Goal: Task Accomplishment & Management: Use online tool/utility

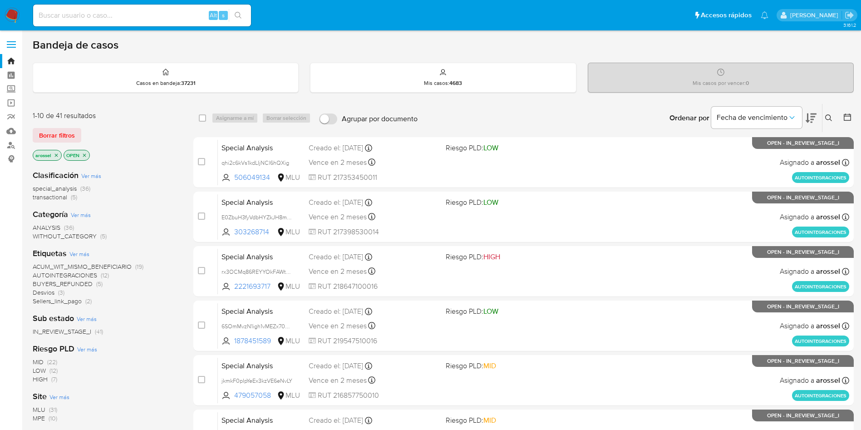
click at [810, 119] on icon at bounding box center [810, 118] width 11 height 10
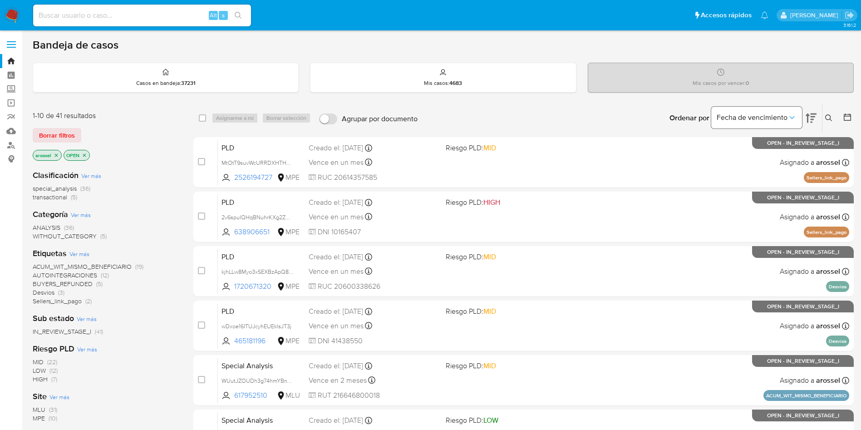
click at [786, 113] on span "Fecha de vencimiento" at bounding box center [752, 117] width 71 height 9
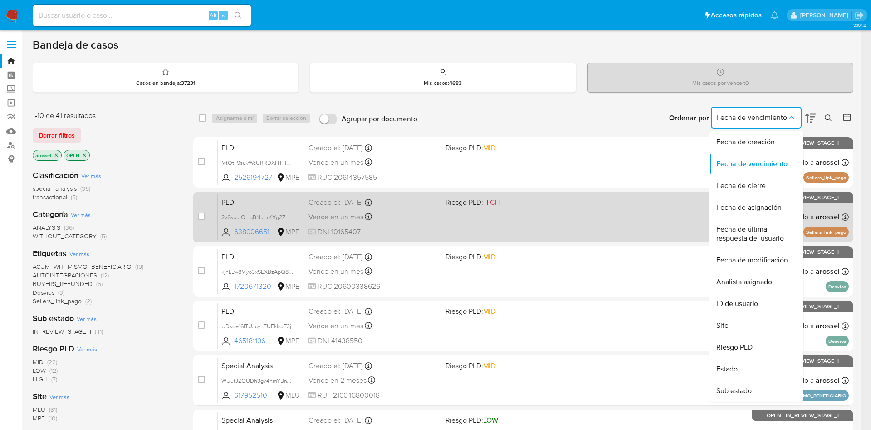
click at [748, 238] on span "Fecha de última respuesta del usuario" at bounding box center [754, 234] width 74 height 18
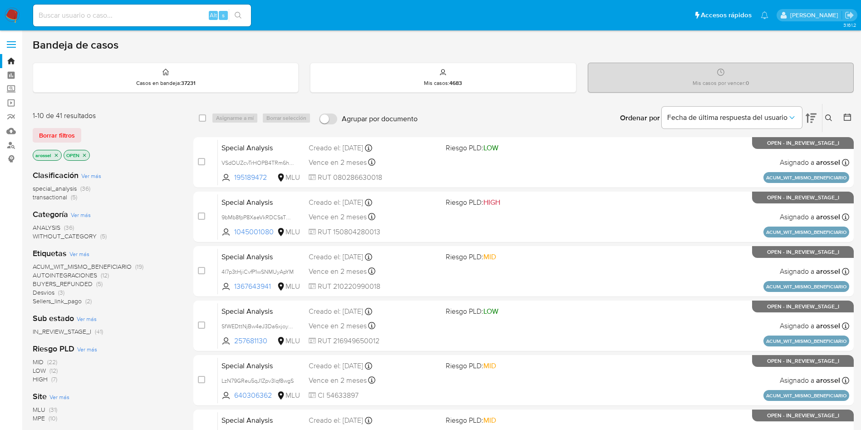
click at [185, 10] on input at bounding box center [142, 16] width 218 height 12
paste input "MssbpjP0EzOAUfXvREfpgj75"
type input "MssbpjP0EzOAUfXvREfpgj75"
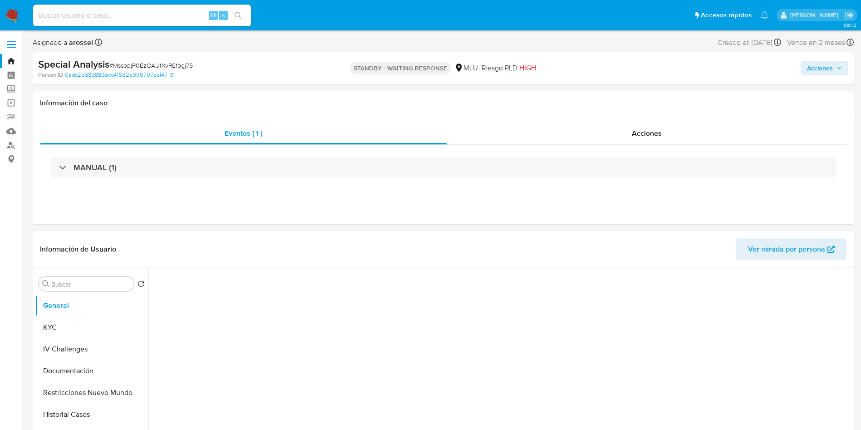
select select "10"
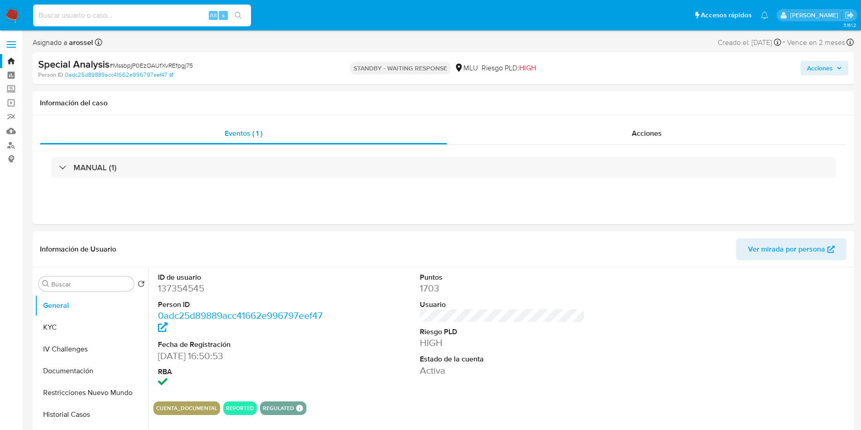
click at [196, 14] on input at bounding box center [142, 16] width 218 height 12
paste input "3Om2yigzAn3CgpVZXygVv3bc"
click at [196, 14] on input "3Om2yigzAn3CgpVZXygVv3bc" at bounding box center [142, 16] width 218 height 12
type input "3Om2yigzAn3CgpVZXygVv3bc"
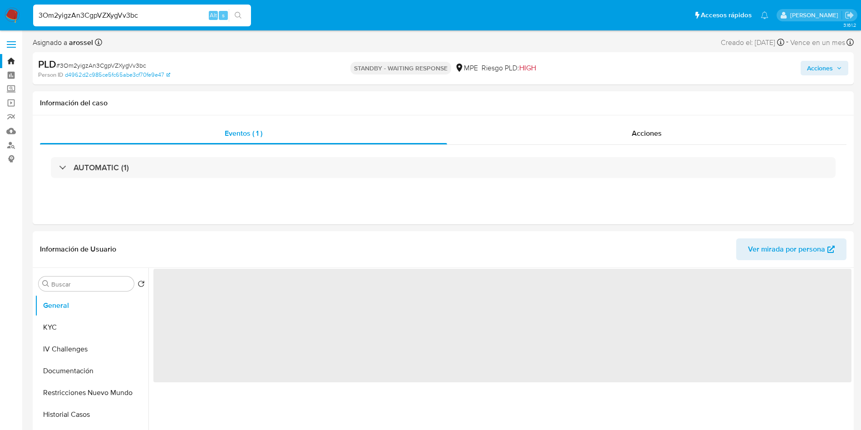
select select "10"
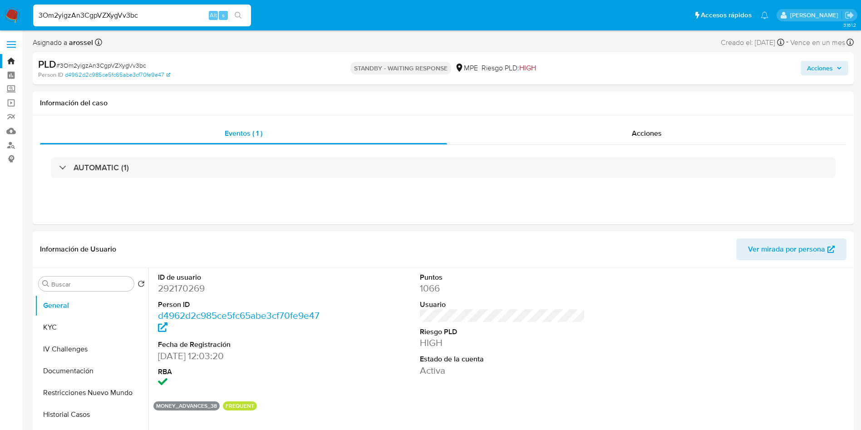
click at [177, 17] on input "3Om2yigzAn3CgpVZXygVv3bc" at bounding box center [142, 16] width 218 height 12
paste input "Y0RtYeT7iK15X3sSNb8sHMRE"
type input "Y0RtYeT7iK15X3sSNb8sHMRE"
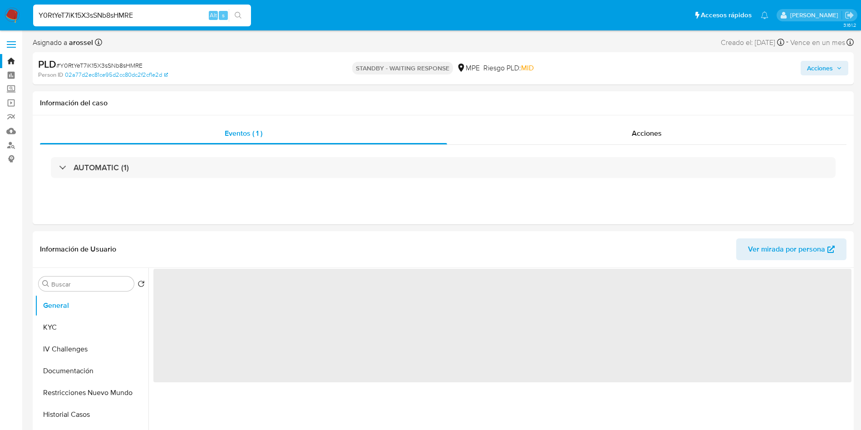
select select "10"
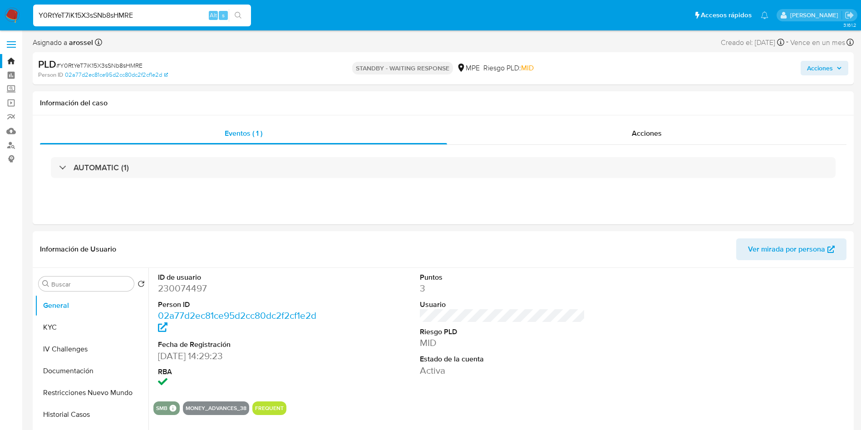
click at [174, 17] on input "Y0RtYeT7iK15X3sSNb8sHMRE" at bounding box center [142, 16] width 218 height 12
paste input "rSpmFJcu5otaJEtHaWMpLT2g"
type input "rSpmFJcu5otaJEtHaWMpLT2g"
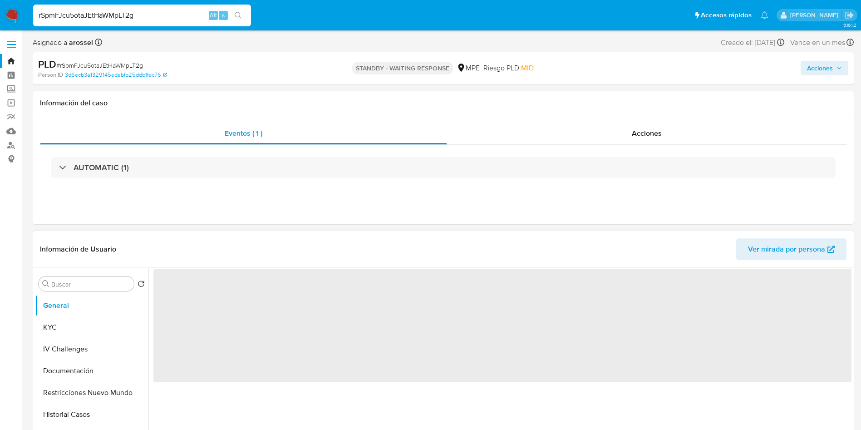
select select "10"
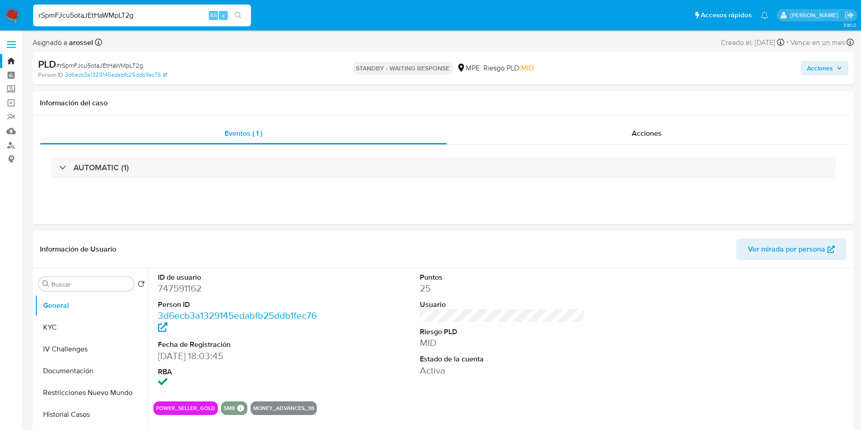
click at [192, 14] on input "rSpmFJcu5otaJEtHaWMpLT2g" at bounding box center [142, 16] width 218 height 12
paste input "VGbVX7ROPtJ39eK8KPlGpvj9"
type input "VGbVX7ROPtJ39eK8KPlGpvj9"
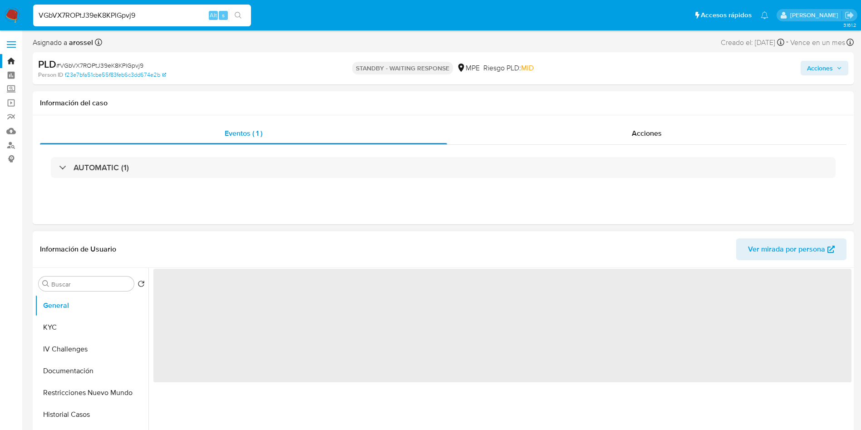
select select "10"
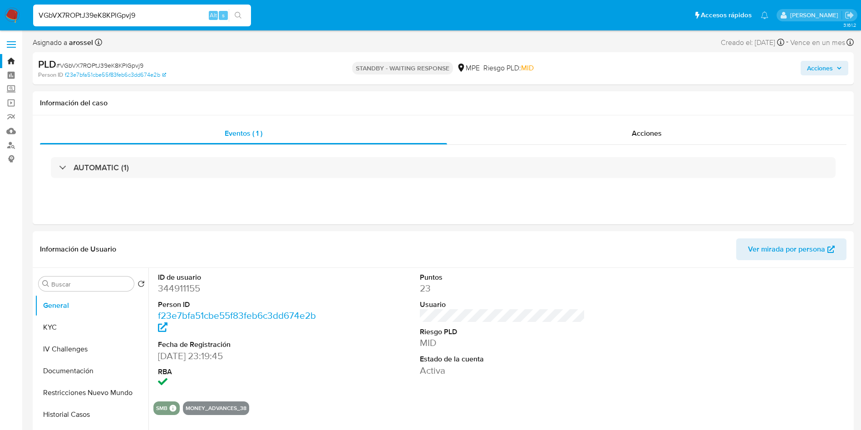
click at [202, 17] on input "VGbVX7ROPtJ39eK8KPlGpvj9" at bounding box center [142, 16] width 218 height 12
paste input "zk2S1UVFZj1UrdlVPiC9lrQL"
type input "zk2S1UVFZj1UrdlVPiC9lrQL"
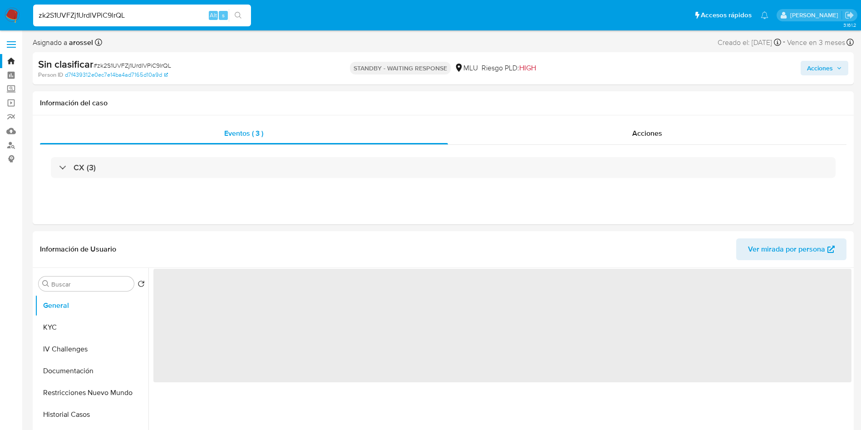
select select "10"
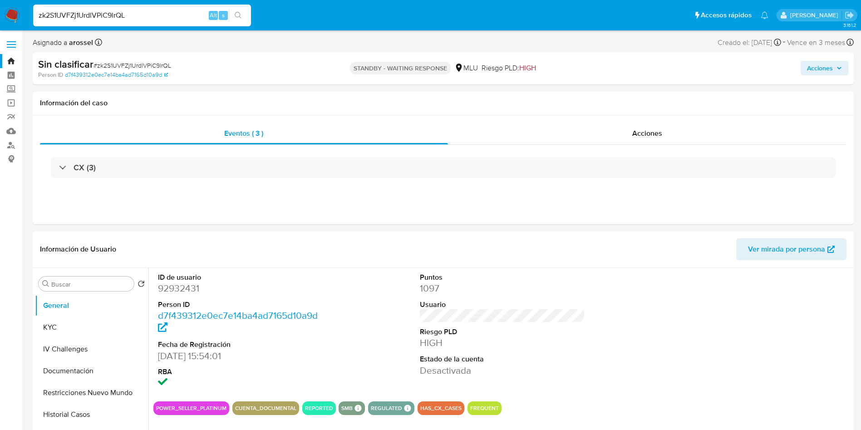
click at [161, 18] on input "zk2S1UVFZj1UrdlVPiC9lrQL" at bounding box center [142, 16] width 218 height 12
paste input "nKW5LObhWvwfm8Z7oeqOao7E"
type input "nKW5LObhWvwfm8Z7oeqOao7E"
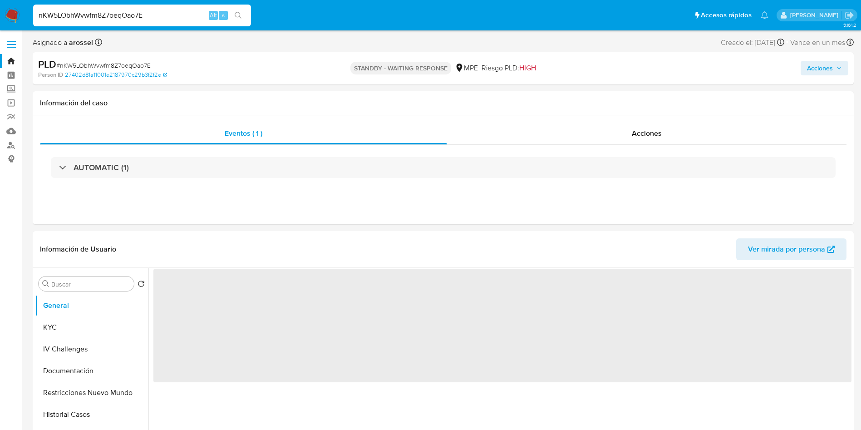
select select "10"
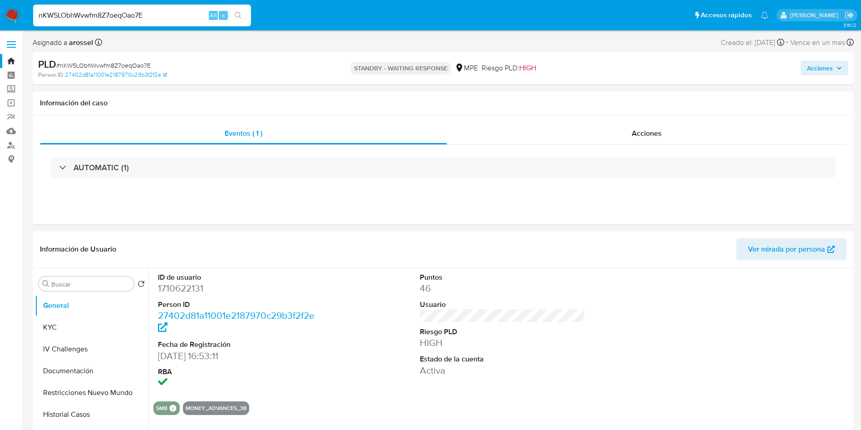
click at [172, 13] on input "nKW5LObhWvwfm8Z7oeqOao7E" at bounding box center [142, 16] width 218 height 12
paste input "To3y4kXVQFcZRsGNONLxYBKk"
type input "To3y4kXVQFcZRsGNONLxYBKk"
select select "10"
click at [194, 17] on input "To3y4kXVQFcZRsGNONLxYBKk" at bounding box center [142, 16] width 218 height 12
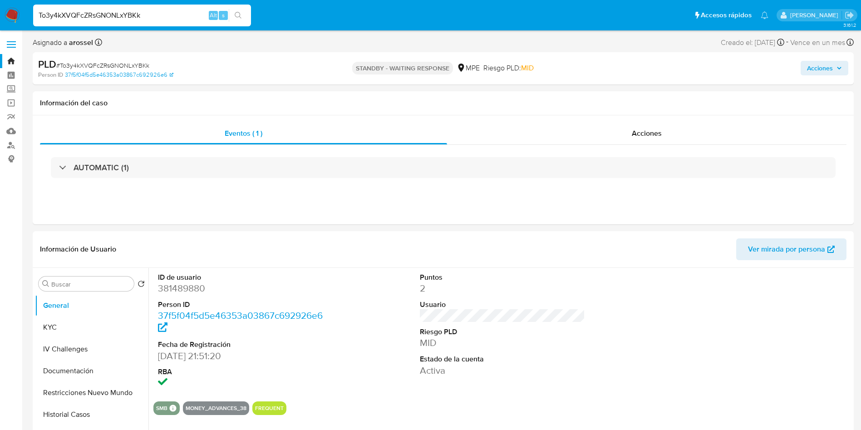
paste input "ODxQKlppvBrtCxhtbFIYUH7"
type input "TODxQKlppvBrtCxhtbFIYUH7"
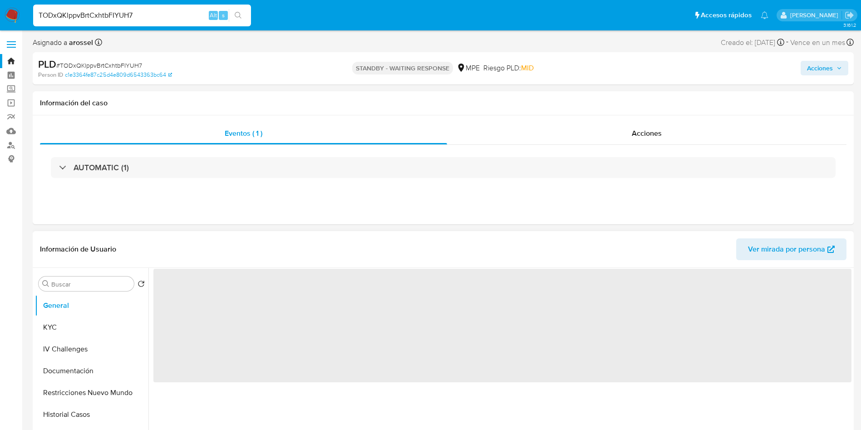
select select "10"
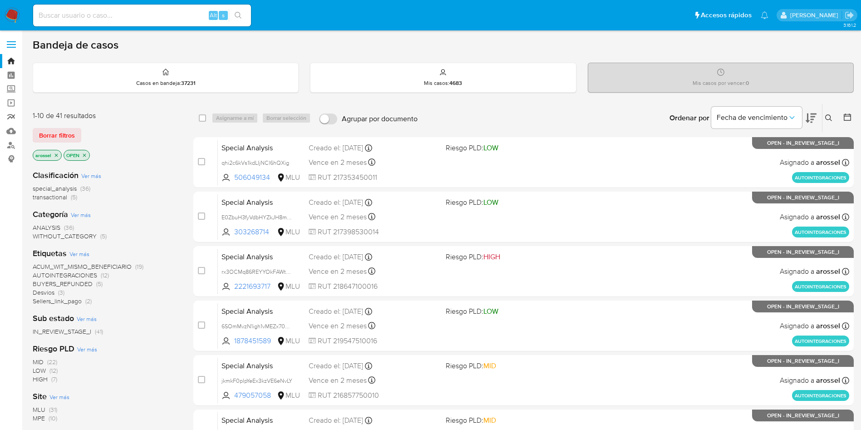
click at [15, 120] on link "Reportes" at bounding box center [54, 117] width 108 height 14
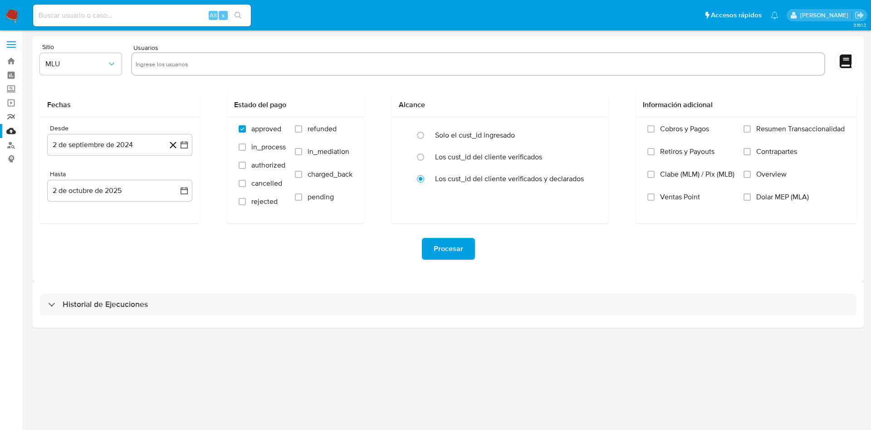
click at [15, 118] on link "Reportes" at bounding box center [54, 117] width 108 height 14
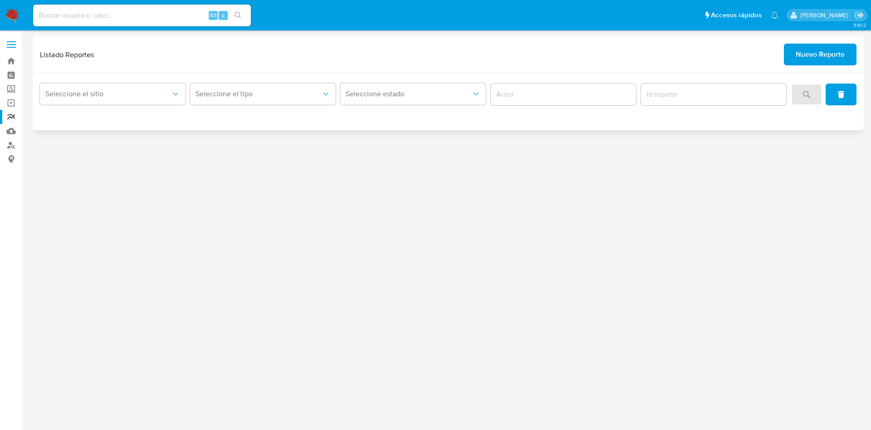
click at [822, 53] on span "Nuevo Reporte" at bounding box center [820, 54] width 49 height 20
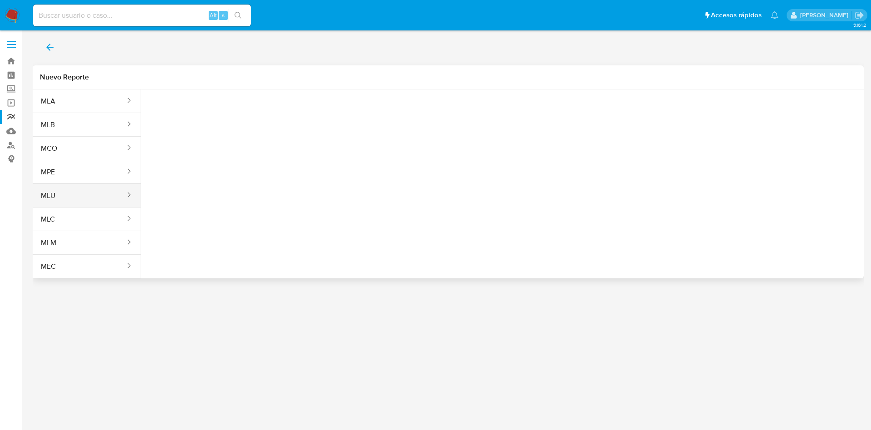
click at [81, 192] on button "MLU" at bounding box center [79, 196] width 93 height 22
click at [214, 93] on span "Tipo reporte" at bounding box center [201, 96] width 100 height 6
click at [216, 115] on span "Seleccione una opcion" at bounding box center [194, 113] width 80 height 9
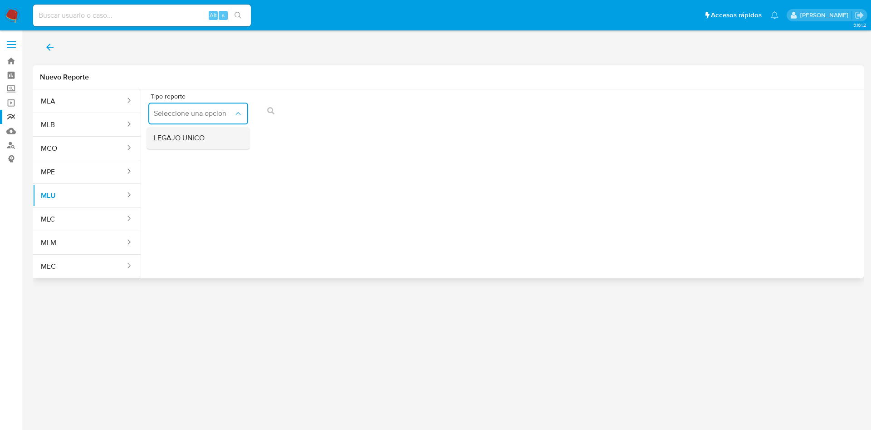
click at [210, 140] on div "LEGAJO UNICO" at bounding box center [195, 138] width 83 height 22
click at [474, 108] on icon "action-search" at bounding box center [474, 110] width 7 height 7
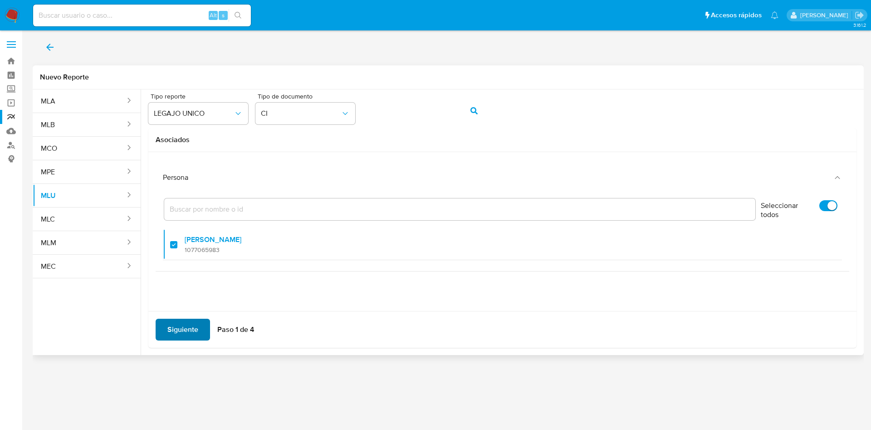
click at [189, 319] on span "Siguiente" at bounding box center [182, 329] width 31 height 20
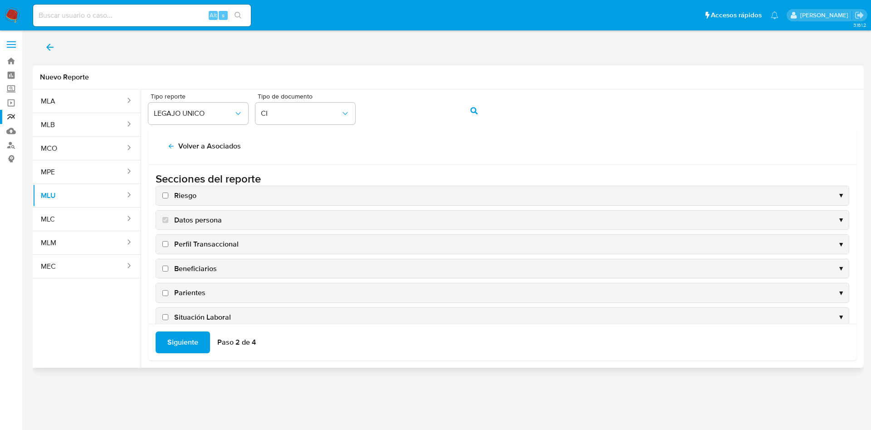
click at [166, 196] on input "Riesgo" at bounding box center [165, 195] width 6 height 6
checkbox input "true"
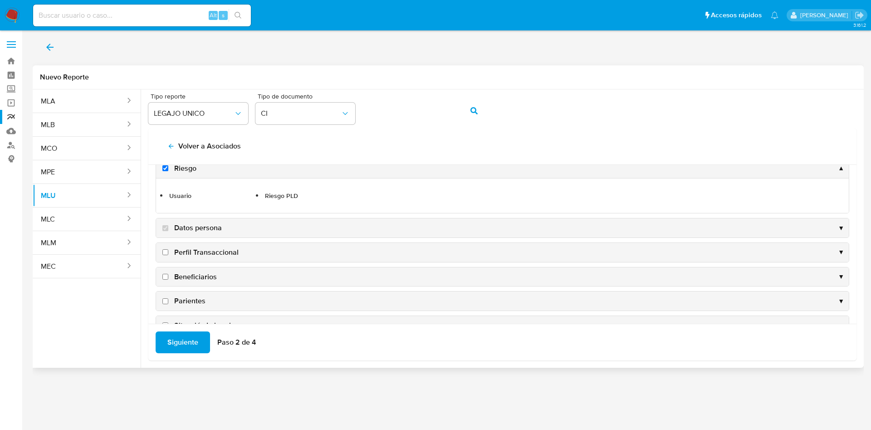
scroll to position [68, 0]
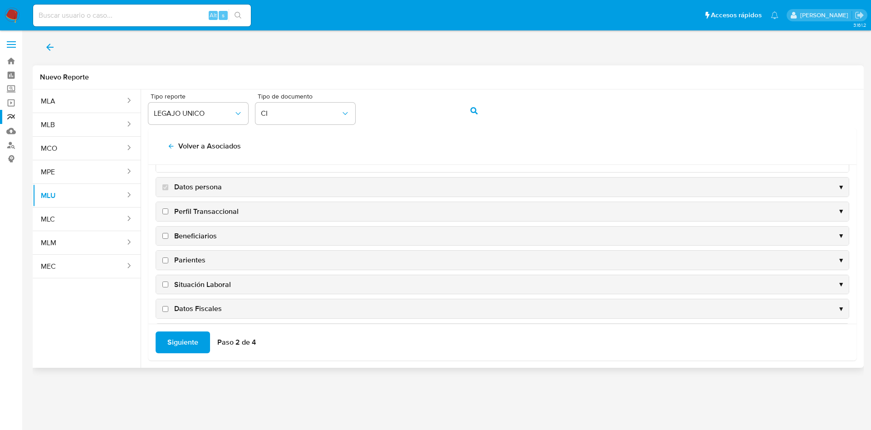
click at [165, 211] on input "Perfil Transaccional" at bounding box center [165, 211] width 6 height 6
checkbox input "true"
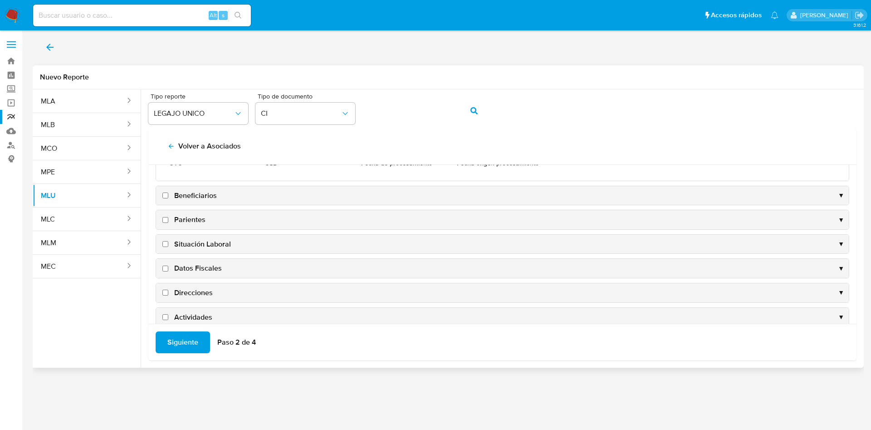
scroll to position [136, 0]
click at [167, 266] on input "Direcciones" at bounding box center [165, 265] width 6 height 6
checkbox input "true"
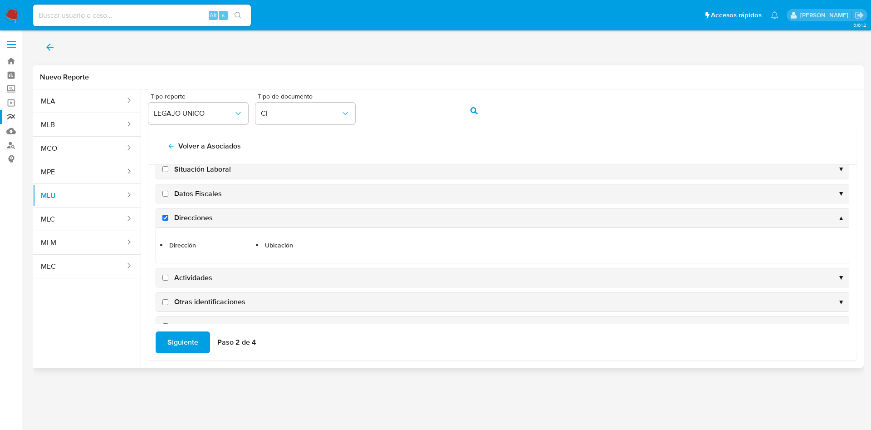
scroll to position [169, 0]
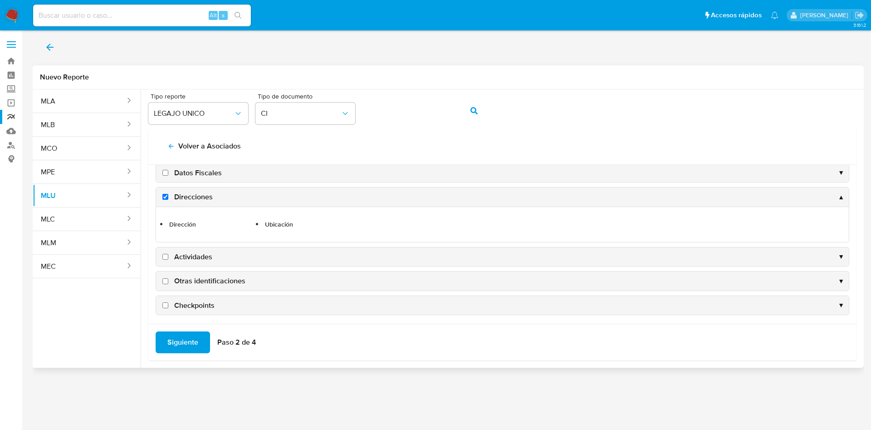
click at [165, 258] on input "Actividades" at bounding box center [165, 257] width 6 height 6
checkbox input "true"
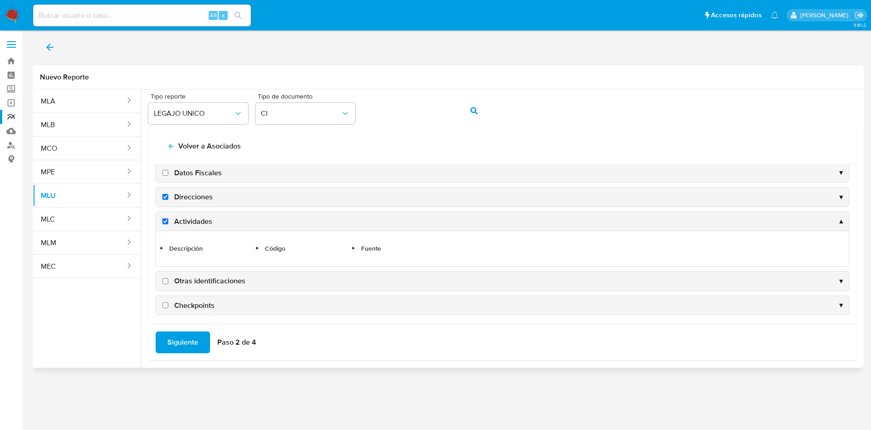
click at [167, 280] on input "Otras identificaciones" at bounding box center [165, 281] width 6 height 6
checkbox input "true"
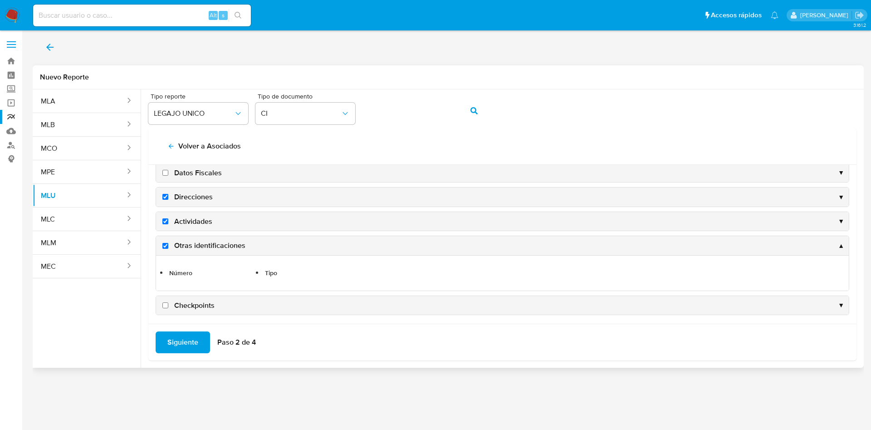
click at [165, 305] on input "Checkpoints" at bounding box center [165, 305] width 6 height 6
checkbox input "true"
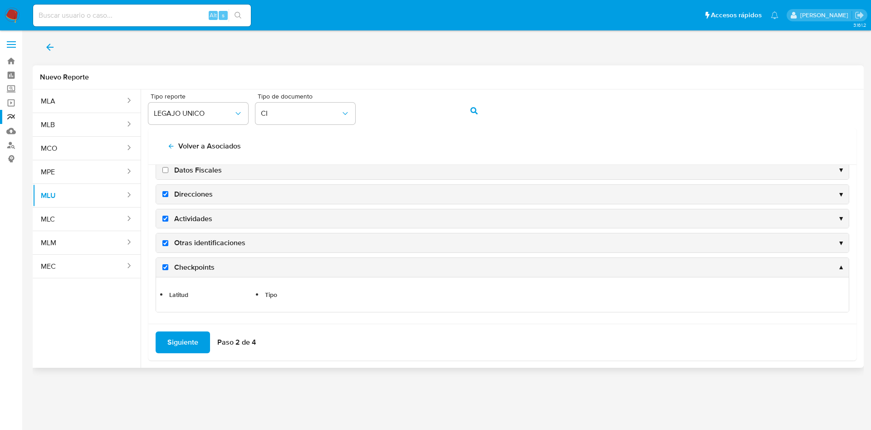
scroll to position [172, 0]
click at [188, 336] on span "Siguiente" at bounding box center [182, 342] width 31 height 20
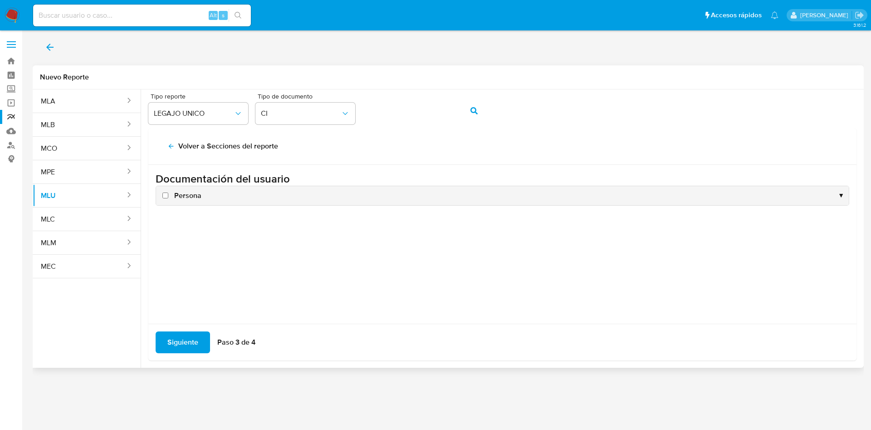
click at [164, 198] on label "Persona" at bounding box center [181, 196] width 41 height 10
click at [164, 198] on input "Persona" at bounding box center [165, 195] width 6 height 6
checkbox input "true"
click at [177, 350] on span "Siguiente" at bounding box center [182, 342] width 31 height 20
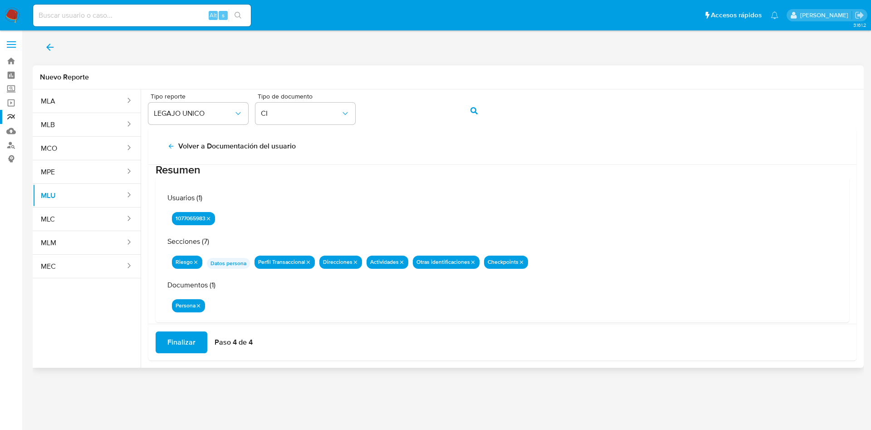
scroll to position [29, 0]
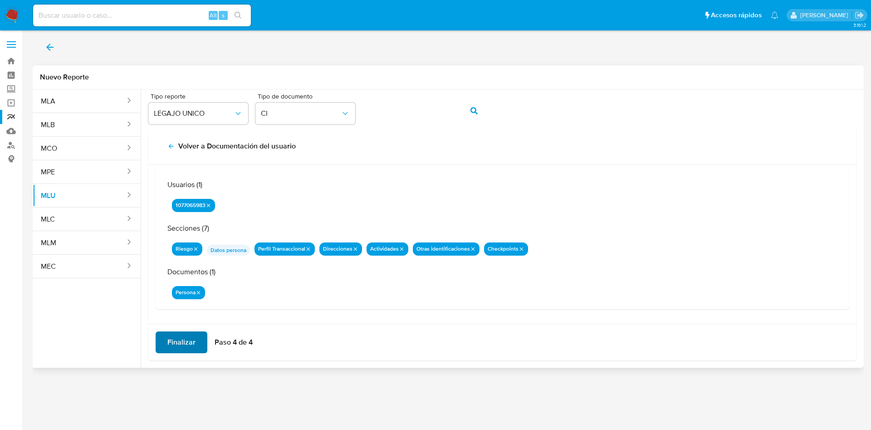
click at [184, 344] on span "Finalizar" at bounding box center [181, 342] width 28 height 20
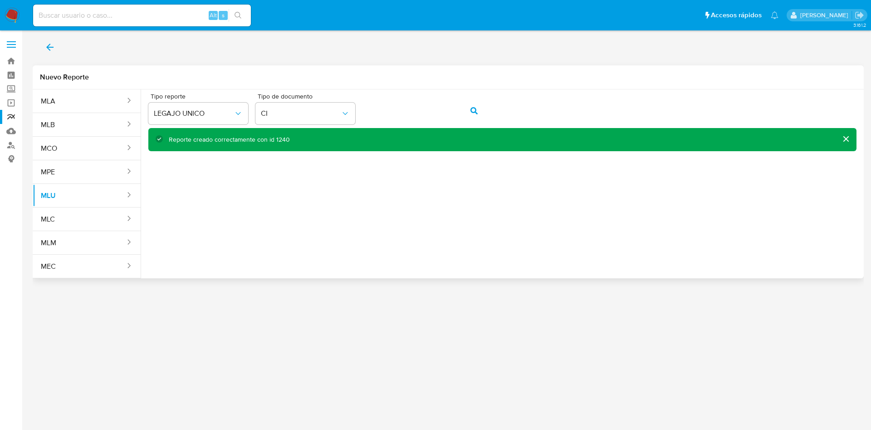
click at [280, 137] on div "Reporte creado correctamente con id 1240" at bounding box center [229, 139] width 121 height 9
click at [474, 113] on icon "action-search" at bounding box center [474, 110] width 7 height 7
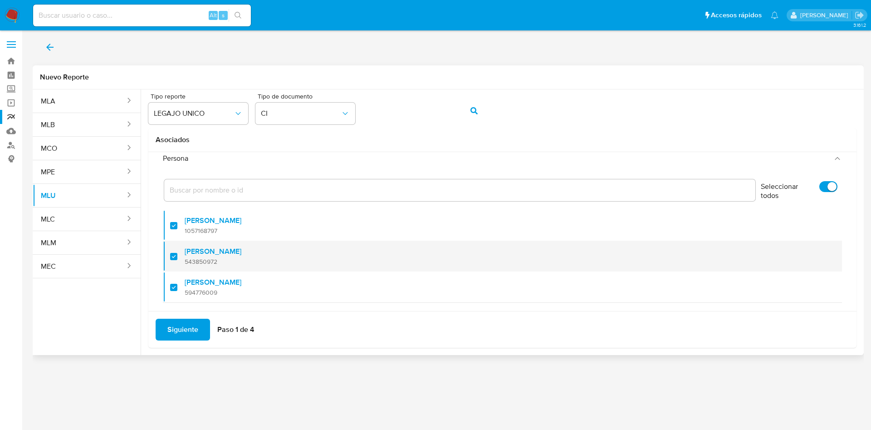
scroll to position [37, 0]
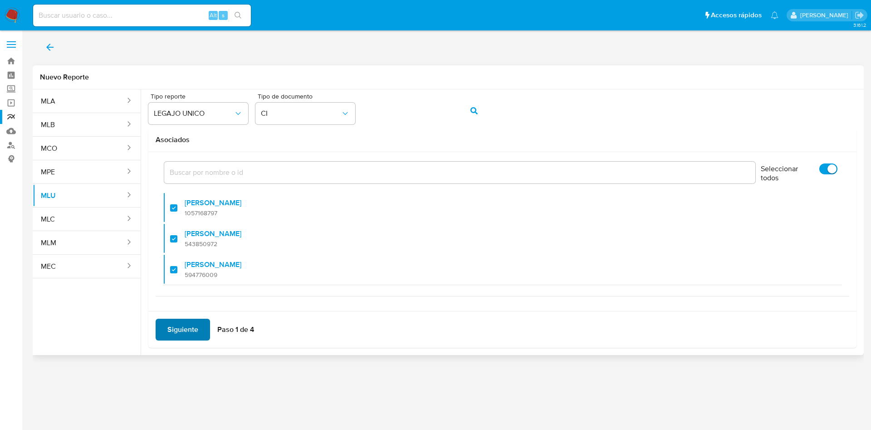
click at [175, 334] on span "Siguiente" at bounding box center [182, 329] width 31 height 20
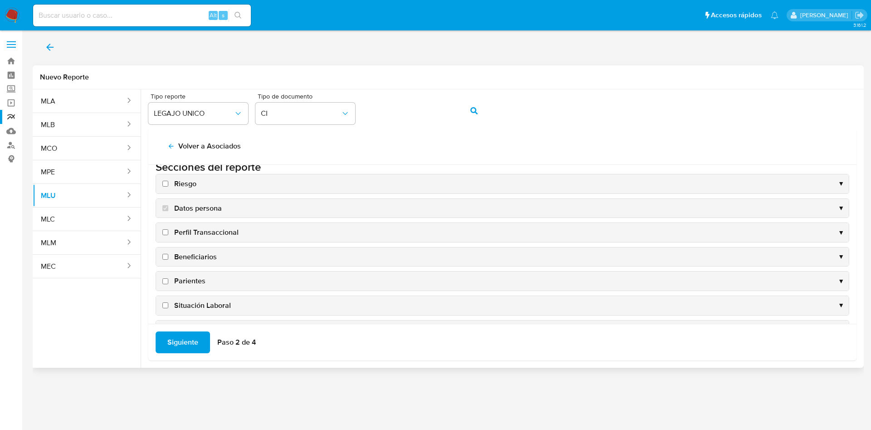
scroll to position [0, 0]
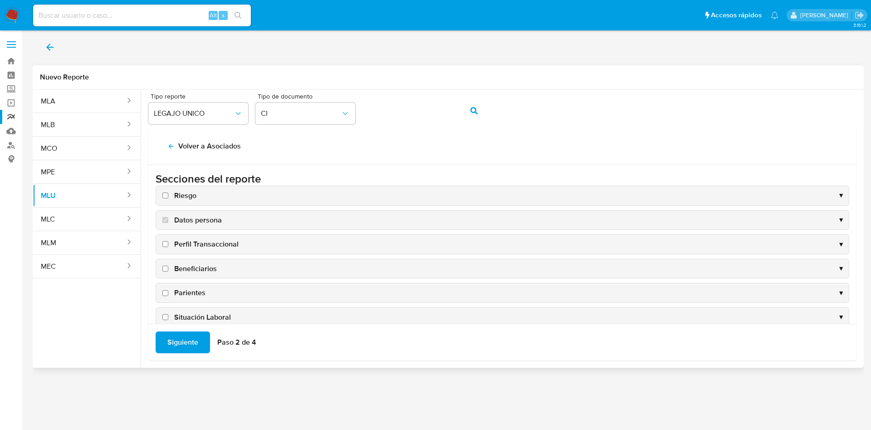
click at [165, 197] on input "Riesgo" at bounding box center [165, 195] width 6 height 6
checkbox input "true"
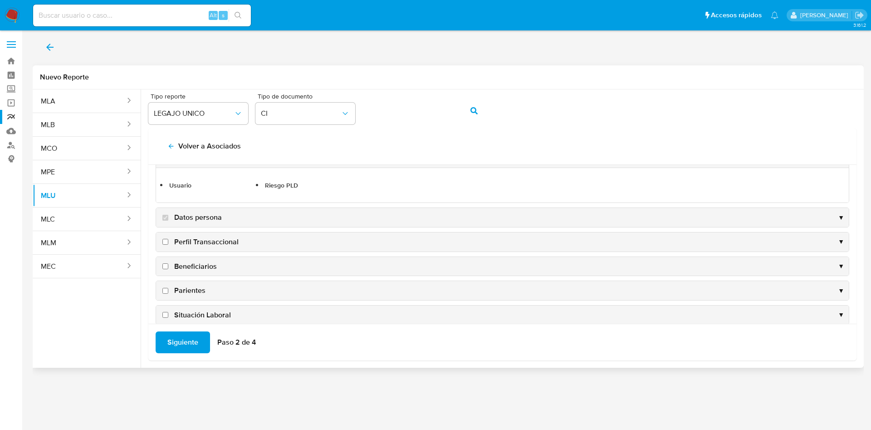
scroll to position [68, 0]
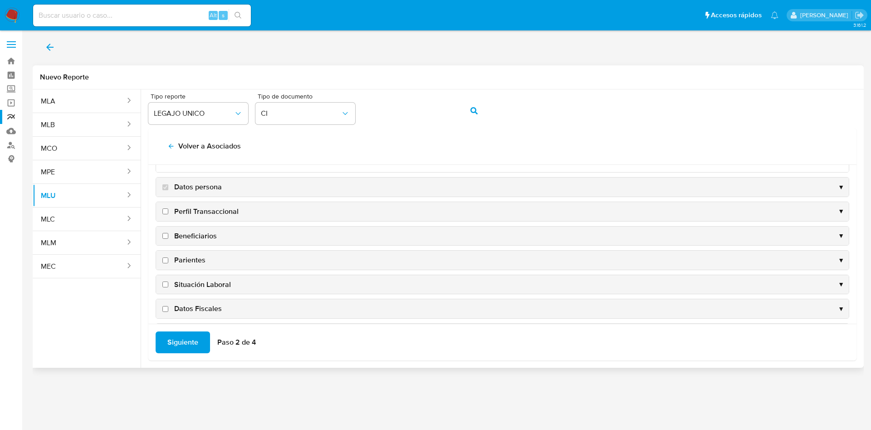
click at [163, 210] on input "Perfil Transaccional" at bounding box center [165, 211] width 6 height 6
checkbox input "true"
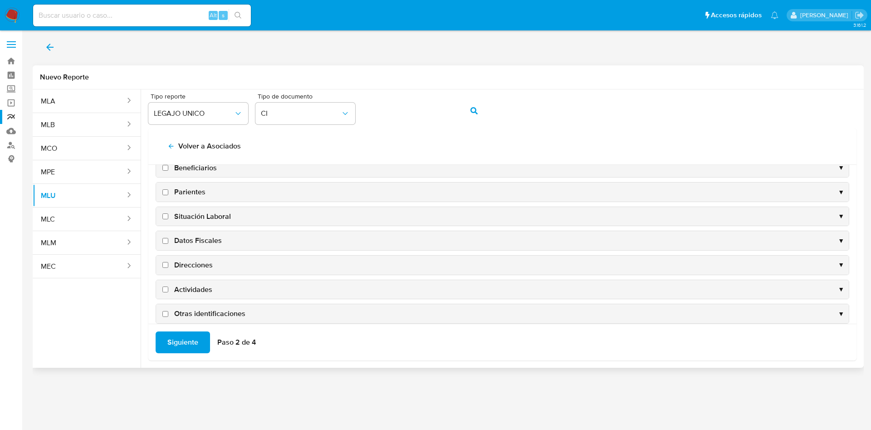
click at [166, 265] on input "Direcciones" at bounding box center [165, 265] width 6 height 6
checkbox input "true"
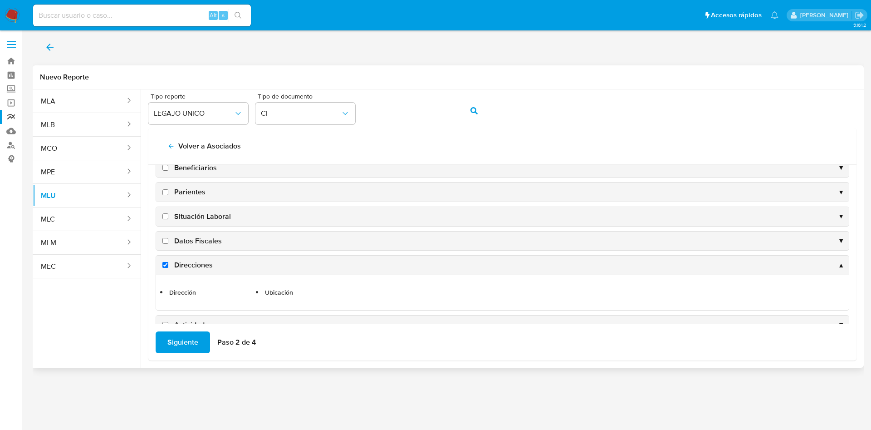
scroll to position [169, 0]
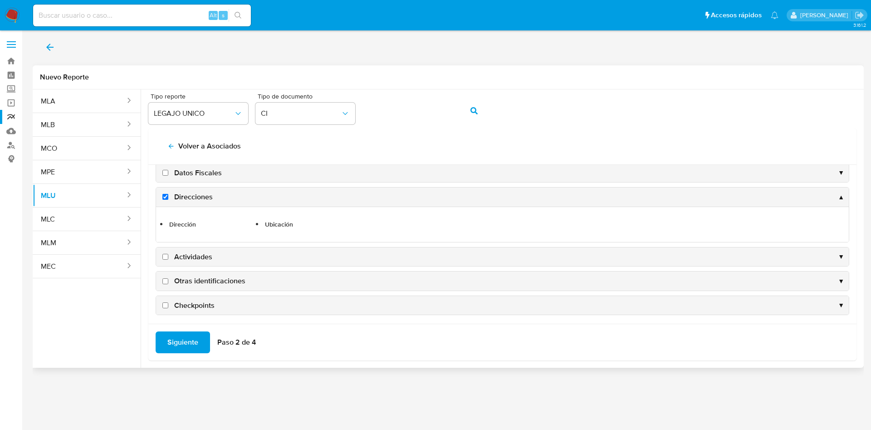
click at [165, 257] on input "Actividades" at bounding box center [165, 257] width 6 height 6
checkbox input "true"
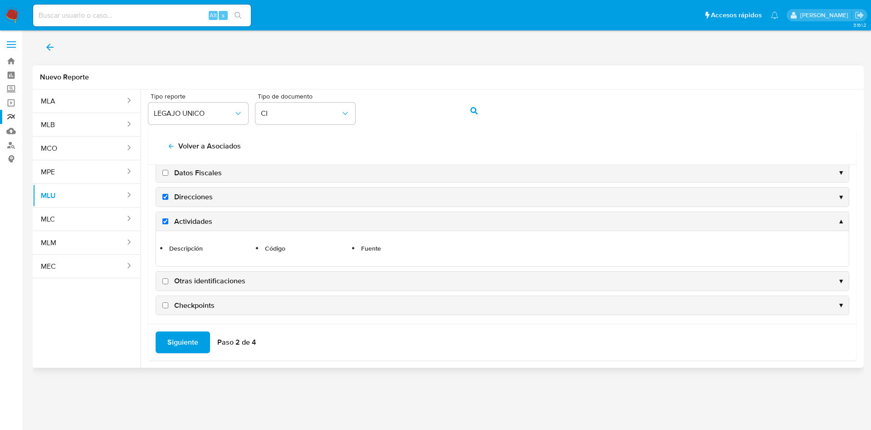
click at [165, 280] on input "Otras identificaciones" at bounding box center [165, 281] width 6 height 6
checkbox input "true"
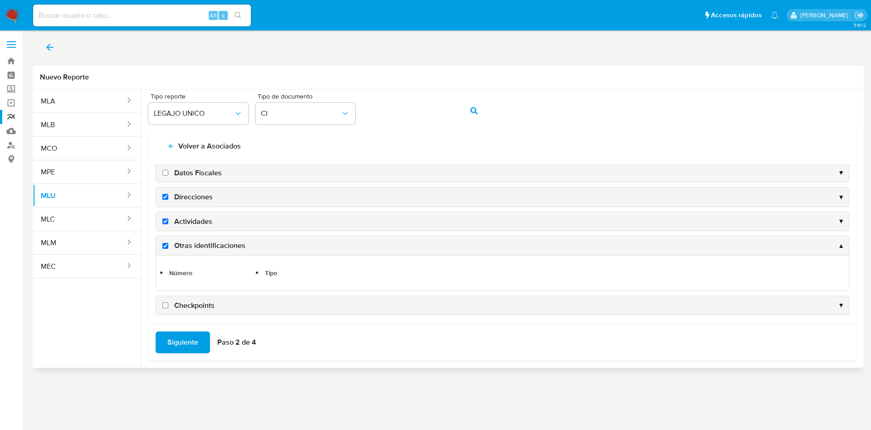
click at [164, 306] on input "Checkpoints" at bounding box center [165, 305] width 6 height 6
checkbox input "true"
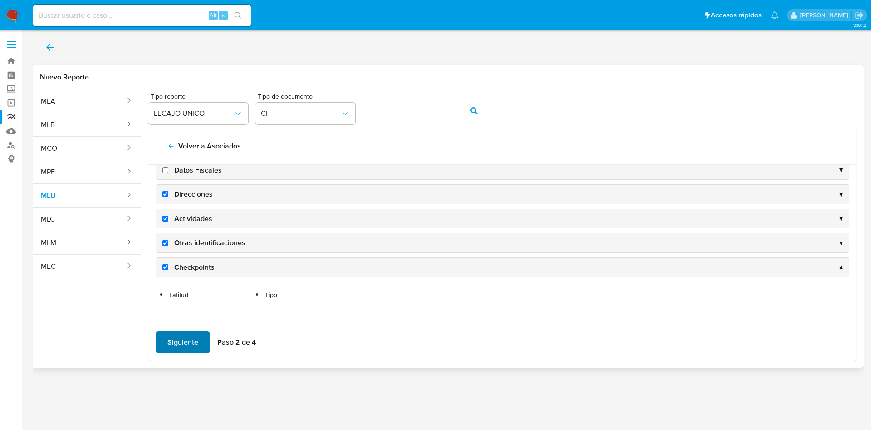
scroll to position [172, 0]
click at [196, 340] on span "Siguiente" at bounding box center [182, 342] width 31 height 20
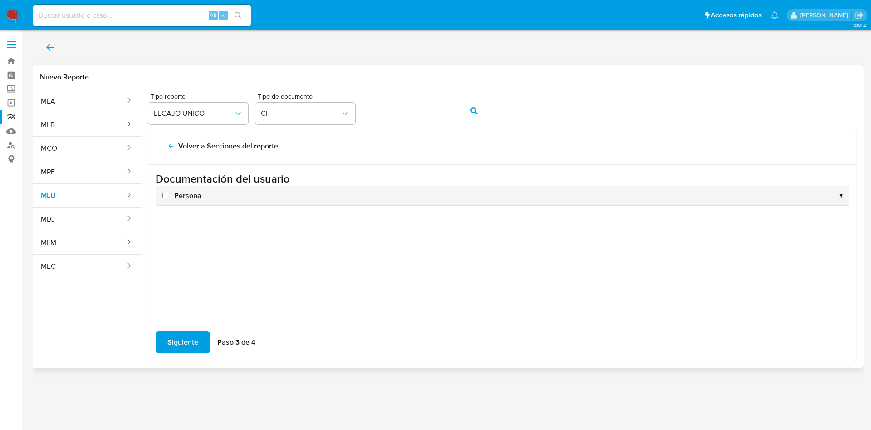
click at [164, 192] on input "Persona" at bounding box center [165, 195] width 6 height 6
checkbox input "true"
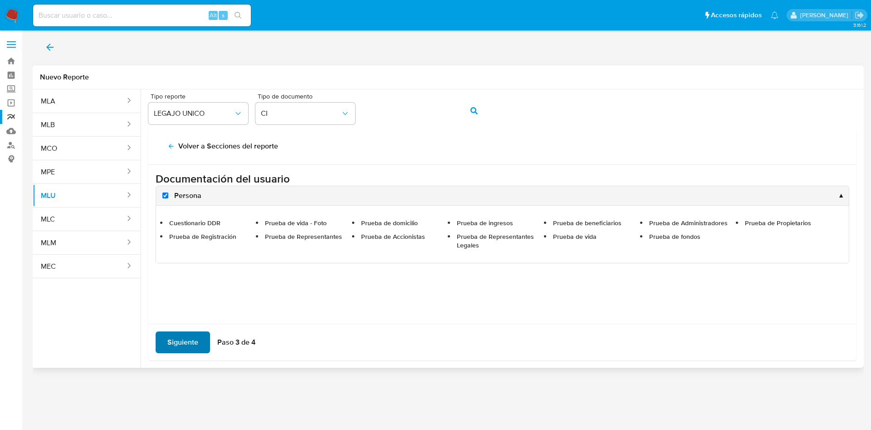
click at [193, 349] on span "Siguiente" at bounding box center [182, 342] width 31 height 20
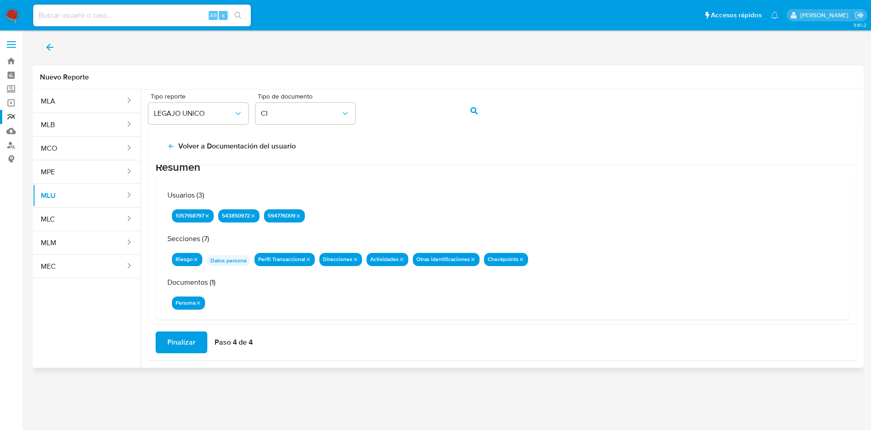
scroll to position [29, 0]
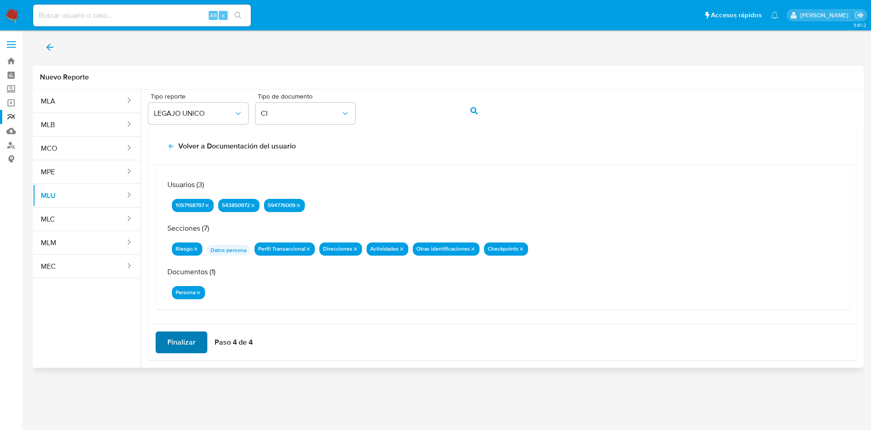
click at [188, 336] on span "Finalizar" at bounding box center [181, 342] width 28 height 20
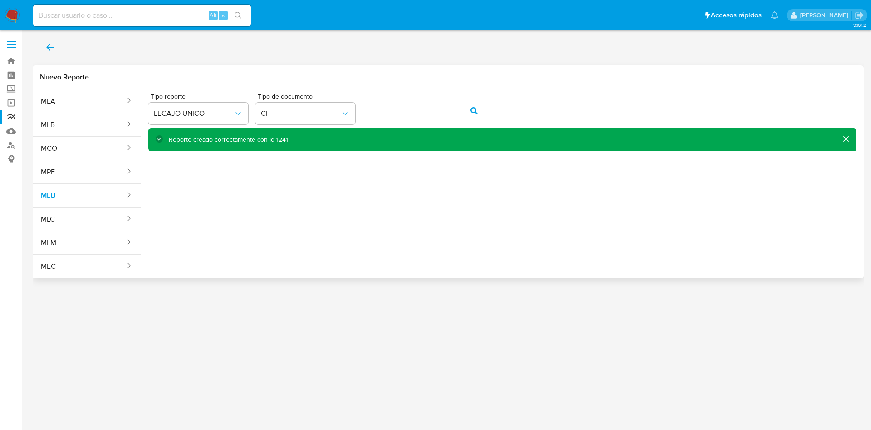
click at [284, 138] on div "Reporte creado correctamente con id 1241" at bounding box center [228, 139] width 119 height 9
click at [167, 19] on input at bounding box center [142, 16] width 218 height 12
paste input "594776009"
type input "594776009"
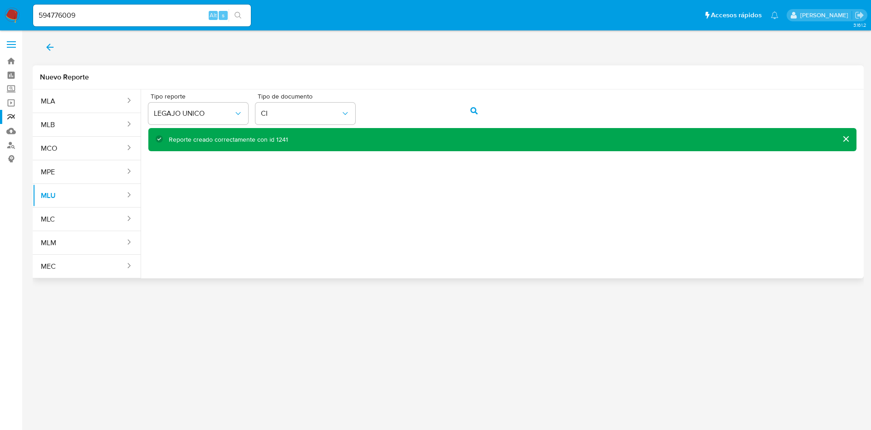
click at [465, 107] on button "action-search" at bounding box center [474, 111] width 31 height 22
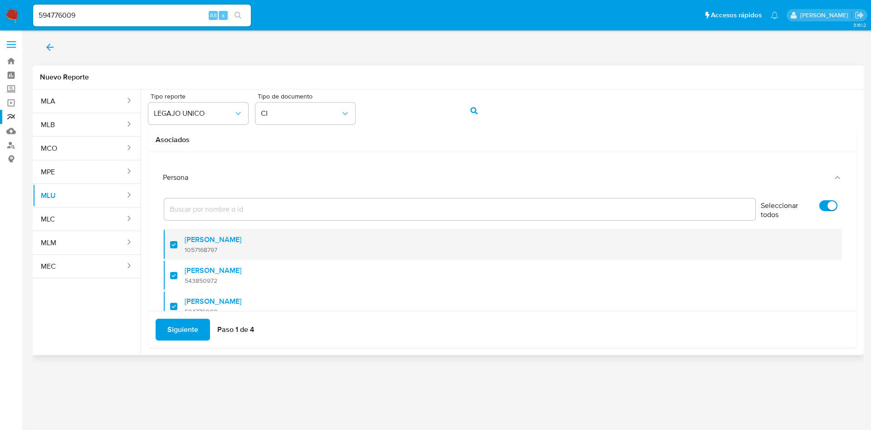
click at [173, 244] on div at bounding box center [177, 244] width 15 height 21
checkbox input "false"
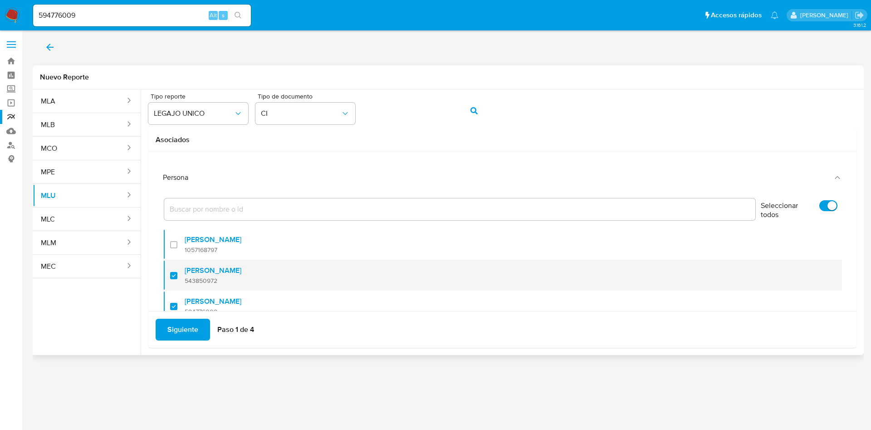
click at [173, 278] on div at bounding box center [177, 275] width 15 height 21
checkbox input "false"
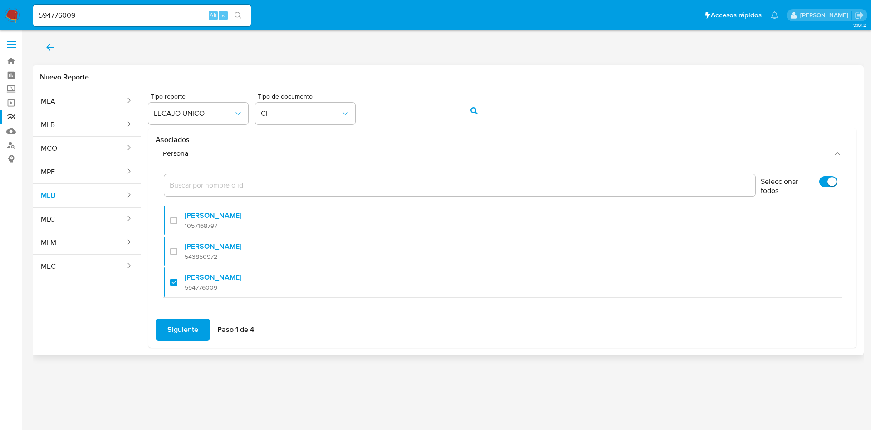
scroll to position [37, 0]
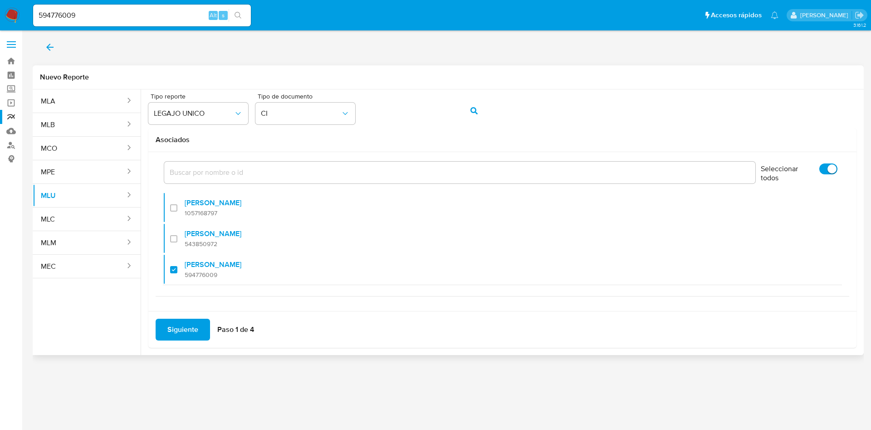
click at [180, 332] on span "Siguiente" at bounding box center [182, 329] width 31 height 20
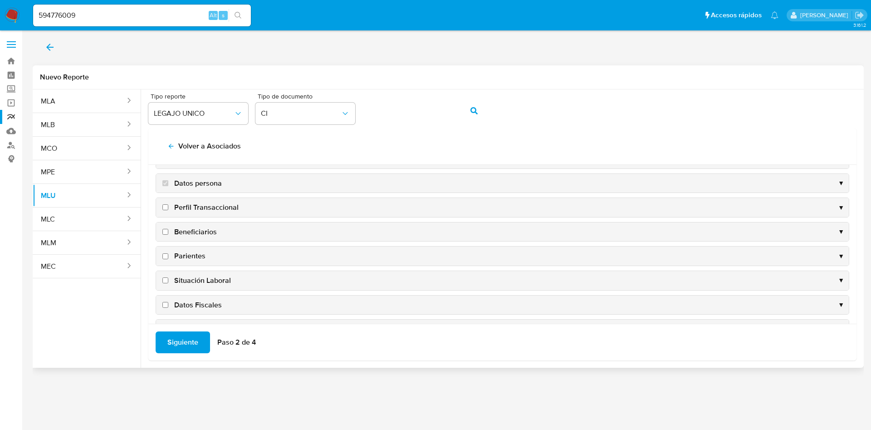
scroll to position [0, 0]
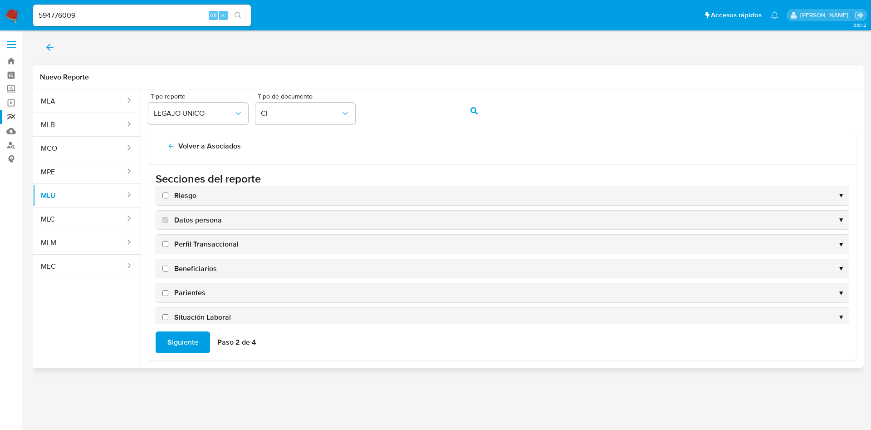
click at [167, 195] on input "Riesgo" at bounding box center [165, 195] width 6 height 6
checkbox input "true"
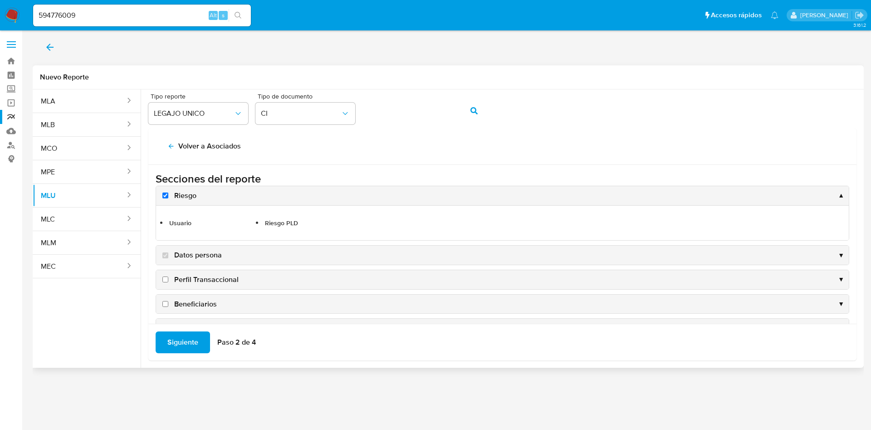
scroll to position [68, 0]
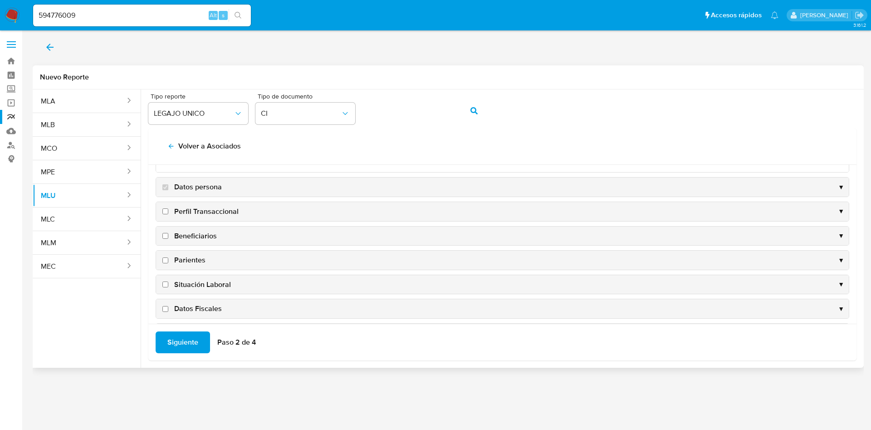
click at [164, 212] on input "Perfil Transaccional" at bounding box center [165, 211] width 6 height 6
checkbox input "true"
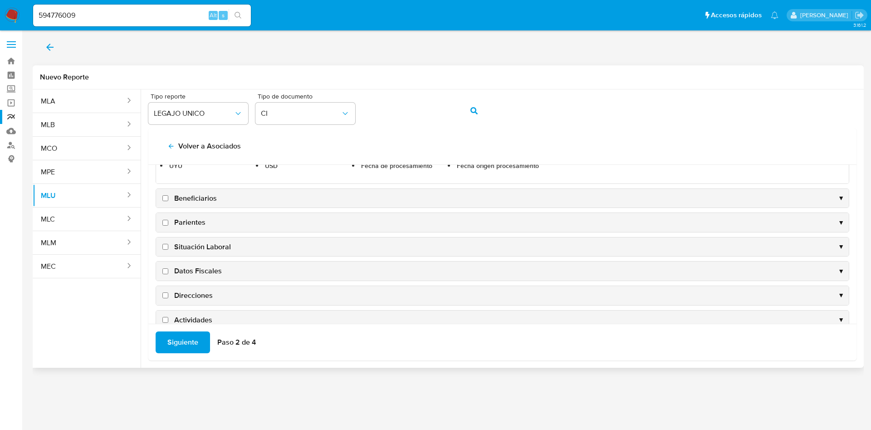
scroll to position [136, 0]
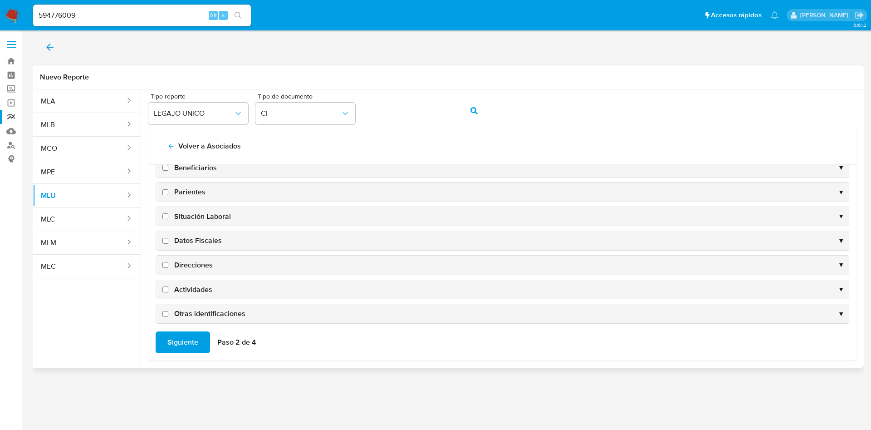
click at [167, 264] on input "Direcciones" at bounding box center [165, 265] width 6 height 6
checkbox input "true"
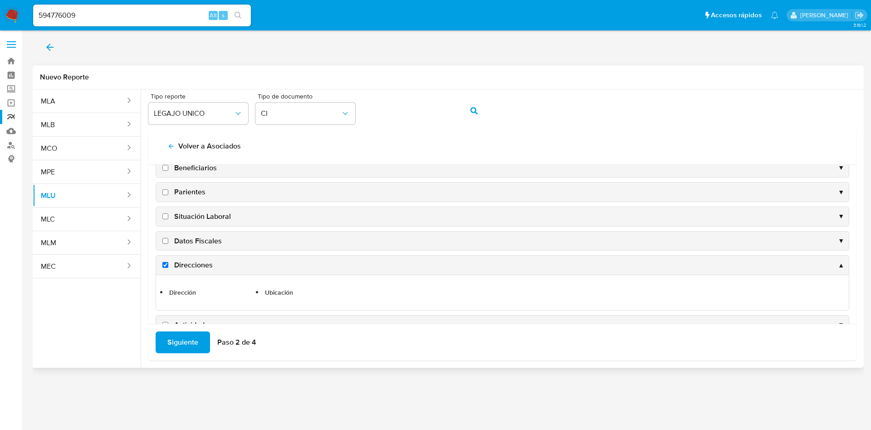
scroll to position [169, 0]
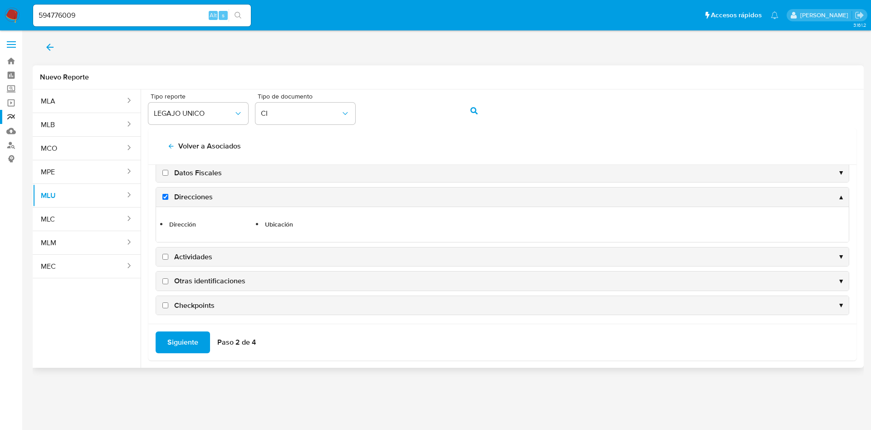
click at [165, 258] on input "Actividades" at bounding box center [165, 257] width 6 height 6
checkbox input "true"
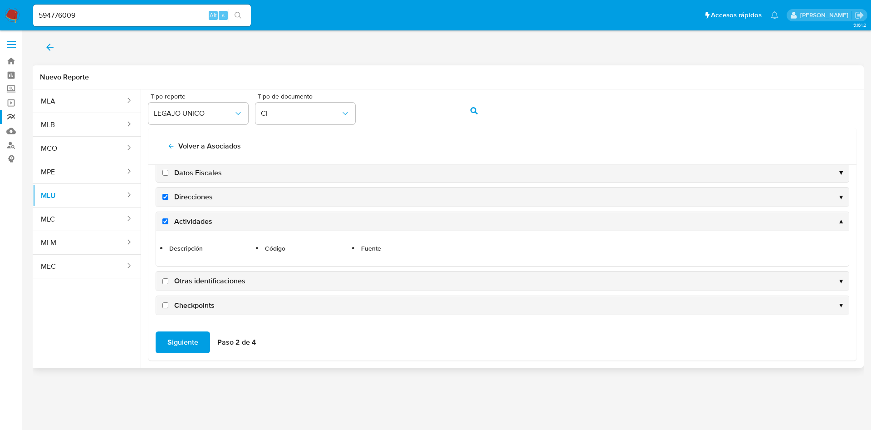
click at [167, 280] on input "Otras identificaciones" at bounding box center [165, 281] width 6 height 6
checkbox input "true"
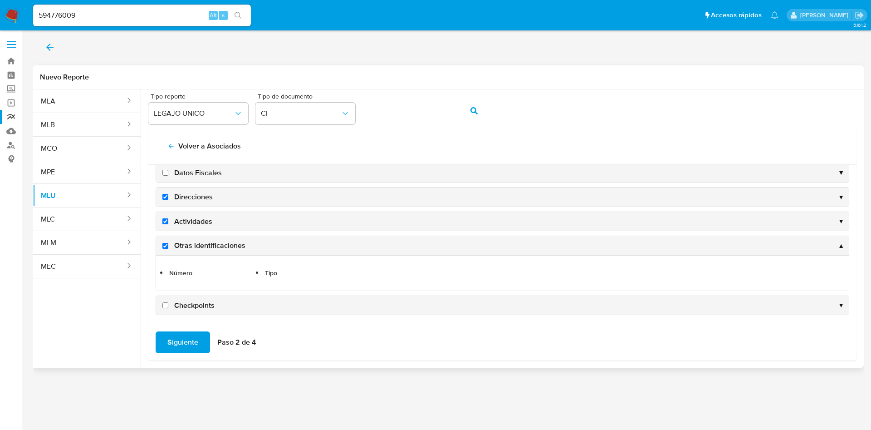
click at [167, 308] on label "Checkpoints" at bounding box center [188, 305] width 54 height 10
click at [167, 308] on input "Checkpoints" at bounding box center [165, 305] width 6 height 6
checkbox input "true"
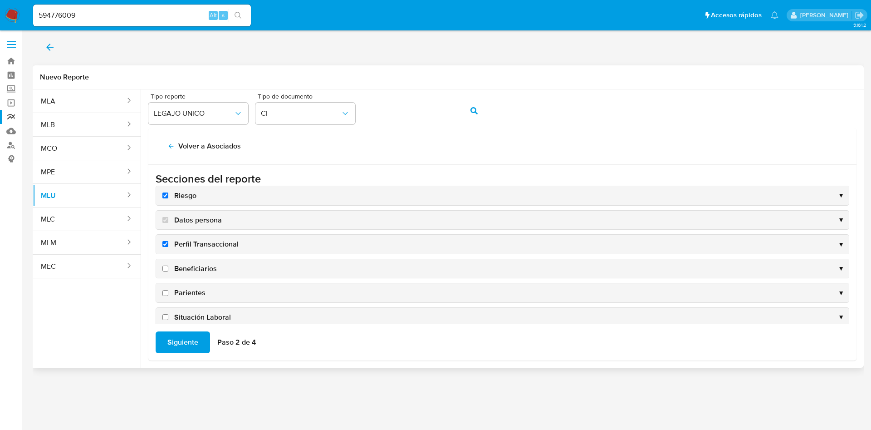
scroll to position [137, 0]
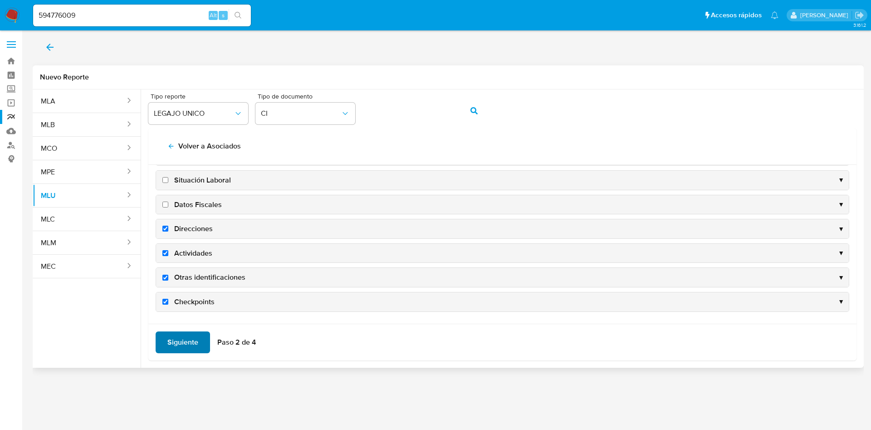
click at [196, 339] on span "Siguiente" at bounding box center [182, 342] width 31 height 20
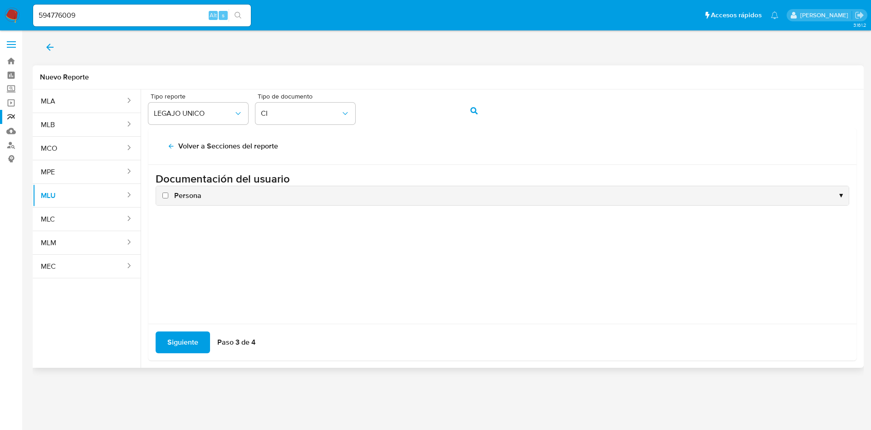
click at [166, 195] on input "Persona" at bounding box center [165, 195] width 6 height 6
checkbox input "true"
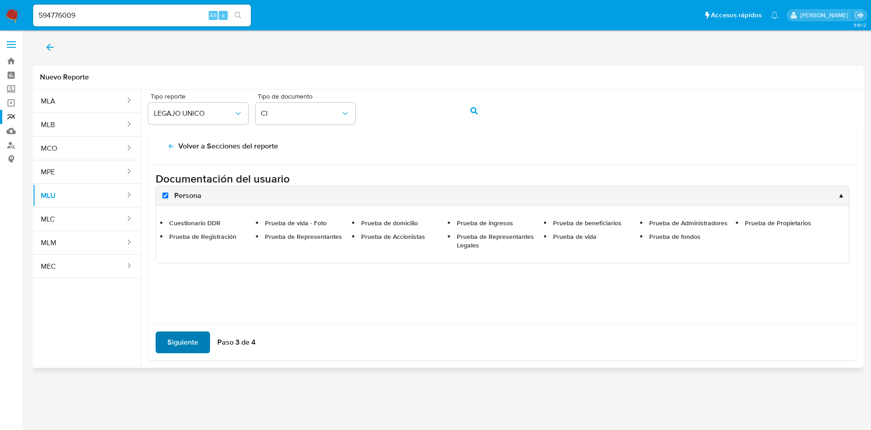
click at [182, 340] on span "Siguiente" at bounding box center [182, 342] width 31 height 20
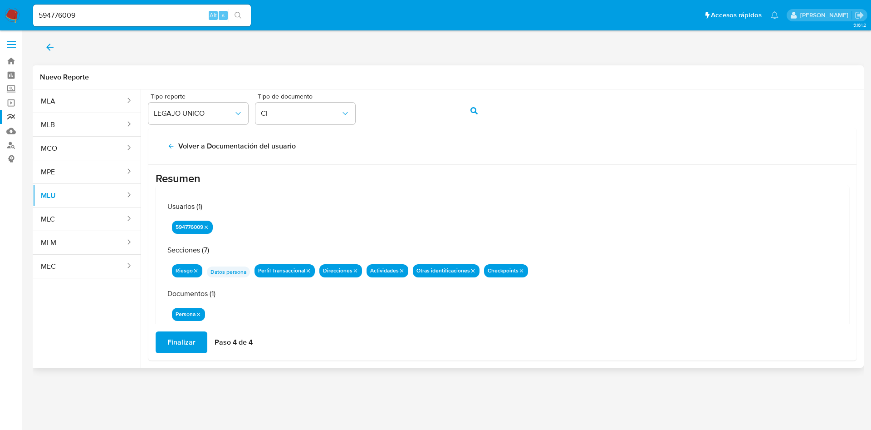
scroll to position [29, 0]
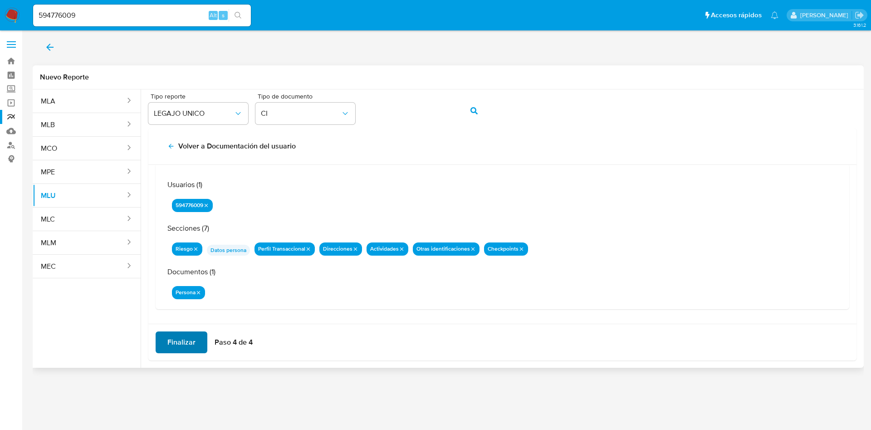
click at [191, 336] on span "Finalizar" at bounding box center [181, 342] width 28 height 20
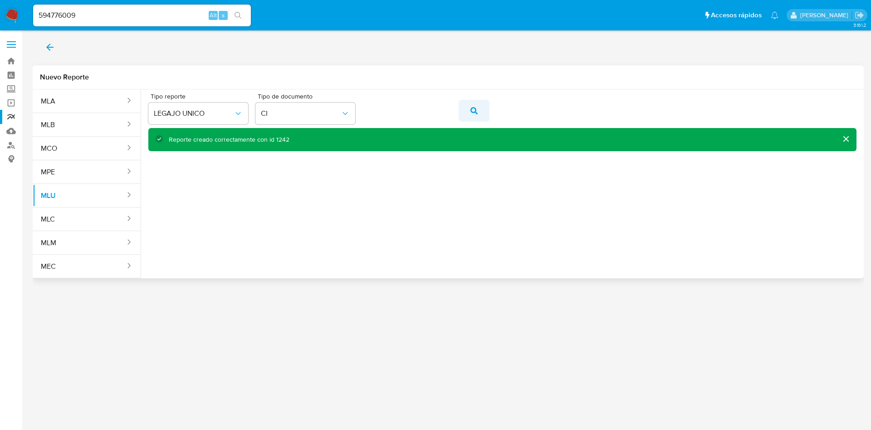
click at [479, 110] on button "action-search" at bounding box center [474, 111] width 31 height 22
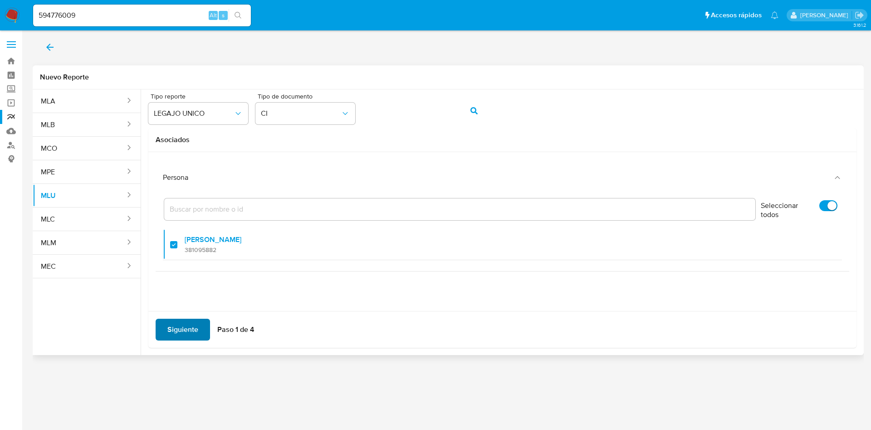
click at [188, 324] on span "Siguiente" at bounding box center [182, 329] width 31 height 20
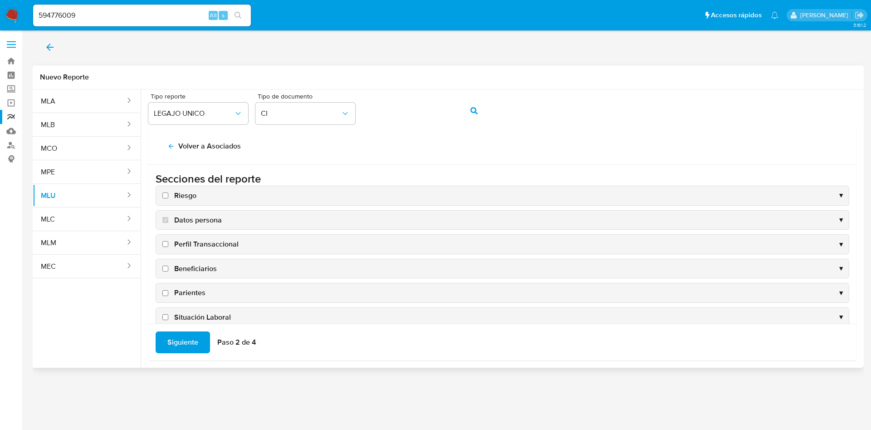
click at [165, 195] on input "Riesgo" at bounding box center [165, 195] width 6 height 6
checkbox input "true"
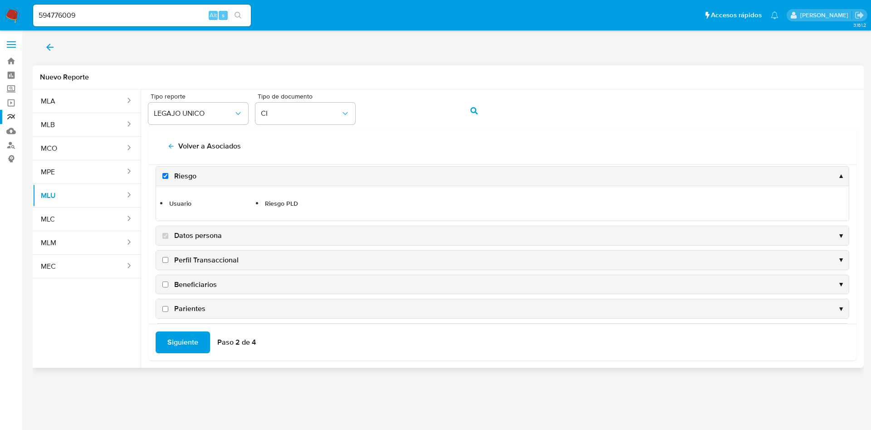
scroll to position [68, 0]
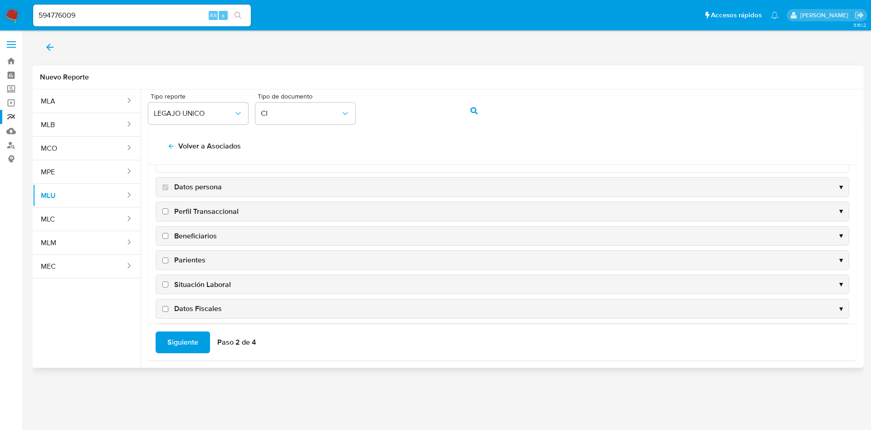
click at [165, 212] on input "Perfil Transaccional" at bounding box center [165, 211] width 6 height 6
checkbox input "true"
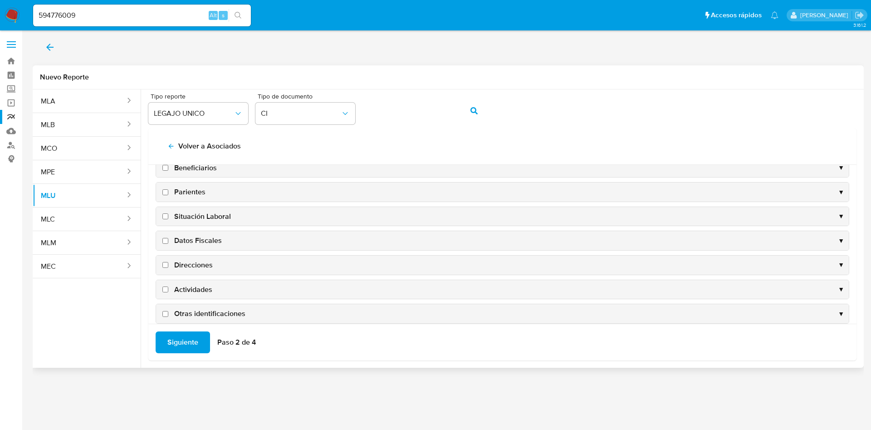
click at [163, 262] on input "Direcciones" at bounding box center [165, 265] width 6 height 6
checkbox input "true"
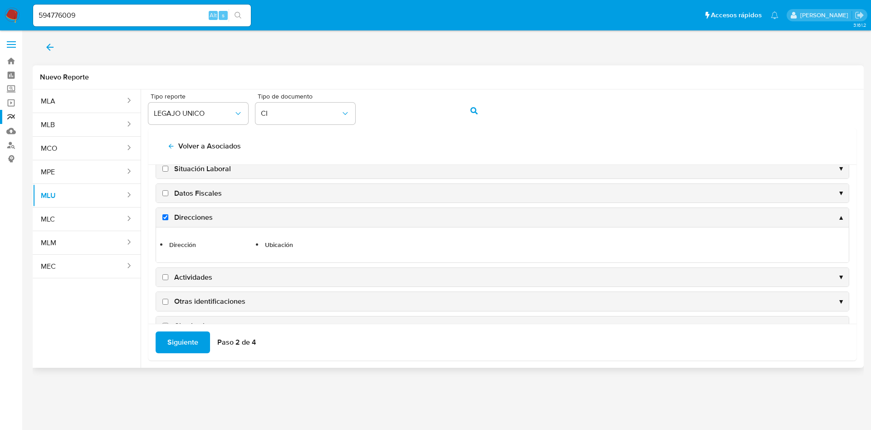
scroll to position [169, 0]
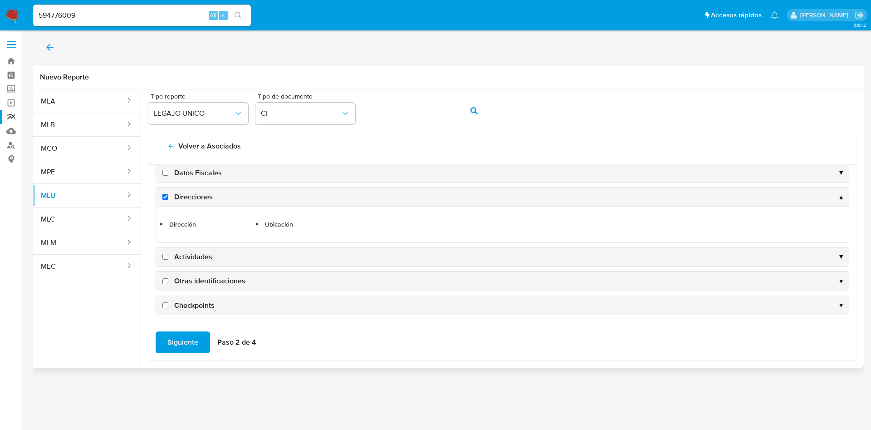
click at [164, 258] on input "Actividades" at bounding box center [165, 257] width 6 height 6
checkbox input "true"
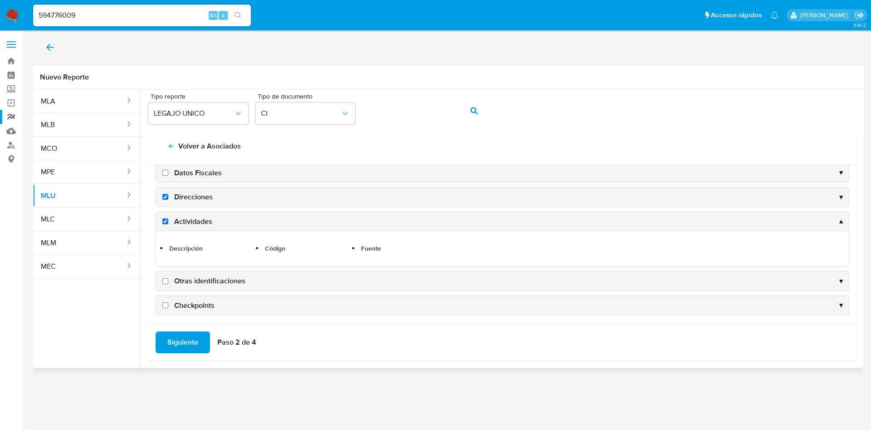
click at [165, 279] on input "Otras identificaciones" at bounding box center [165, 281] width 6 height 6
checkbox input "true"
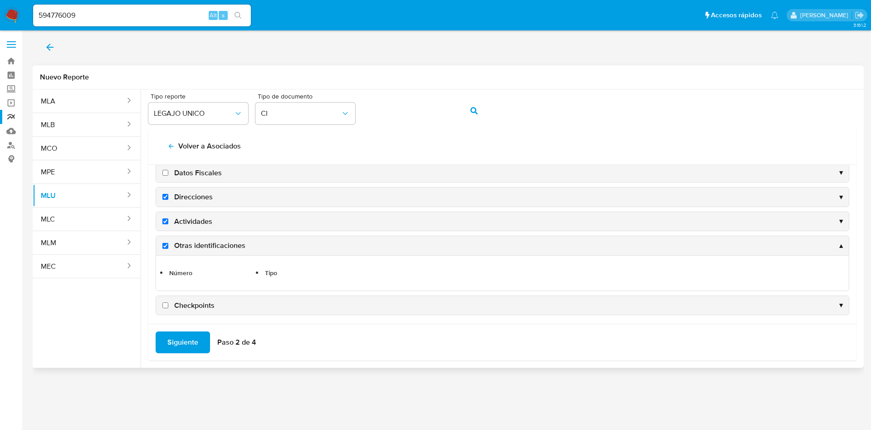
click at [165, 306] on input "Checkpoints" at bounding box center [165, 305] width 6 height 6
checkbox input "true"
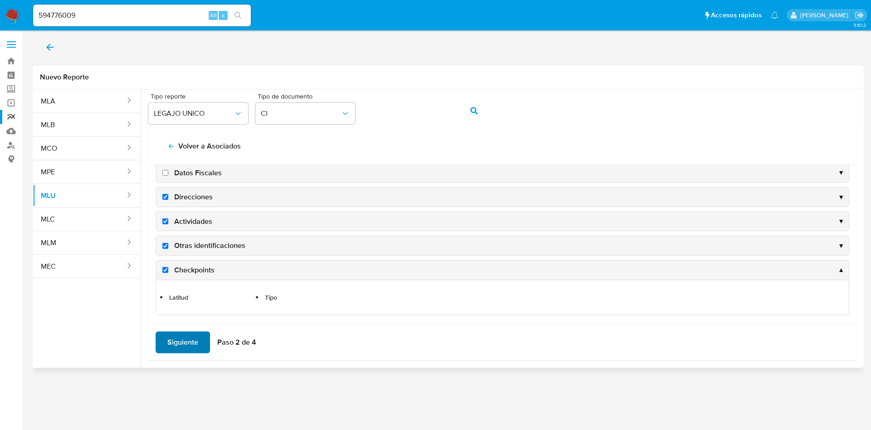
click at [177, 340] on span "Siguiente" at bounding box center [182, 342] width 31 height 20
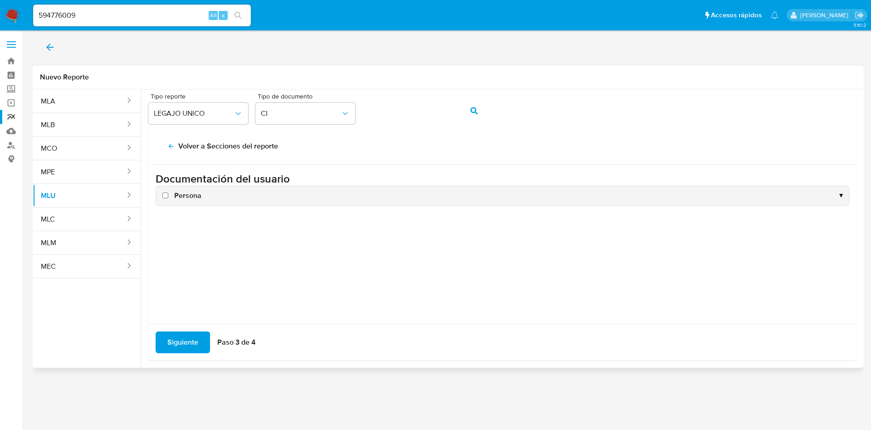
click at [166, 197] on input "Persona" at bounding box center [165, 195] width 6 height 6
checkbox input "true"
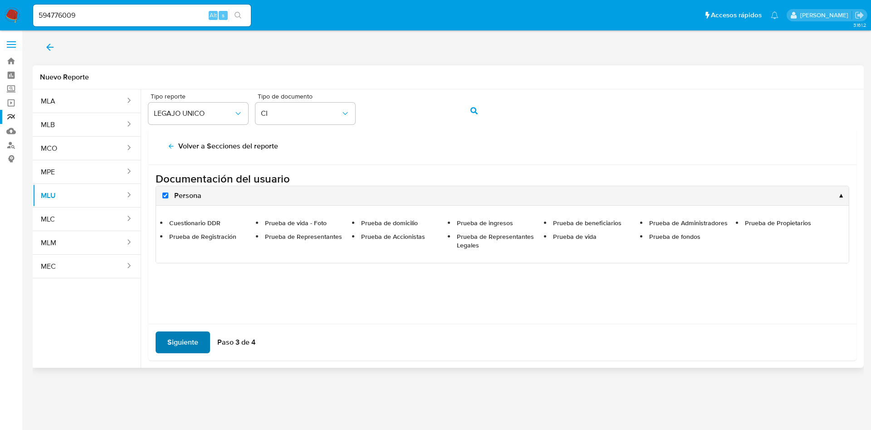
click at [178, 337] on span "Siguiente" at bounding box center [182, 342] width 31 height 20
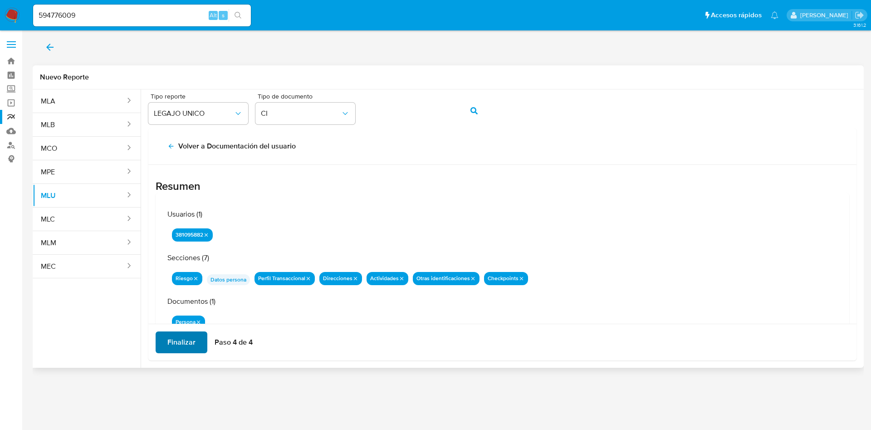
click at [182, 342] on span "Finalizar" at bounding box center [181, 342] width 28 height 20
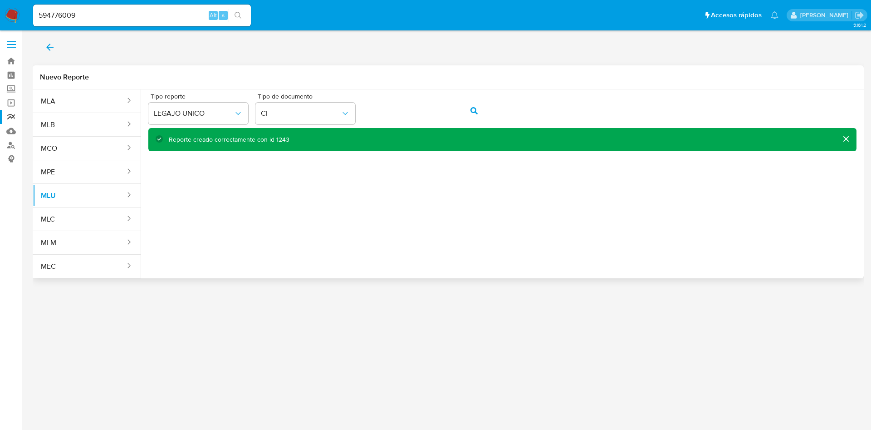
click at [279, 142] on div "Reporte creado correctamente con id 1243" at bounding box center [229, 139] width 121 height 9
click at [474, 112] on icon "action-search" at bounding box center [474, 110] width 7 height 7
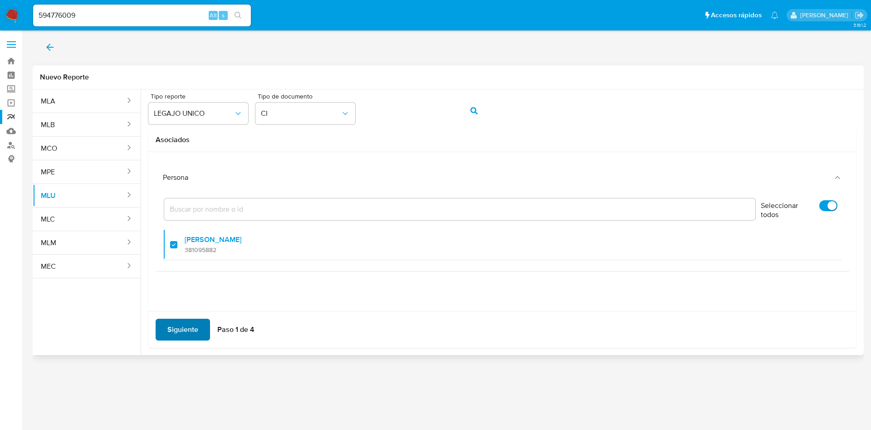
click at [195, 329] on span "Siguiente" at bounding box center [182, 329] width 31 height 20
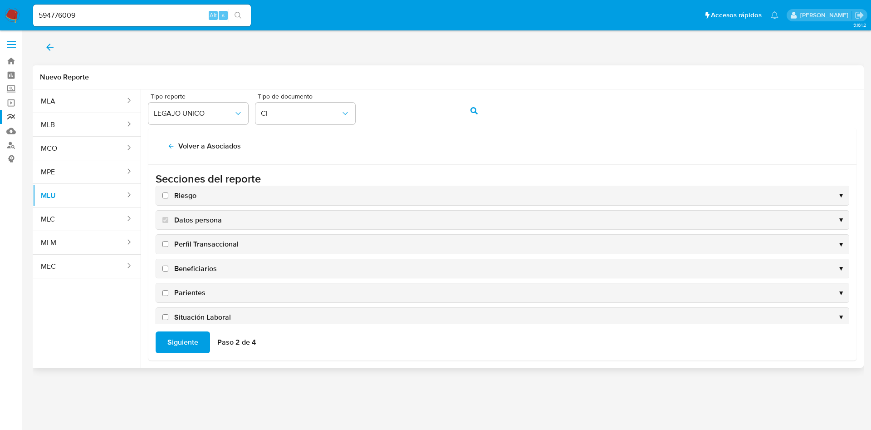
click at [167, 194] on input "Riesgo" at bounding box center [165, 195] width 6 height 6
checkbox input "true"
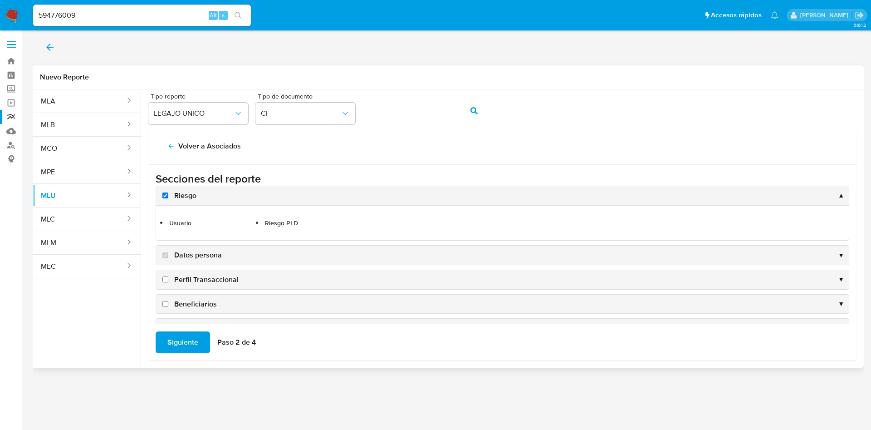
click at [164, 278] on input "Perfil Transaccional" at bounding box center [165, 279] width 6 height 6
checkbox input "true"
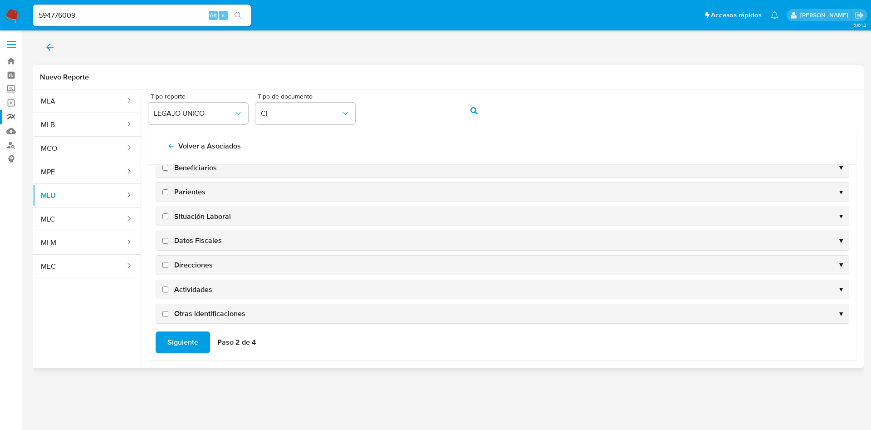
click at [166, 262] on input "Direcciones" at bounding box center [165, 265] width 6 height 6
checkbox input "true"
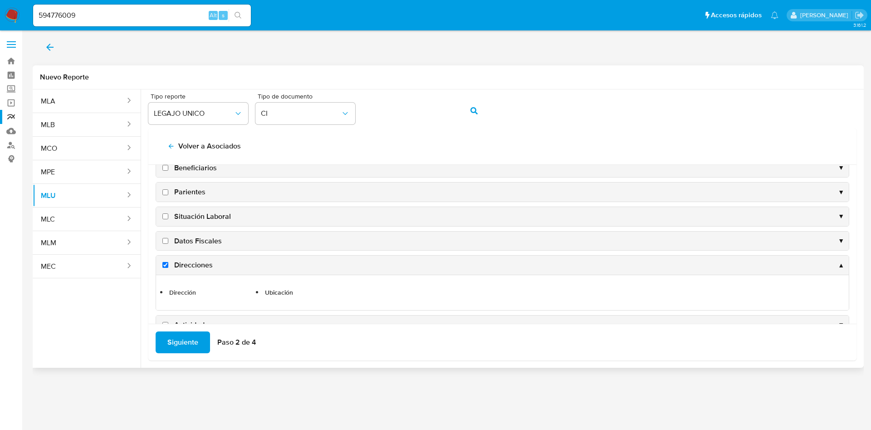
scroll to position [169, 0]
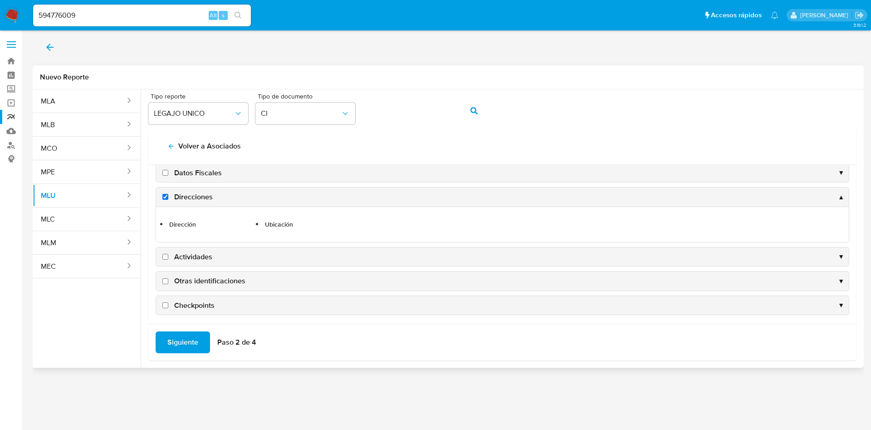
click at [166, 259] on input "Actividades" at bounding box center [165, 257] width 6 height 6
checkbox input "true"
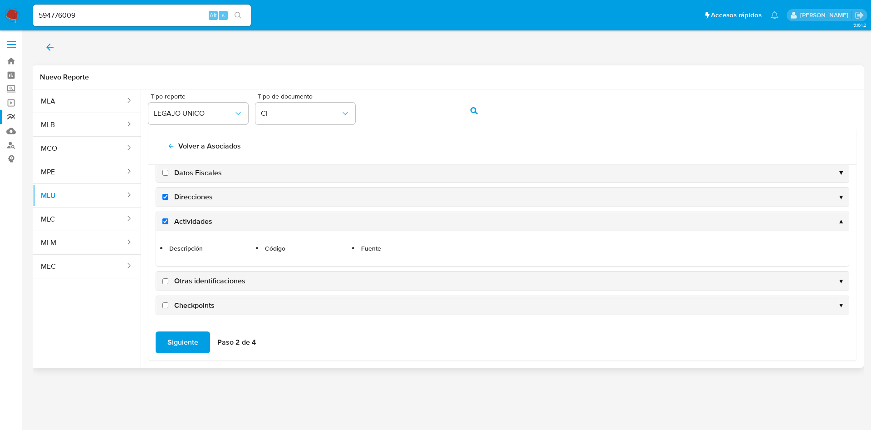
click at [166, 282] on input "Otras identificaciones" at bounding box center [165, 281] width 6 height 6
checkbox input "true"
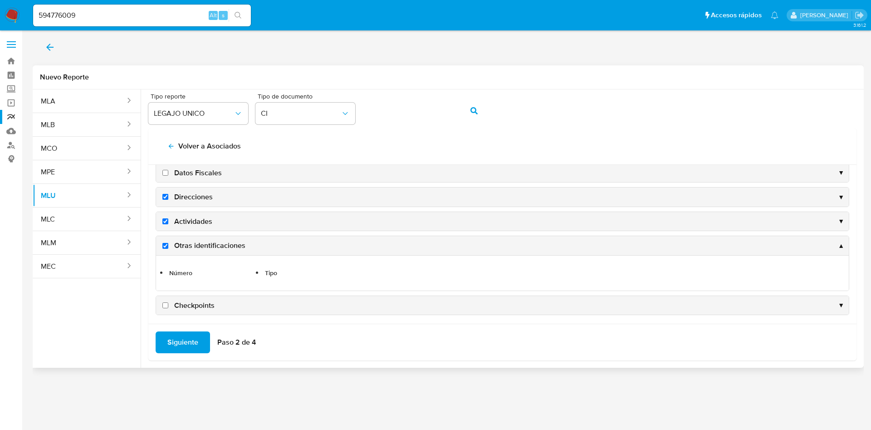
click at [164, 306] on input "Checkpoints" at bounding box center [165, 305] width 6 height 6
checkbox input "true"
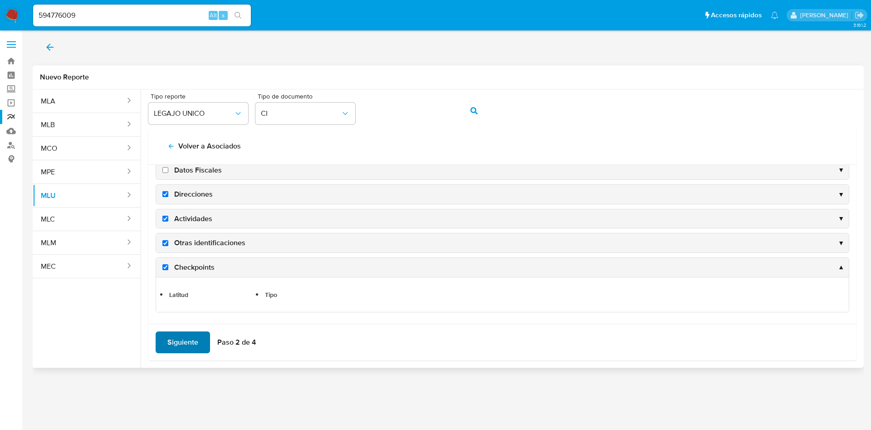
scroll to position [172, 0]
click at [194, 343] on span "Siguiente" at bounding box center [182, 342] width 31 height 20
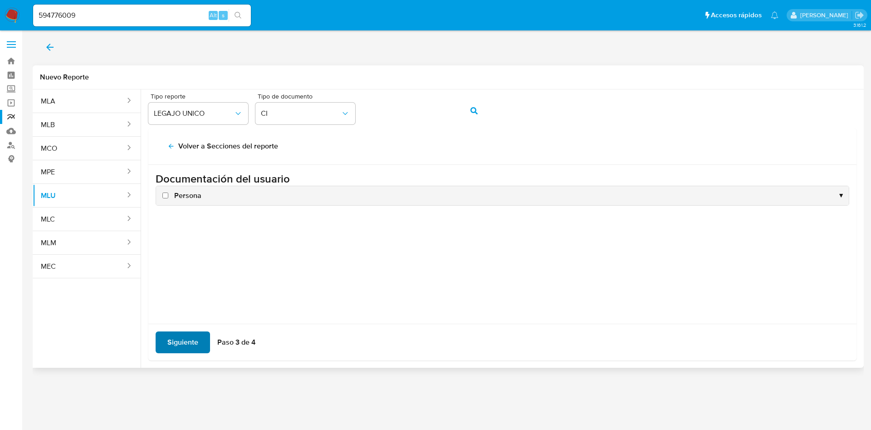
scroll to position [0, 0]
click at [166, 194] on input "Persona" at bounding box center [165, 195] width 6 height 6
checkbox input "true"
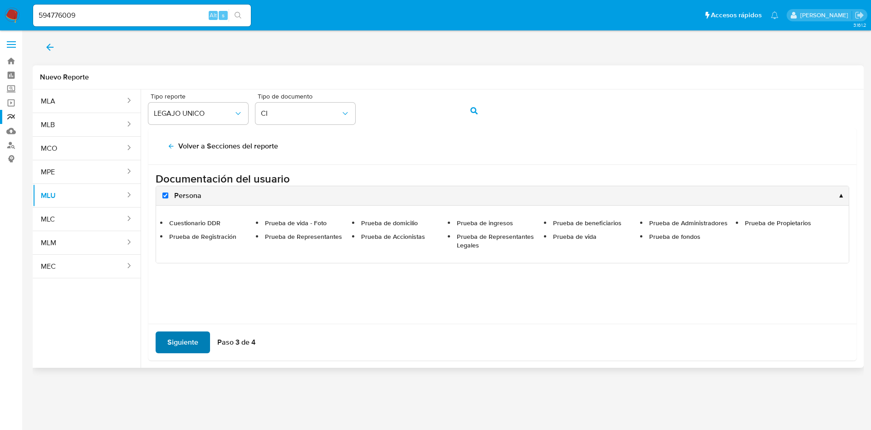
click at [180, 344] on span "Siguiente" at bounding box center [182, 342] width 31 height 20
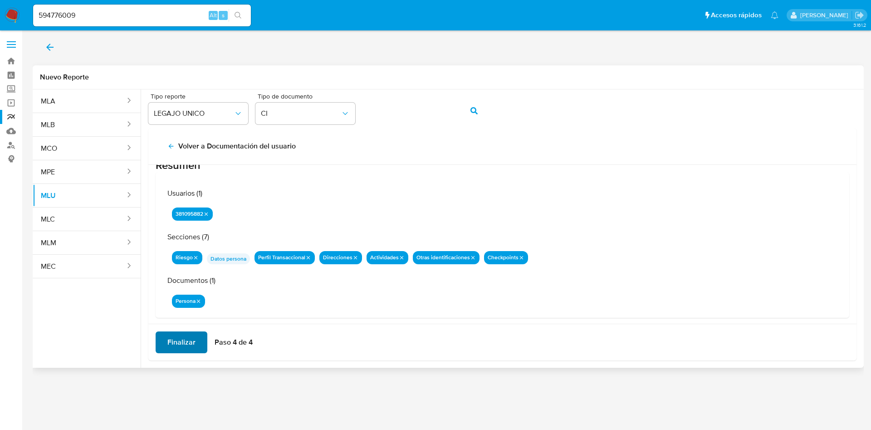
scroll to position [29, 0]
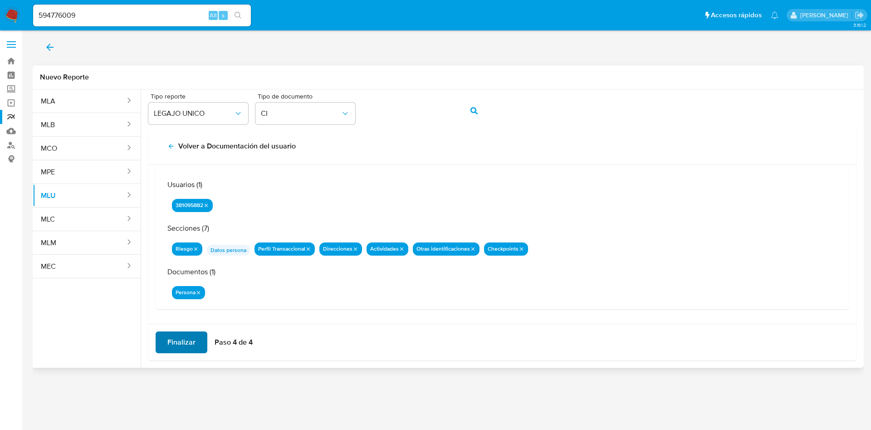
click at [186, 342] on span "Finalizar" at bounding box center [181, 342] width 28 height 20
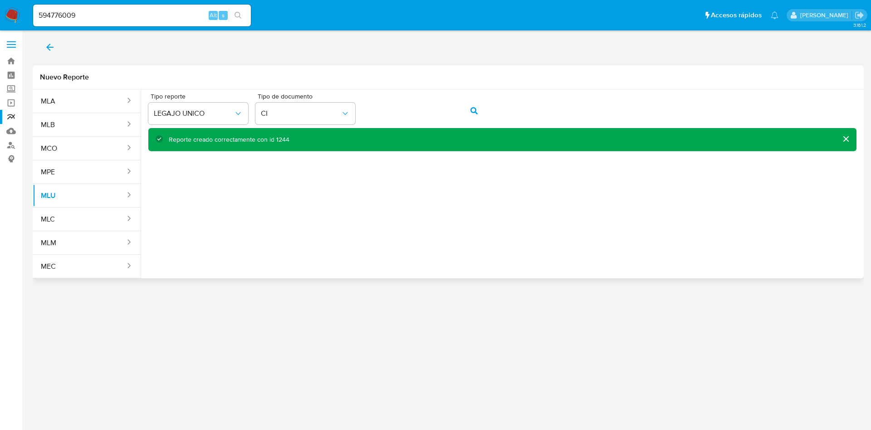
click at [277, 137] on div "Reporte creado correctamente con id 1244" at bounding box center [229, 139] width 121 height 9
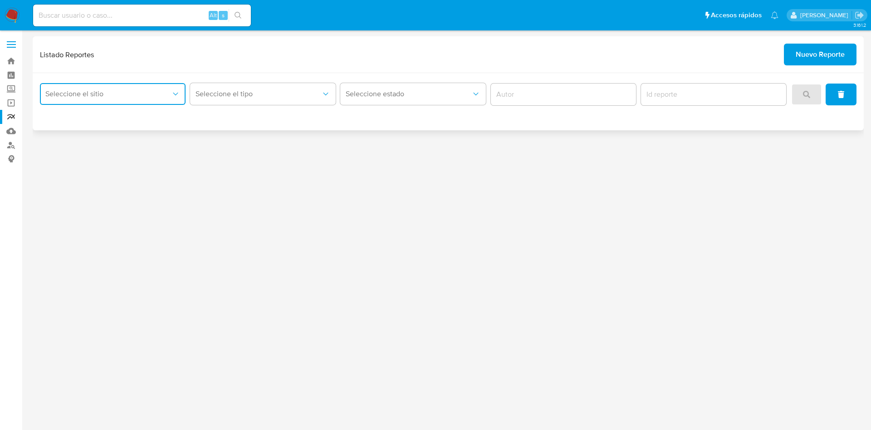
click at [123, 100] on button "Seleccione el sitio" at bounding box center [113, 94] width 146 height 22
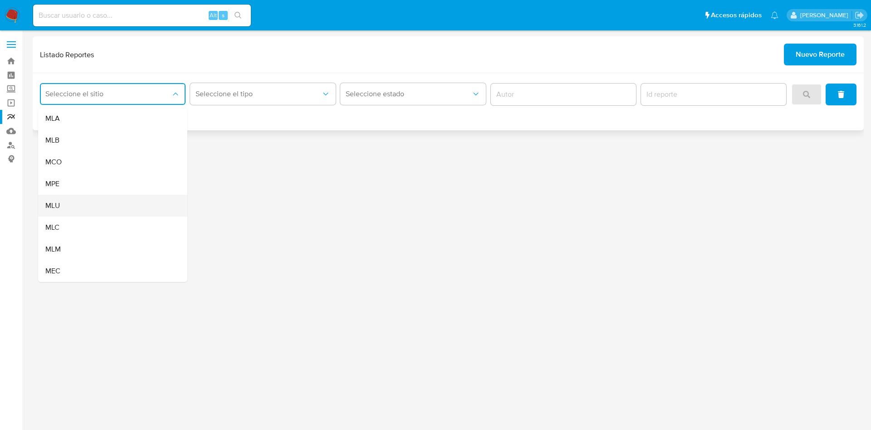
click at [95, 208] on div "MLU" at bounding box center [109, 206] width 129 height 22
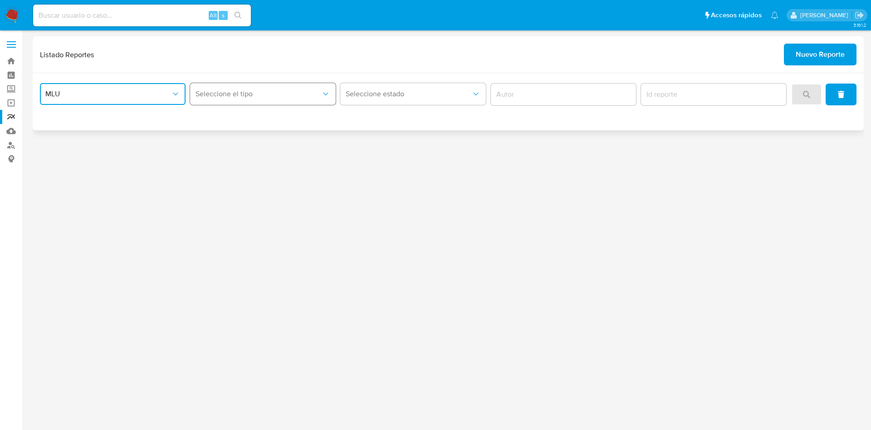
click at [307, 94] on span "Seleccione el tipo" at bounding box center [259, 93] width 126 height 9
click at [309, 141] on div "LEGAJO UNICO" at bounding box center [260, 140] width 129 height 22
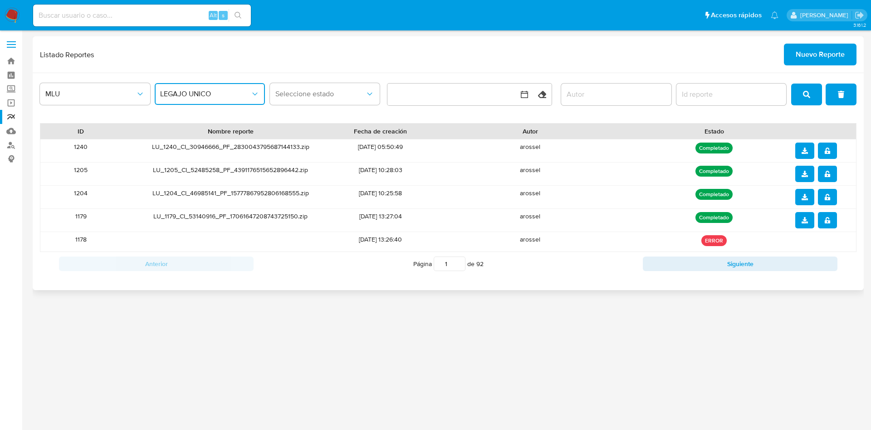
click at [219, 98] on button "LEGAJO UNICO" at bounding box center [210, 94] width 110 height 22
click at [221, 115] on div "Circunstanciado" at bounding box center [207, 119] width 94 height 22
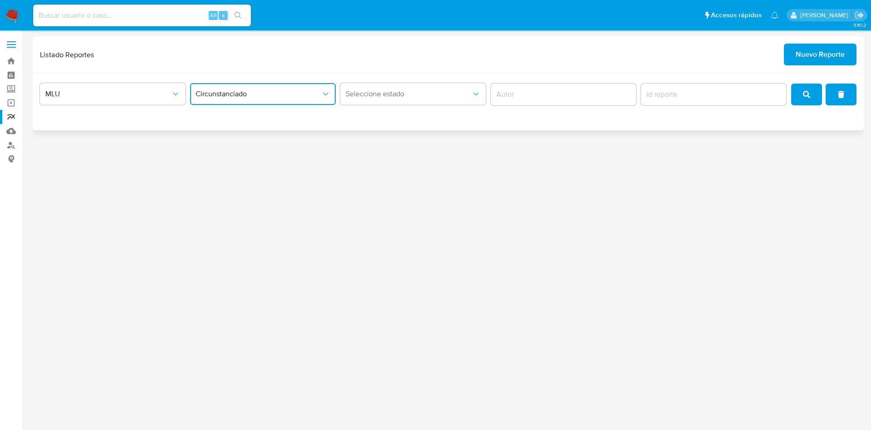
click at [254, 92] on span "Circunstanciado" at bounding box center [259, 93] width 126 height 9
click at [250, 137] on div "LEGAJO UNICO" at bounding box center [260, 140] width 129 height 22
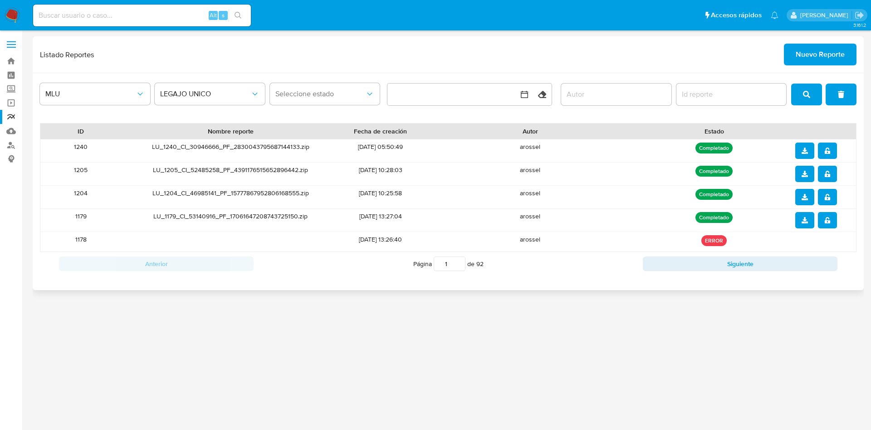
click at [805, 158] on button "download" at bounding box center [804, 150] width 19 height 16
click at [829, 152] on icon "notify_security" at bounding box center [827, 150] width 5 height 6
click at [813, 55] on span "Nuevo Reporte" at bounding box center [820, 54] width 49 height 20
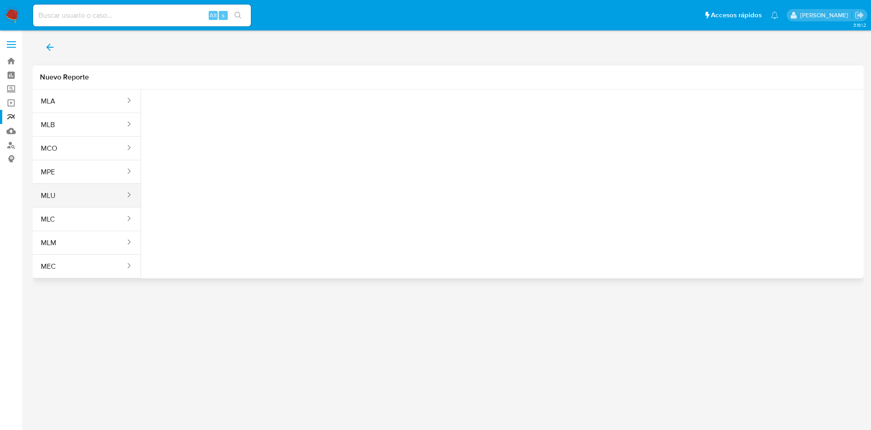
click at [87, 197] on button "MLU" at bounding box center [79, 196] width 93 height 22
click at [212, 117] on span "Seleccione una opcion" at bounding box center [194, 113] width 80 height 9
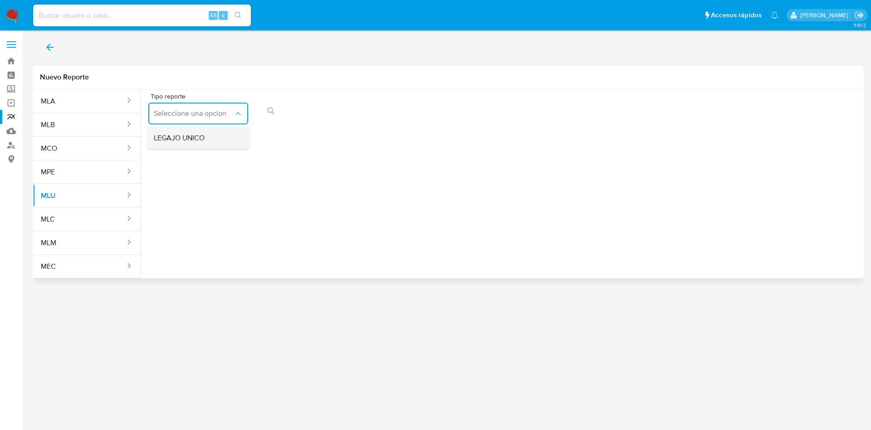
click at [213, 138] on div "LEGAJO UNICO" at bounding box center [195, 138] width 83 height 22
click at [12, 111] on link "Reportes" at bounding box center [54, 117] width 108 height 14
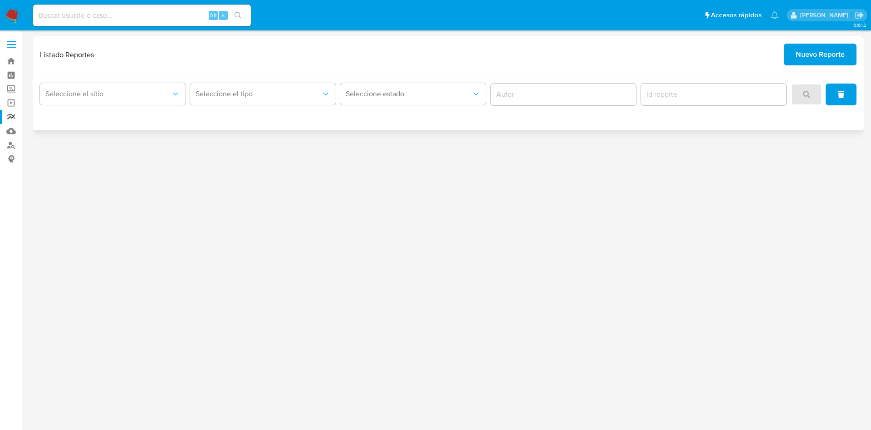
click at [820, 54] on span "Nuevo Reporte" at bounding box center [820, 54] width 49 height 20
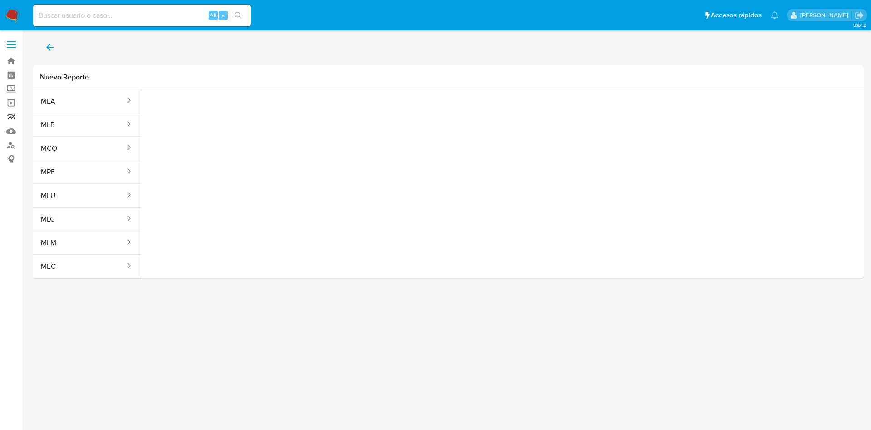
click at [12, 115] on link "Reportes" at bounding box center [54, 117] width 108 height 14
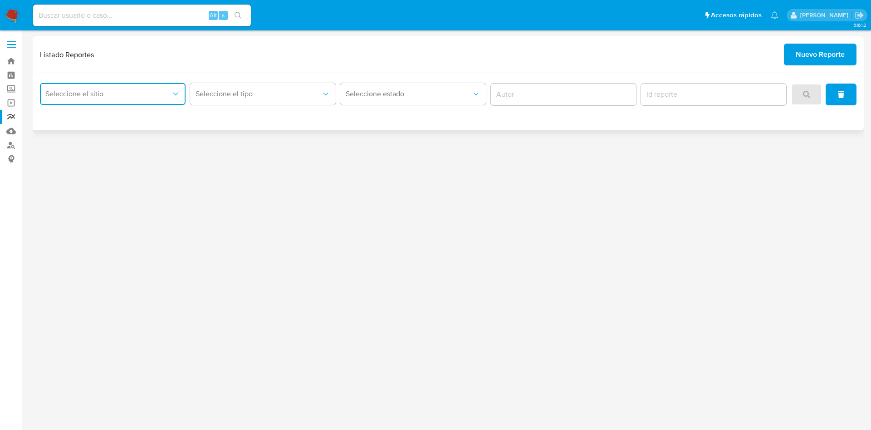
click at [165, 85] on button "Seleccione el sitio" at bounding box center [113, 94] width 146 height 22
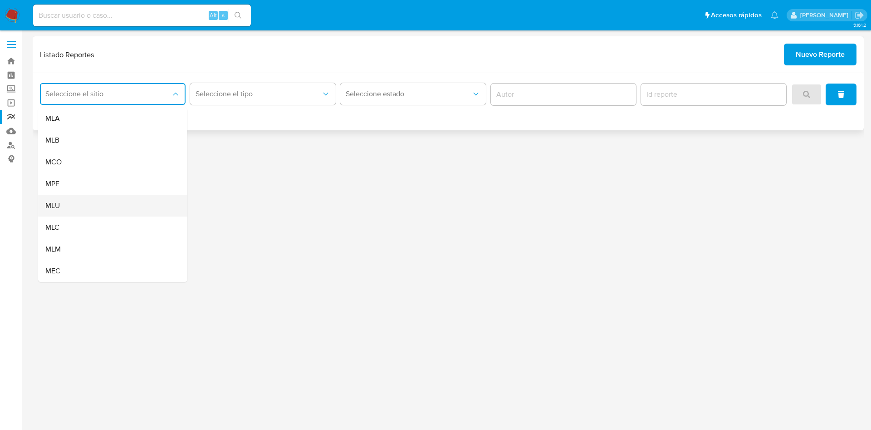
click at [126, 197] on div "MLU" at bounding box center [109, 206] width 129 height 22
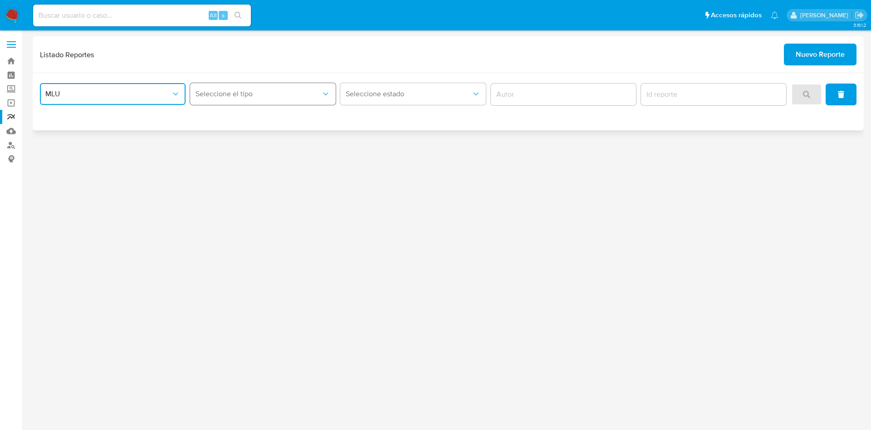
click at [293, 93] on span "Seleccione el tipo" at bounding box center [259, 93] width 126 height 9
click at [290, 133] on div "LEGAJO UNICO" at bounding box center [260, 140] width 129 height 22
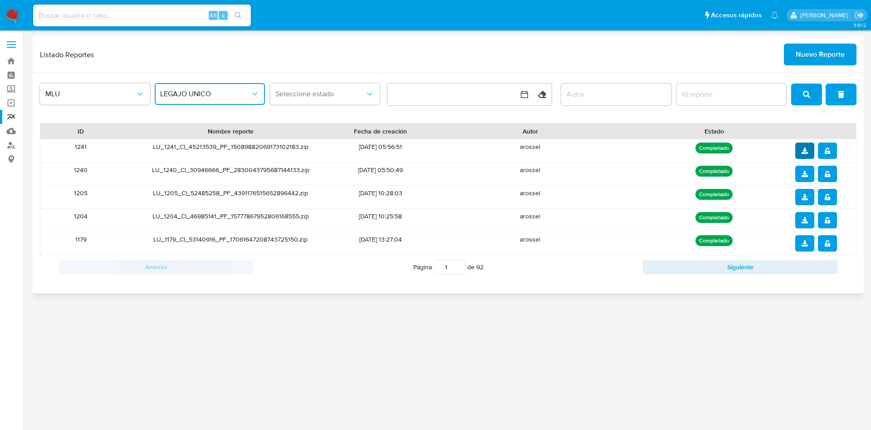
click at [807, 149] on icon "download" at bounding box center [805, 150] width 6 height 6
click at [831, 147] on button "notify_security" at bounding box center [827, 150] width 19 height 16
click at [811, 99] on button "search" at bounding box center [806, 94] width 31 height 22
click at [807, 153] on icon "download" at bounding box center [805, 150] width 6 height 6
click at [830, 153] on icon "notify_security" at bounding box center [827, 150] width 5 height 6
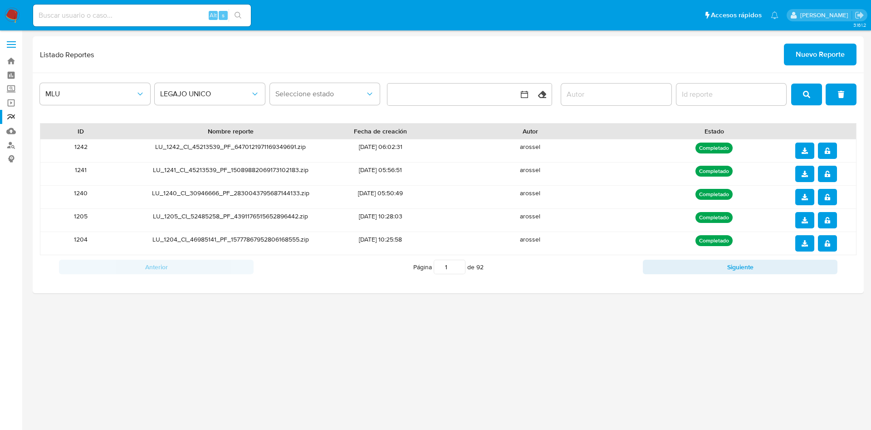
click at [805, 97] on icon "search" at bounding box center [806, 94] width 7 height 7
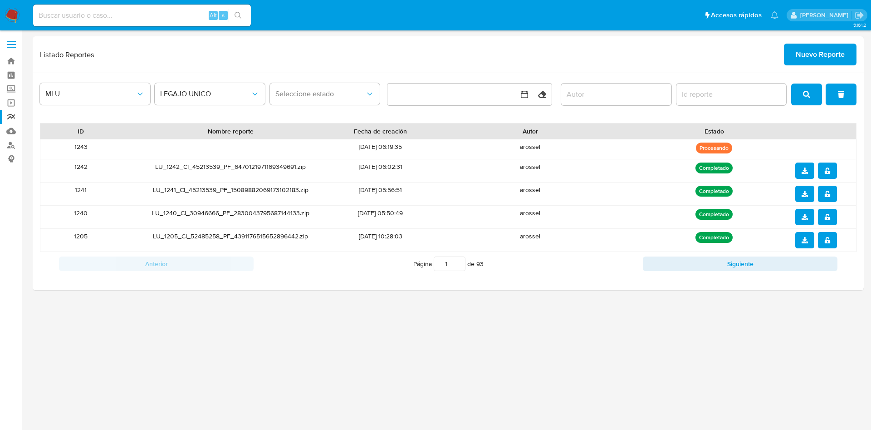
click at [809, 97] on icon "search" at bounding box center [806, 94] width 7 height 7
click at [735, 89] on input "report-id" at bounding box center [732, 94] width 110 height 12
type input "1244"
click at [812, 93] on button "search" at bounding box center [806, 94] width 31 height 22
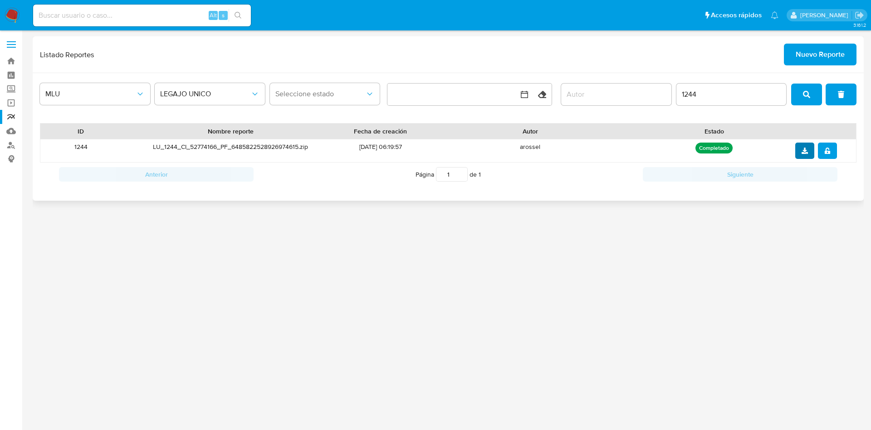
click at [803, 158] on button "download" at bounding box center [804, 150] width 19 height 16
click at [832, 152] on button "notify_security" at bounding box center [827, 150] width 19 height 16
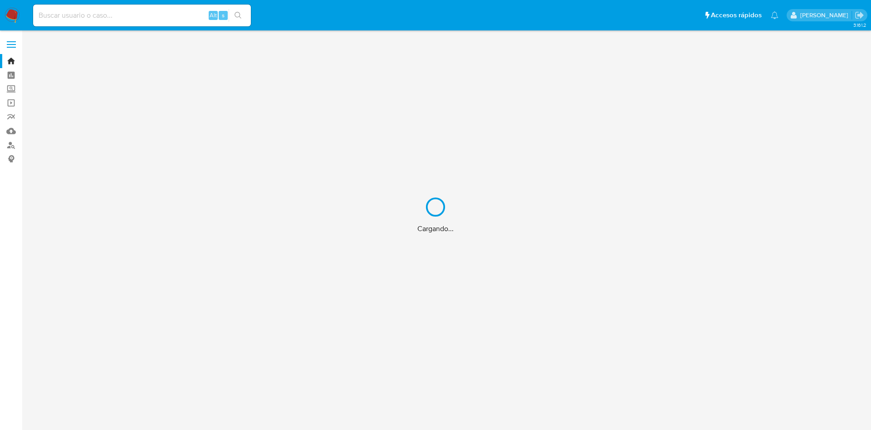
click at [139, 14] on div "Cargando..." at bounding box center [435, 215] width 871 height 430
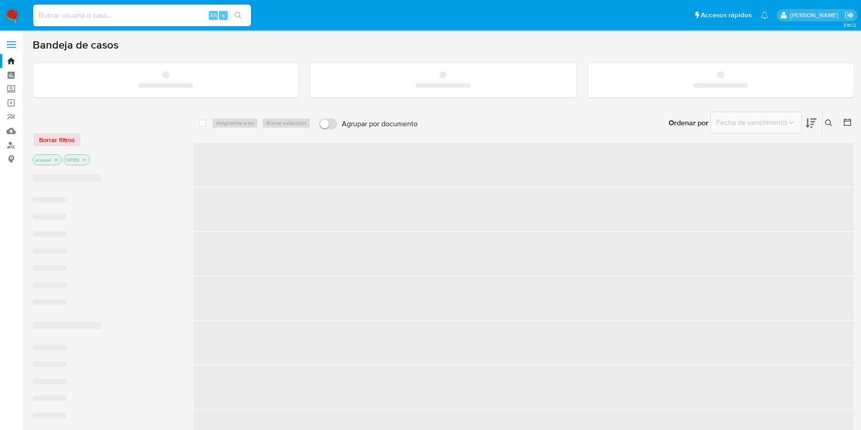
click at [135, 12] on input at bounding box center [142, 16] width 218 height 12
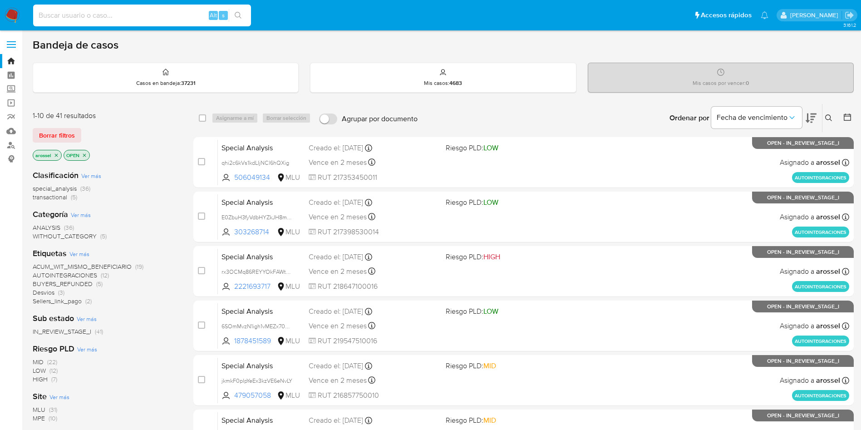
paste input "594776009"
type input "594776009"
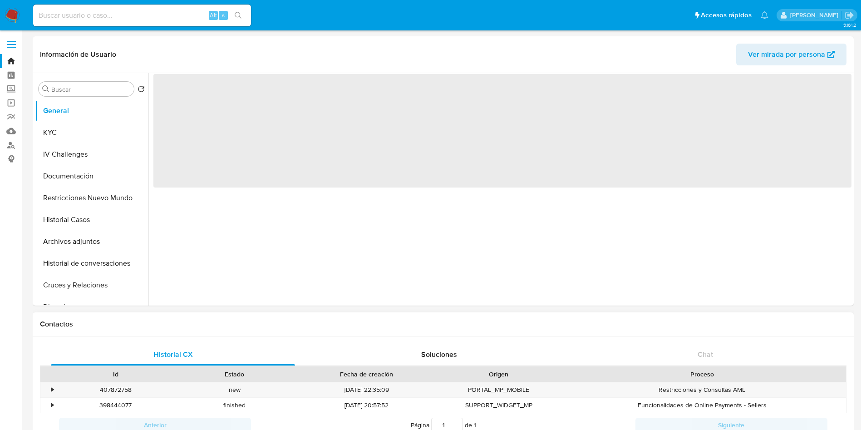
select select "10"
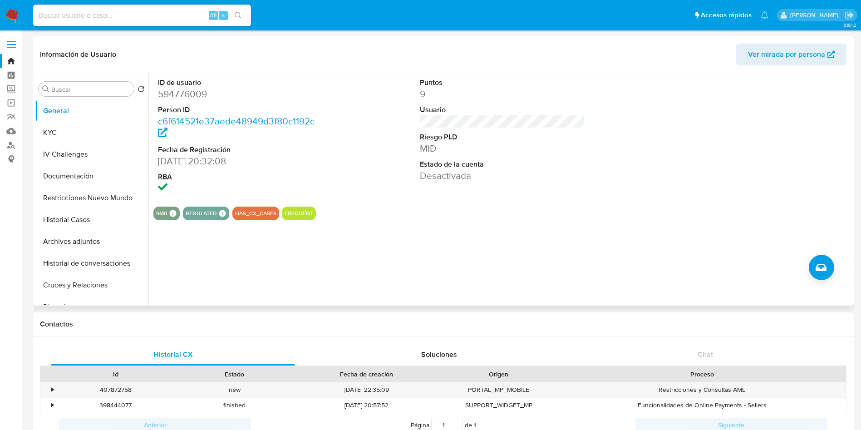
click at [760, 48] on span "Ver mirada por persona" at bounding box center [786, 55] width 77 height 22
click at [771, 158] on div at bounding box center [764, 136] width 175 height 126
click at [162, 15] on input at bounding box center [142, 16] width 218 height 12
paste input "1077065983"
type input "1077065983"
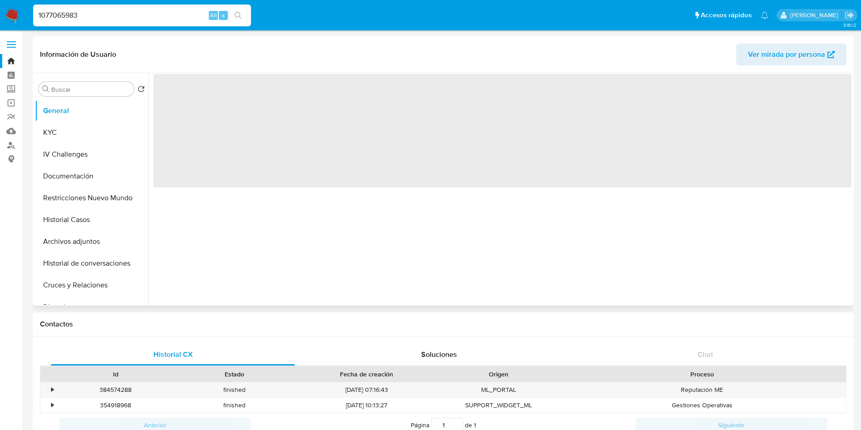
select select "10"
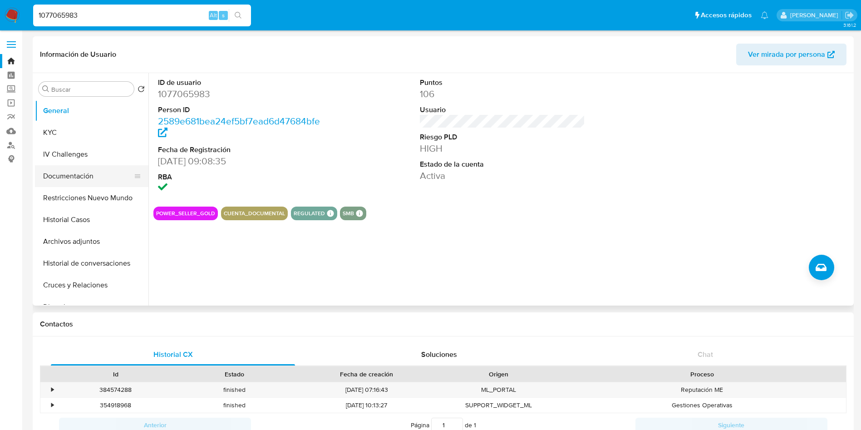
click at [88, 179] on button "Documentación" at bounding box center [88, 176] width 106 height 22
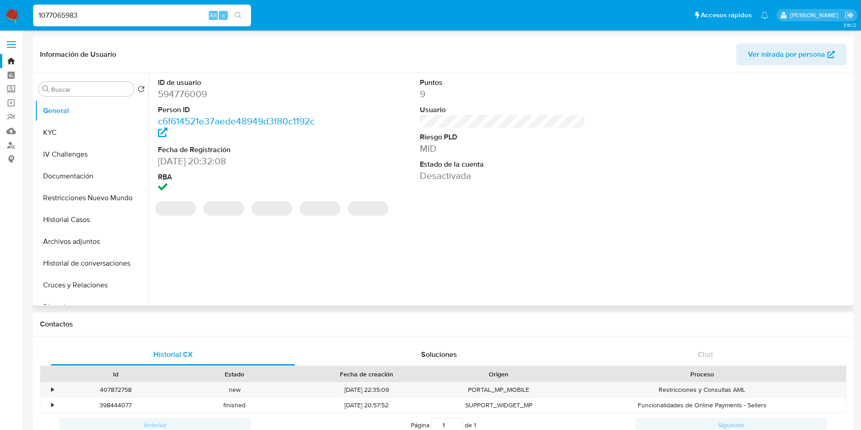
select select "10"
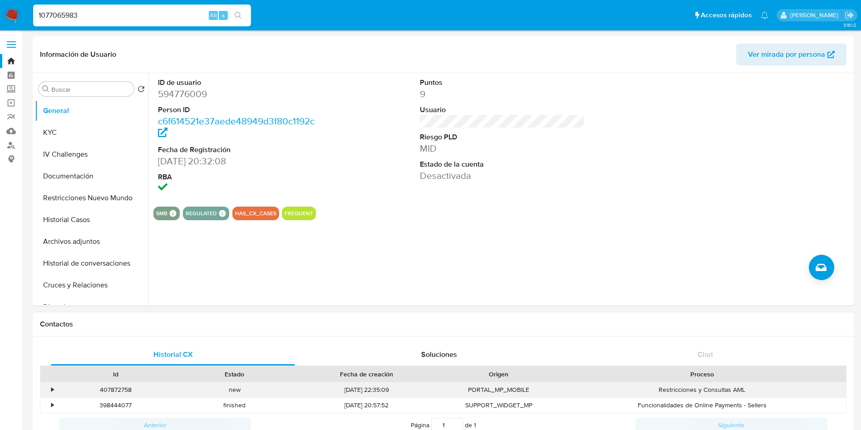
click at [51, 392] on div "•" at bounding box center [48, 389] width 16 height 15
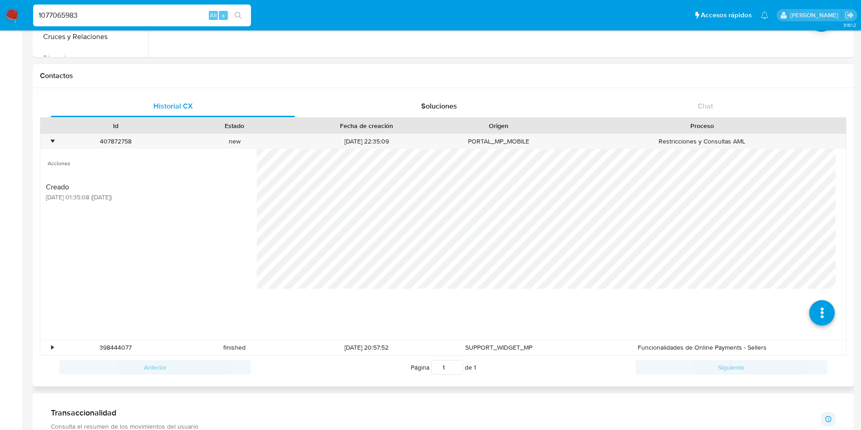
scroll to position [272, 0]
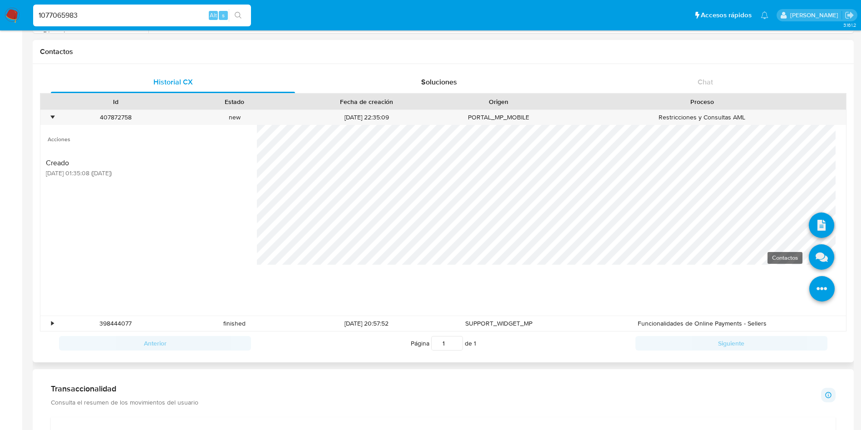
click at [815, 257] on icon at bounding box center [821, 256] width 25 height 25
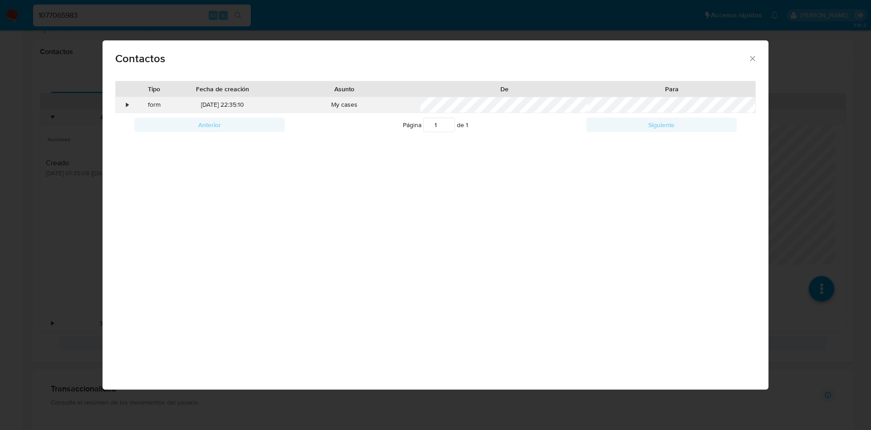
click at [128, 106] on div "•" at bounding box center [128, 104] width 2 height 9
click at [768, 170] on div "Tipo Fecha de creación Asunto De Para • form 29/09/2025 22:35:10 My cases Anter…" at bounding box center [436, 202] width 667 height 256
click at [754, 56] on icon "close" at bounding box center [752, 58] width 9 height 9
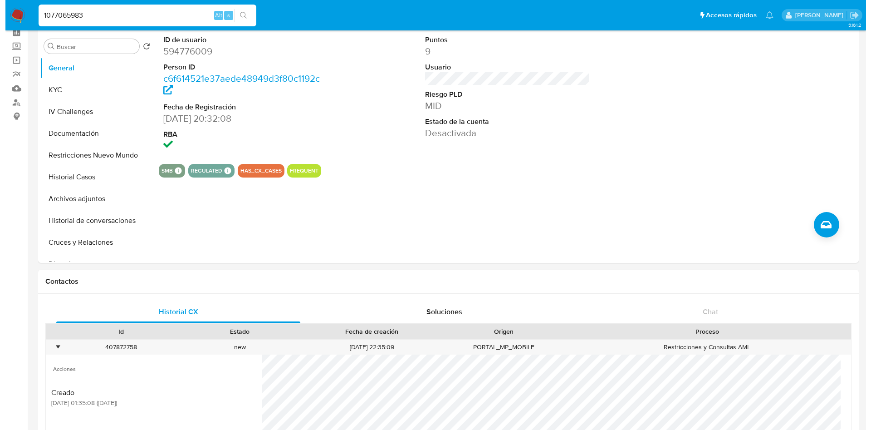
scroll to position [0, 0]
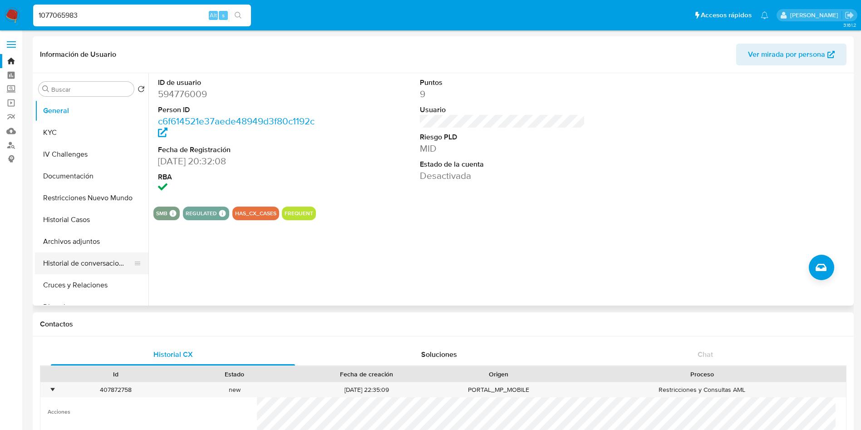
click at [79, 264] on button "Historial de conversaciones" at bounding box center [88, 263] width 106 height 22
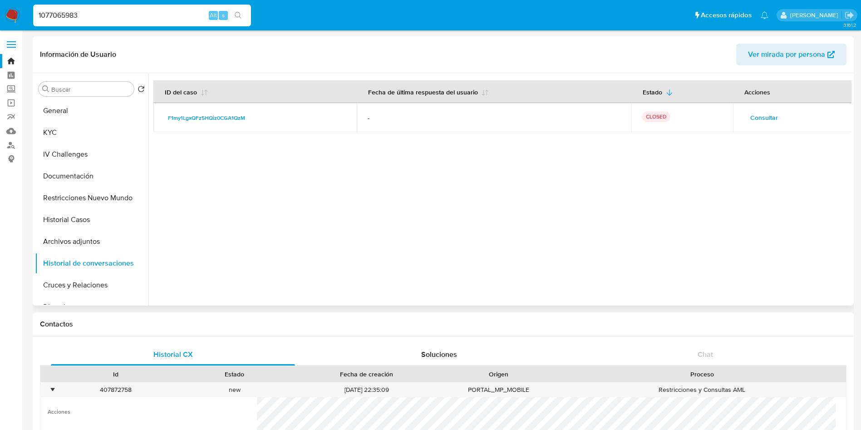
click at [751, 125] on td "Consultar" at bounding box center [792, 117] width 119 height 29
click at [761, 115] on span "Consultar" at bounding box center [764, 117] width 28 height 13
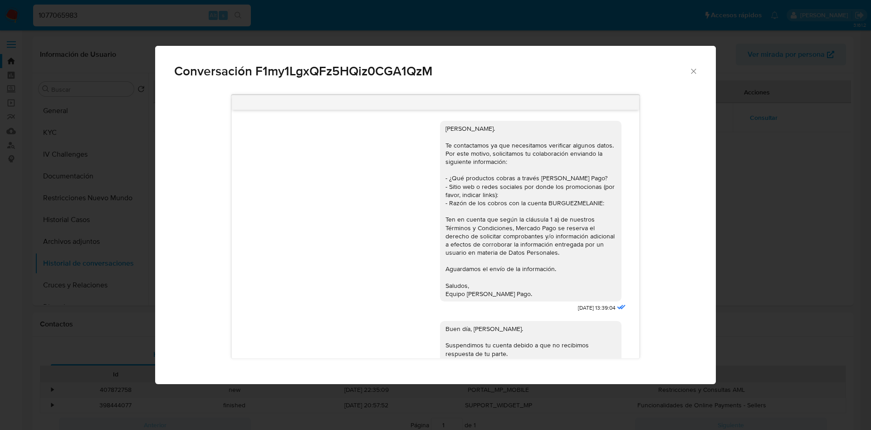
click at [725, 175] on div "Conversación F1my1LgxQFz5HQiz0CGA1QzM Hola, María José. Te contactamos ya que n…" at bounding box center [435, 215] width 871 height 430
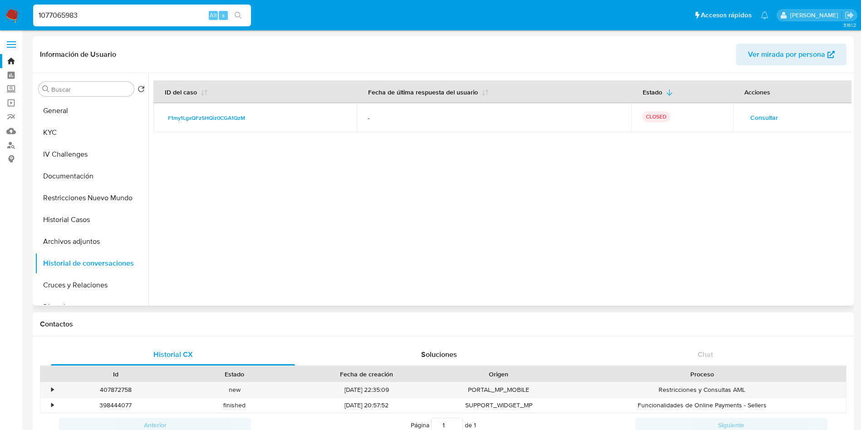
click at [764, 115] on span "Consultar" at bounding box center [764, 117] width 28 height 13
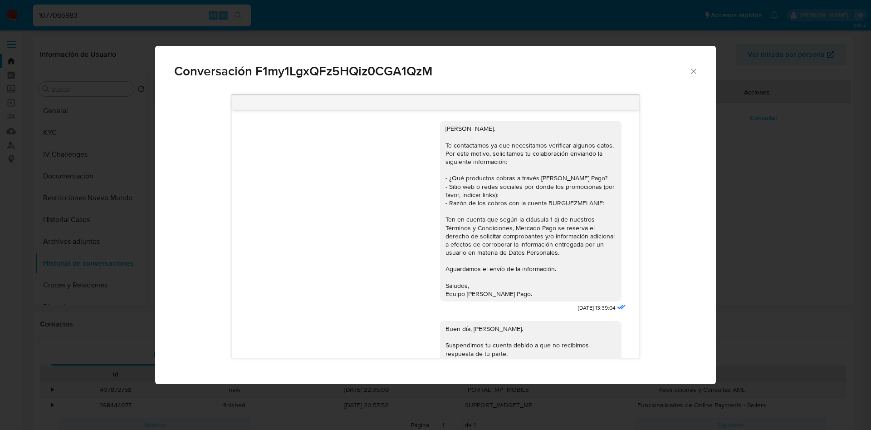
click at [782, 142] on div "Conversación F1my1LgxQFz5HQiz0CGA1QzM Hola, María José. Te contactamos ya que n…" at bounding box center [435, 215] width 871 height 430
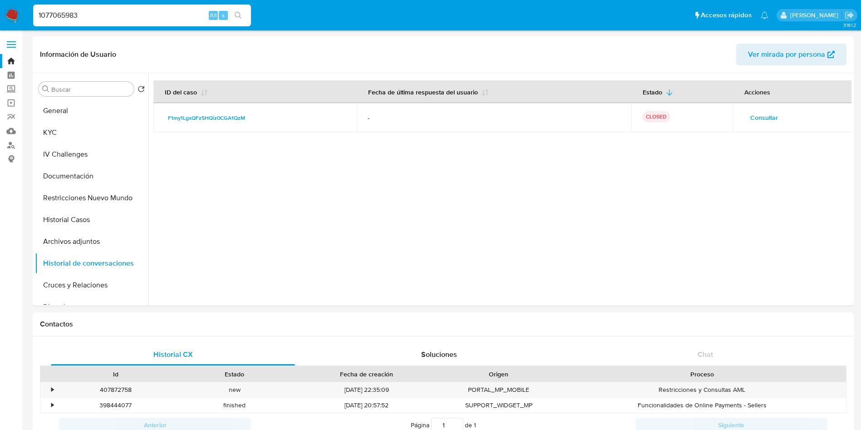
click at [177, 19] on input "1077065983" at bounding box center [142, 16] width 218 height 12
paste input "381095882"
type input "381095882"
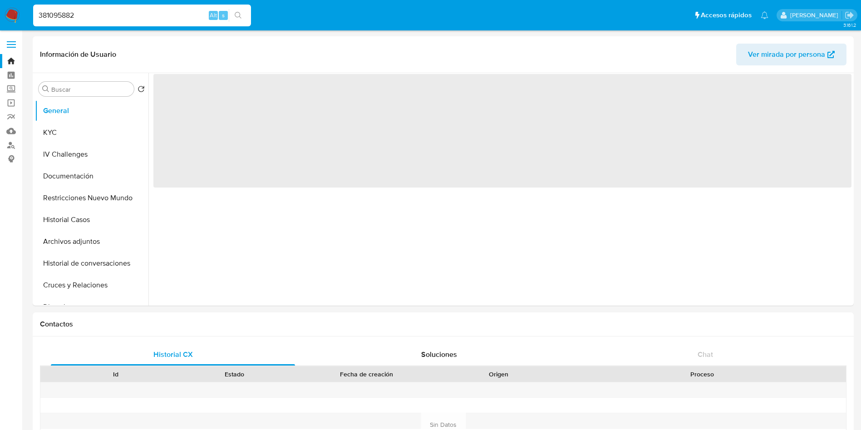
select select "10"
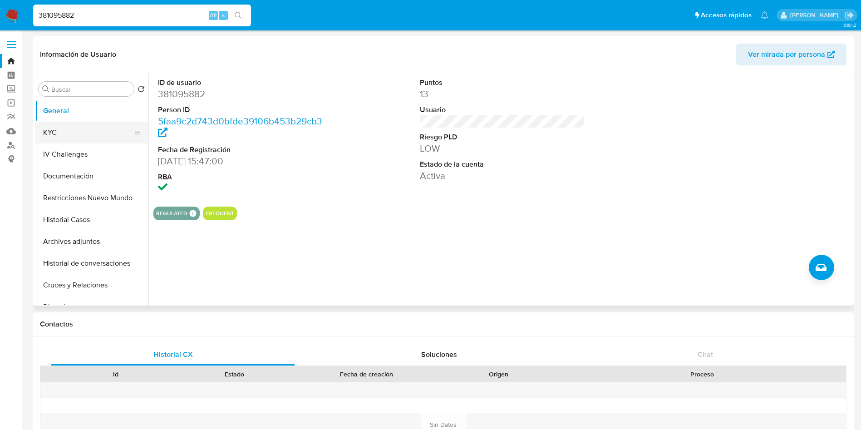
click at [83, 128] on button "KYC" at bounding box center [88, 133] width 106 height 22
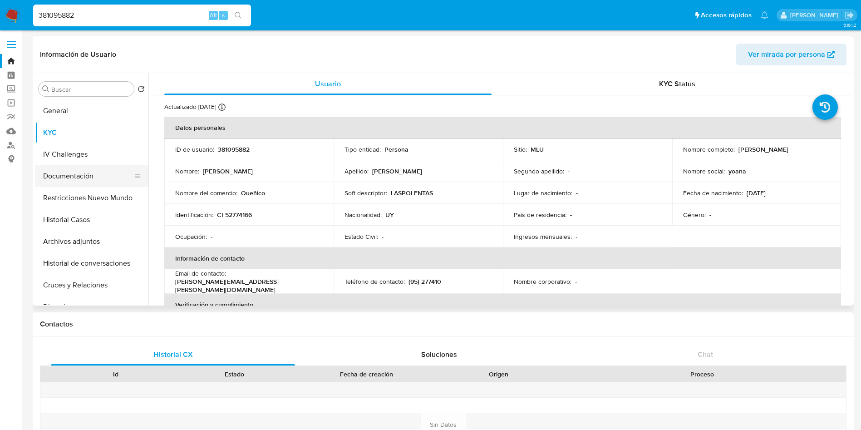
click at [79, 178] on button "Documentación" at bounding box center [88, 176] width 106 height 22
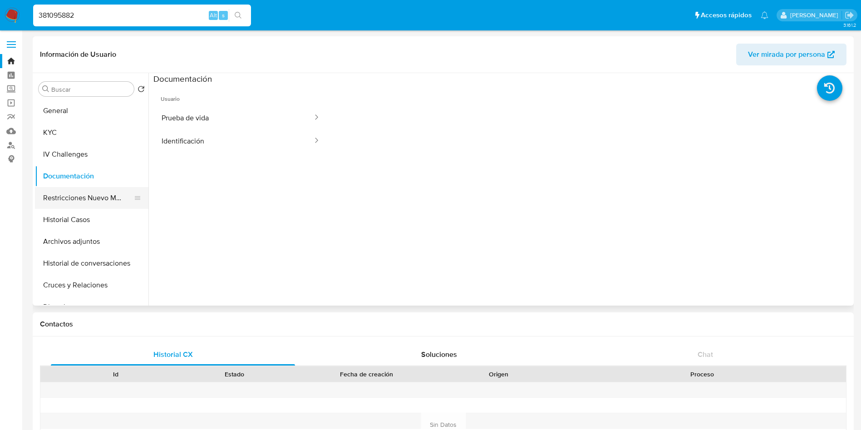
click at [70, 201] on button "Restricciones Nuevo Mundo" at bounding box center [88, 198] width 106 height 22
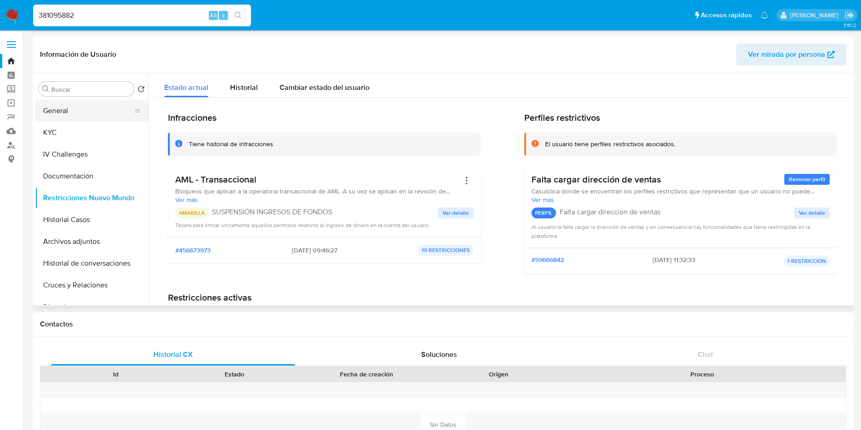
click at [49, 102] on button "General" at bounding box center [88, 111] width 106 height 22
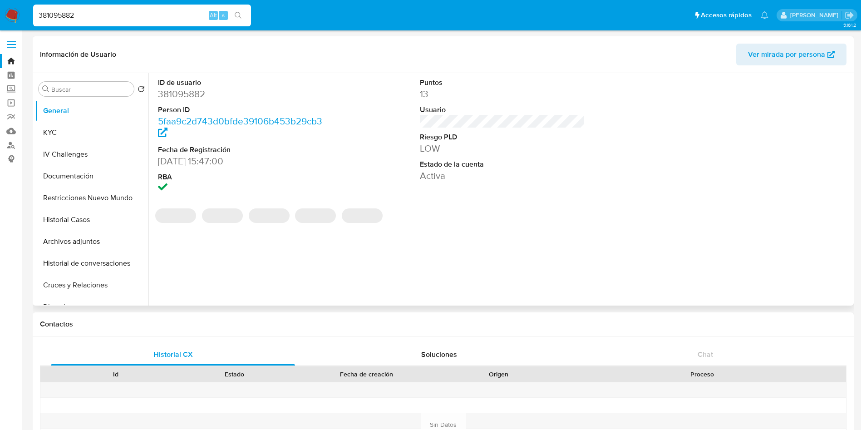
click at [184, 97] on dd "381095882" at bounding box center [241, 94] width 166 height 13
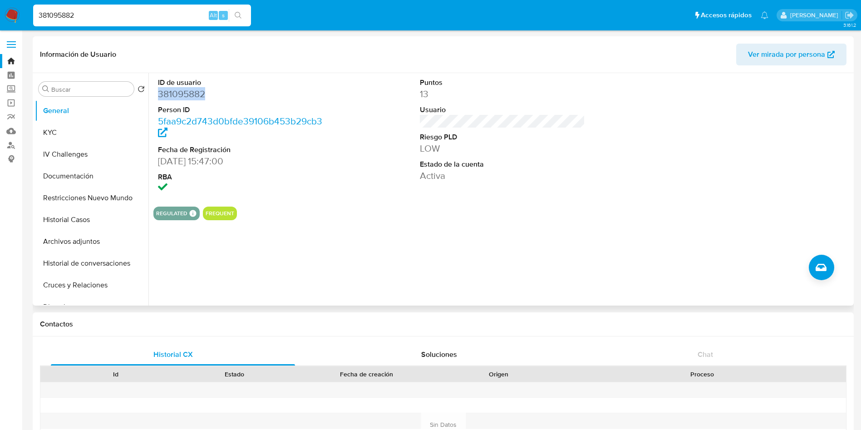
copy dd "381095882"
click at [84, 131] on button "KYC" at bounding box center [88, 133] width 106 height 22
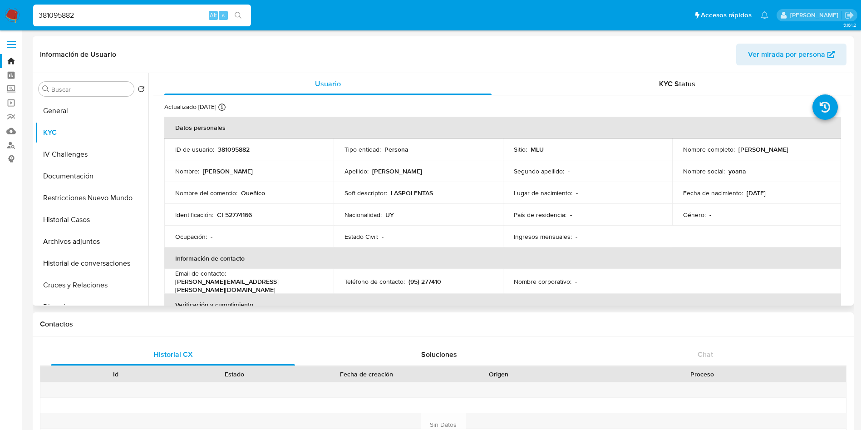
drag, startPoint x: 677, startPoint y: 149, endPoint x: 727, endPoint y: 156, distance: 49.9
click at [727, 156] on td "Nombre completo : Yoana Barbara Jaurena Rodriguez" at bounding box center [756, 149] width 169 height 22
click at [738, 153] on p "Yoana Barbara Jaurena Rodriguez" at bounding box center [763, 149] width 50 height 8
drag, startPoint x: 682, startPoint y: 156, endPoint x: 791, endPoint y: 156, distance: 109.8
click at [791, 153] on div "Nombre completo : Yoana Barbara Jaurena Rodriguez" at bounding box center [756, 149] width 147 height 8
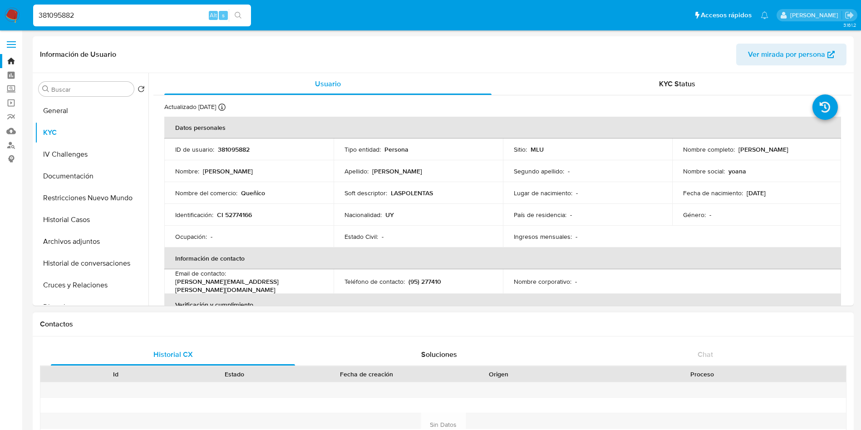
copy p "Yoana Barbara Jaurena Rodriguez"
drag, startPoint x: 739, startPoint y: 234, endPoint x: 739, endPoint y: 69, distance: 165.2
click at [739, 234] on table "Datos personales ID de usuario : 381095882 Tipo entidad : Persona Sitio : MLU N…" at bounding box center [502, 281] width 677 height 329
drag, startPoint x: 675, startPoint y: 151, endPoint x: 785, endPoint y: 151, distance: 110.7
click at [785, 151] on td "Nombre completo : Yoana Barbara Jaurena Rodriguez" at bounding box center [756, 149] width 169 height 22
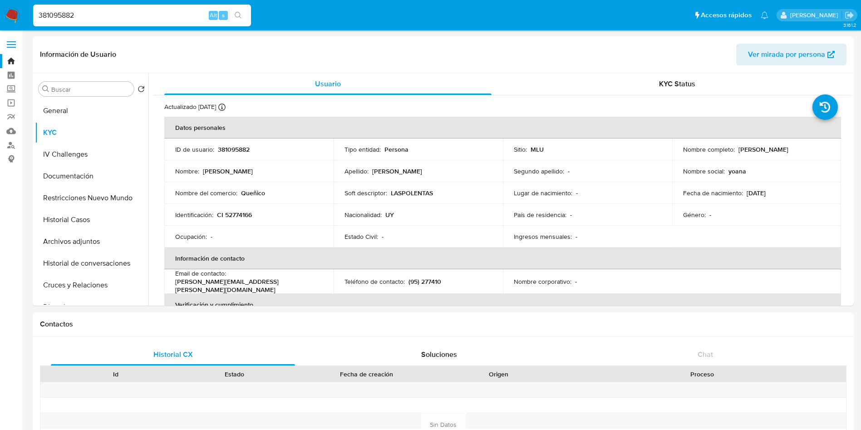
copy p "Yoana Barbara Jaurena Rodriguez"
click at [237, 218] on p "CI 52774166" at bounding box center [234, 215] width 35 height 8
copy p "52774166"
click at [814, 55] on span "Ver mirada por persona" at bounding box center [786, 55] width 77 height 22
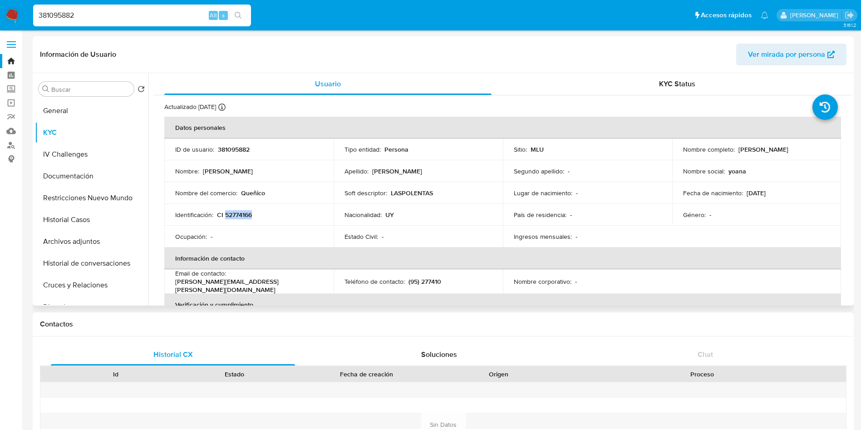
drag, startPoint x: 680, startPoint y: 154, endPoint x: 779, endPoint y: 153, distance: 98.9
click at [779, 153] on div "Nombre completo : Yoana Barbara Jaurena Rodriguez" at bounding box center [756, 149] width 147 height 8
copy p "Yoana Barbara Jaurena Rodriguez"
click at [234, 216] on p "CI 52774166" at bounding box center [234, 215] width 35 height 8
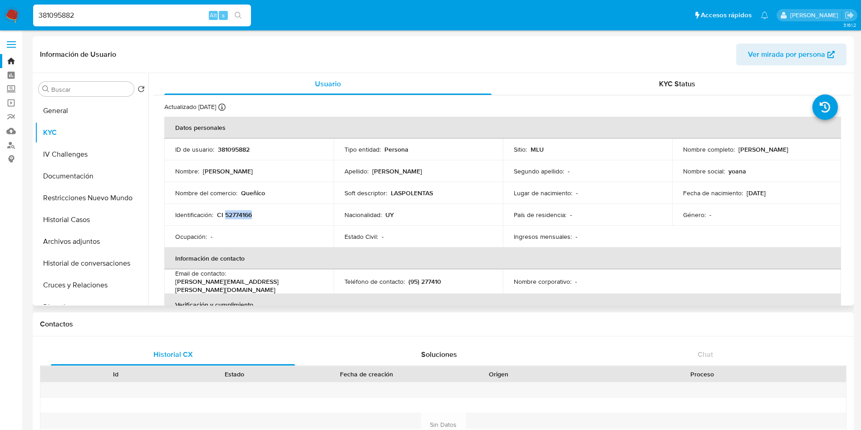
copy p "52774166"
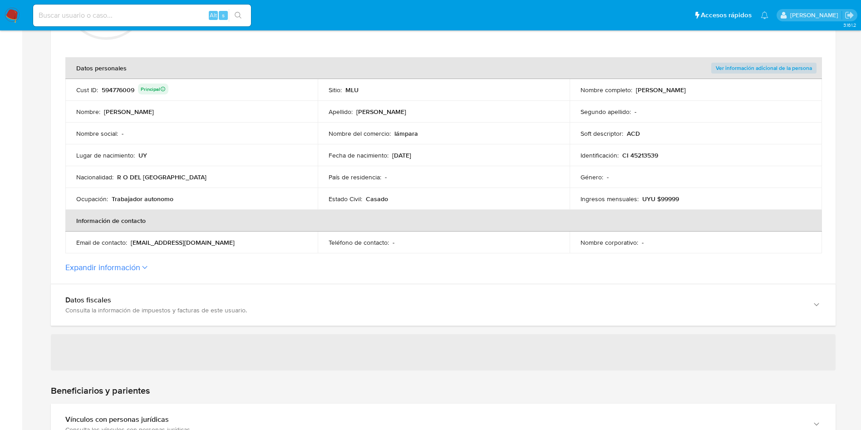
scroll to position [272, 0]
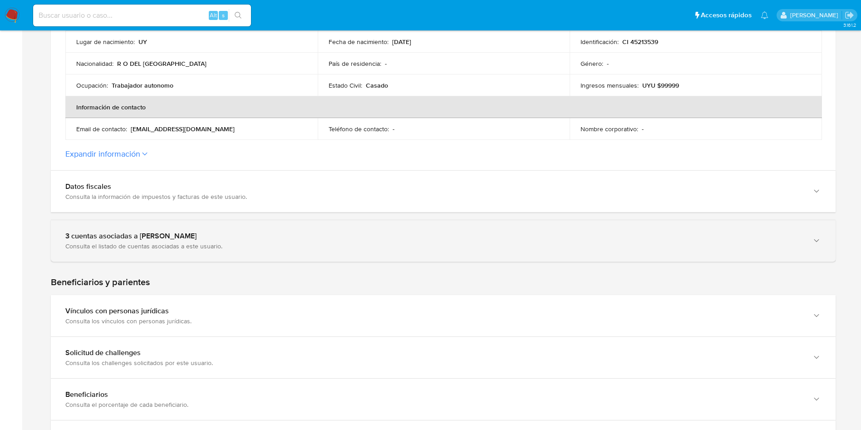
click at [344, 242] on div "Consulta el listado de cuentas asociadas a este usuario." at bounding box center [433, 246] width 737 height 8
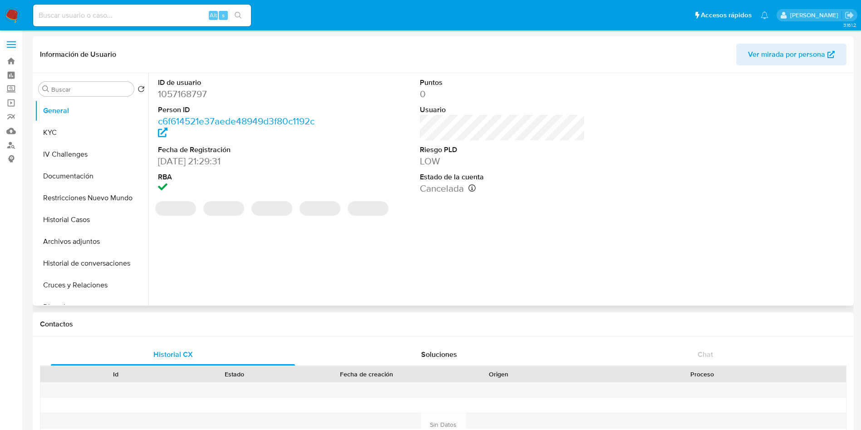
select select "10"
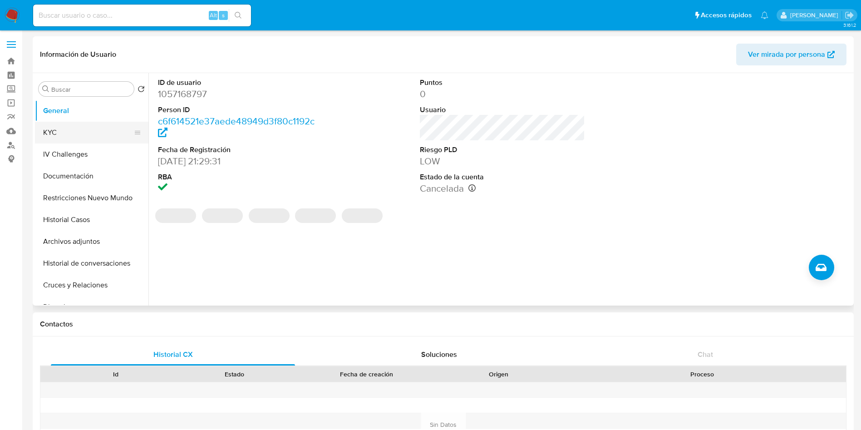
click at [98, 130] on button "KYC" at bounding box center [88, 133] width 106 height 22
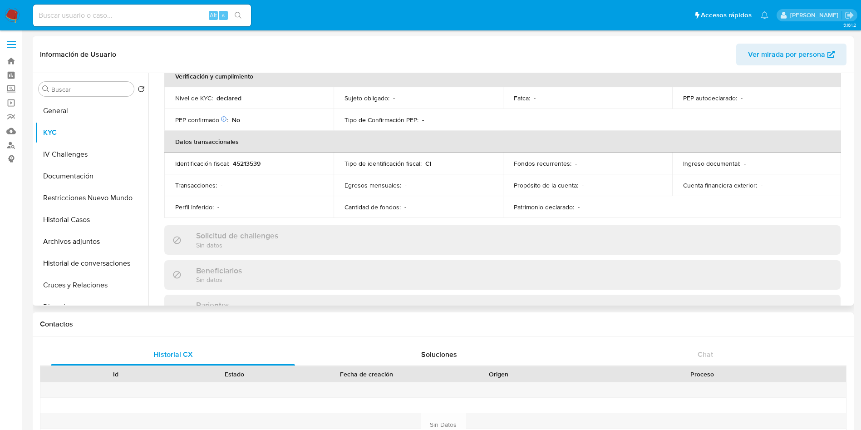
scroll to position [447, 0]
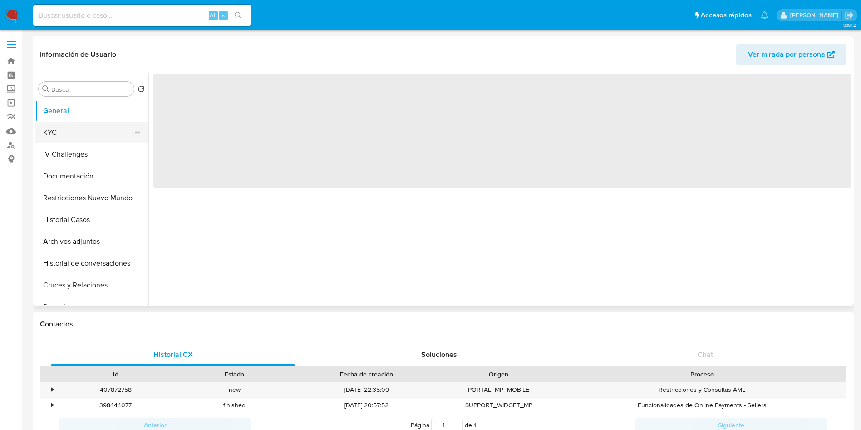
click at [88, 140] on button "KYC" at bounding box center [88, 133] width 106 height 22
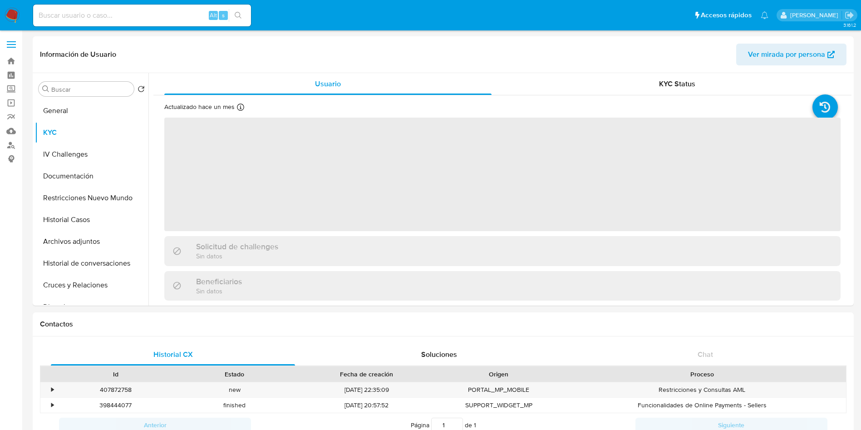
select select "10"
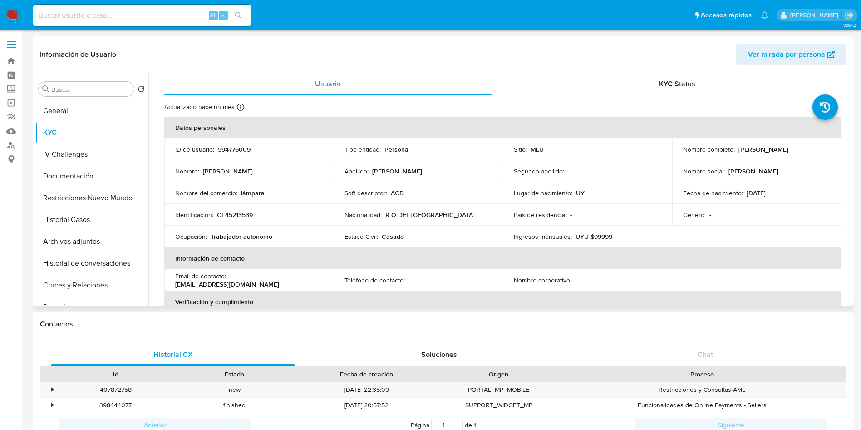
click at [241, 147] on p "594776009" at bounding box center [234, 149] width 33 height 8
copy p "594776009"
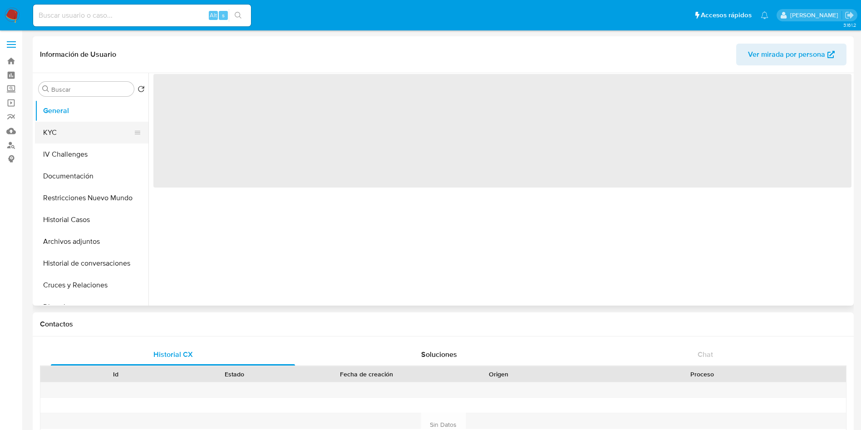
select select "10"
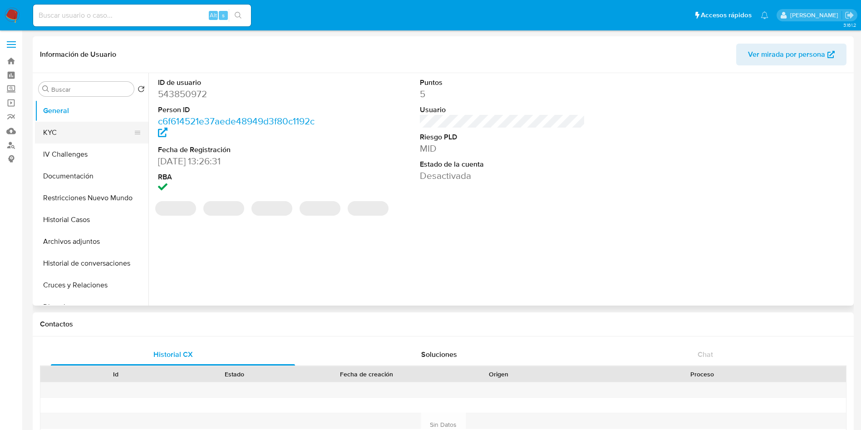
click at [65, 136] on button "KYC" at bounding box center [88, 133] width 106 height 22
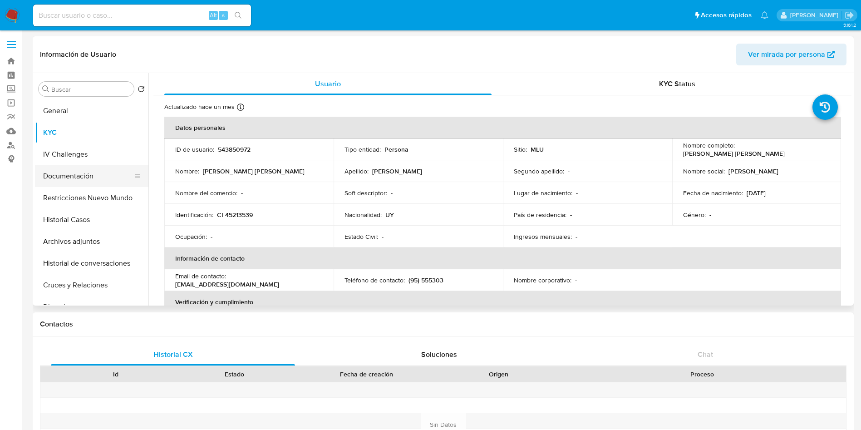
click at [86, 182] on button "Documentación" at bounding box center [88, 176] width 106 height 22
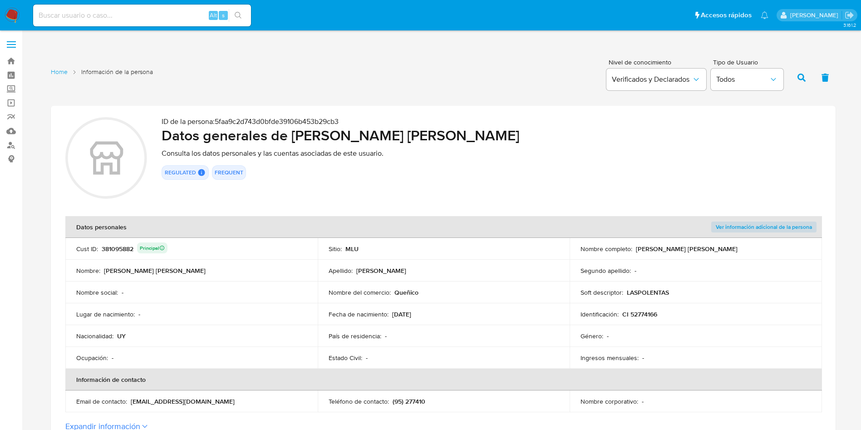
drag, startPoint x: 635, startPoint y: 245, endPoint x: 740, endPoint y: 247, distance: 104.8
click at [740, 247] on div "Nombre completo : [PERSON_NAME] [PERSON_NAME]" at bounding box center [695, 249] width 231 height 8
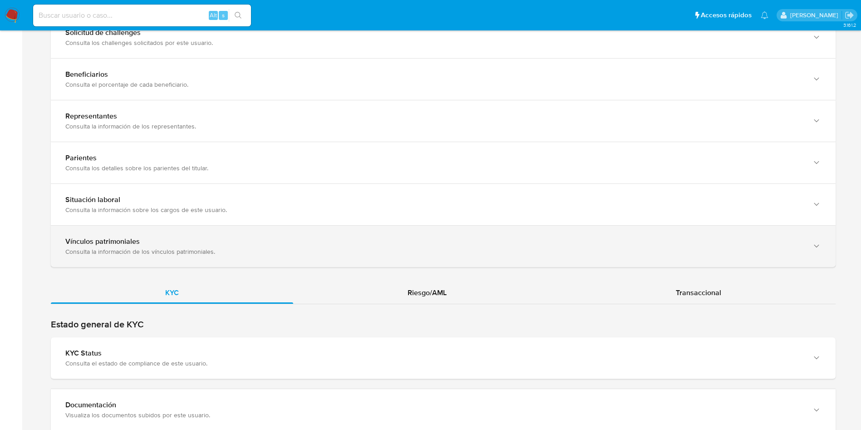
scroll to position [681, 0]
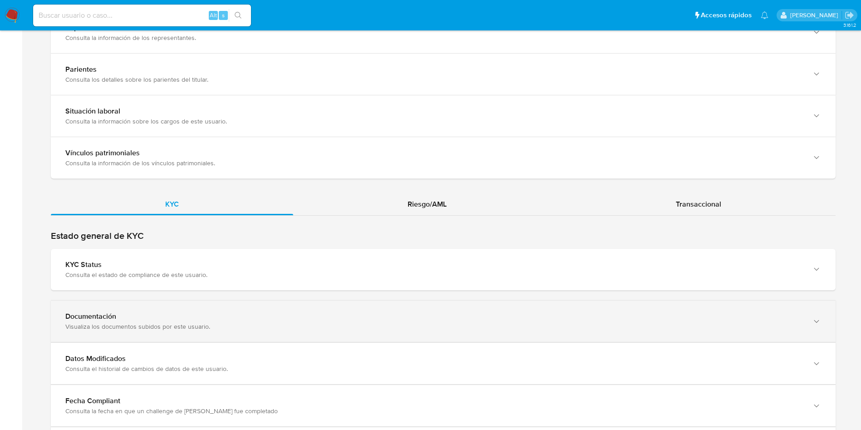
click at [308, 313] on div "Documentación" at bounding box center [433, 316] width 737 height 9
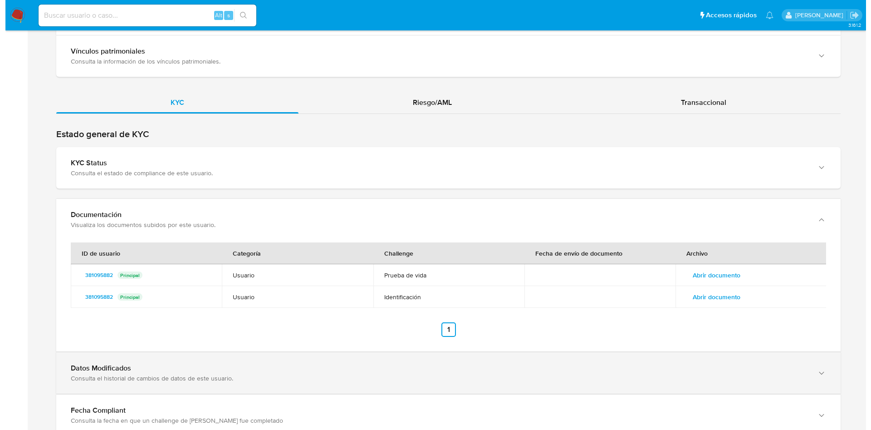
scroll to position [885, 0]
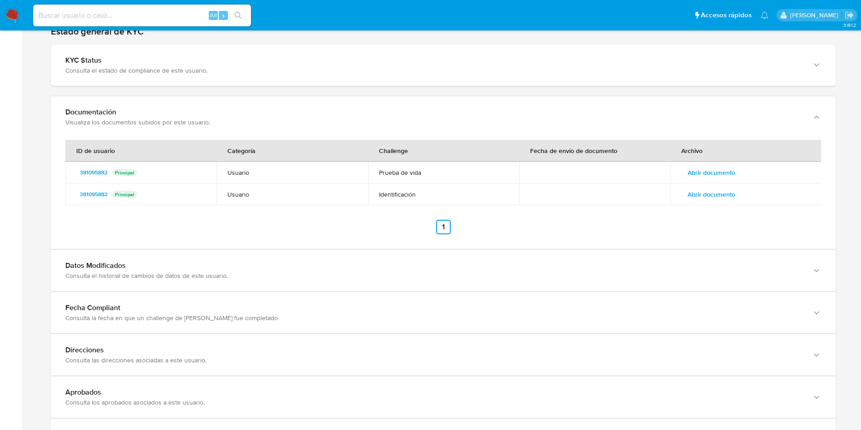
click at [710, 201] on td "Abrir documento" at bounding box center [745, 194] width 151 height 22
click at [712, 193] on span "Abrir documento" at bounding box center [711, 194] width 48 height 13
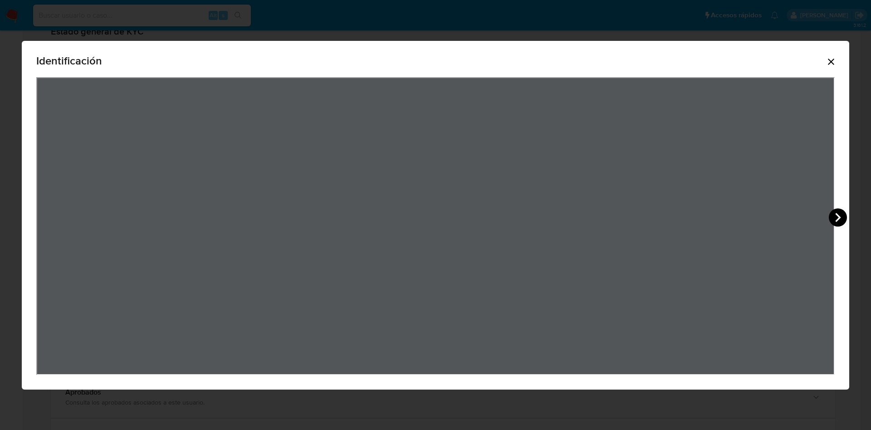
click at [835, 216] on icon "View Document Modal" at bounding box center [838, 217] width 18 height 18
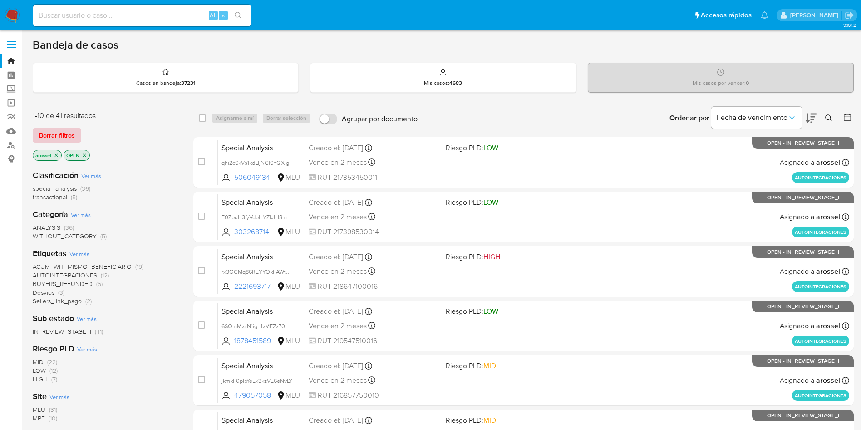
click at [74, 131] on span "Borrar filtros" at bounding box center [57, 135] width 36 height 13
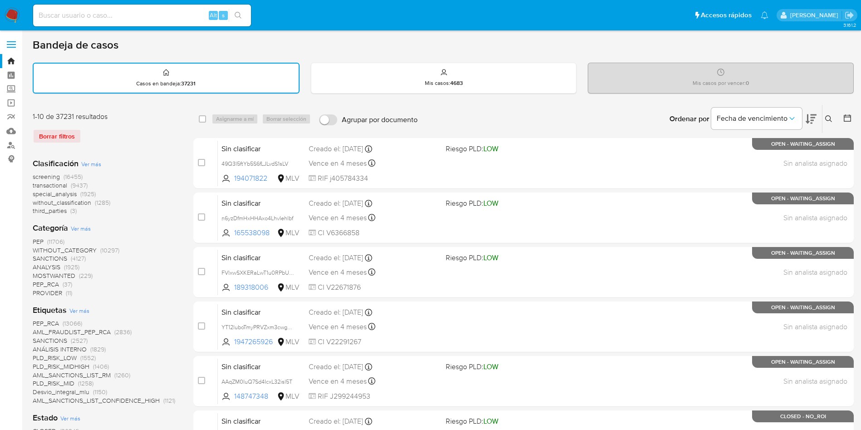
click at [835, 113] on div "Ingrese ID de usuario o caso Buscar Borrar filtros" at bounding box center [829, 119] width 15 height 28
click at [831, 124] on button at bounding box center [829, 118] width 15 height 11
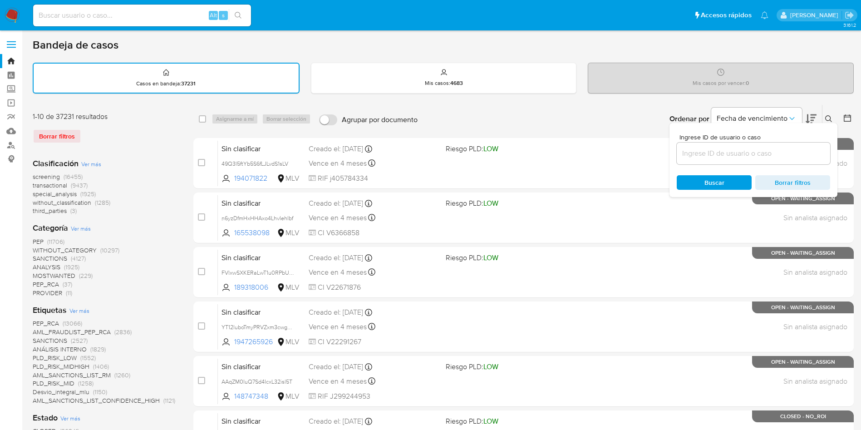
click at [719, 151] on input at bounding box center [753, 153] width 153 height 12
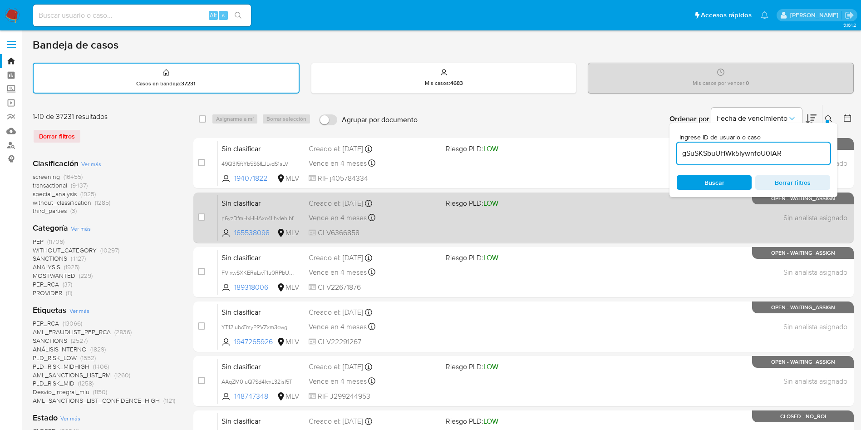
type input "gSuSKSbuUHWk5IywnfoU0IAR"
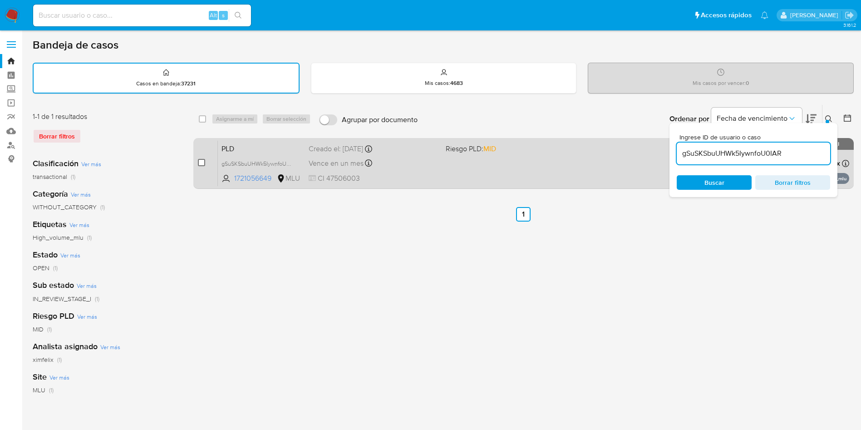
click at [203, 161] on input "checkbox" at bounding box center [201, 162] width 7 height 7
checkbox input "true"
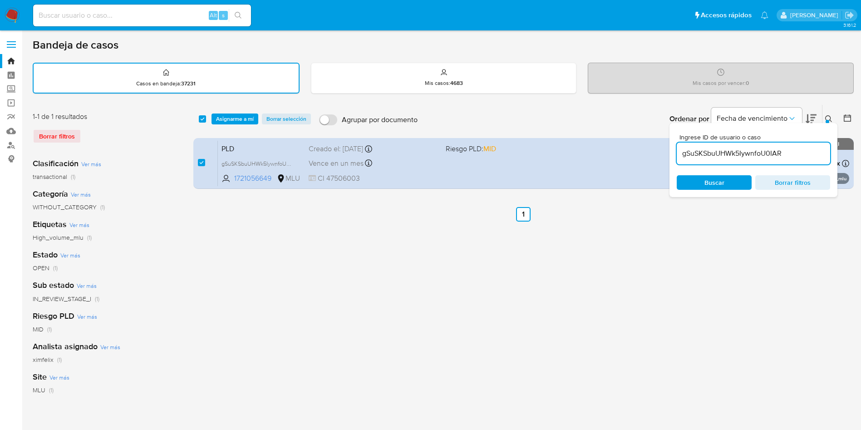
click at [743, 157] on input "gSuSKSbuUHWk5IywnfoU0IAR" at bounding box center [753, 153] width 153 height 12
type input "Kz4oulpKq7tobj0VAkVt55qX"
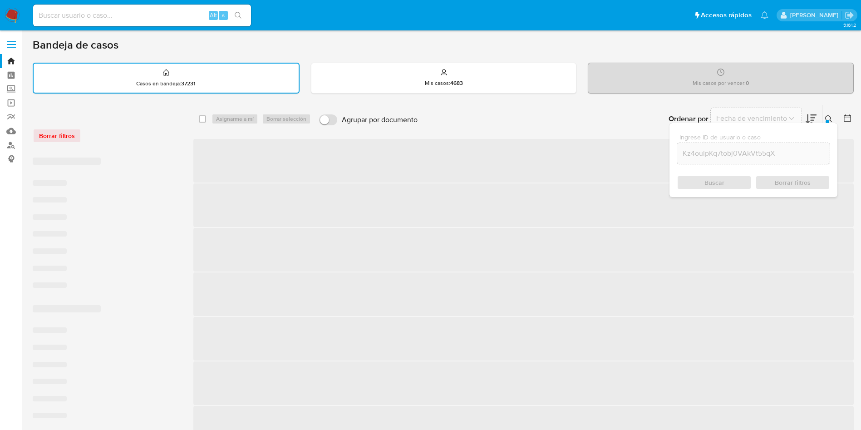
checkbox input "false"
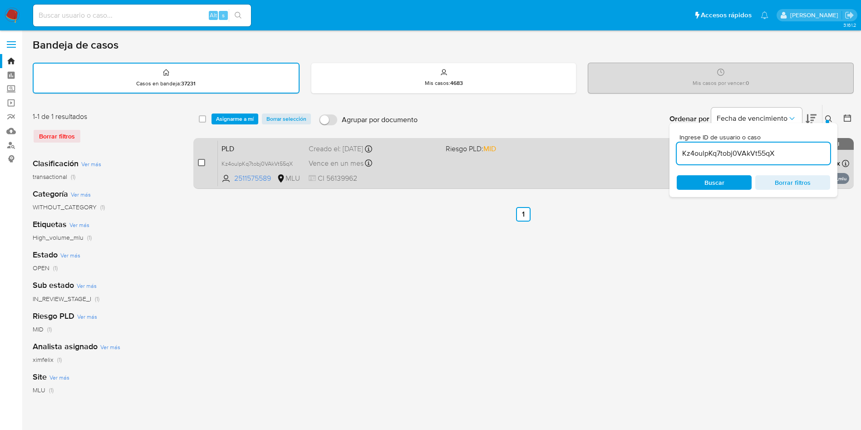
click at [203, 164] on input "checkbox" at bounding box center [201, 162] width 7 height 7
checkbox input "true"
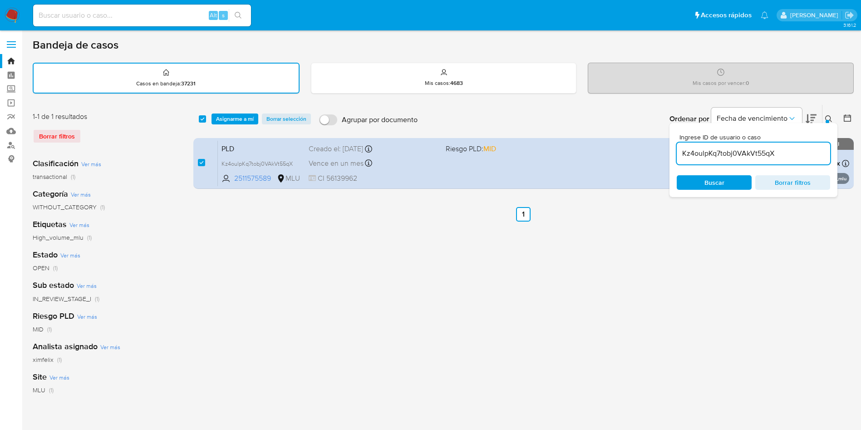
click at [764, 153] on input "Kz4oulpKq7tobj0VAkVt55qX" at bounding box center [753, 153] width 153 height 12
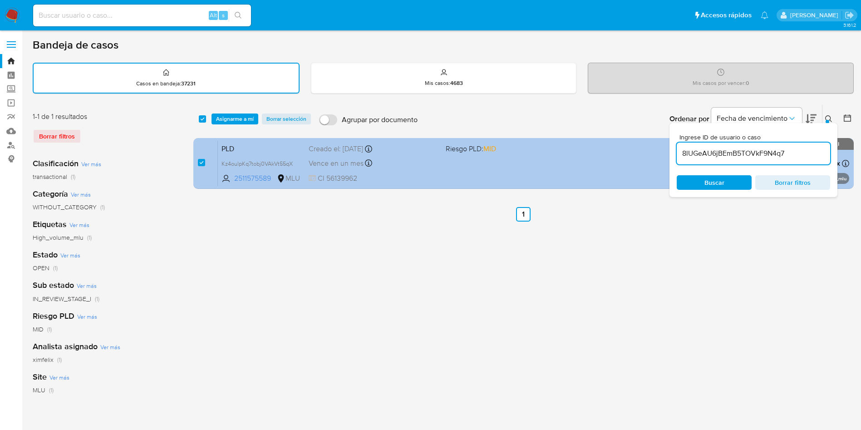
type input "8lUGeAU6jBEmB5TOVkF9N4q7"
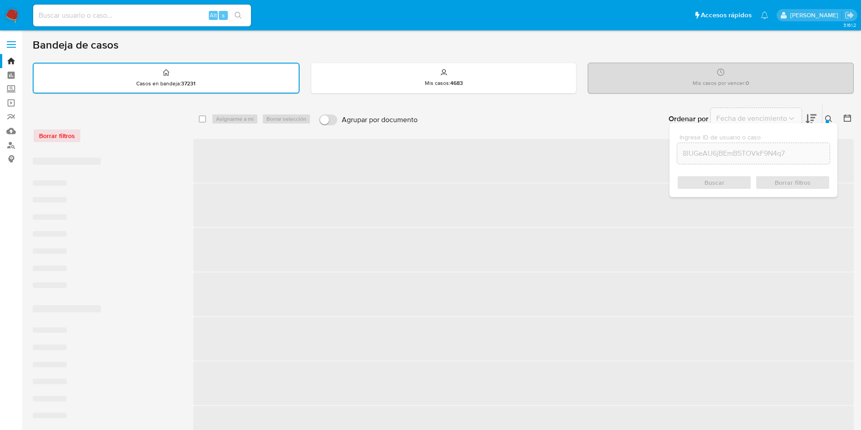
checkbox input "false"
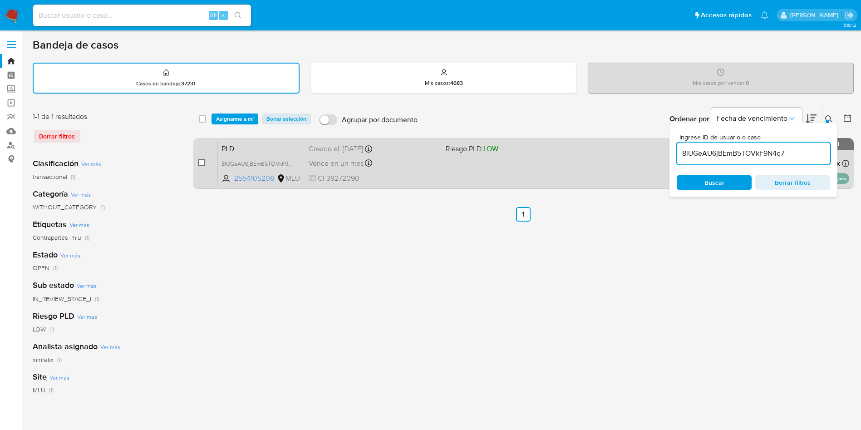
click at [201, 162] on input "checkbox" at bounding box center [201, 162] width 7 height 7
checkbox input "true"
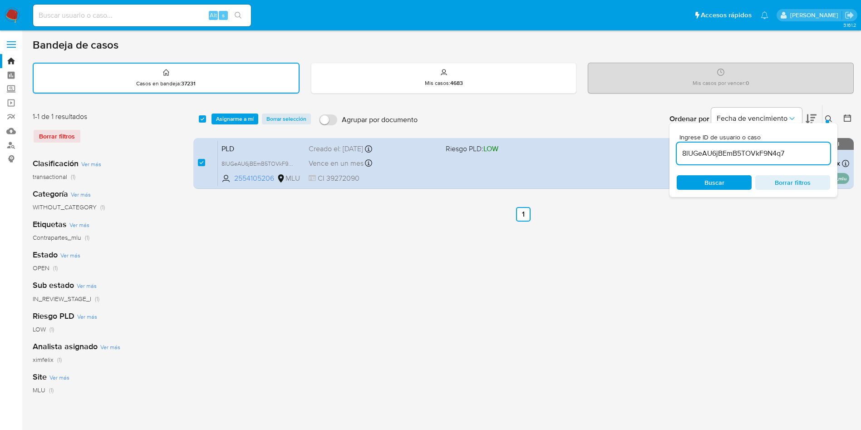
click at [706, 152] on input "8lUGeAU6jBEmB5TOVkF9N4q7" at bounding box center [753, 153] width 153 height 12
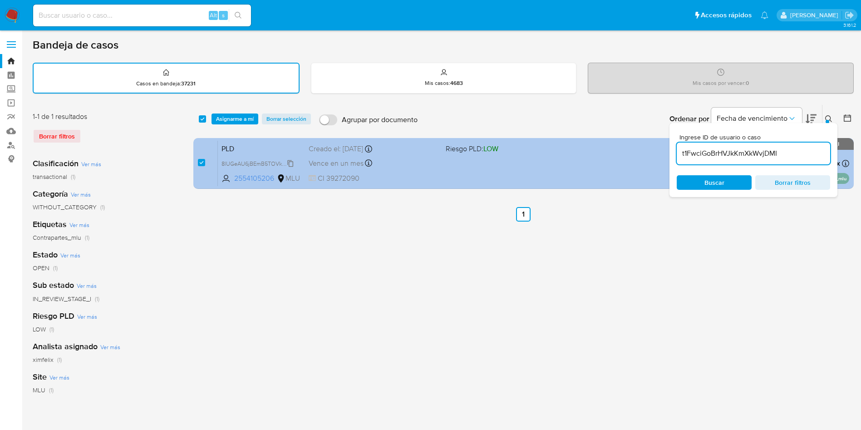
type input "t1FwciGoBrHVJkKmXkWvjDMI"
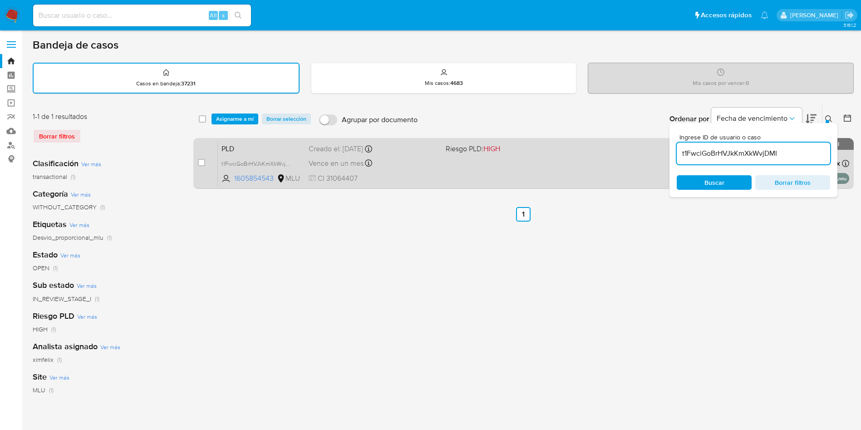
checkbox input "false"
click at [202, 162] on input "checkbox" at bounding box center [201, 162] width 7 height 7
checkbox input "true"
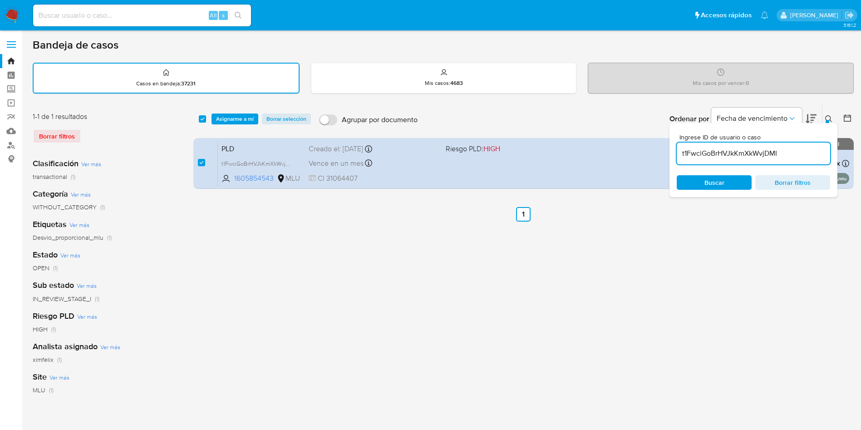
click at [751, 153] on input "t1FwciGoBrHVJkKmXkWvjDMI" at bounding box center [753, 153] width 153 height 12
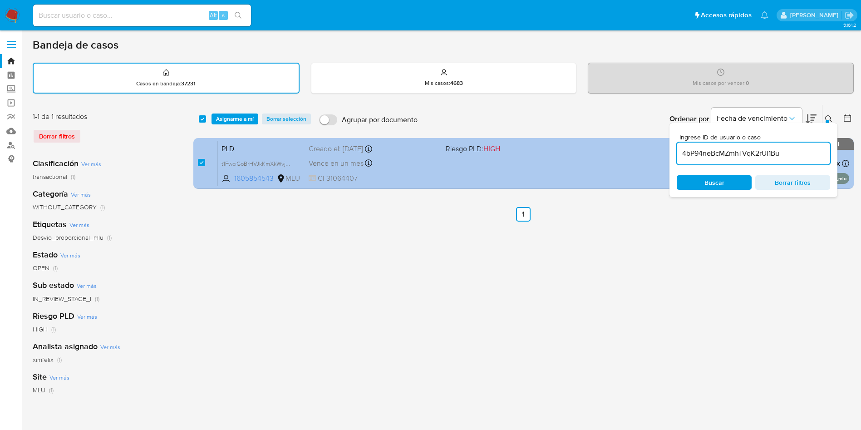
type input "4bP94neBcMZmhTVqK2rUl1Bu"
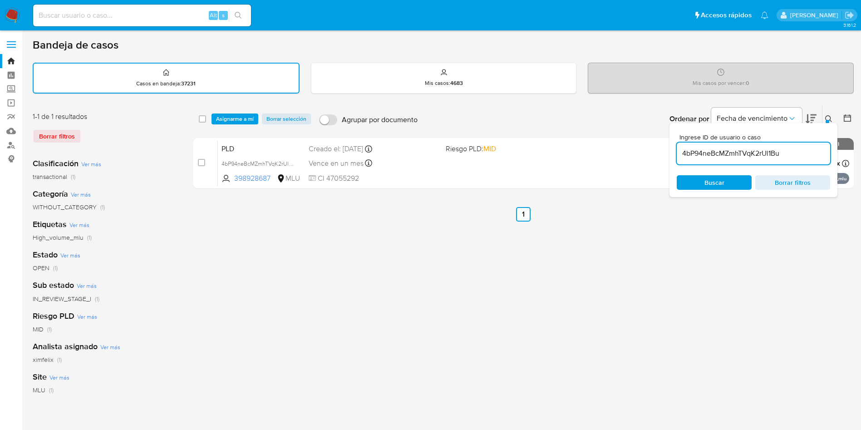
checkbox input "false"
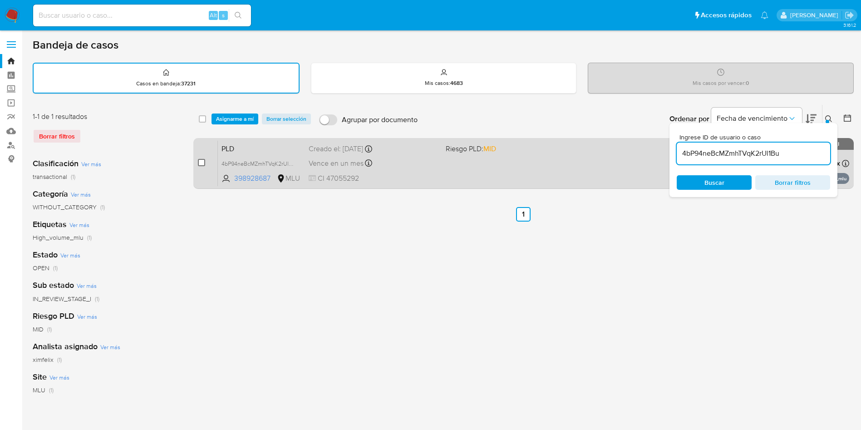
click at [201, 162] on input "checkbox" at bounding box center [201, 162] width 7 height 7
checkbox input "true"
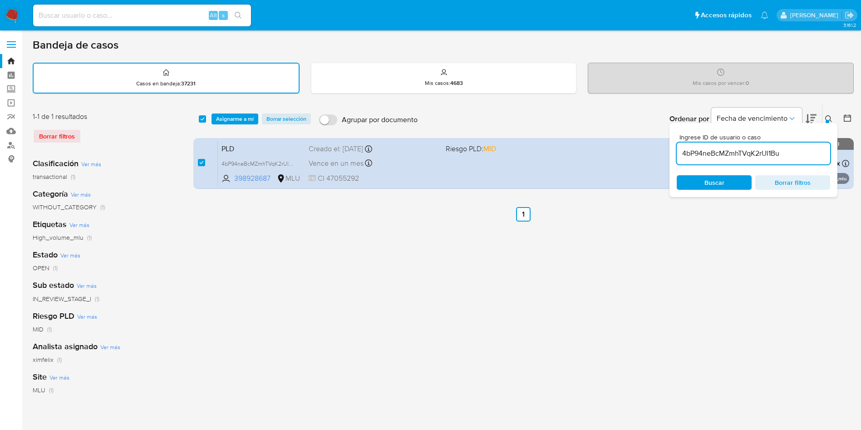
click at [767, 153] on input "4bP94neBcMZmhTVqK2rUl1Bu" at bounding box center [753, 153] width 153 height 12
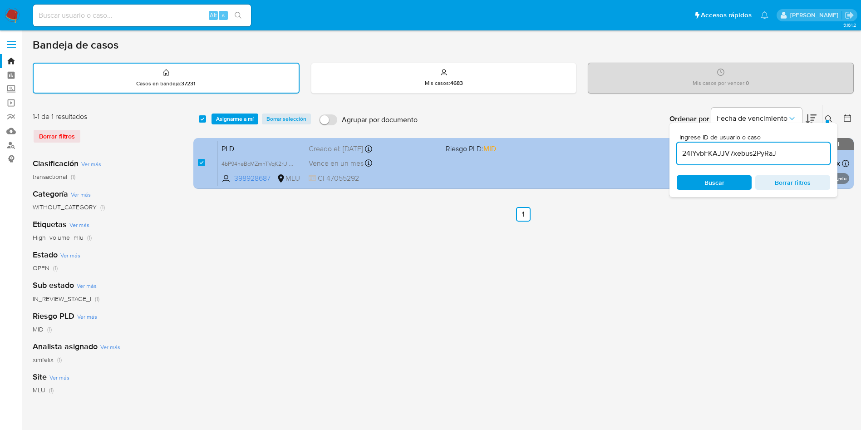
type input "24IYvbFKAJJV7xebus2PyRaJ"
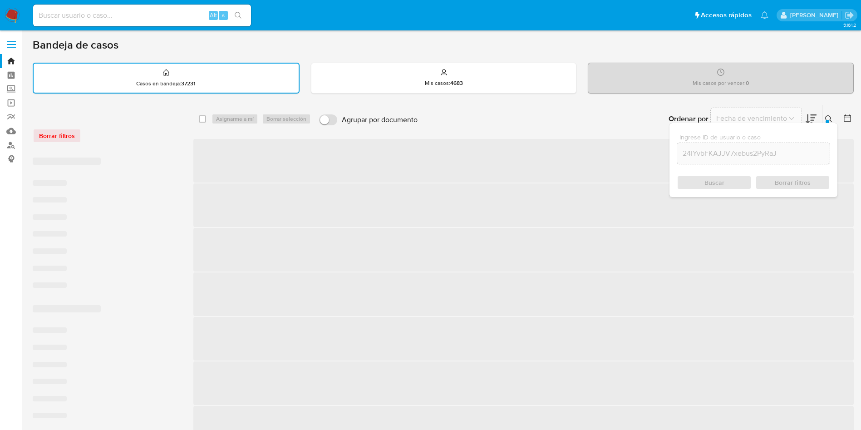
checkbox input "false"
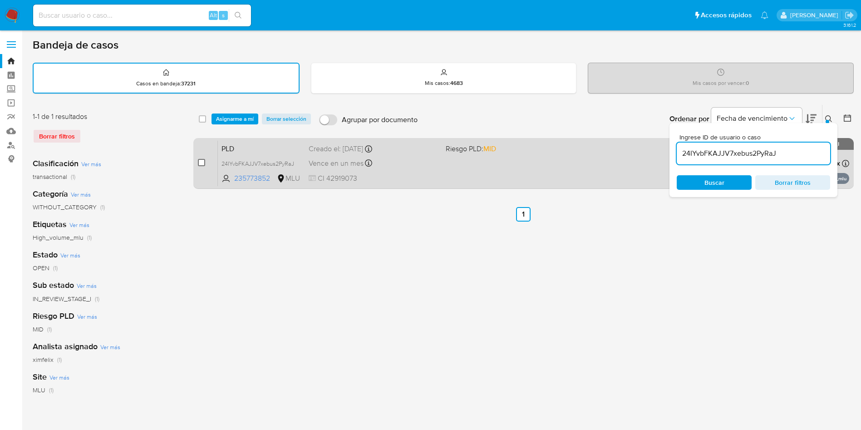
click at [201, 163] on input "checkbox" at bounding box center [201, 162] width 7 height 7
checkbox input "true"
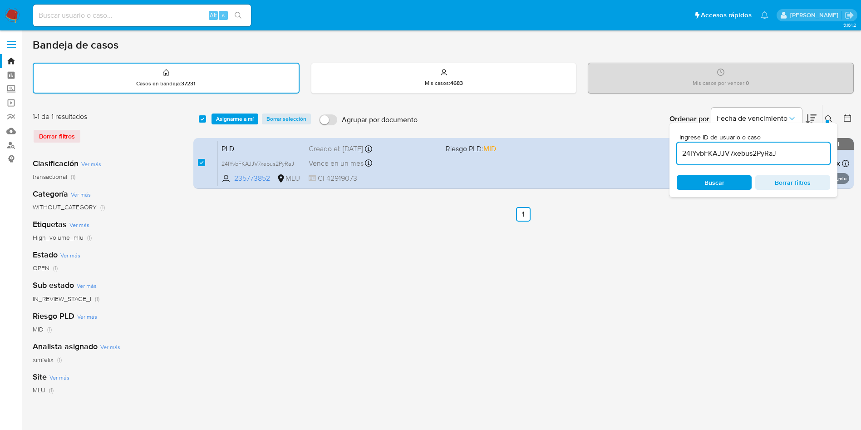
click at [710, 152] on input "24IYvbFKAJJV7xebus2PyRaJ" at bounding box center [753, 153] width 153 height 12
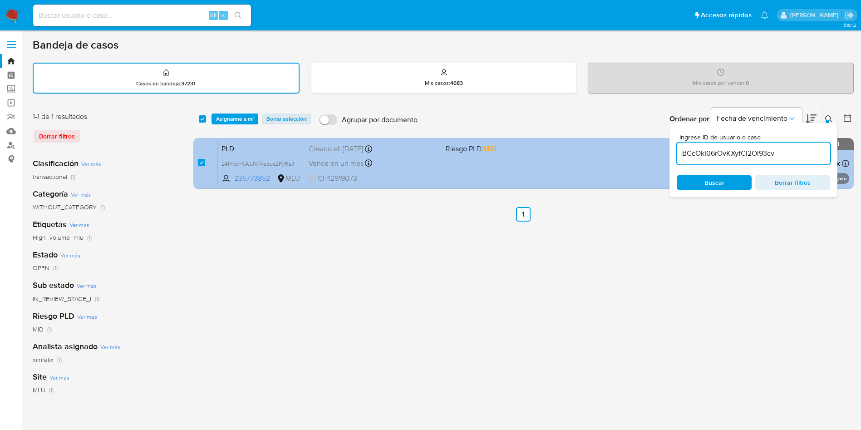
type input "BCcOkI06rOvKXyfCl2Ol93cv"
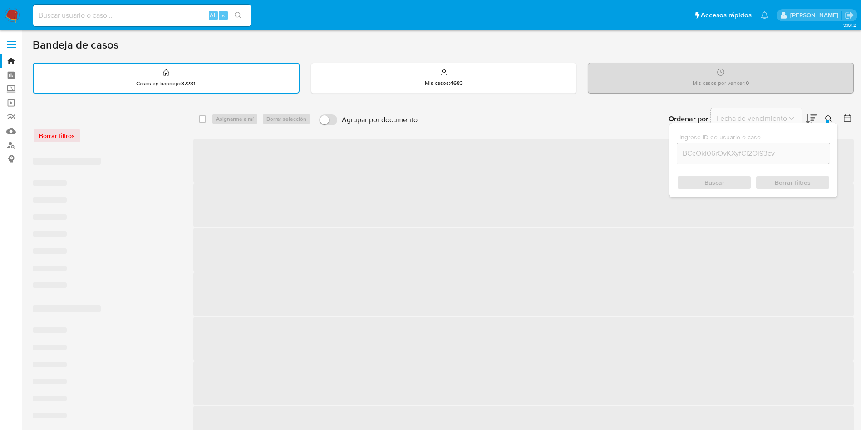
checkbox input "false"
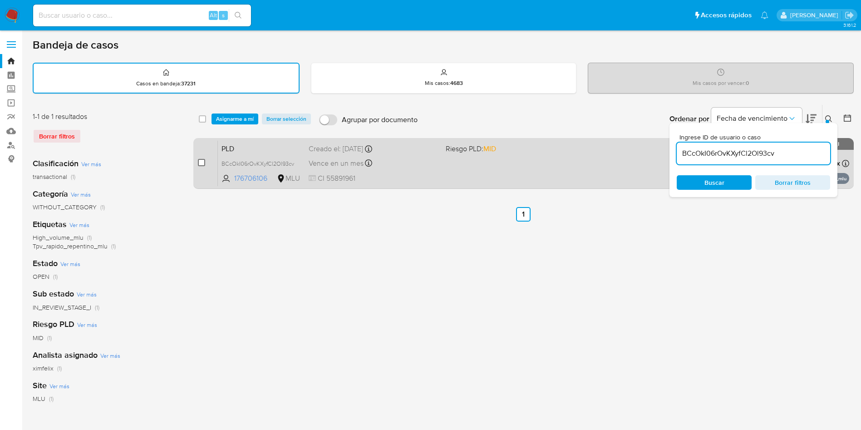
click at [203, 163] on input "checkbox" at bounding box center [201, 162] width 7 height 7
checkbox input "true"
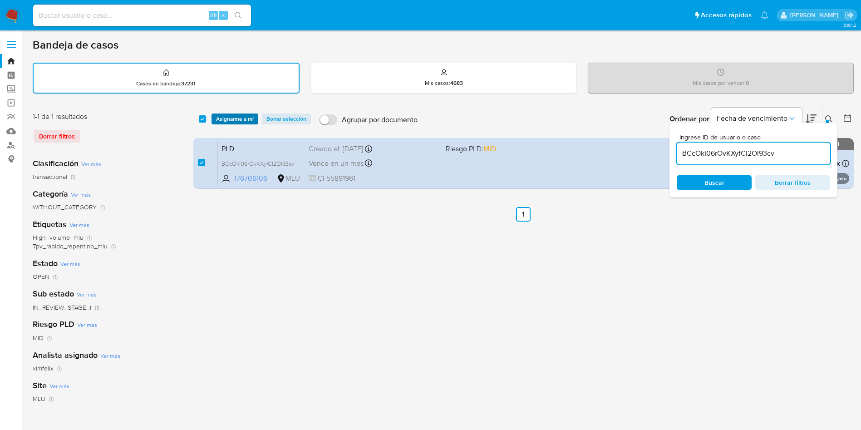
click at [242, 116] on span "Asignarme a mí" at bounding box center [235, 118] width 38 height 9
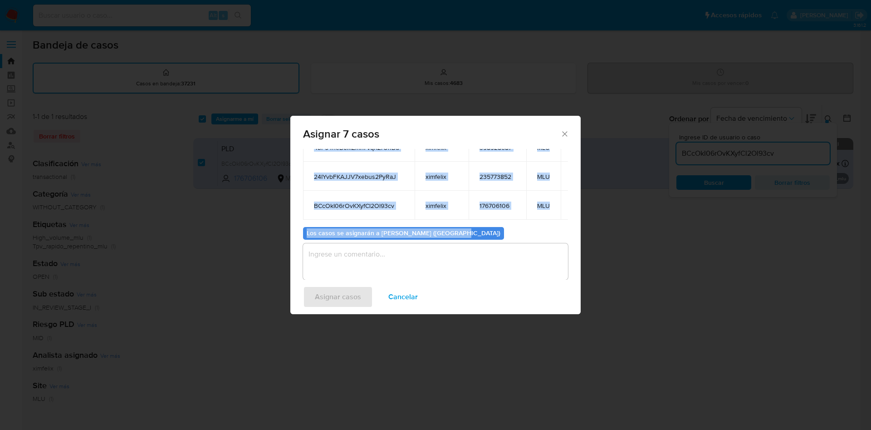
scroll to position [171, 0]
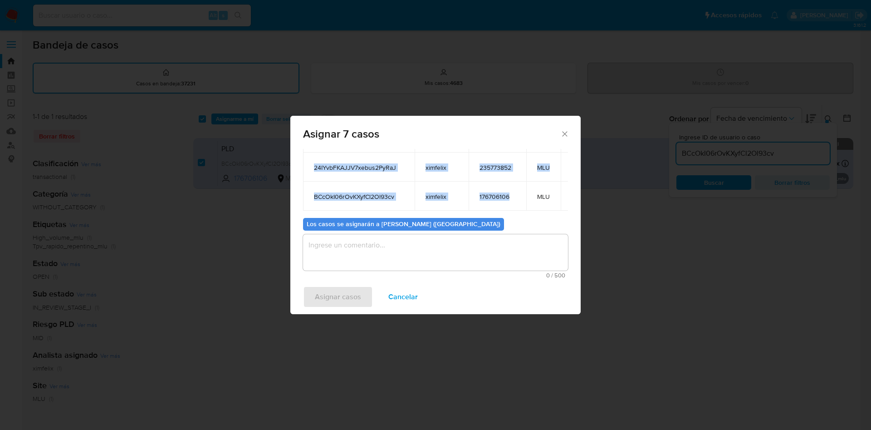
drag, startPoint x: 309, startPoint y: 209, endPoint x: 511, endPoint y: 177, distance: 204.4
click at [511, 177] on tbody "gSuSKSbuUHWk5IywnfoU0IAR ximfelix 1721056649 MLU Kz4oulpKq7tobj0VAkVt55qX ximfe…" at bounding box center [448, 108] width 290 height 203
copy tbody "gSuSKSbuUHWk5IywnfoU0IAR ximfelix 1721056649 MLU Kz4oulpKq7tobj0VAkVt55qX ximfe…"
click at [422, 240] on textarea "assign-modal" at bounding box center [435, 252] width 265 height 36
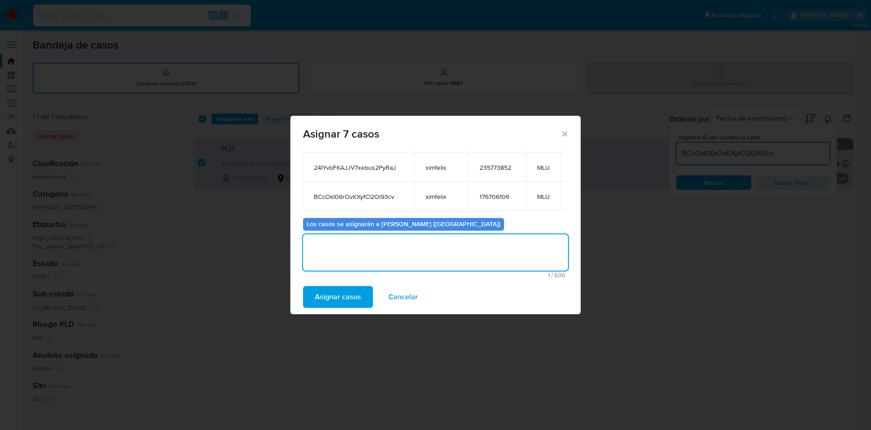
click at [349, 301] on span "Asignar casos" at bounding box center [338, 297] width 46 height 20
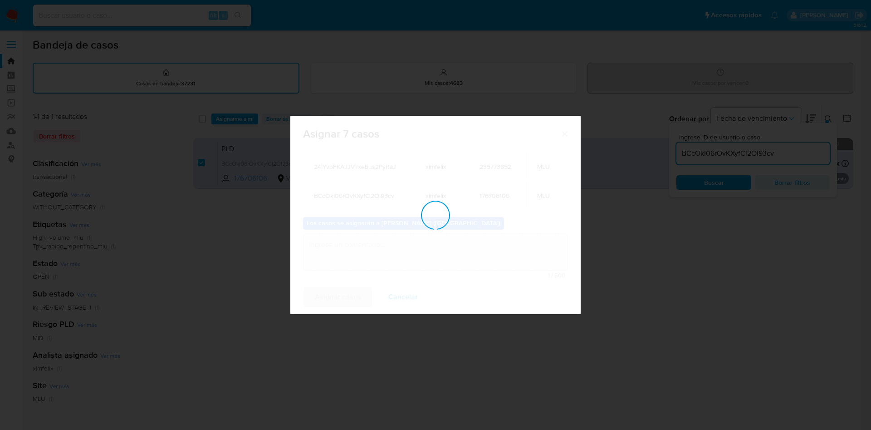
checkbox input "false"
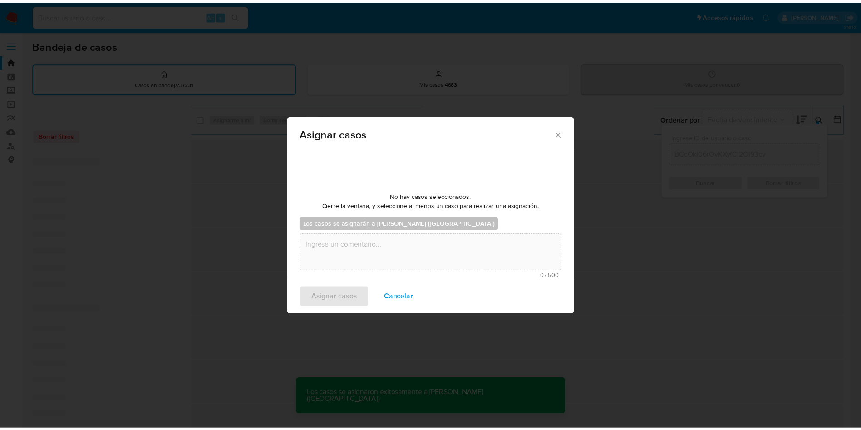
scroll to position [55, 0]
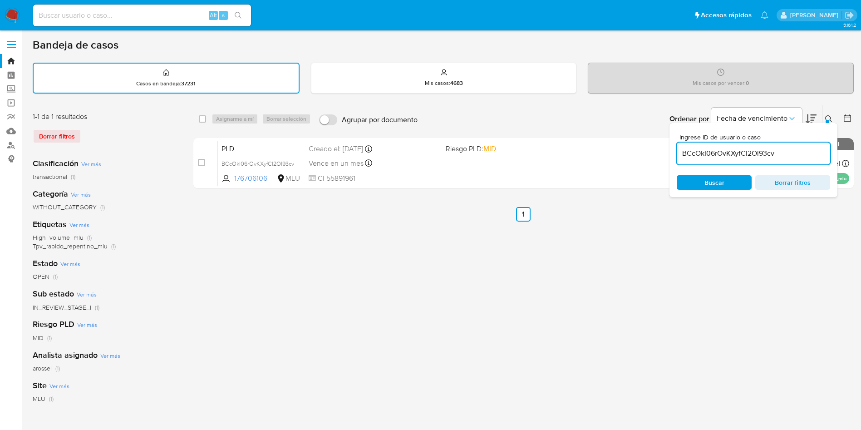
click at [776, 288] on div "select-all-cases-checkbox Asignarme a mí Borrar selección Agrupar por documento…" at bounding box center [523, 303] width 660 height 398
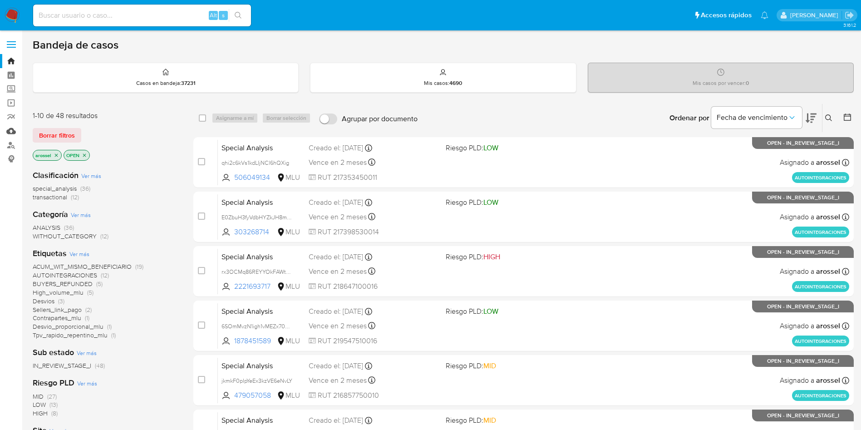
click at [13, 135] on link "Mulan" at bounding box center [54, 131] width 108 height 14
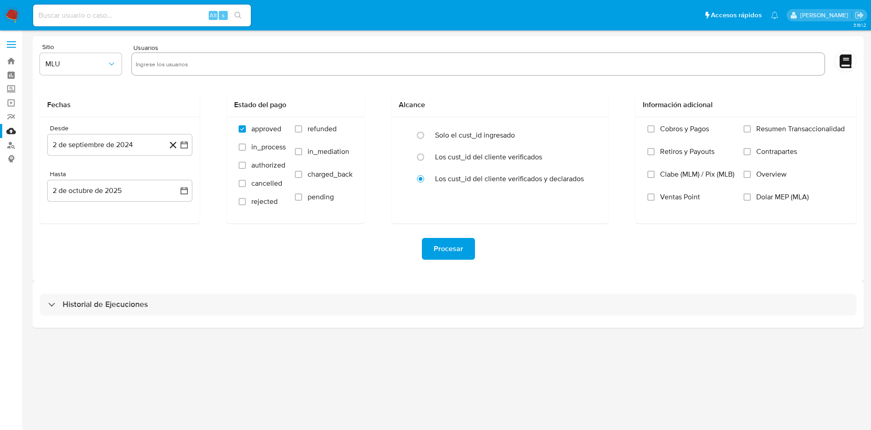
click at [217, 66] on input "text" at bounding box center [478, 64] width 685 height 15
paste input "1721056649"
type input "1721056649"
paste input "2511575589"
type input "2511575589"
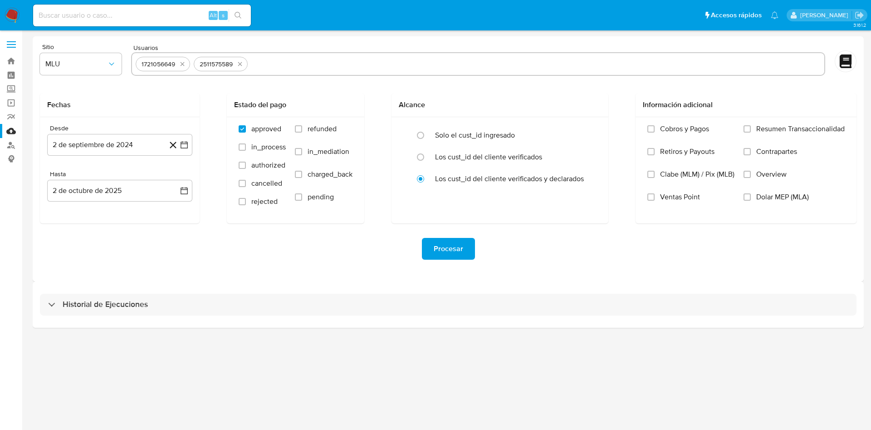
paste input "2554105206"
type input "2554105206"
paste input "1605854543"
type input "1605854543"
paste input "398928687"
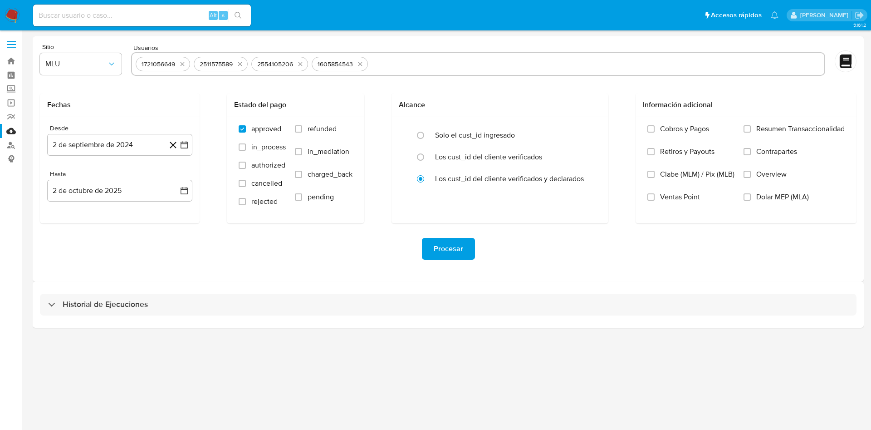
type input "398928687"
paste input "235773852"
type input "235773852"
paste input "176706106"
type input "176706106"
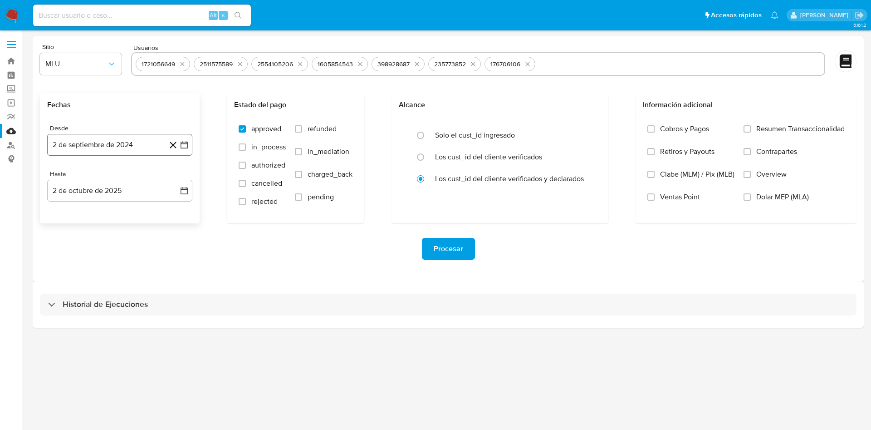
click at [184, 149] on icon "button" at bounding box center [184, 144] width 9 height 9
click at [84, 246] on button "10" at bounding box center [83, 247] width 15 height 15
click at [187, 194] on icon "button" at bounding box center [184, 190] width 7 height 7
click at [184, 147] on icon "button" at bounding box center [184, 144] width 9 height 9
click at [80, 244] on button "10" at bounding box center [83, 247] width 15 height 15
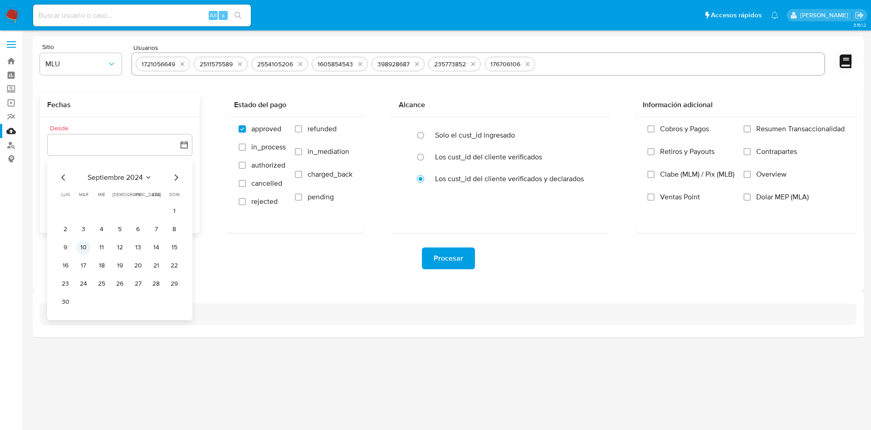
click at [85, 250] on button "10" at bounding box center [83, 247] width 15 height 15
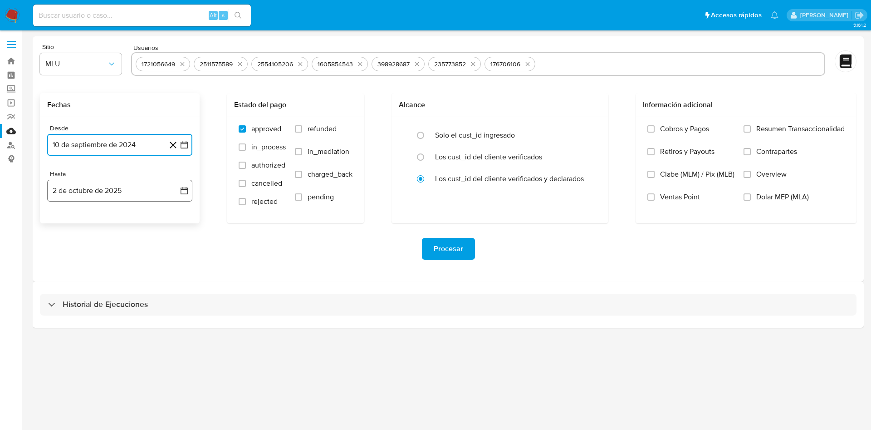
click at [187, 190] on icon "button" at bounding box center [184, 190] width 9 height 9
click at [62, 218] on icon "Mes anterior" at bounding box center [63, 223] width 11 height 11
click at [104, 274] on button "10" at bounding box center [101, 275] width 15 height 15
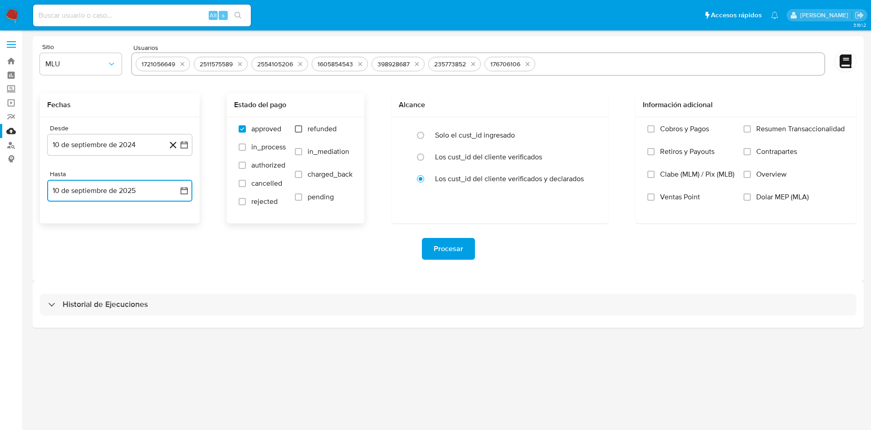
click at [298, 128] on input "refunded" at bounding box center [298, 128] width 7 height 7
checkbox input "true"
click at [295, 176] on input "charged_back" at bounding box center [298, 174] width 7 height 7
checkbox input "true"
click at [448, 242] on span "Procesar" at bounding box center [448, 249] width 29 height 20
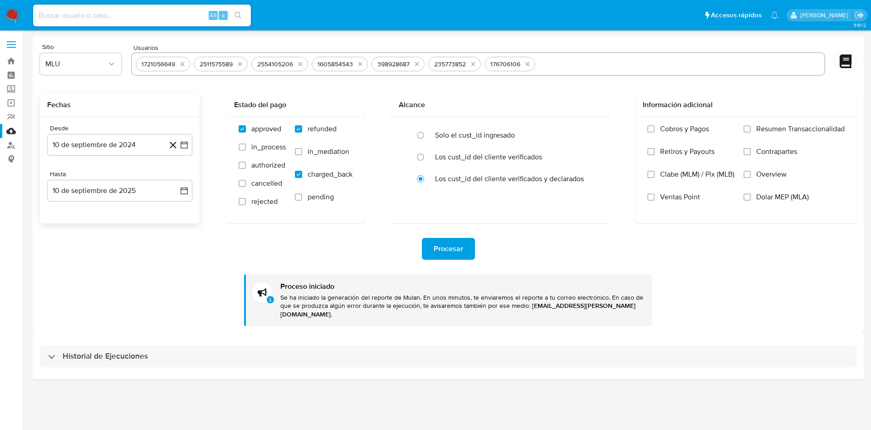
drag, startPoint x: 835, startPoint y: 335, endPoint x: 744, endPoint y: 259, distance: 118.5
click at [835, 336] on div "Historial de Ejecuciones" at bounding box center [448, 356] width 831 height 46
click at [141, 12] on input at bounding box center [142, 16] width 218 height 12
paste input "gSuSKSbuUHWk5IywnfoU0IAR"
type input "gSuSKSbuUHWk5IywnfoU0IAR"
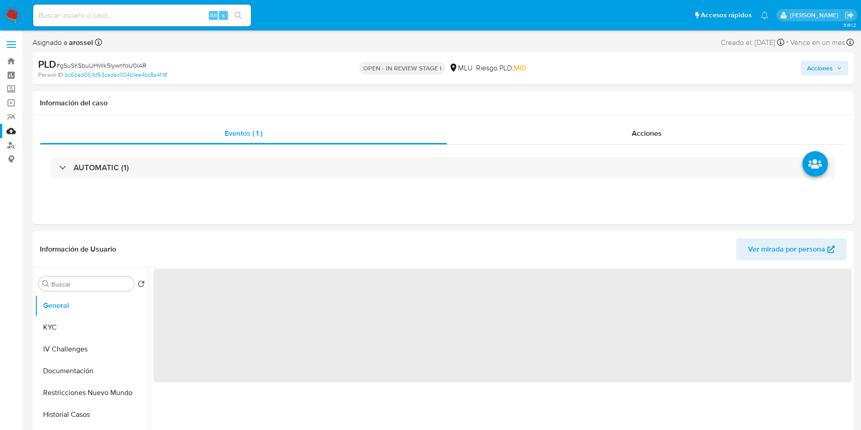
select select "10"
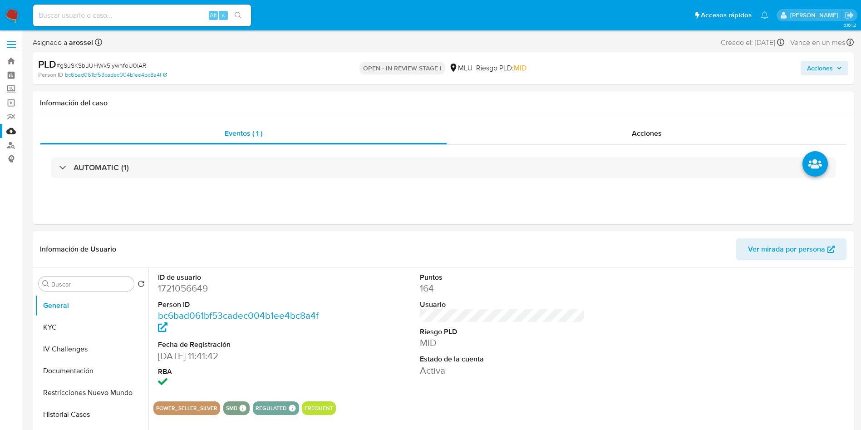
scroll to position [68, 0]
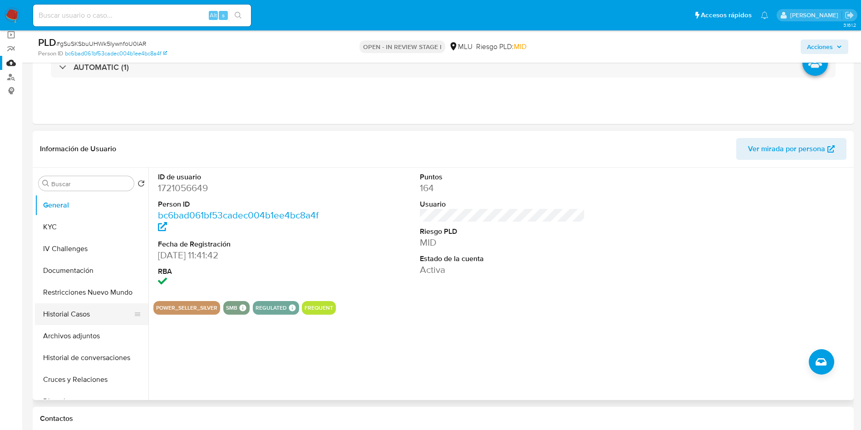
click at [61, 319] on button "Historial Casos" at bounding box center [88, 314] width 106 height 22
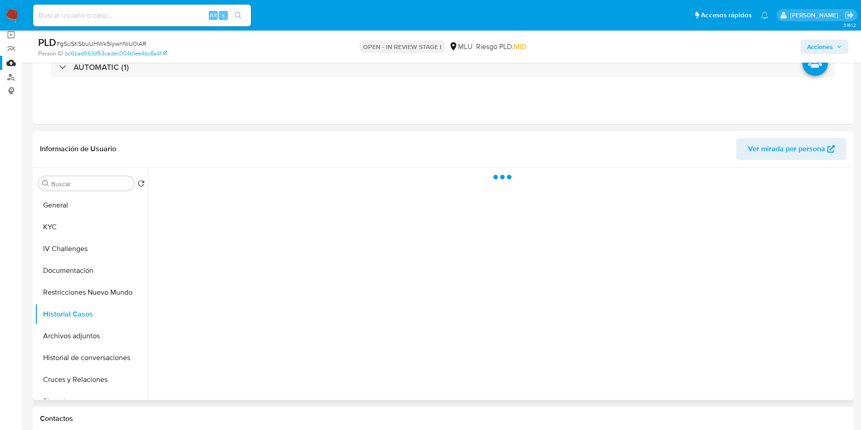
click at [787, 149] on span "Ver mirada por persona" at bounding box center [786, 149] width 77 height 22
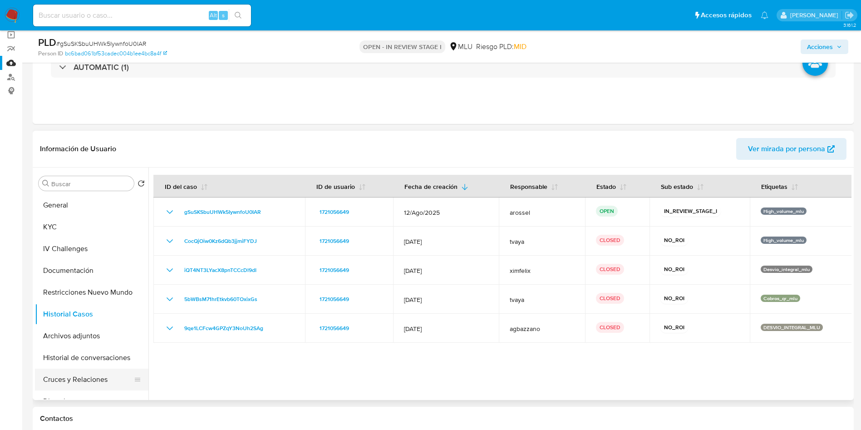
click at [96, 389] on button "Cruces y Relaciones" at bounding box center [88, 379] width 106 height 22
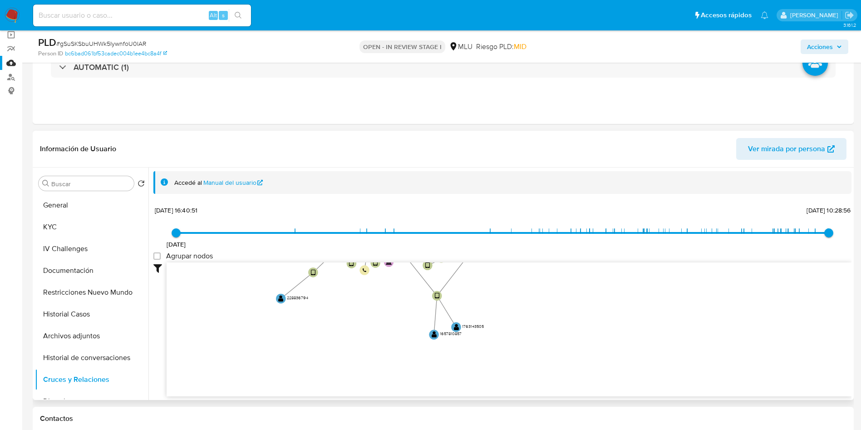
drag, startPoint x: 686, startPoint y: 318, endPoint x: 604, endPoint y: 207, distance: 138.0
click at [604, 207] on div "12/10/2021 12/10/2021, 16:40:51 18/9/2025, 10:28:56 Agrupar nodos Filtros Confi…" at bounding box center [502, 316] width 698 height 226
click at [105, 44] on span "# gSuSKSbuUHWk5IywnfoU0IAR" at bounding box center [101, 43] width 90 height 9
click at [106, 44] on span "# gSuSKSbuUHWk5IywnfoU0IAR" at bounding box center [101, 43] width 90 height 9
copy span "gSuSKSbuUHWk5IywnfoU0IAR"
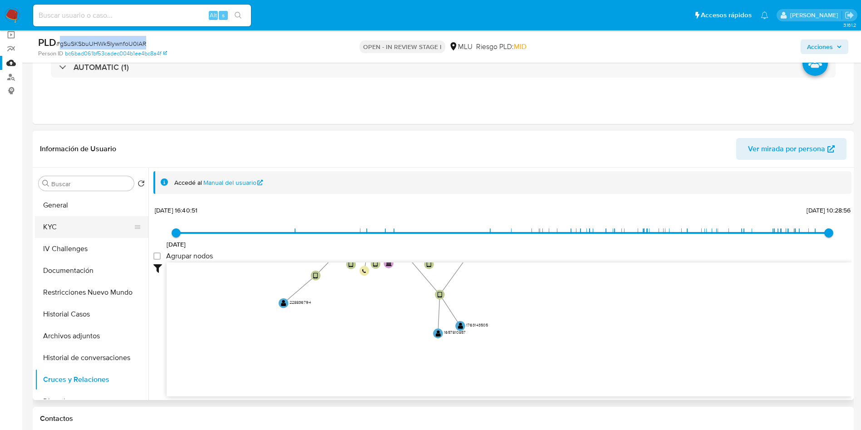
click at [90, 204] on button "General" at bounding box center [91, 205] width 113 height 22
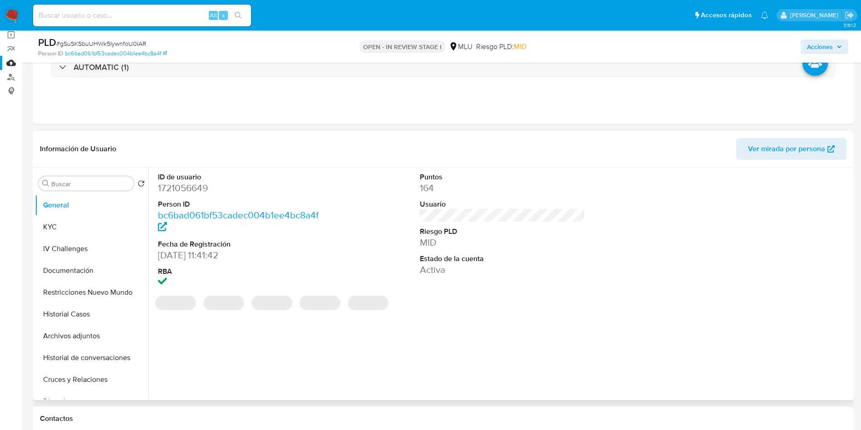
click at [199, 182] on dd "1721056649" at bounding box center [241, 188] width 166 height 13
copy dd "1721056649"
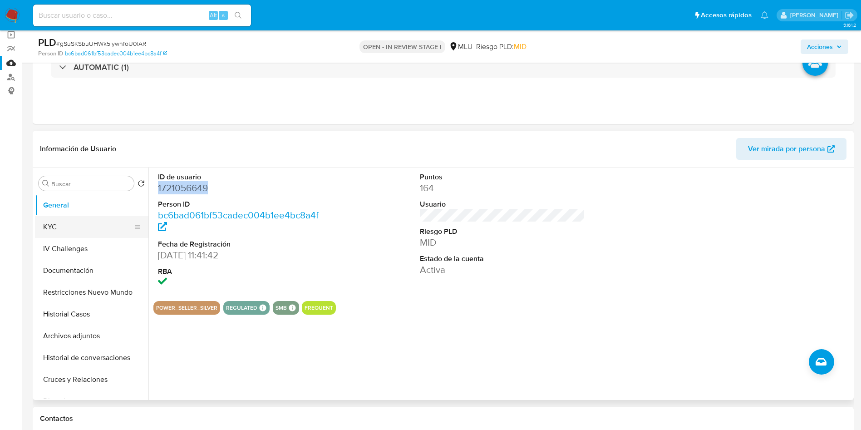
click at [95, 227] on button "KYC" at bounding box center [88, 227] width 106 height 22
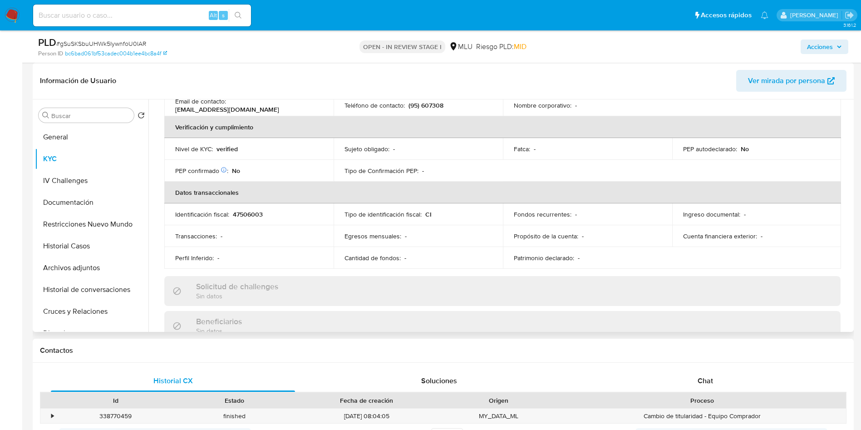
scroll to position [0, 0]
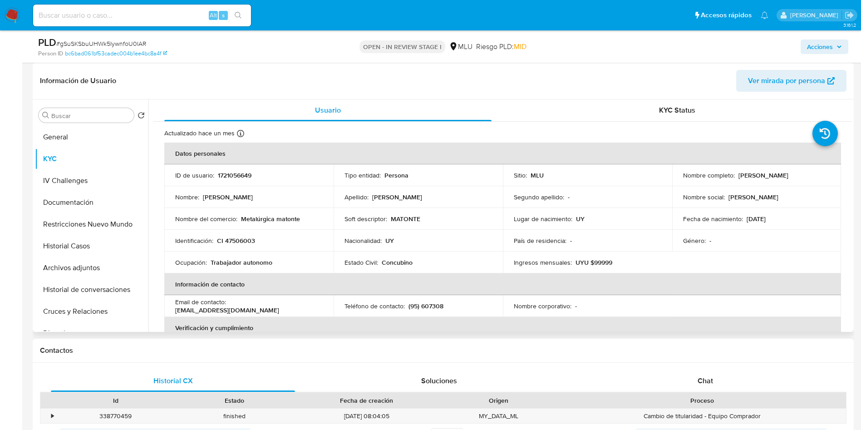
click at [245, 173] on p "1721056649" at bounding box center [235, 175] width 34 height 8
copy p "1721056649"
click at [89, 245] on button "Historial Casos" at bounding box center [88, 246] width 106 height 22
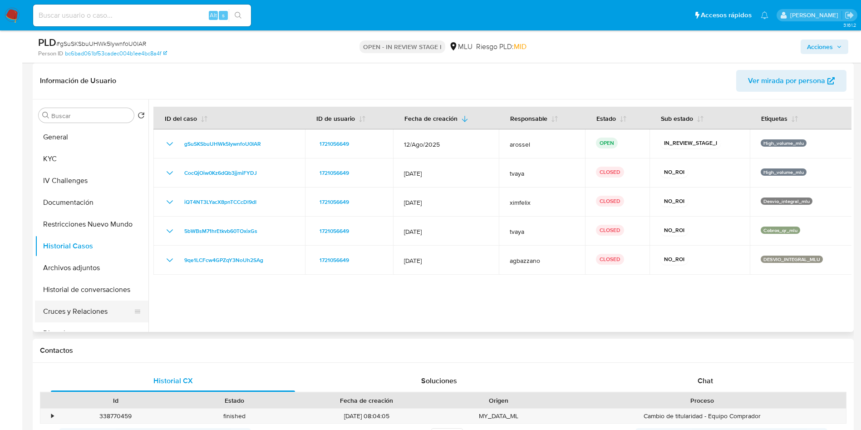
click at [82, 308] on button "Cruces y Relaciones" at bounding box center [88, 311] width 106 height 22
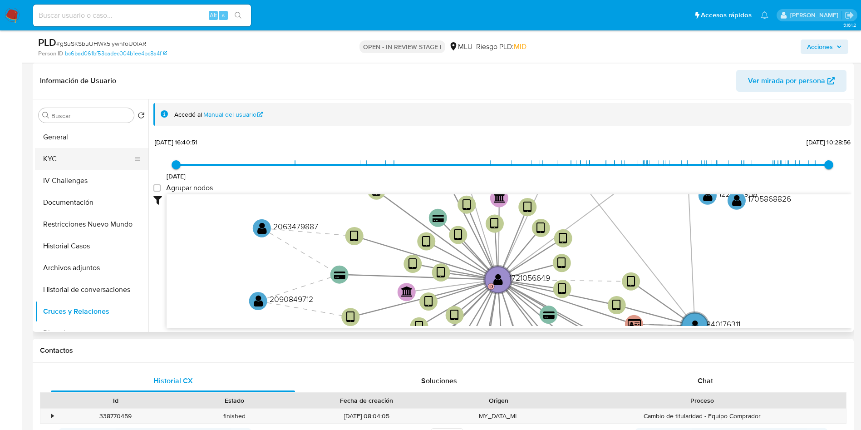
click at [48, 159] on button "KYC" at bounding box center [88, 159] width 106 height 22
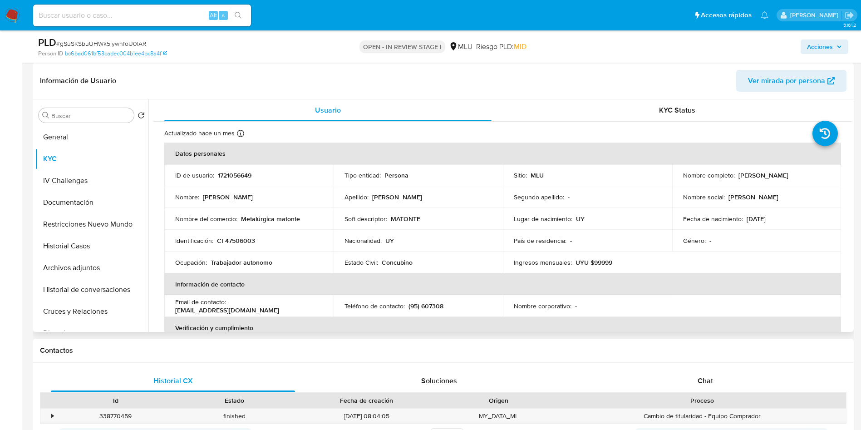
click at [427, 306] on p "(95) 607308" at bounding box center [425, 306] width 35 height 8
copy p "607308"
click at [90, 218] on button "Historial de conversaciones" at bounding box center [88, 222] width 106 height 22
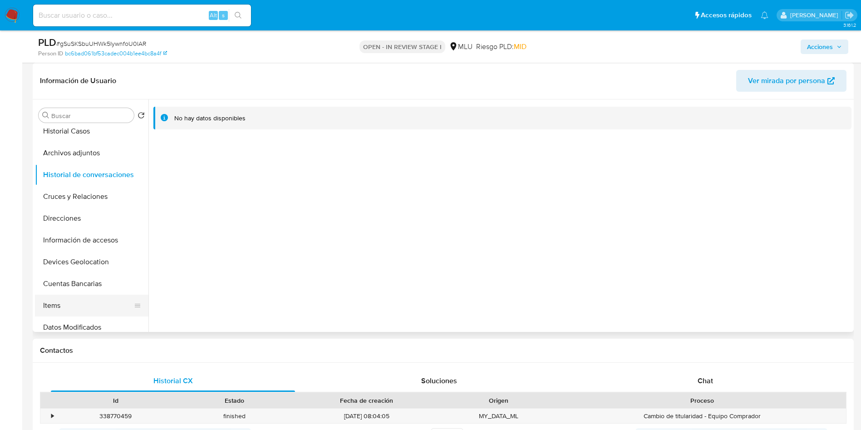
scroll to position [136, 0]
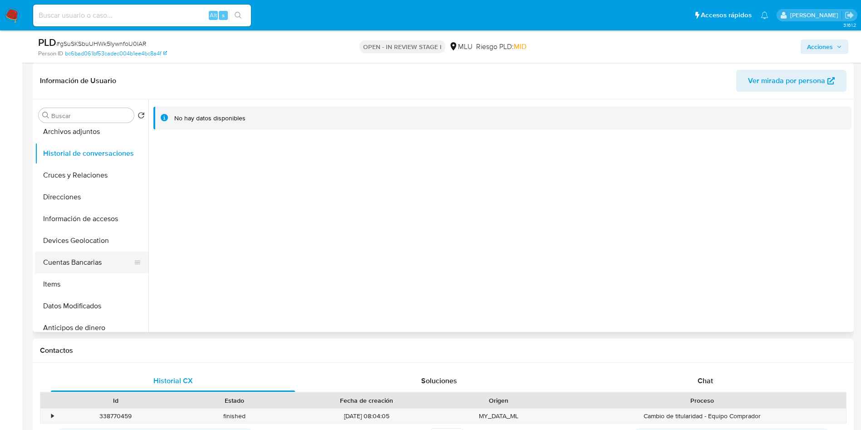
click at [97, 258] on button "Cuentas Bancarias" at bounding box center [88, 262] width 106 height 22
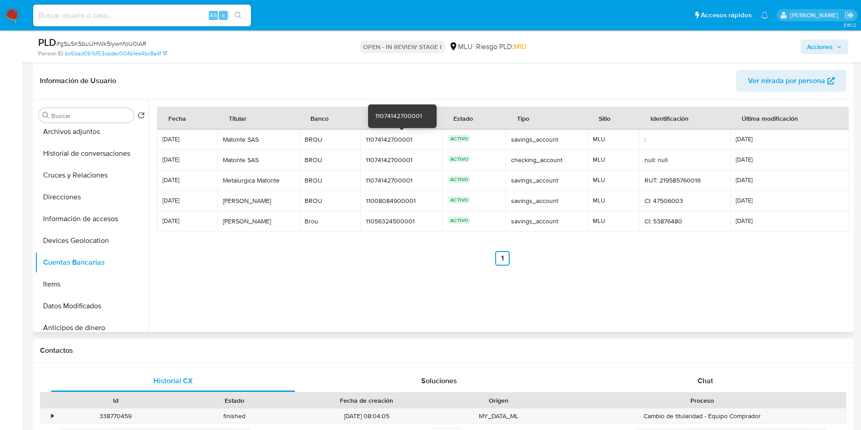
click at [389, 142] on div "11074142700001" at bounding box center [401, 139] width 71 height 8
click at [236, 134] on td "Matonte SAS Matonte SAS" at bounding box center [258, 139] width 82 height 20
click at [236, 135] on div "Matonte SAS" at bounding box center [258, 139] width 71 height 8
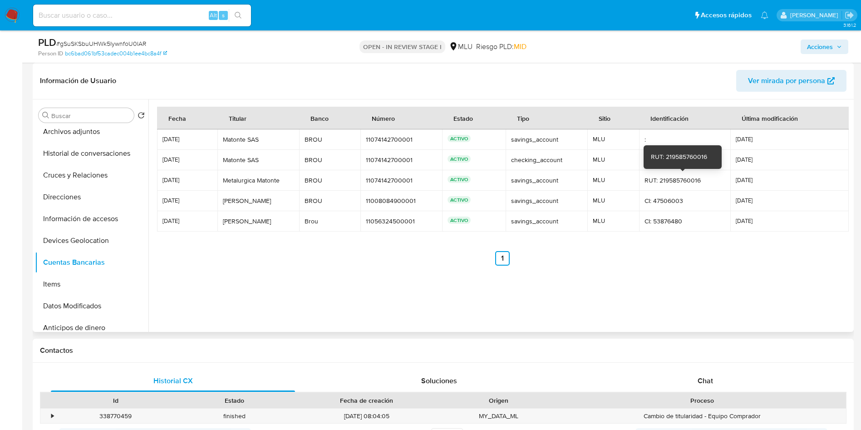
click at [672, 182] on div "RUT: 219585760016" at bounding box center [684, 180] width 80 height 8
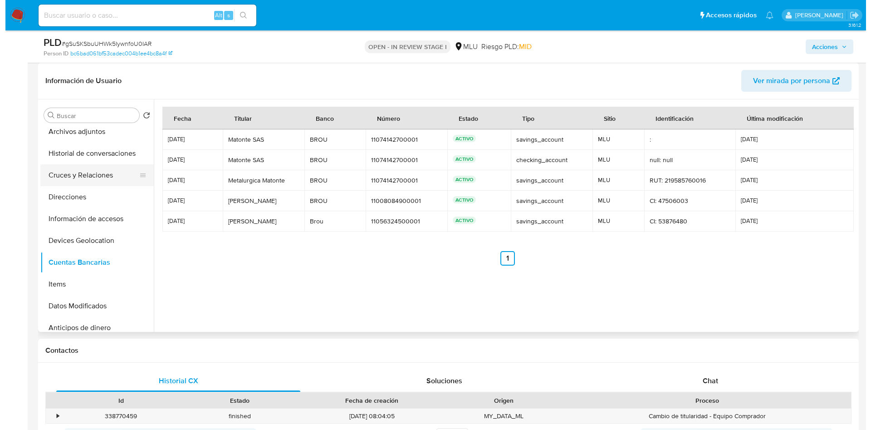
scroll to position [0, 0]
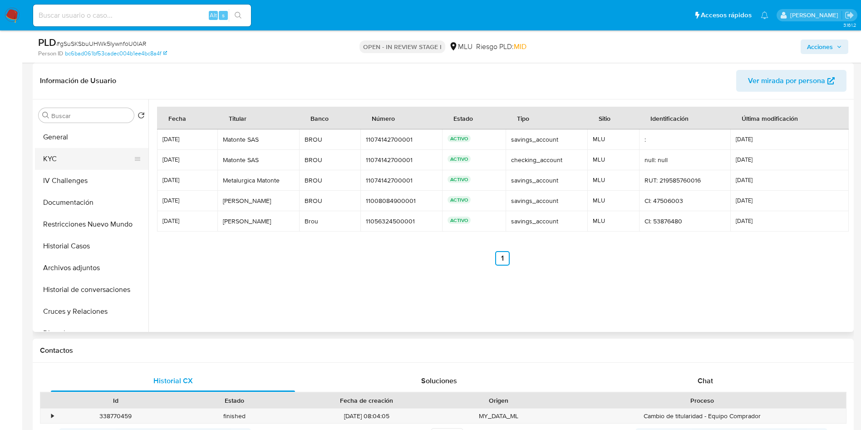
click at [83, 163] on button "KYC" at bounding box center [88, 159] width 106 height 22
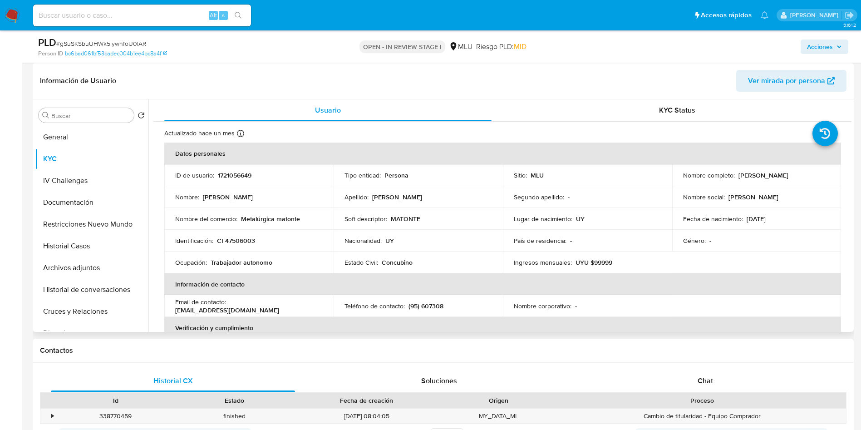
click at [241, 174] on p "1721056649" at bounding box center [235, 175] width 34 height 8
click at [240, 174] on p "1721056649" at bounding box center [235, 175] width 34 height 8
copy p "1721056649"
click at [770, 204] on td "Nombre social : Lucas" at bounding box center [756, 197] width 169 height 22
drag, startPoint x: 677, startPoint y: 181, endPoint x: 773, endPoint y: 183, distance: 95.8
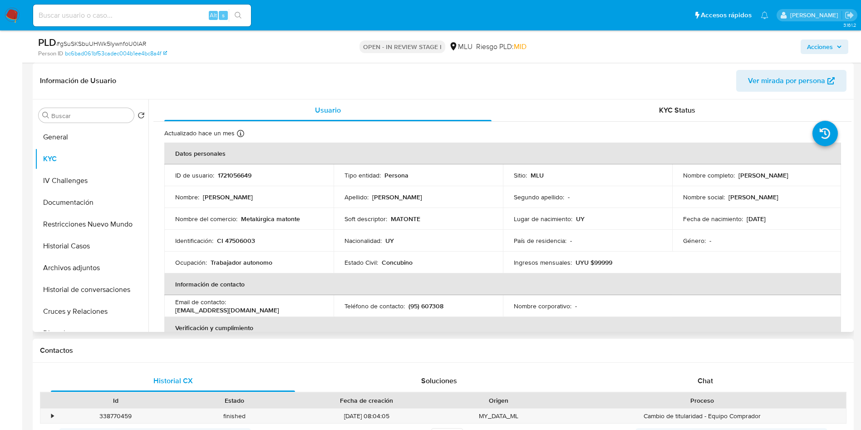
click at [773, 183] on td "Nombre completo : Romina Karen Acevedo Ferreyra" at bounding box center [756, 175] width 169 height 22
copy p "Romina Karen Acevedo Ferreyra"
click at [94, 269] on button "Archivos adjuntos" at bounding box center [88, 268] width 106 height 22
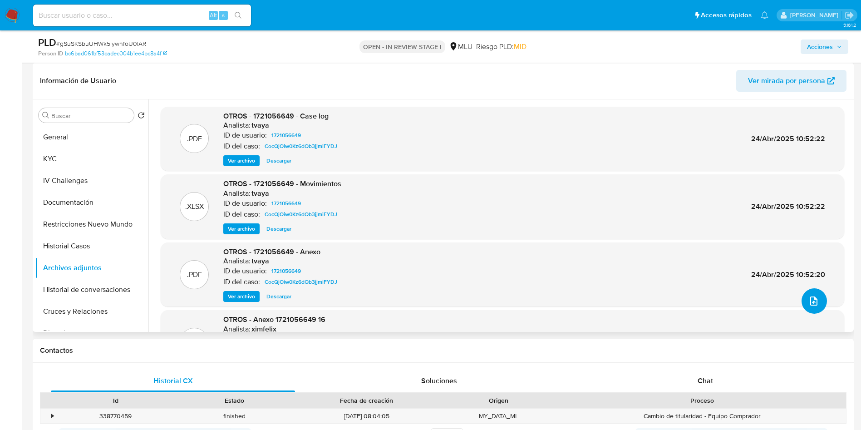
click at [812, 304] on icon "upload-file" at bounding box center [813, 300] width 11 height 11
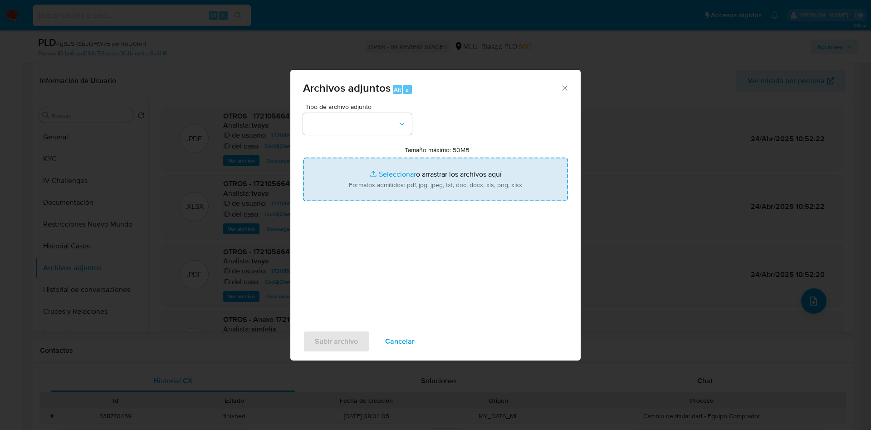
click at [456, 161] on input "Tamaño máximo: 50MB Seleccionar archivos" at bounding box center [435, 179] width 265 height 44
type input "C:\fakepath\Case Log 1721056649 - 02_10_2025.pdf"
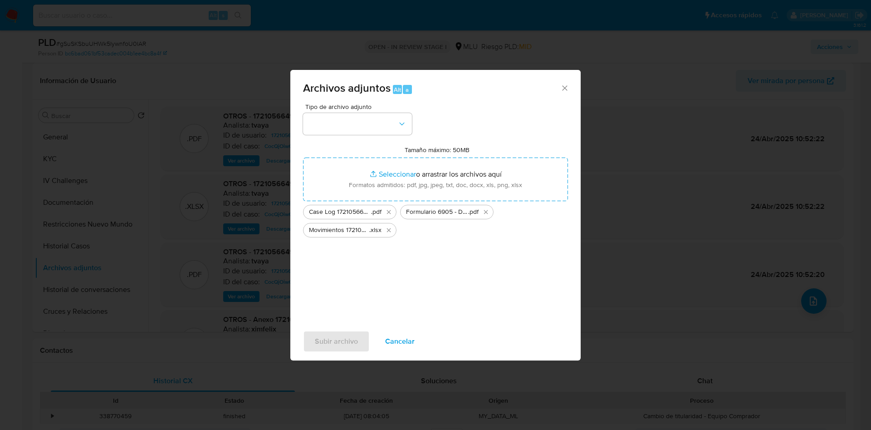
click at [359, 139] on div "Tipo de archivo adjunto Tamaño máximo: 50MB Seleccionar archivos Seleccionar o …" at bounding box center [435, 210] width 265 height 214
click at [359, 128] on button "button" at bounding box center [357, 124] width 109 height 22
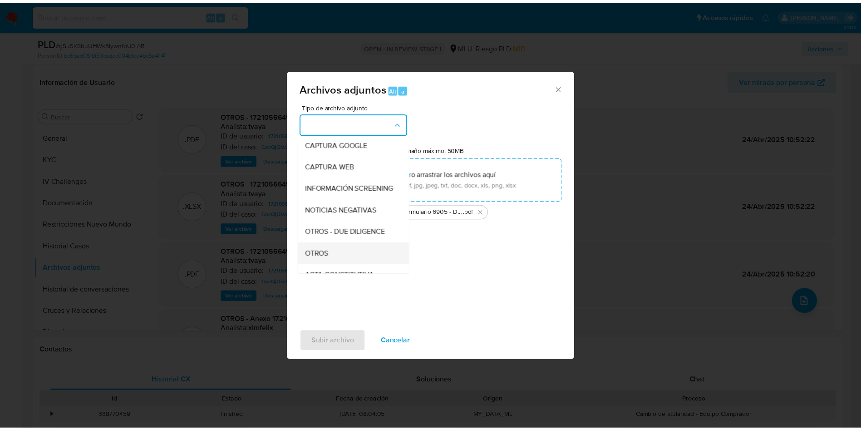
scroll to position [68, 0]
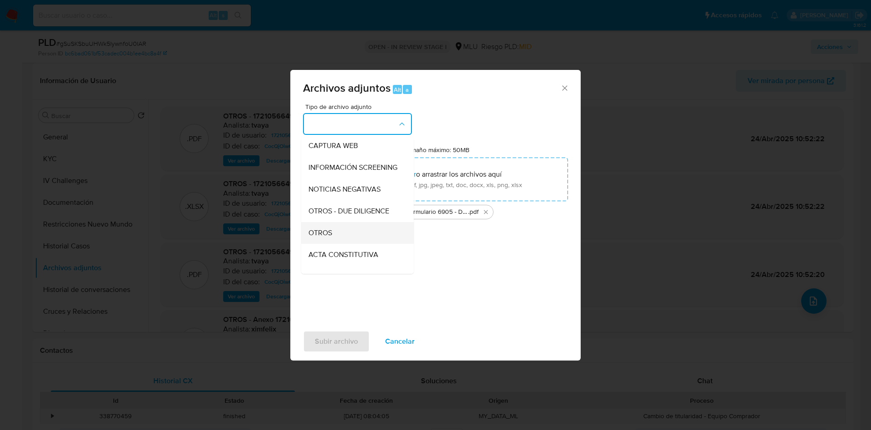
click at [353, 239] on div "OTROS" at bounding box center [355, 233] width 93 height 22
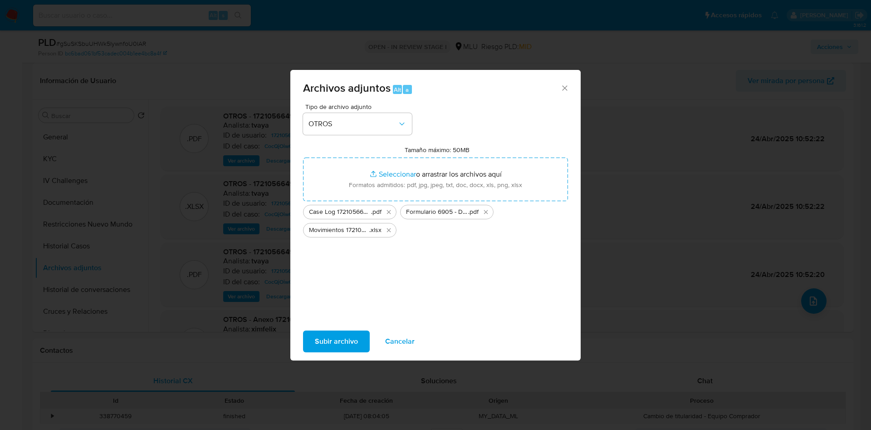
click at [339, 343] on span "Subir archivo" at bounding box center [336, 341] width 43 height 20
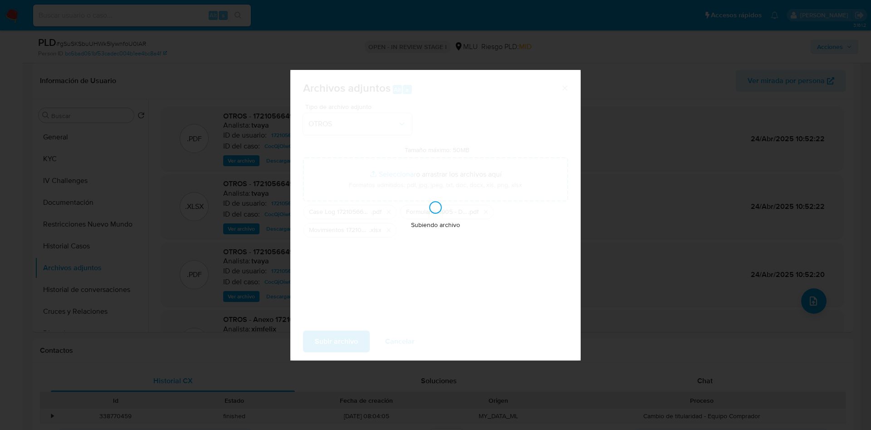
click at [515, 427] on div "Archivos adjuntos Alt a Tipo de archivo adjunto OTROS Tamaño máximo: 50MB Selec…" at bounding box center [435, 215] width 871 height 430
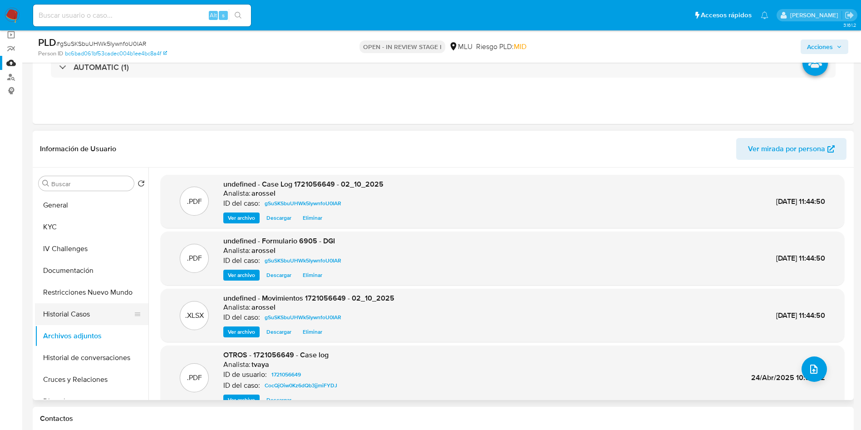
click at [93, 317] on button "Historial Casos" at bounding box center [88, 314] width 106 height 22
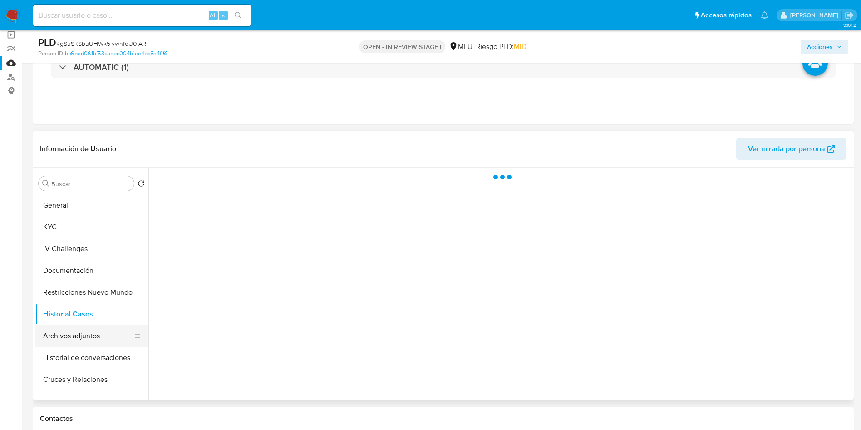
click at [97, 339] on button "Archivos adjuntos" at bounding box center [88, 336] width 106 height 22
click at [843, 47] on button "Acciones" at bounding box center [824, 46] width 48 height 15
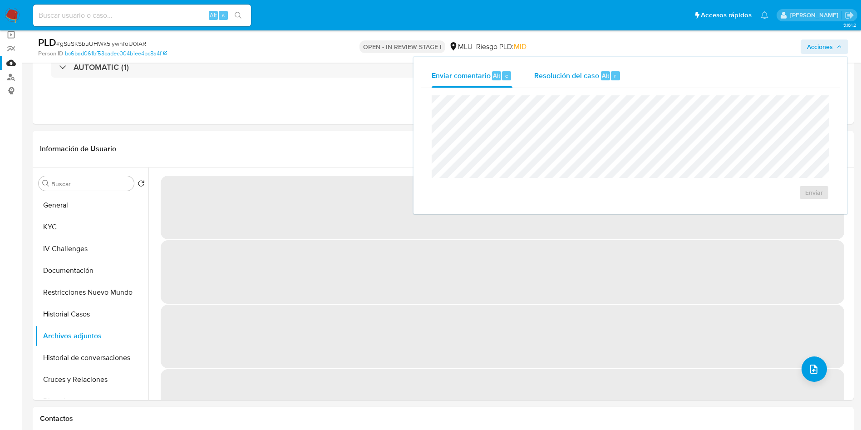
click at [585, 78] on span "Resolución del caso" at bounding box center [566, 75] width 65 height 10
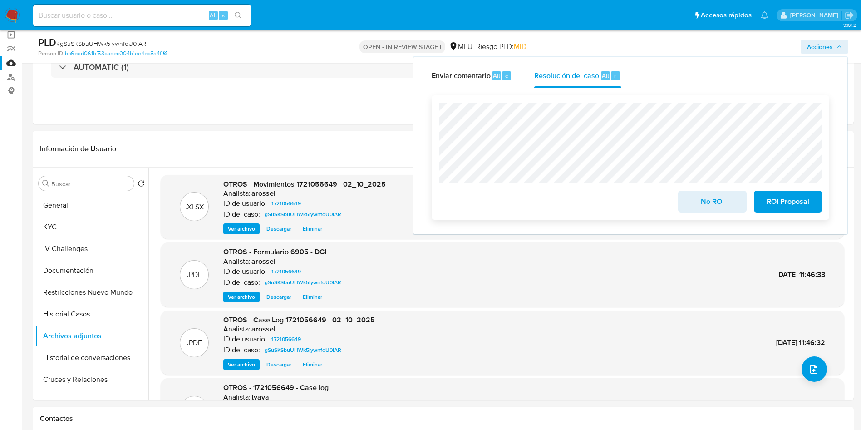
click at [683, 206] on button "No ROI" at bounding box center [712, 202] width 68 height 22
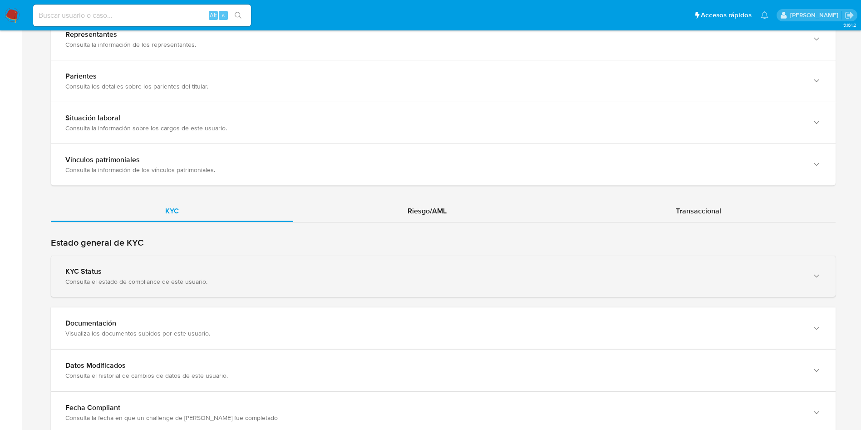
scroll to position [749, 0]
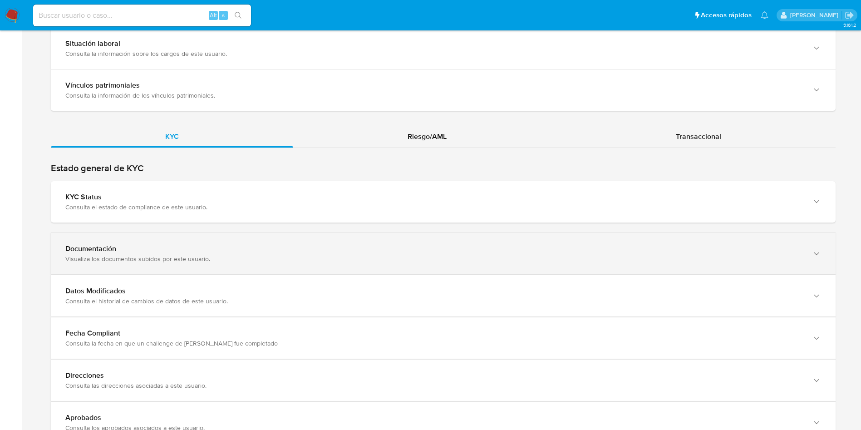
click at [177, 256] on div "Visualiza los documentos subidos por este usuario." at bounding box center [433, 259] width 737 height 8
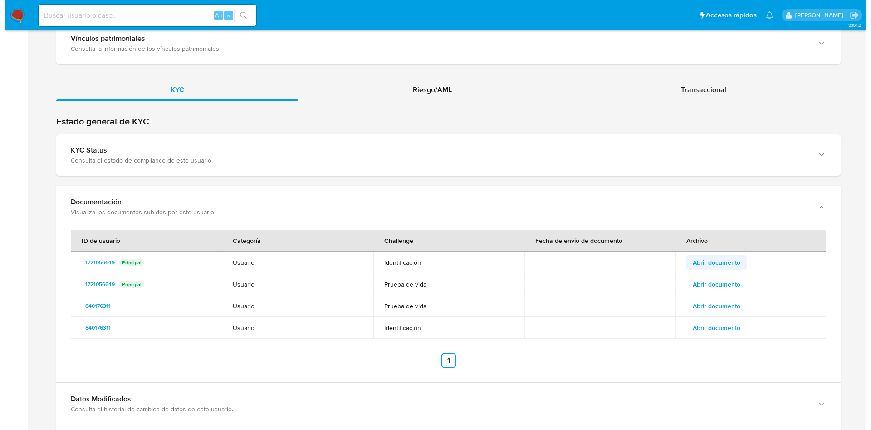
scroll to position [817, 0]
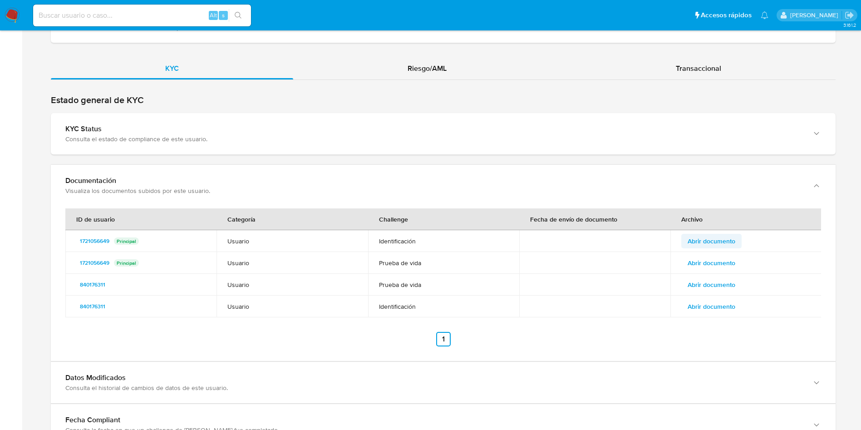
click at [700, 236] on span "Abrir documento" at bounding box center [711, 241] width 48 height 13
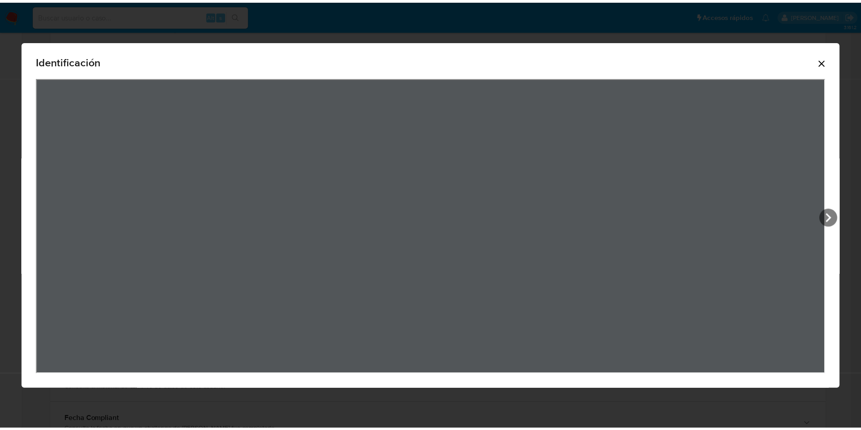
scroll to position [16, 0]
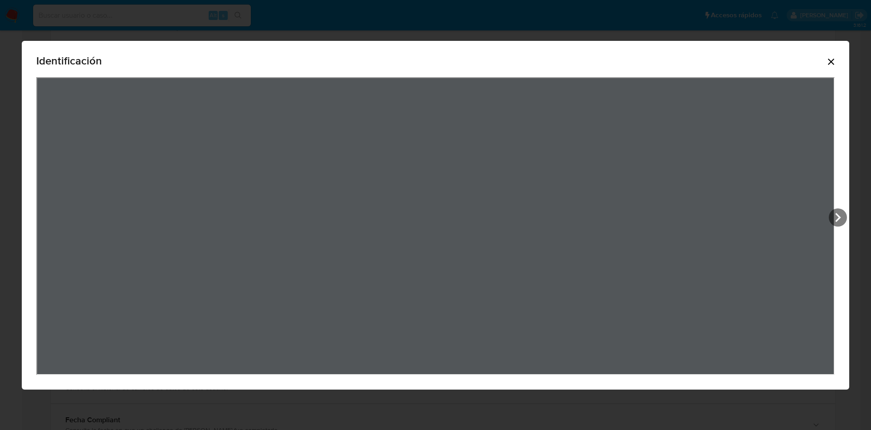
click at [834, 64] on icon "Cerrar" at bounding box center [831, 62] width 6 height 6
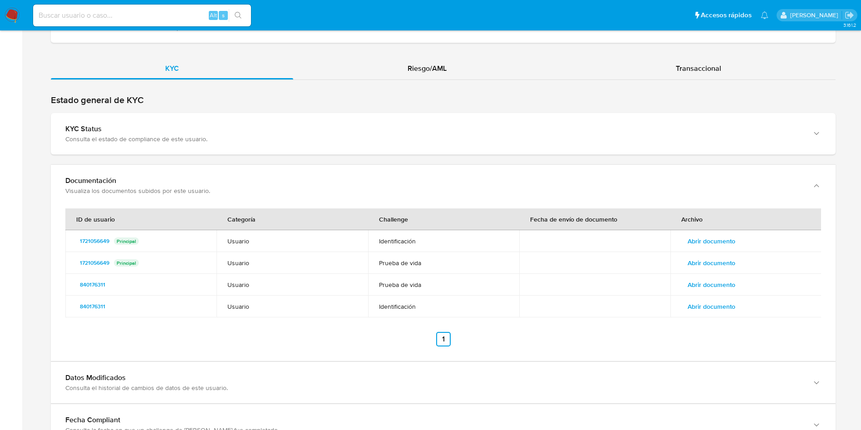
click at [714, 253] on td "Abrir documento" at bounding box center [745, 263] width 151 height 22
click at [714, 259] on span "Abrir documento" at bounding box center [711, 262] width 48 height 13
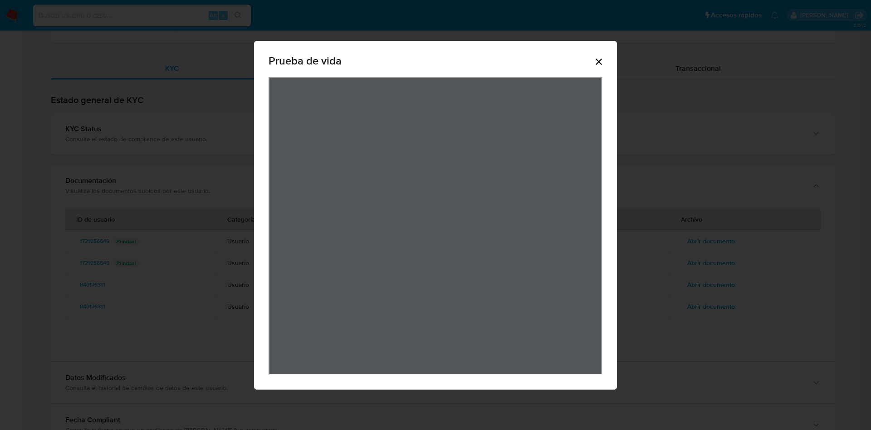
click at [598, 59] on icon "Cerrar" at bounding box center [599, 61] width 11 height 11
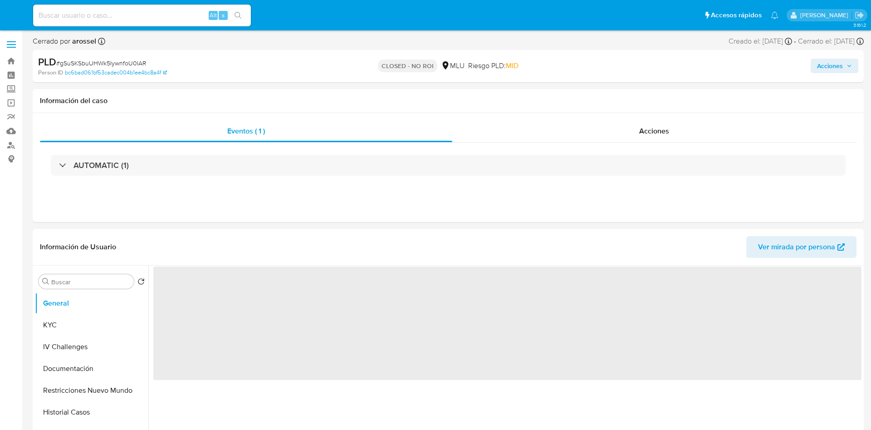
select select "10"
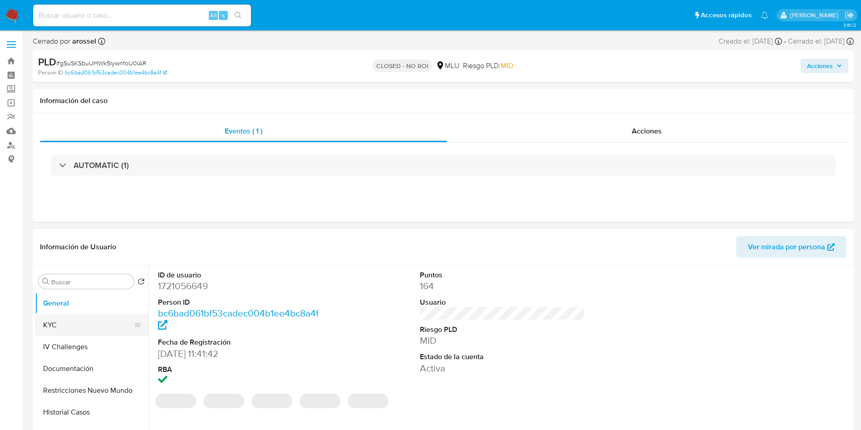
click at [81, 324] on button "KYC" at bounding box center [88, 325] width 106 height 22
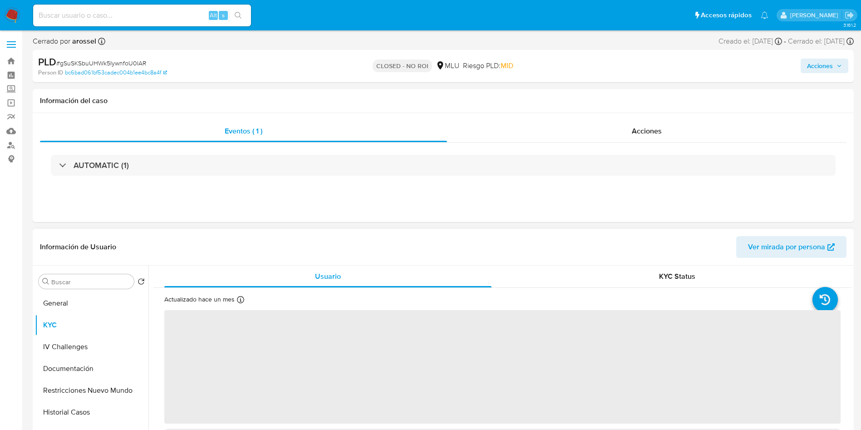
scroll to position [136, 0]
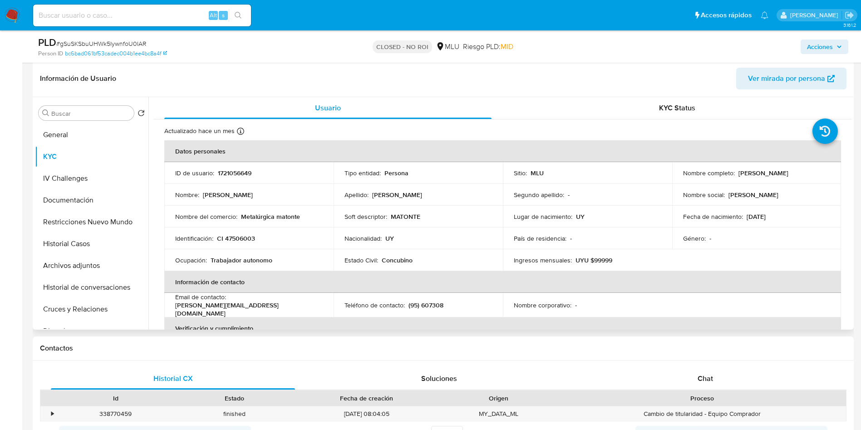
drag, startPoint x: 676, startPoint y: 180, endPoint x: 780, endPoint y: 176, distance: 104.4
click at [780, 176] on td "Nombre completo : [PERSON_NAME]" at bounding box center [756, 173] width 169 height 22
copy p "[PERSON_NAME]"
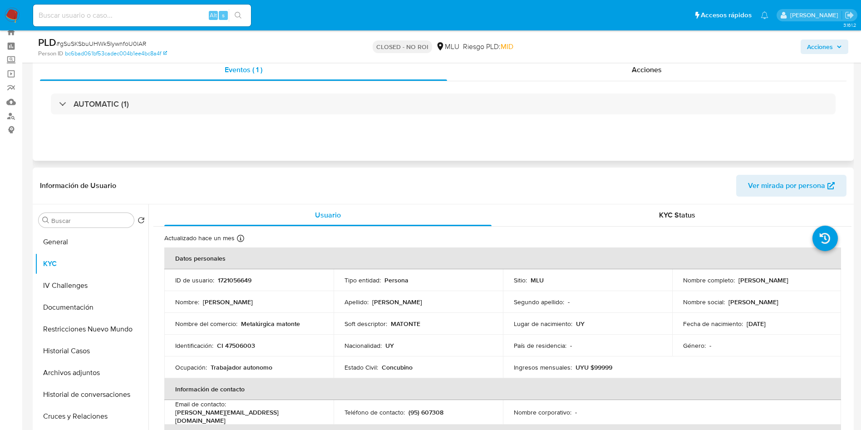
scroll to position [0, 0]
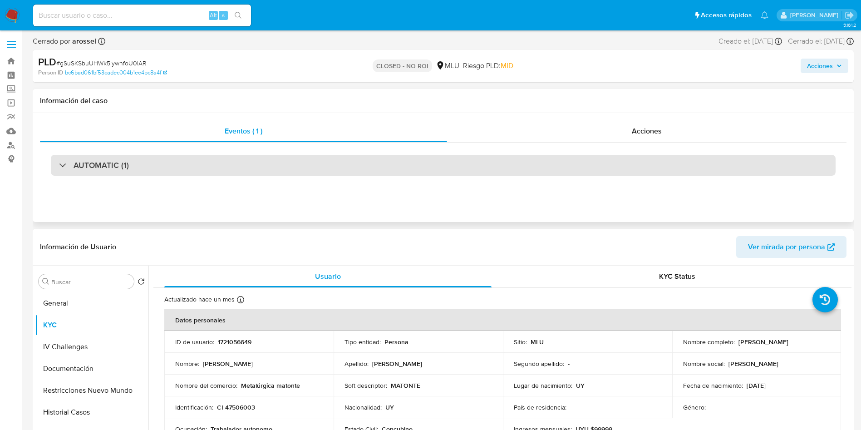
click at [169, 166] on div "AUTOMATIC (1)" at bounding box center [443, 165] width 785 height 21
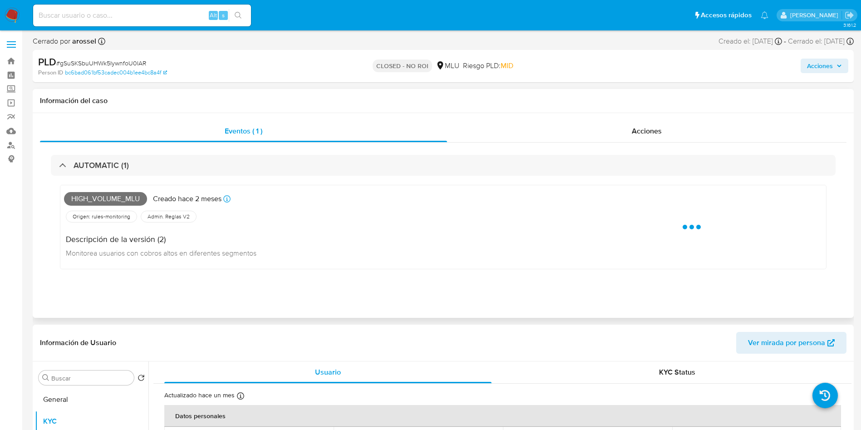
click at [104, 196] on span "High_volume_mlu" at bounding box center [105, 199] width 83 height 14
copy span "High_volume_mlu"
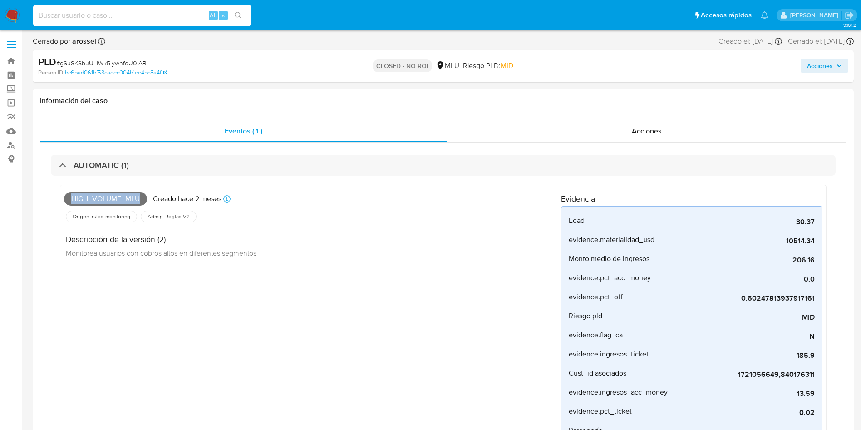
click at [150, 18] on input at bounding box center [142, 16] width 218 height 12
paste input "Kz4oulpKq7tobj0VAkVt55qX"
type input "Kz4oulpKq7tobj0VAkVt55qX"
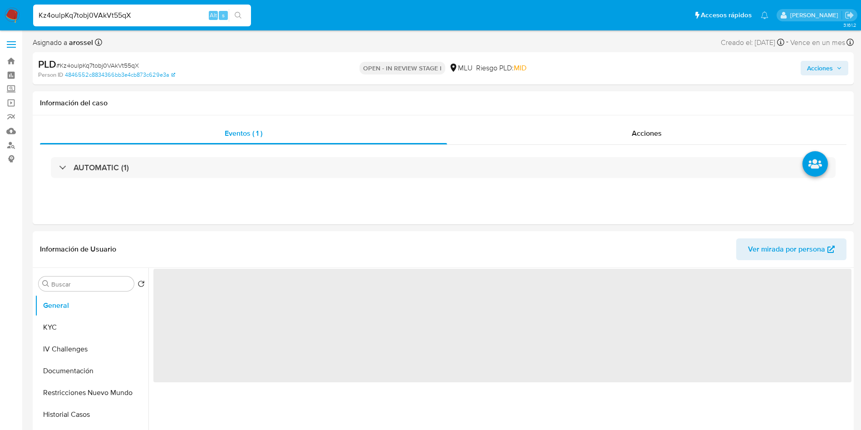
select select "10"
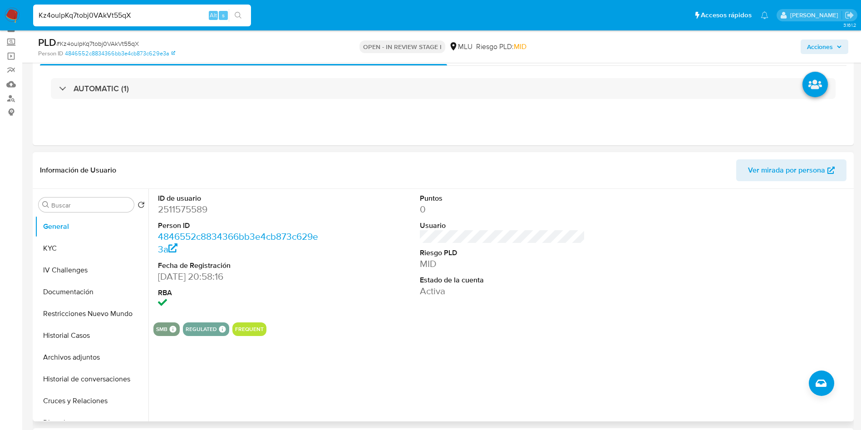
scroll to position [68, 0]
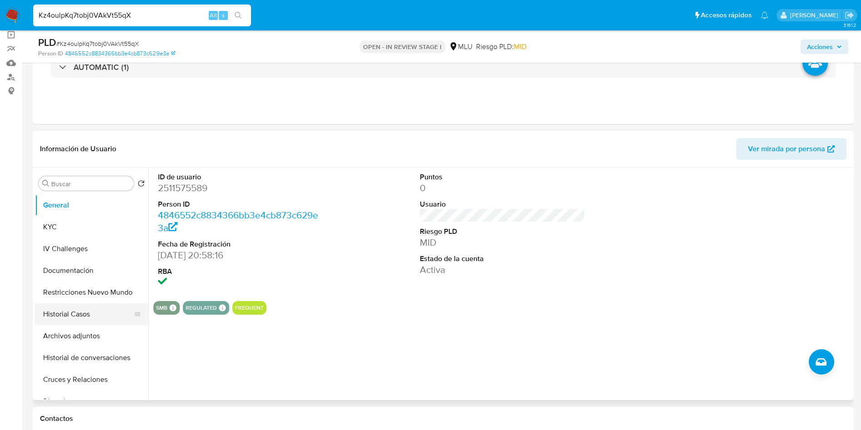
click at [66, 313] on button "Historial Casos" at bounding box center [88, 314] width 106 height 22
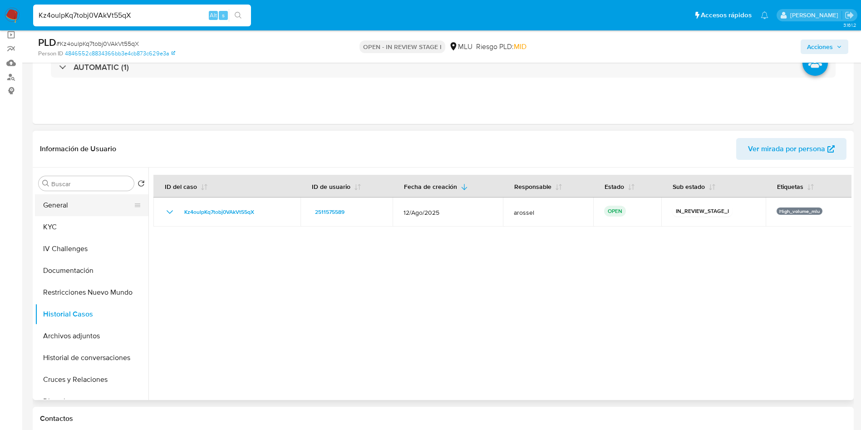
click at [67, 201] on button "General" at bounding box center [88, 205] width 106 height 22
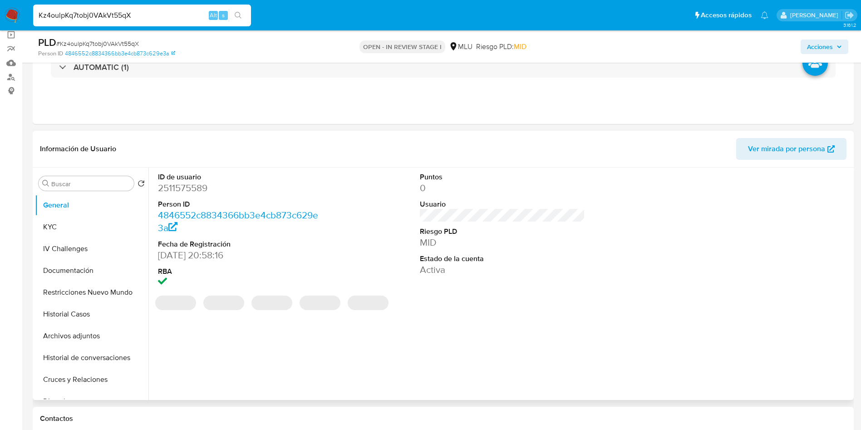
click at [195, 187] on dd "2511575589" at bounding box center [241, 188] width 166 height 13
copy dd "2511575589"
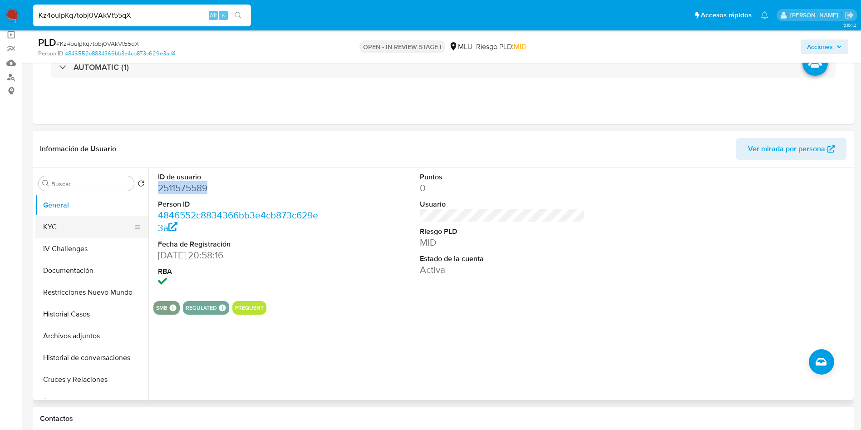
click at [102, 236] on button "KYC" at bounding box center [88, 227] width 106 height 22
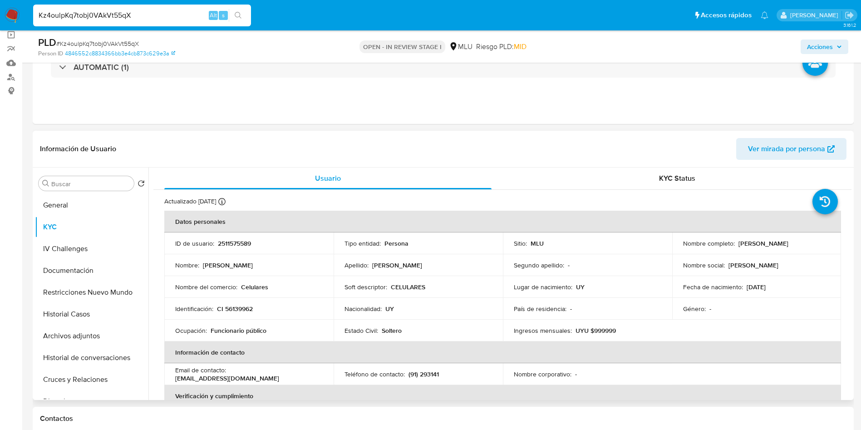
click at [796, 146] on span "Ver mirada por persona" at bounding box center [786, 149] width 77 height 22
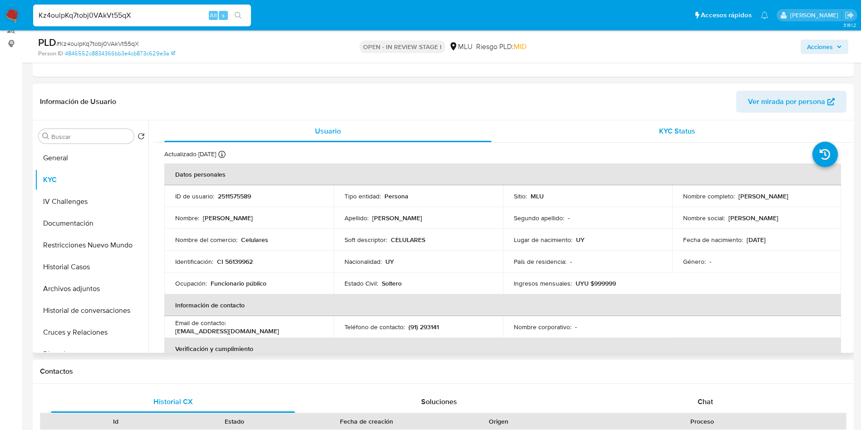
scroll to position [136, 0]
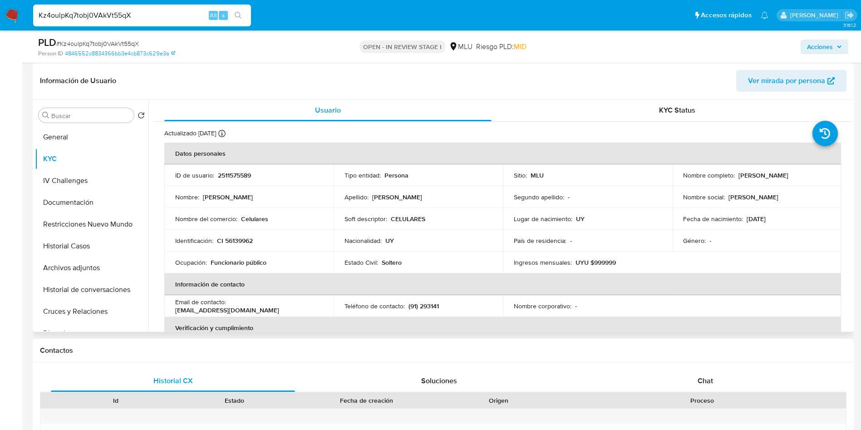
click at [571, 81] on header "Información de Usuario Ver mirada por persona" at bounding box center [443, 81] width 806 height 22
click at [241, 174] on p "2511575589" at bounding box center [234, 175] width 33 height 8
copy p "2511575589"
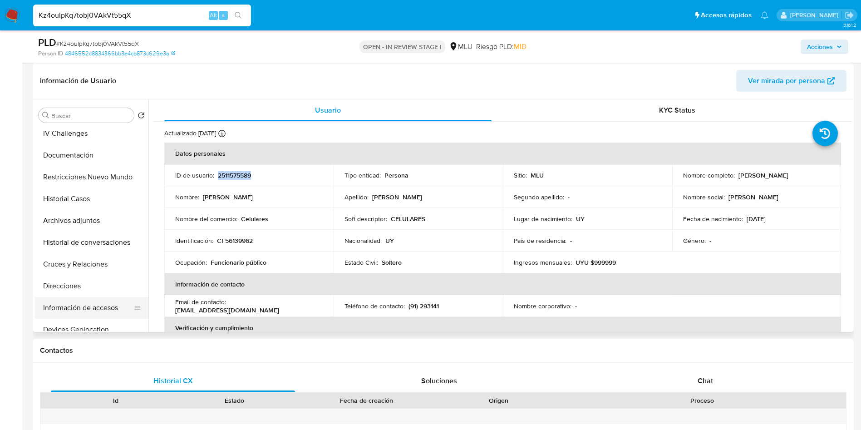
scroll to position [68, 0]
drag, startPoint x: 810, startPoint y: 170, endPoint x: 744, endPoint y: 168, distance: 65.4
click at [744, 168] on td "Nombre completo : [PERSON_NAME]" at bounding box center [756, 175] width 169 height 22
copy p "[PERSON_NAME]"
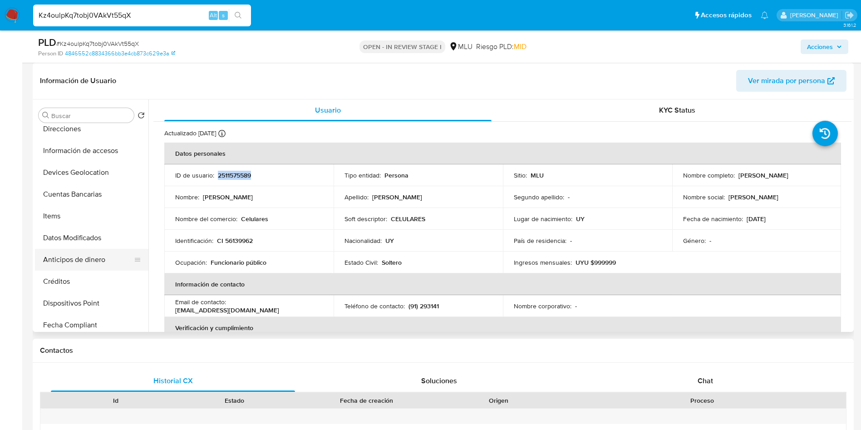
scroll to position [272, 0]
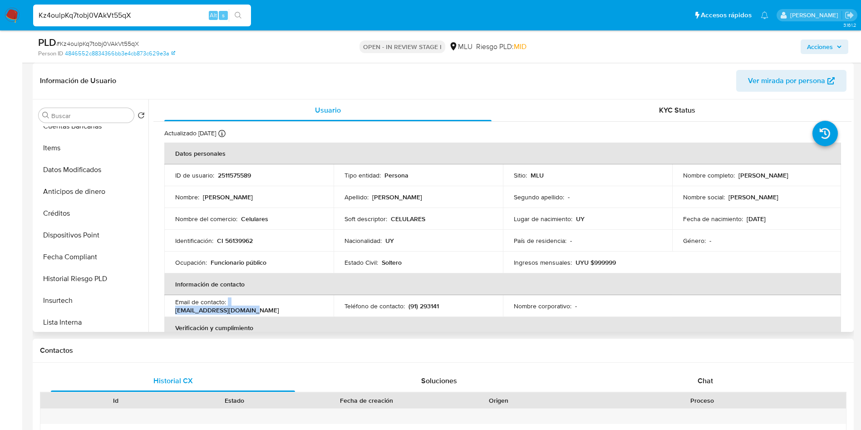
drag, startPoint x: 320, startPoint y: 308, endPoint x: 227, endPoint y: 307, distance: 92.6
click at [227, 307] on div "Email de contacto : [EMAIL_ADDRESS][DOMAIN_NAME]" at bounding box center [248, 306] width 147 height 16
copy div "[EMAIL_ADDRESS][DOMAIN_NAME]"
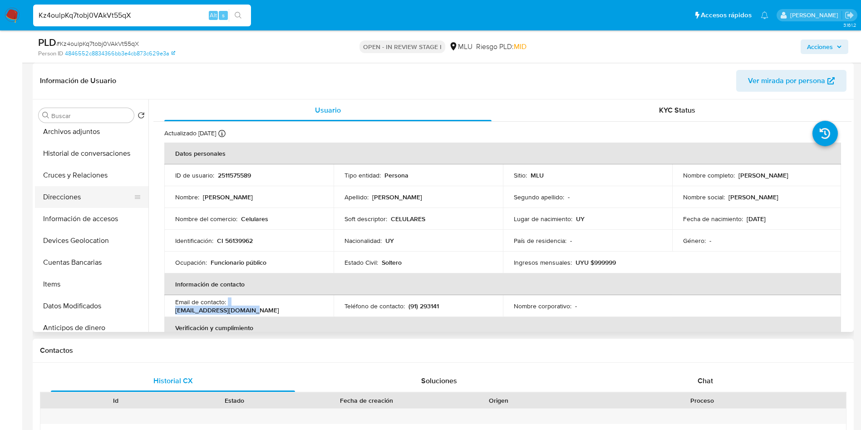
click at [73, 199] on button "Direcciones" at bounding box center [88, 197] width 106 height 22
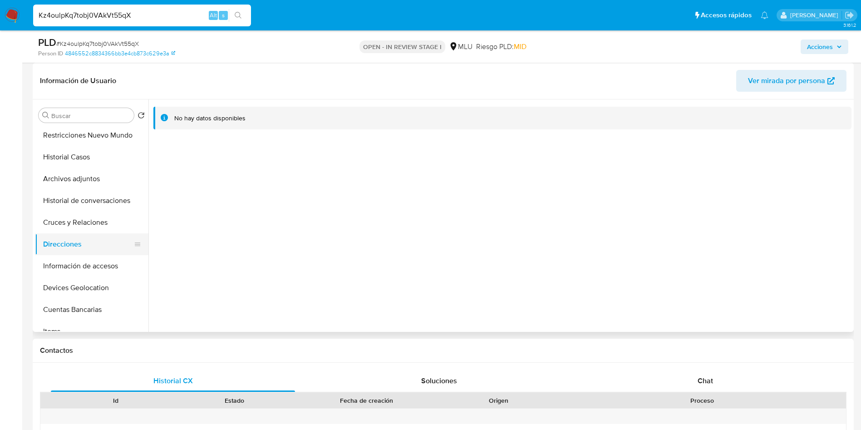
scroll to position [68, 0]
click at [88, 243] on button "Cruces y Relaciones" at bounding box center [88, 243] width 106 height 22
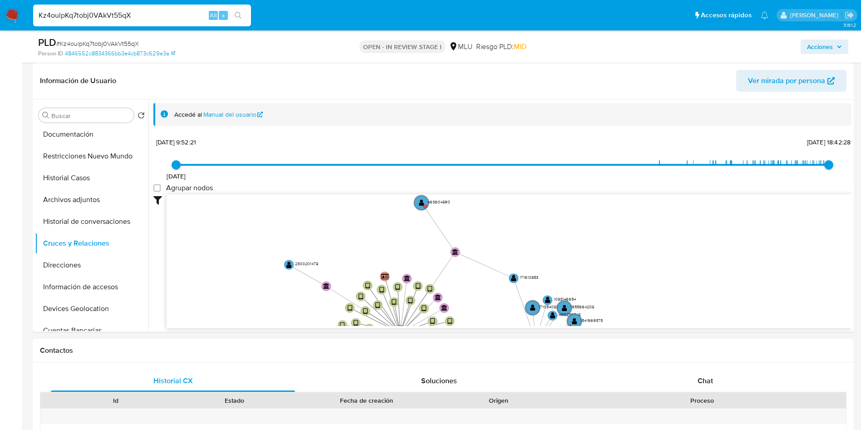
drag, startPoint x: 690, startPoint y: 238, endPoint x: 648, endPoint y: 335, distance: 105.1
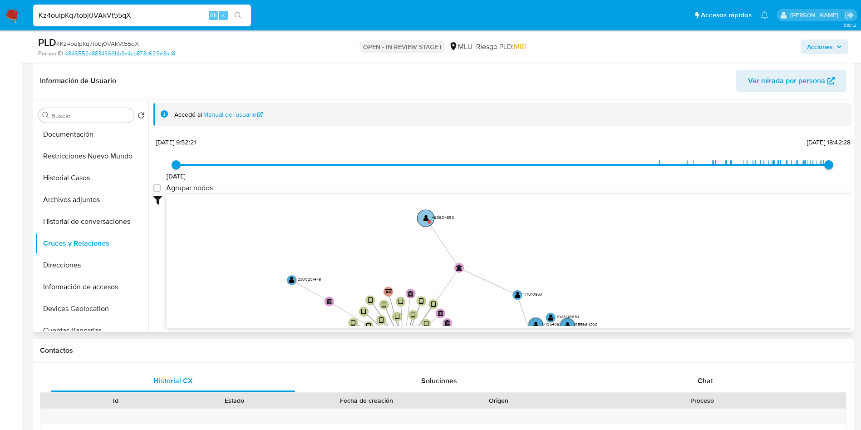
click at [423, 215] on text "" at bounding box center [425, 218] width 5 height 7
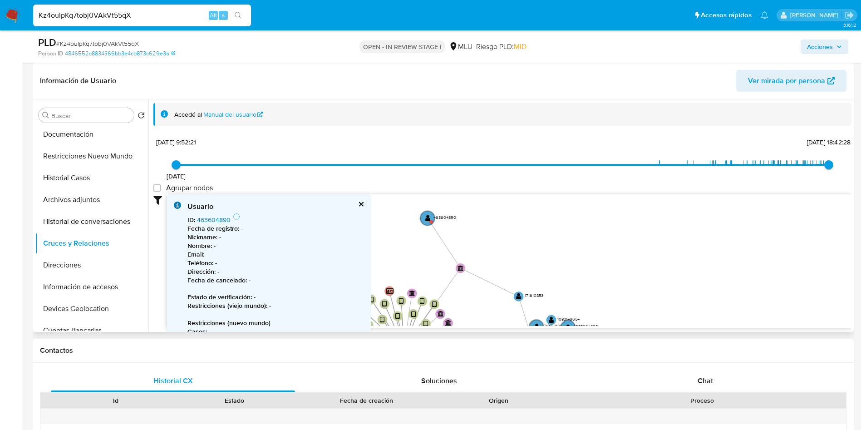
click at [227, 219] on link "463604890" at bounding box center [214, 219] width 34 height 9
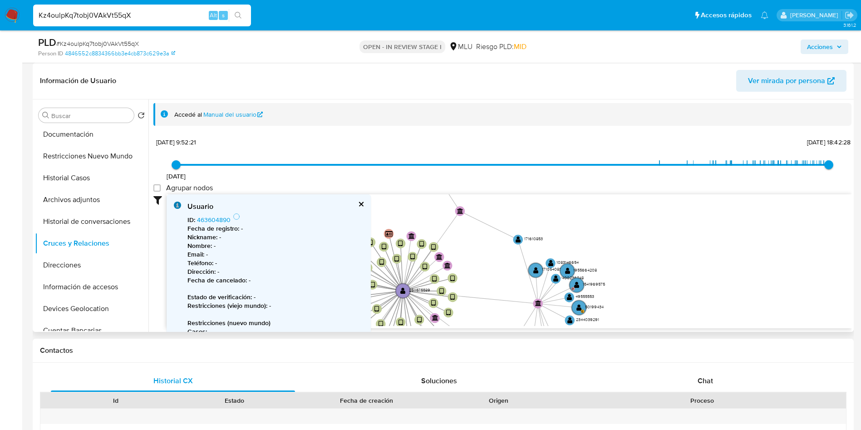
drag, startPoint x: 607, startPoint y: 279, endPoint x: 609, endPoint y: 183, distance: 95.8
click at [609, 183] on div "4/4/2024 4/4/2024, 9:52:21 30/9/2025, 18:42:28 Agrupar nodos Filtros Confianza …" at bounding box center [502, 248] width 698 height 226
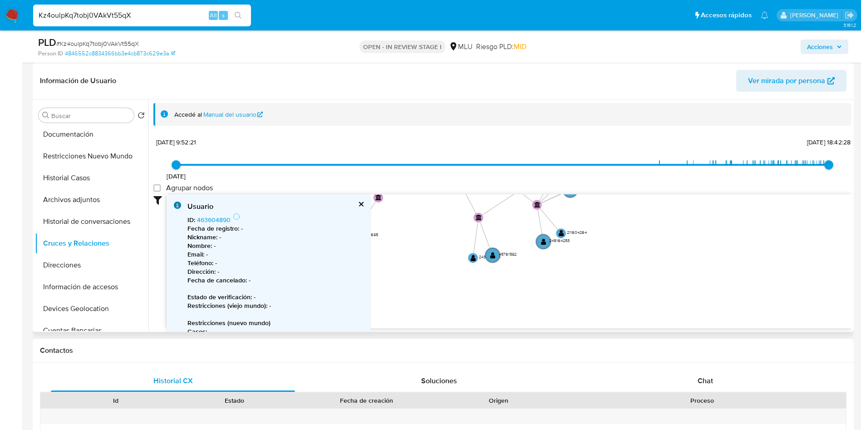
drag, startPoint x: 631, startPoint y: 262, endPoint x: 562, endPoint y: 174, distance: 111.8
click at [655, 255] on icon "device-68a79fcd29b9f6f550ca097b  user-2511575589  2511575589 device-68a4f6662…" at bounding box center [509, 260] width 685 height 132
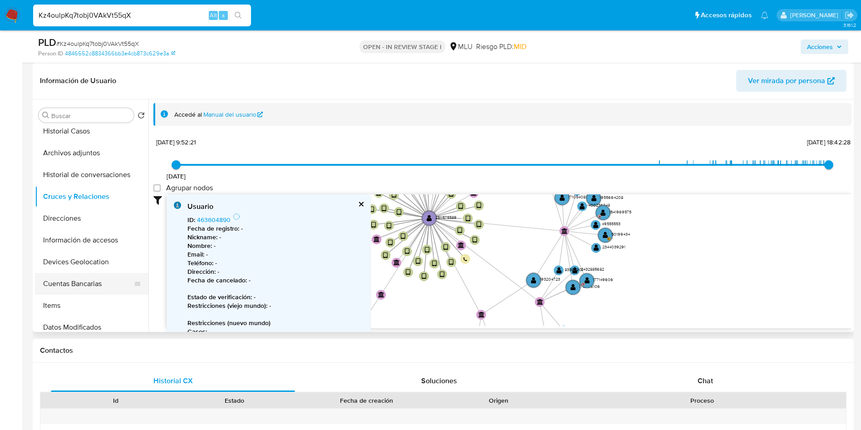
scroll to position [136, 0]
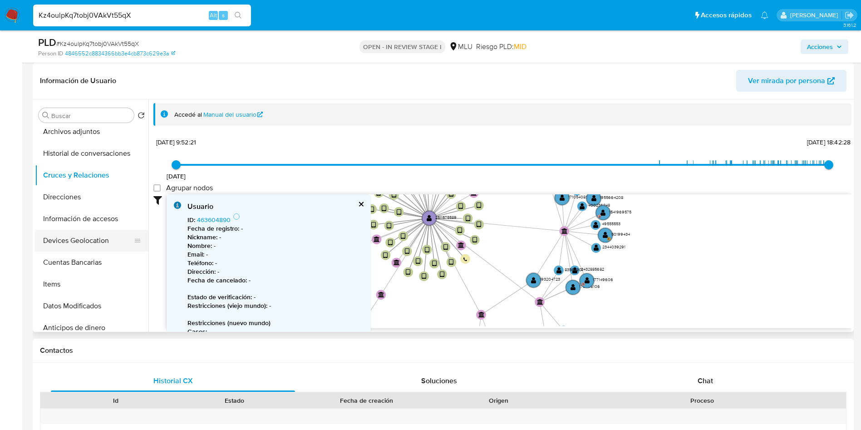
click at [100, 241] on button "Devices Geolocation" at bounding box center [88, 241] width 106 height 22
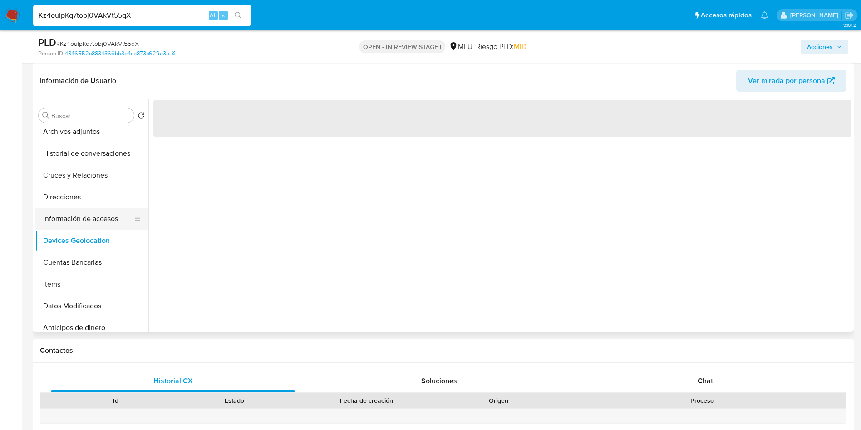
scroll to position [68, 0]
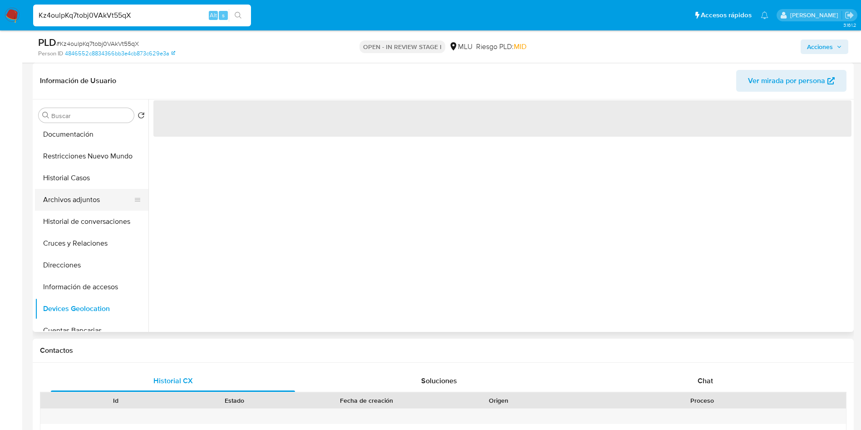
click at [90, 203] on button "Archivos adjuntos" at bounding box center [88, 200] width 106 height 22
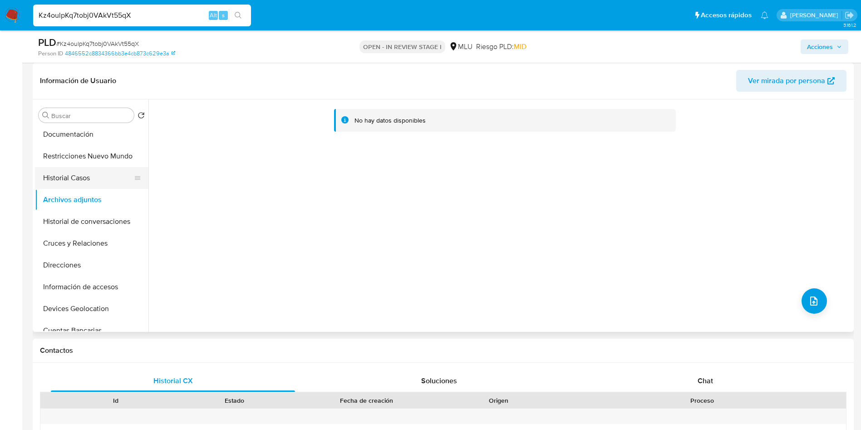
click at [92, 180] on button "Historial Casos" at bounding box center [88, 178] width 106 height 22
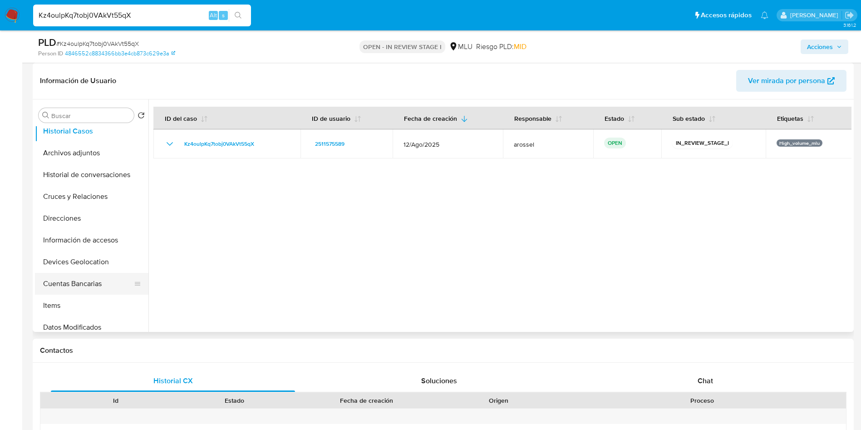
scroll to position [136, 0]
click at [92, 257] on button "Cuentas Bancarias" at bounding box center [88, 262] width 106 height 22
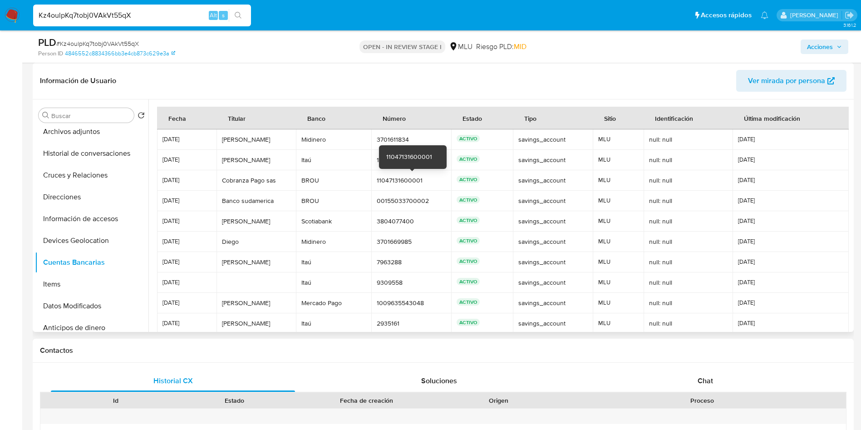
click at [403, 178] on div "11047131600001" at bounding box center [411, 180] width 69 height 8
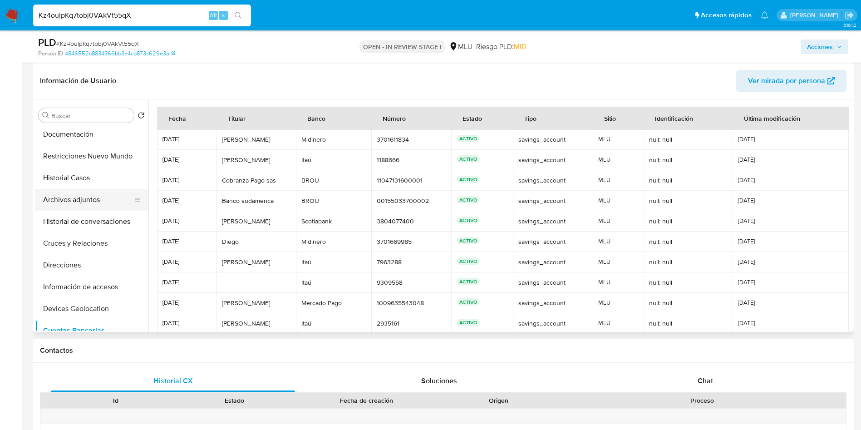
scroll to position [0, 0]
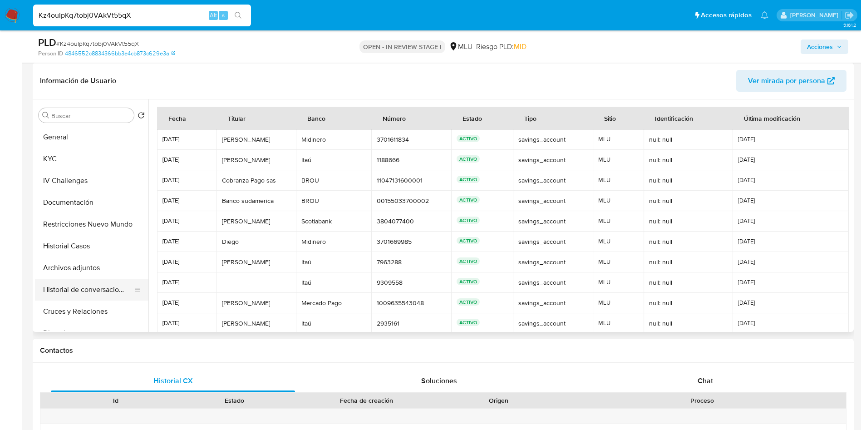
click at [91, 283] on button "Historial de conversaciones" at bounding box center [88, 290] width 106 height 22
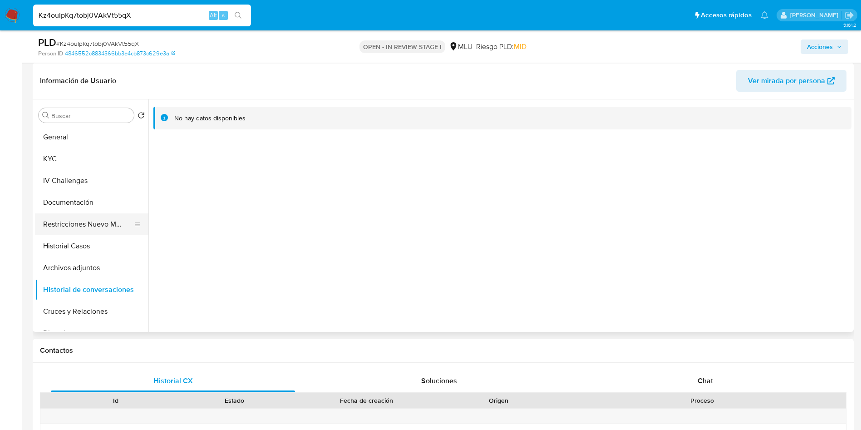
click at [85, 220] on button "Restricciones Nuevo Mundo" at bounding box center [88, 224] width 106 height 22
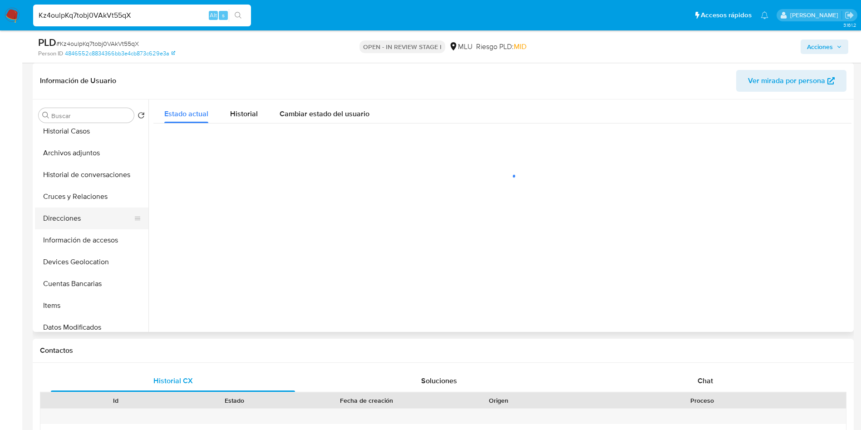
scroll to position [136, 0]
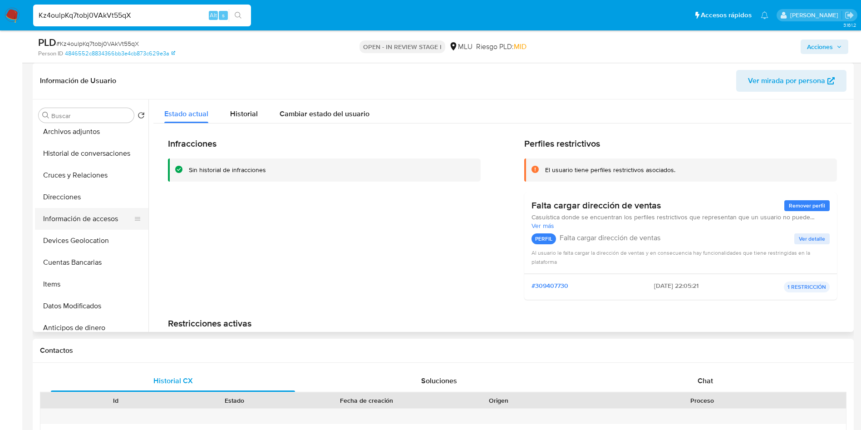
click at [86, 215] on button "Información de accesos" at bounding box center [88, 219] width 106 height 22
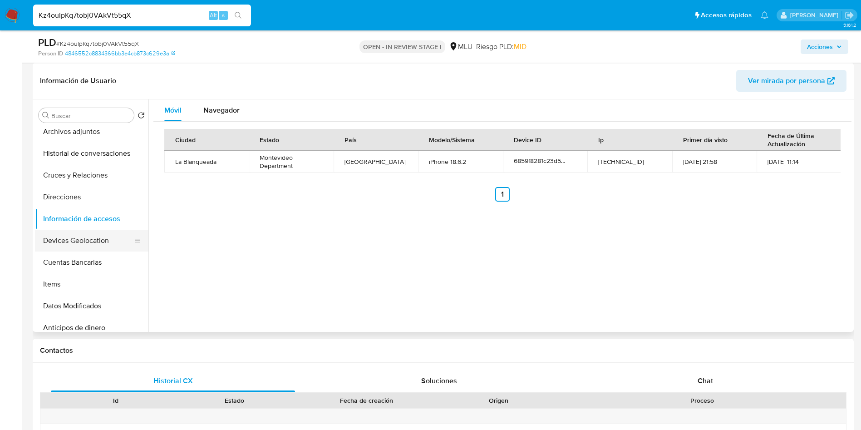
click at [84, 237] on button "Devices Geolocation" at bounding box center [88, 241] width 106 height 22
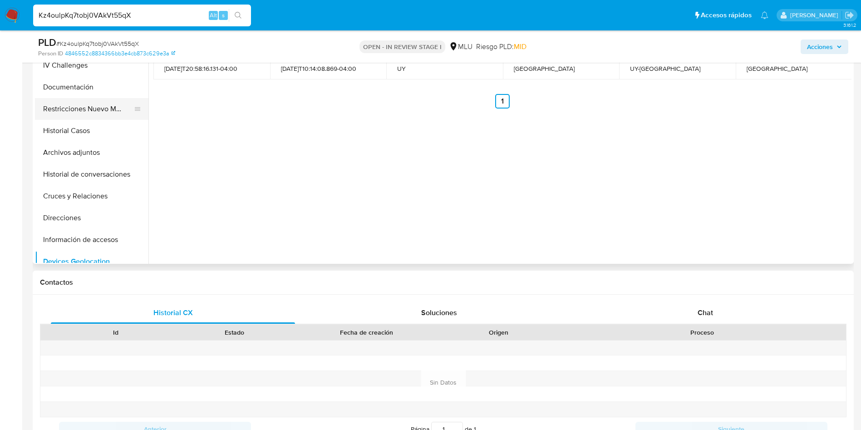
scroll to position [0, 0]
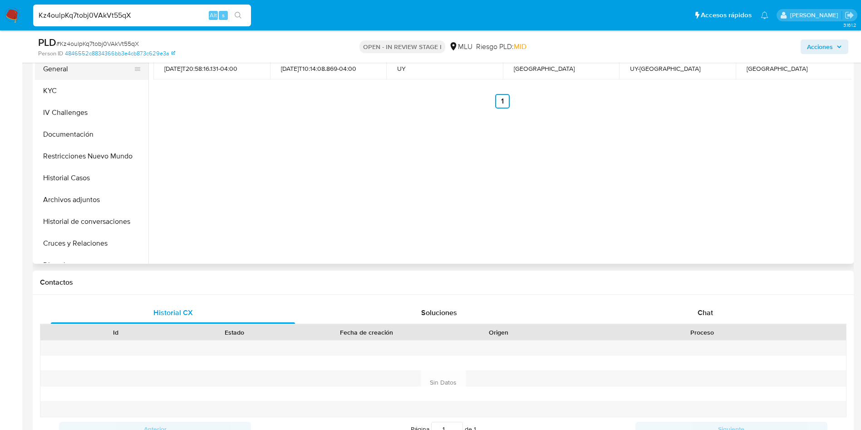
click at [64, 73] on button "General" at bounding box center [88, 69] width 106 height 22
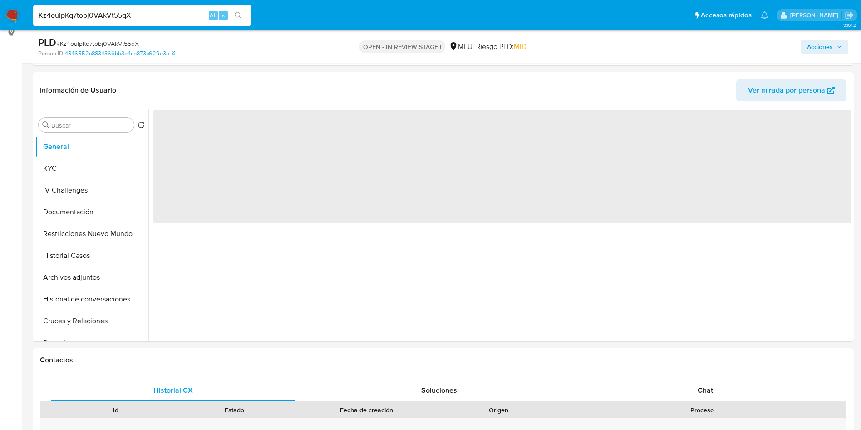
scroll to position [68, 0]
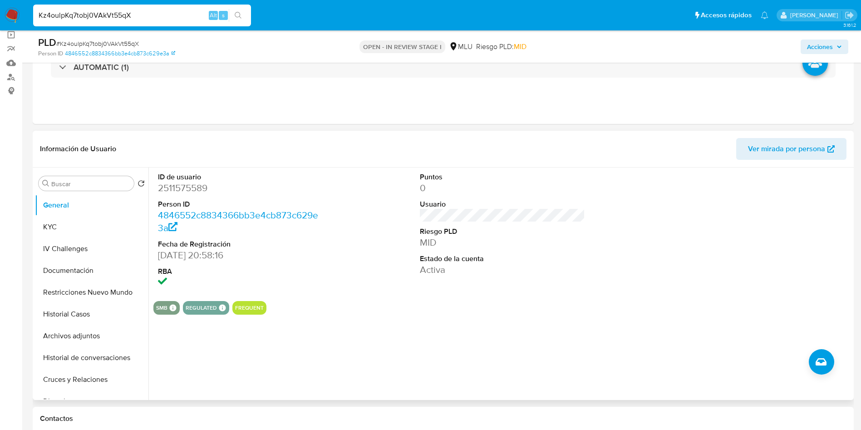
click at [196, 184] on dd "2511575589" at bounding box center [241, 188] width 166 height 13
copy dd "2511575589"
click at [73, 231] on button "KYC" at bounding box center [88, 227] width 106 height 22
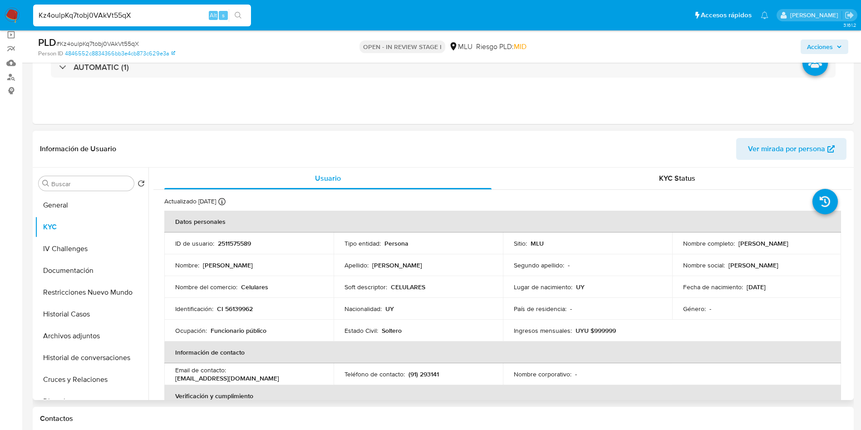
drag, startPoint x: 735, startPoint y: 242, endPoint x: 795, endPoint y: 242, distance: 60.8
click at [795, 242] on div "Nombre completo : Leandro Chiurchiu" at bounding box center [756, 243] width 147 height 8
copy div "Leandro Chiurchiu"
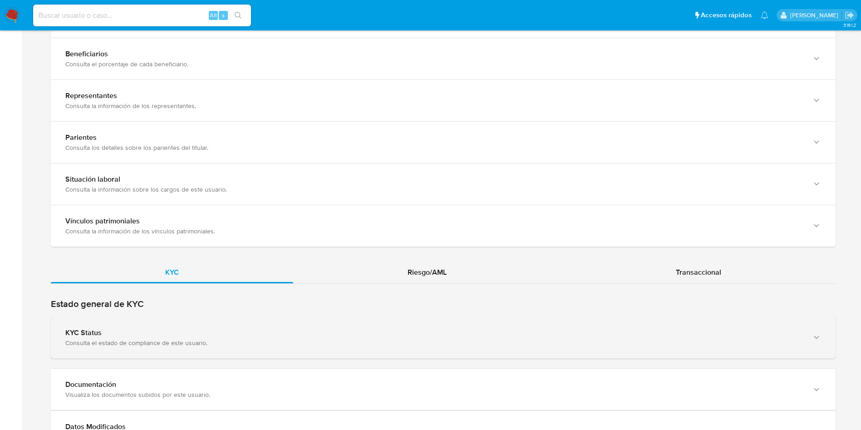
click at [257, 338] on div "KYC Status Consulta el estado de compliance de este usuario." at bounding box center [433, 337] width 737 height 19
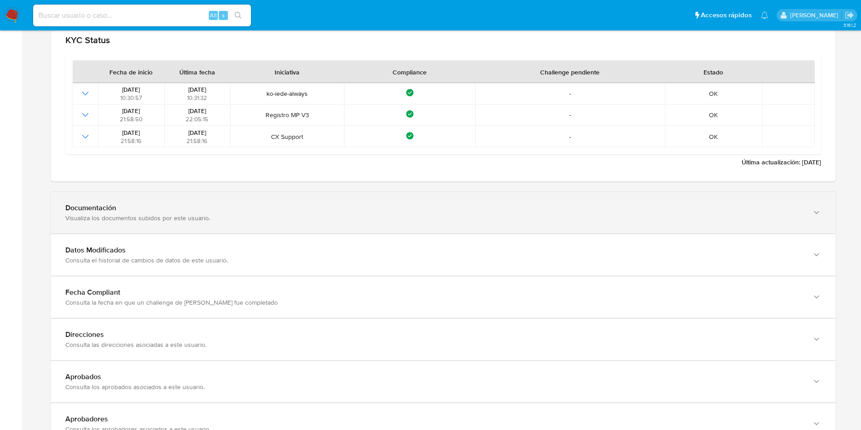
click at [432, 216] on div "Visualiza los documentos subidos por este usuario." at bounding box center [433, 218] width 737 height 8
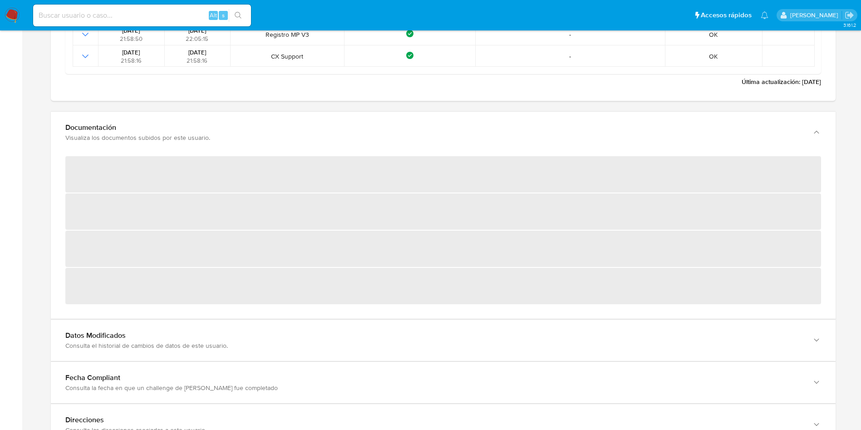
scroll to position [1089, 0]
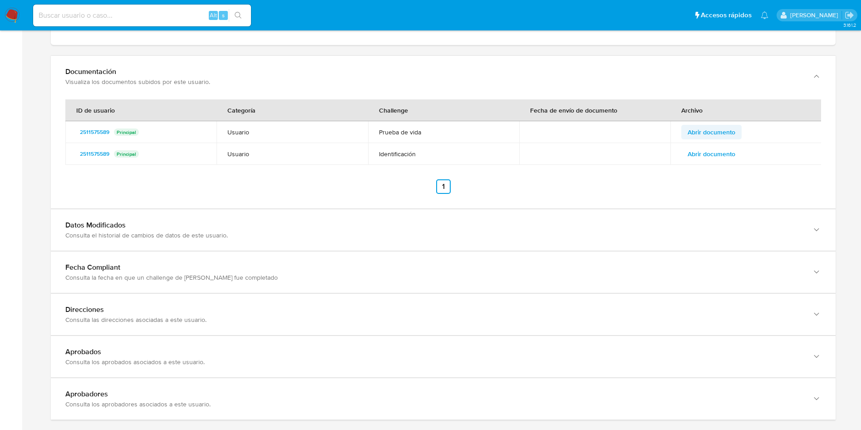
click at [720, 127] on span "Abrir documento" at bounding box center [711, 132] width 48 height 13
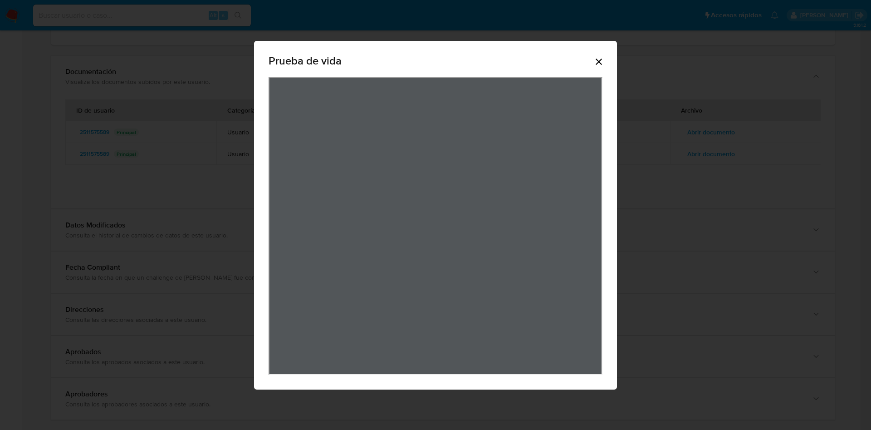
click at [607, 64] on div "Prueba de vida" at bounding box center [435, 215] width 363 height 349
click at [604, 63] on icon "Cerrar" at bounding box center [599, 61] width 11 height 11
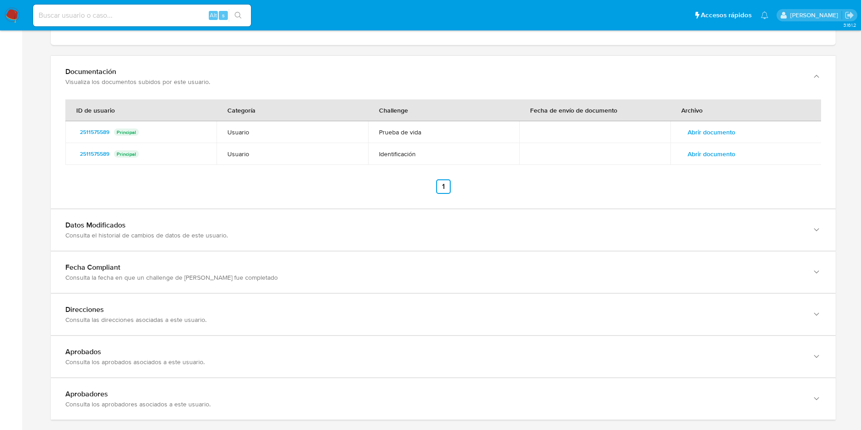
click at [699, 152] on span "Abrir documento" at bounding box center [711, 153] width 48 height 13
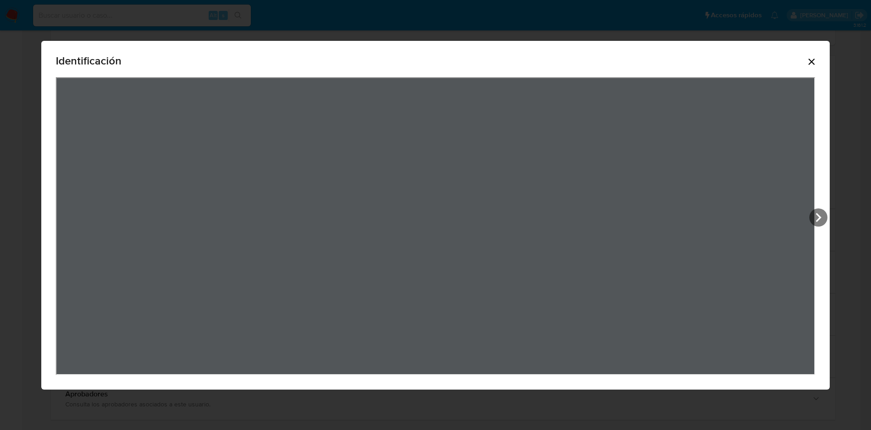
click at [817, 62] on icon "Cerrar" at bounding box center [811, 61] width 11 height 11
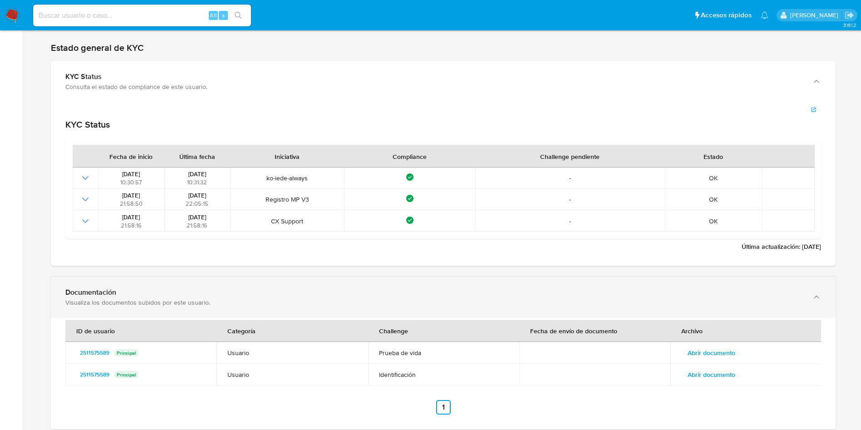
scroll to position [953, 0]
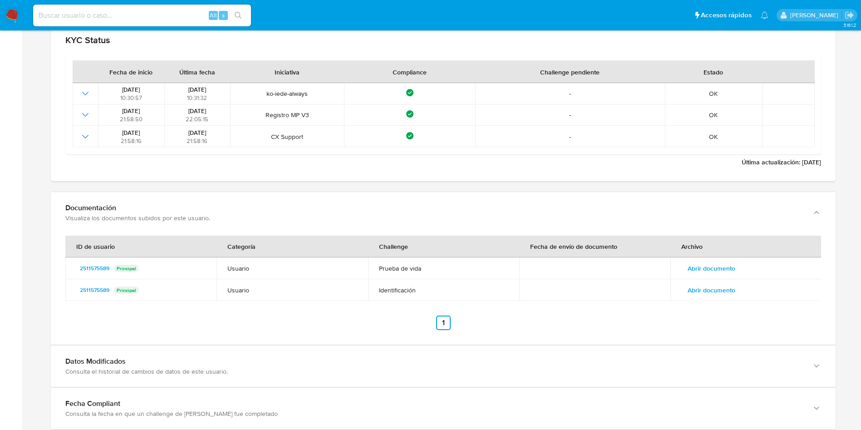
click at [710, 290] on span "Abrir documento" at bounding box center [711, 290] width 48 height 13
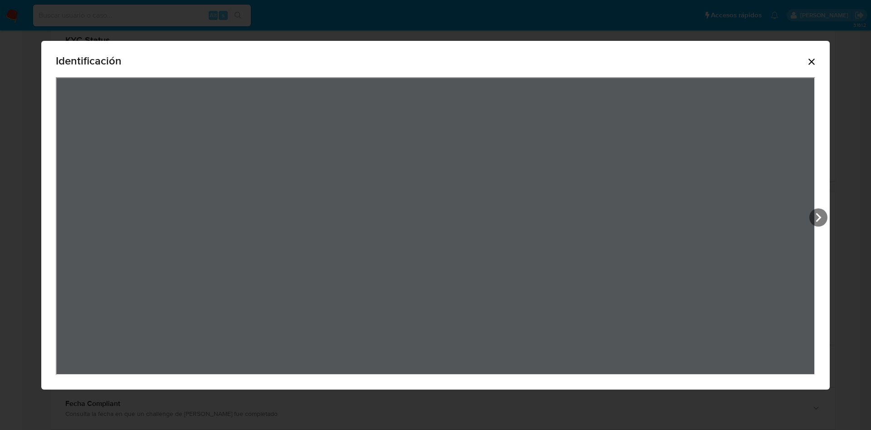
click at [807, 61] on div "Identificación" at bounding box center [436, 62] width 760 height 29
click at [815, 69] on div "Identificación" at bounding box center [436, 62] width 760 height 29
click at [817, 66] on icon "Cerrar" at bounding box center [811, 61] width 11 height 11
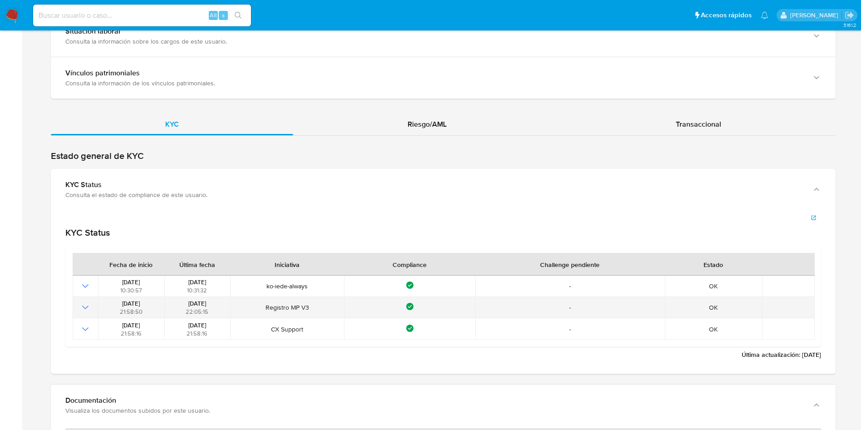
scroll to position [545, 0]
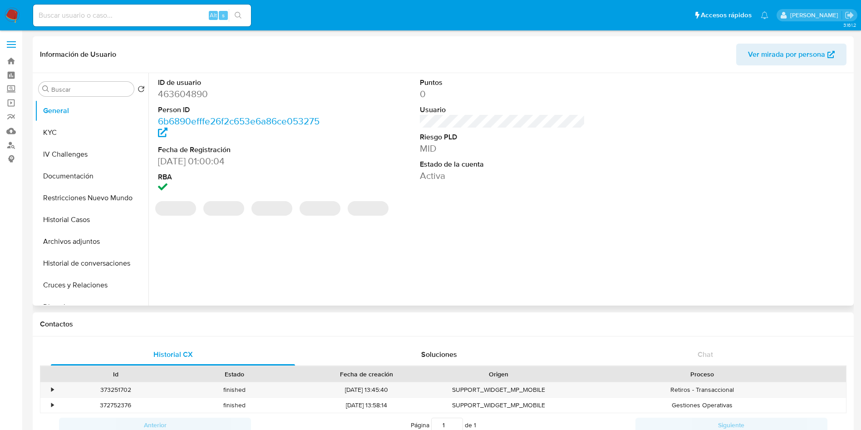
select select "10"
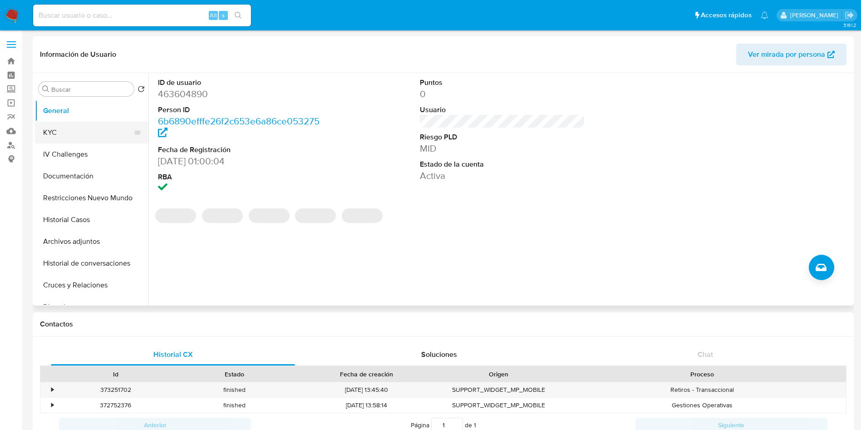
click at [69, 129] on button "KYC" at bounding box center [88, 133] width 106 height 22
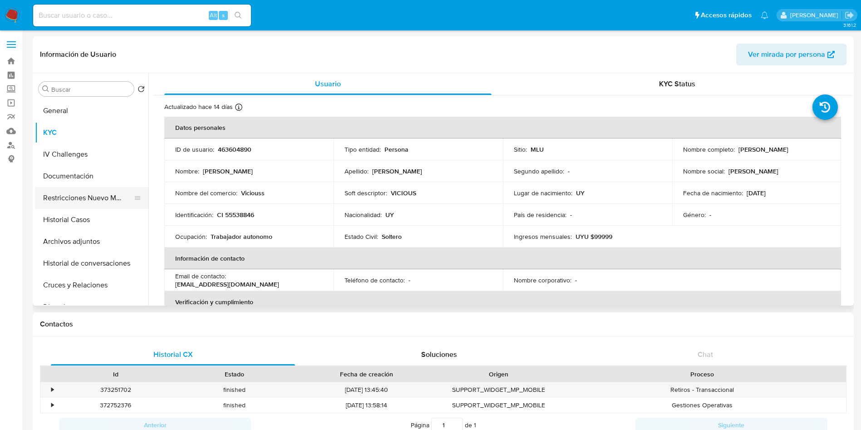
click at [90, 199] on button "Restricciones Nuevo Mundo" at bounding box center [88, 198] width 106 height 22
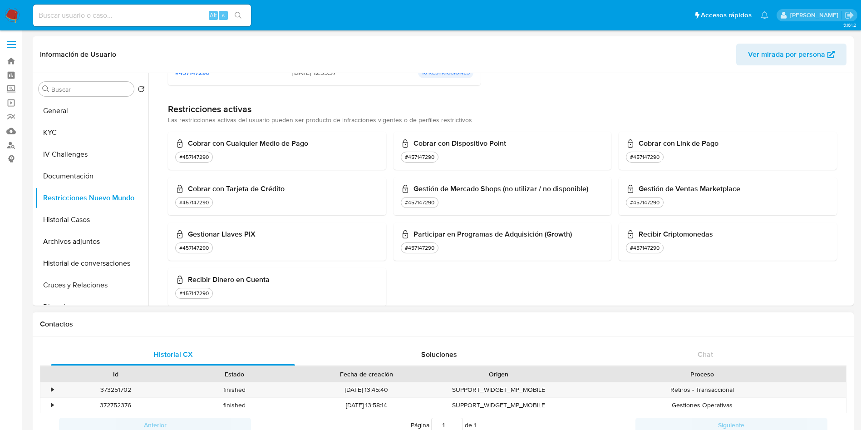
scroll to position [197, 0]
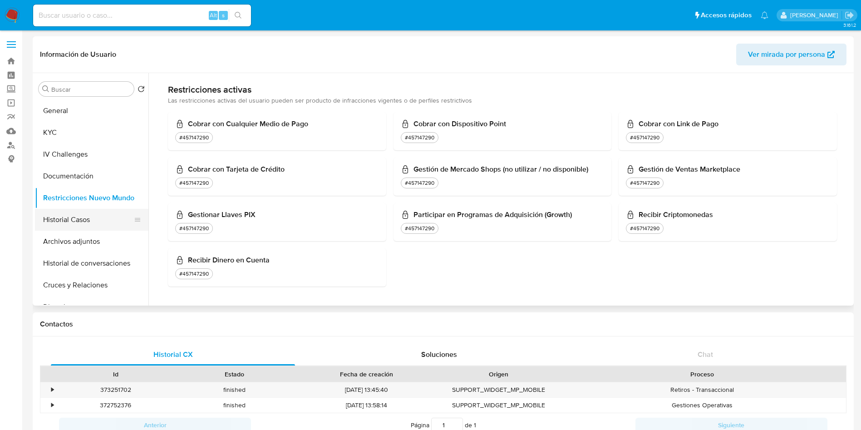
click at [77, 214] on button "Historial Casos" at bounding box center [88, 220] width 106 height 22
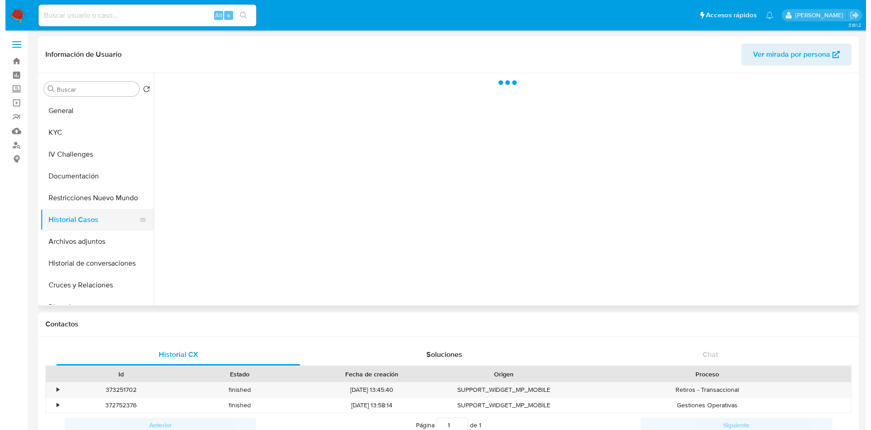
scroll to position [0, 0]
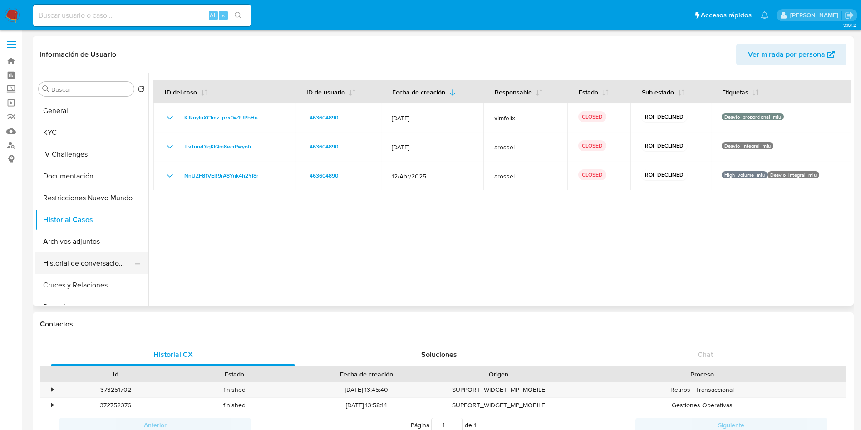
click at [92, 261] on button "Historial de conversaciones" at bounding box center [88, 263] width 106 height 22
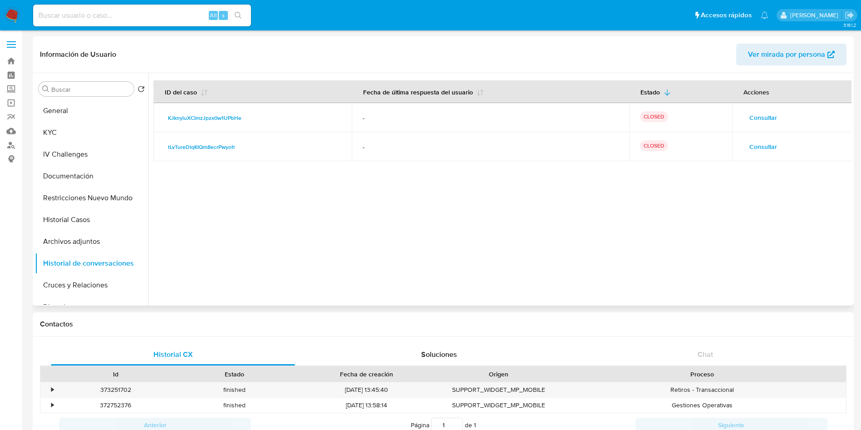
click at [743, 121] on button "Consultar" at bounding box center [763, 117] width 40 height 15
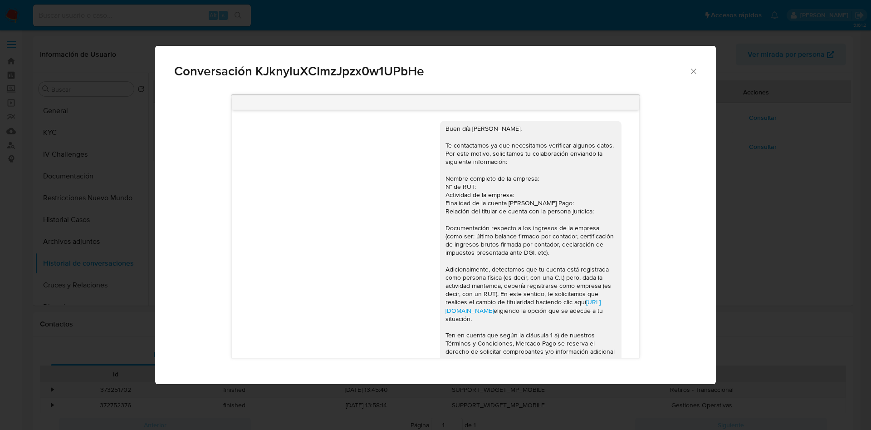
scroll to position [386, 0]
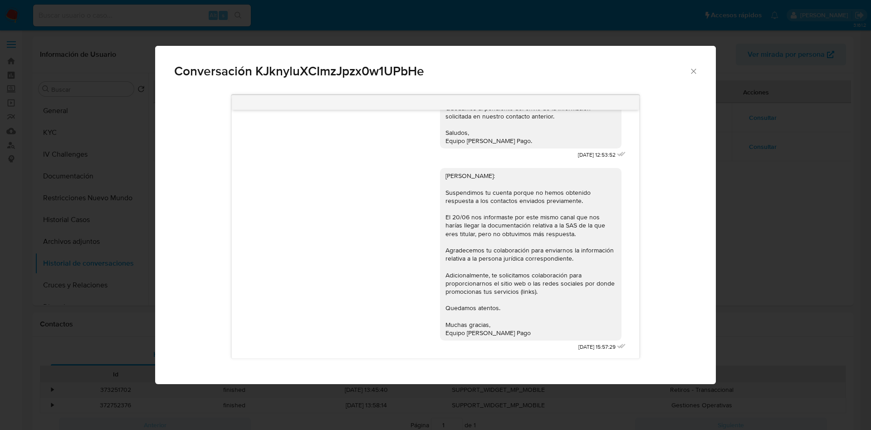
click at [479, 219] on div "Hola, Juan: Suspendimos tu cuenta porque no hemos obtenido respuesta a los cont…" at bounding box center [531, 254] width 171 height 165
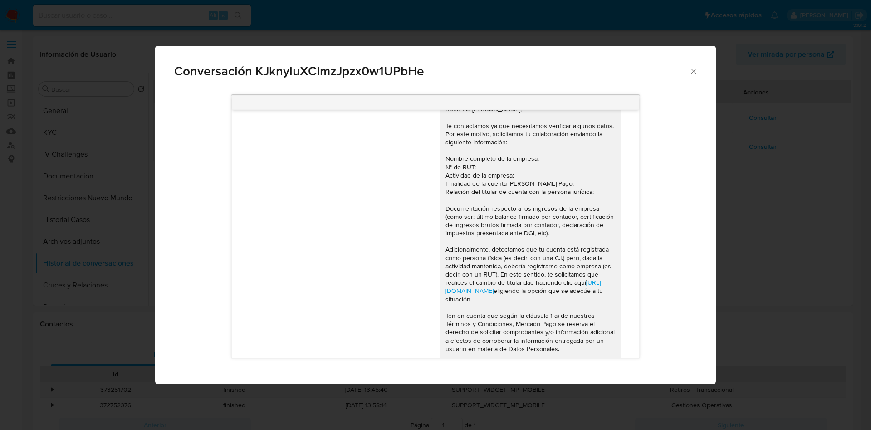
scroll to position [0, 0]
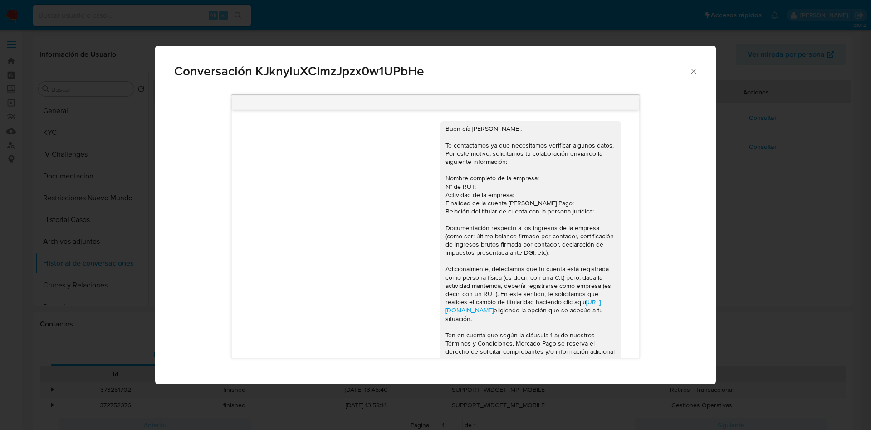
click at [797, 157] on div "Conversación KJknyluXCImzJpzx0w1UPbHe Buen día Juan Manuel, Te contactamos ya q…" at bounding box center [435, 215] width 871 height 430
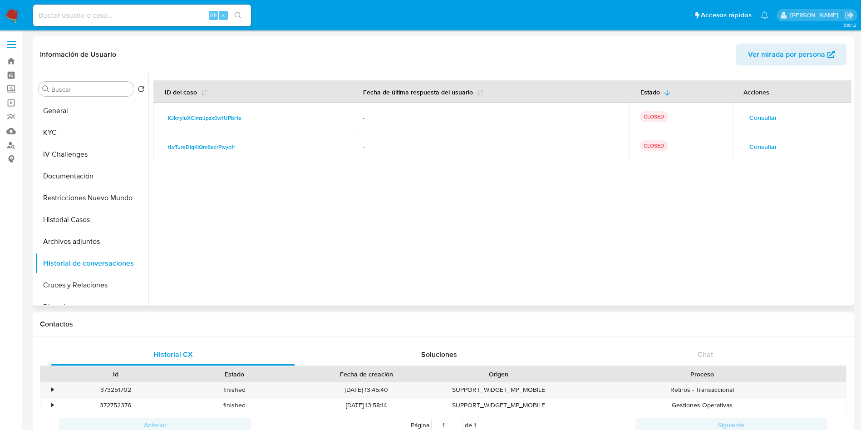
click at [766, 149] on span "Consultar" at bounding box center [763, 146] width 28 height 13
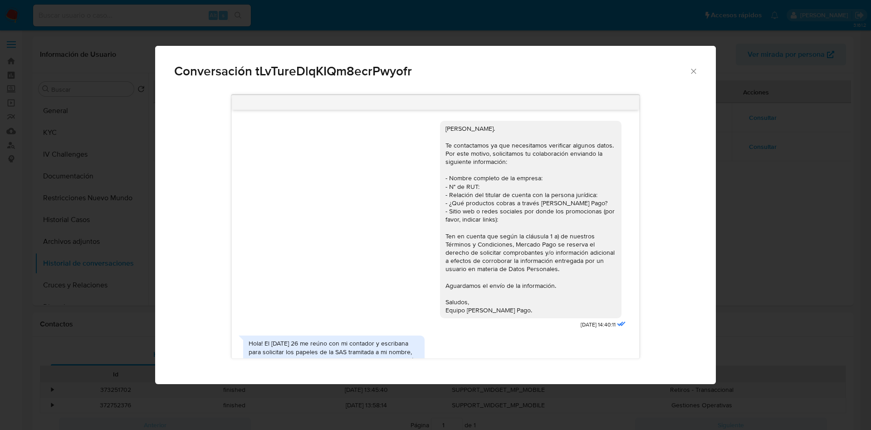
click at [765, 221] on div "Conversación tLvTureDlqKIQm8ecrPwyofr Hola, Juan Manuel. Te contactamos ya que …" at bounding box center [435, 215] width 871 height 430
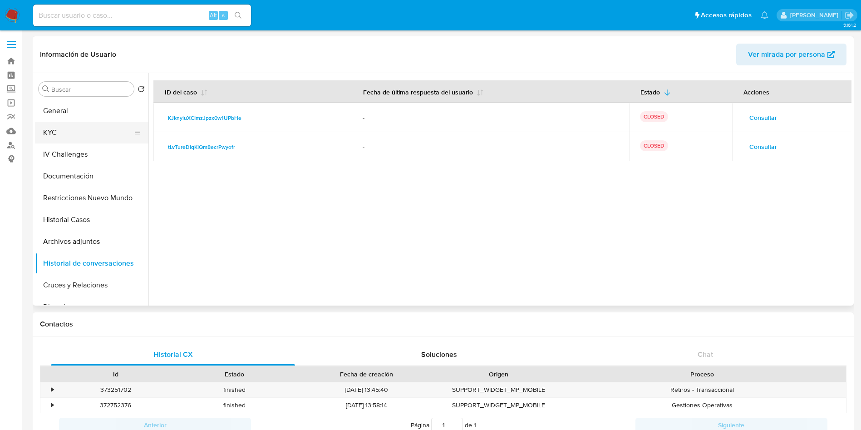
click at [76, 123] on button "KYC" at bounding box center [88, 133] width 106 height 22
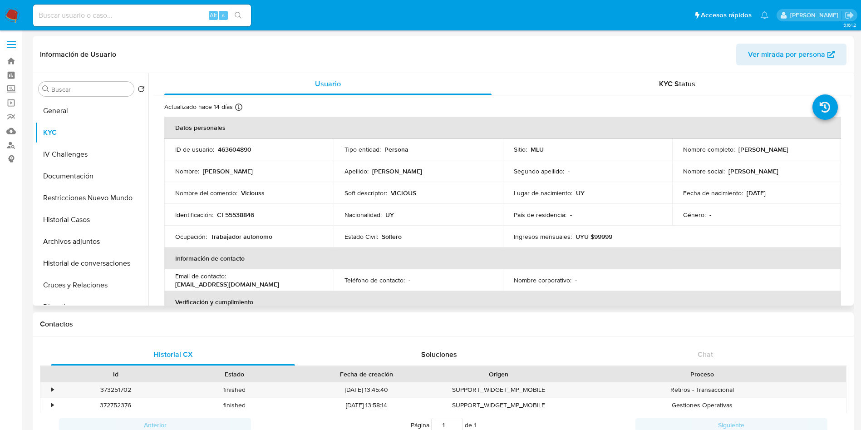
click at [778, 152] on p "Juan Manuel Caillabet Garcia" at bounding box center [763, 149] width 50 height 8
copy p "Caillabet"
click at [231, 150] on p "463604890" at bounding box center [235, 149] width 34 height 8
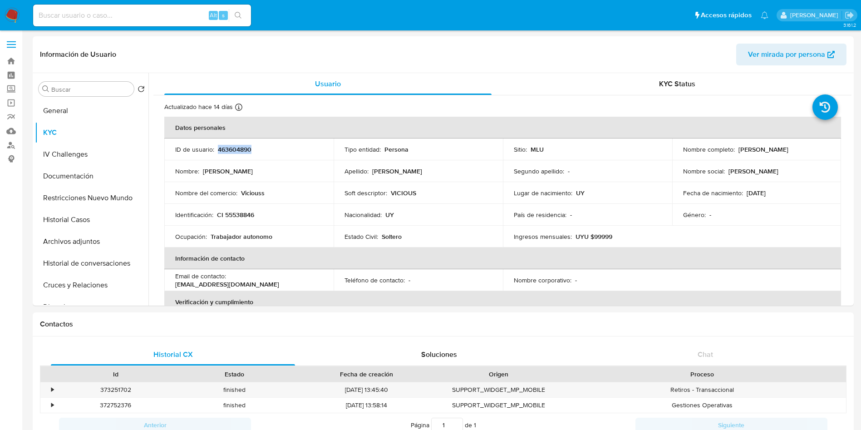
copy p "463604890"
click at [86, 217] on button "Historial Casos" at bounding box center [88, 220] width 106 height 22
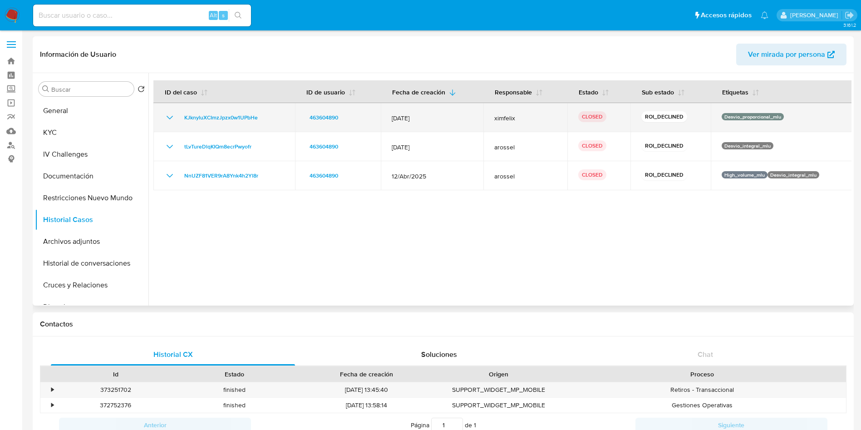
click at [172, 115] on icon "Mostrar/Ocultar" at bounding box center [169, 117] width 11 height 11
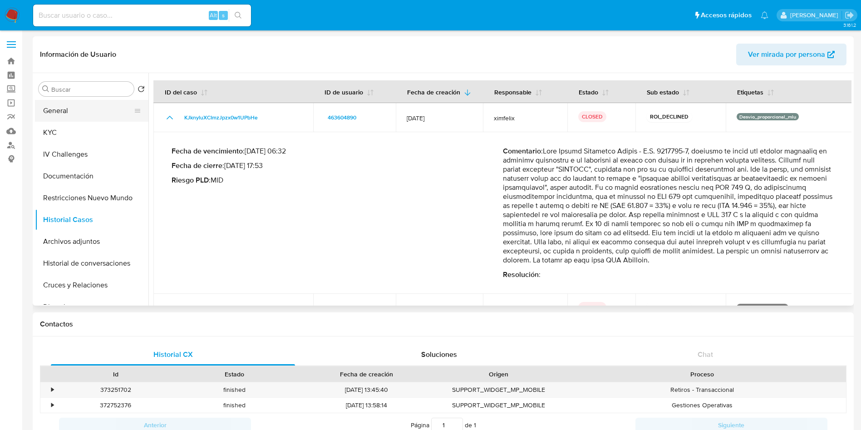
click at [88, 114] on button "General" at bounding box center [88, 111] width 106 height 22
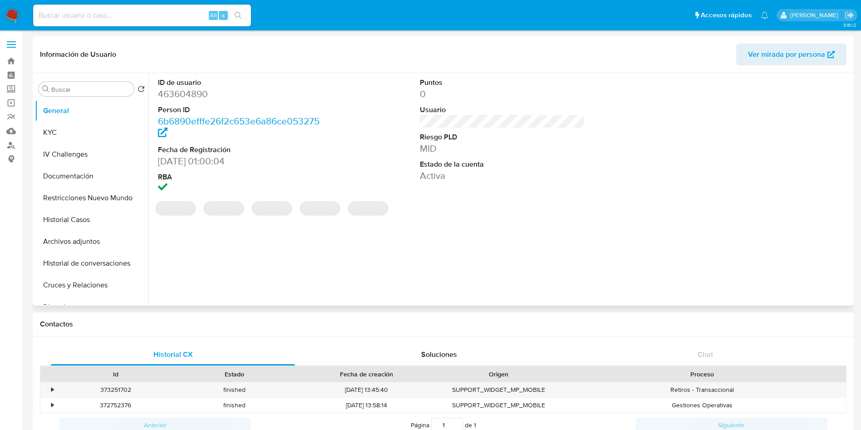
click at [191, 98] on dd "463604890" at bounding box center [241, 94] width 166 height 13
copy dd "463604890"
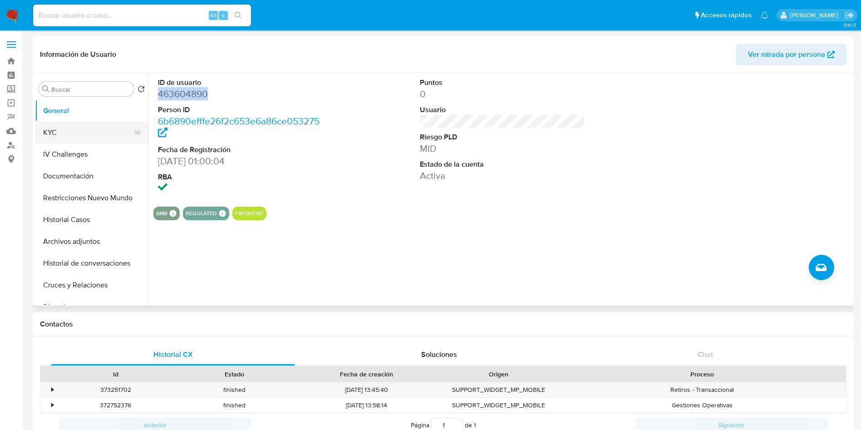
click at [67, 133] on button "KYC" at bounding box center [88, 133] width 106 height 22
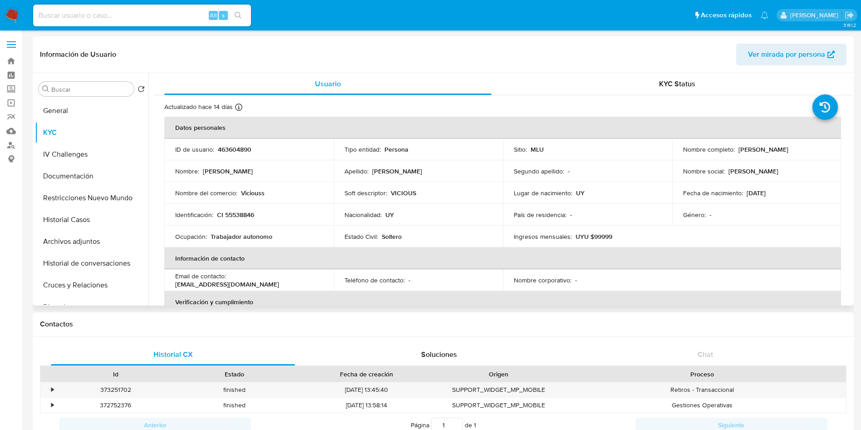
drag, startPoint x: 736, startPoint y: 149, endPoint x: 822, endPoint y: 151, distance: 85.8
click at [822, 151] on div "Nombre completo : Juan Manuel Caillabet Garcia" at bounding box center [756, 149] width 147 height 8
copy p "Juan Manuel Caillabet Garcia"
click at [245, 215] on p "CI 55538846" at bounding box center [235, 215] width 37 height 8
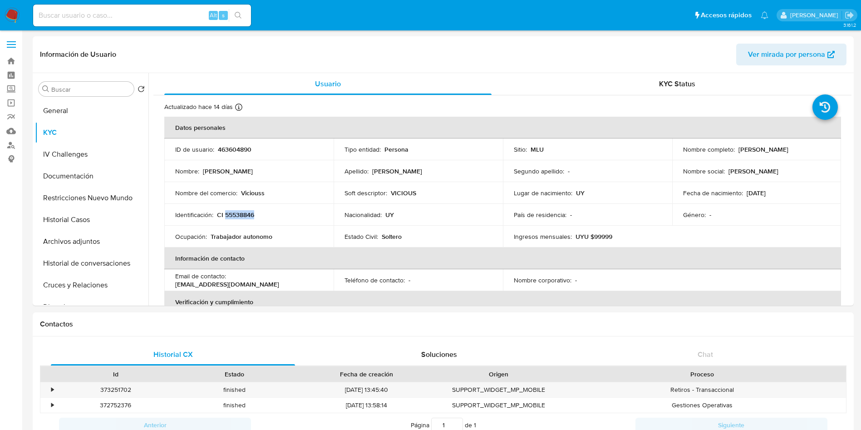
copy p "55538846"
click at [100, 192] on button "Restricciones Nuevo Mundo" at bounding box center [88, 198] width 106 height 22
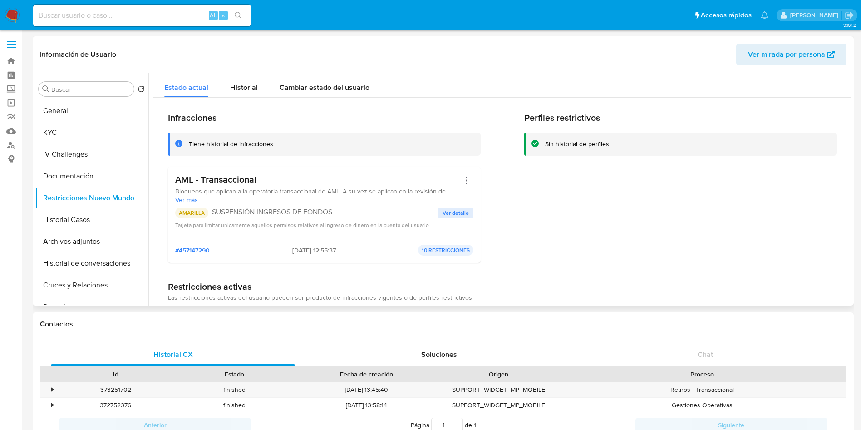
click at [464, 211] on span "Ver detalle" at bounding box center [455, 212] width 26 height 9
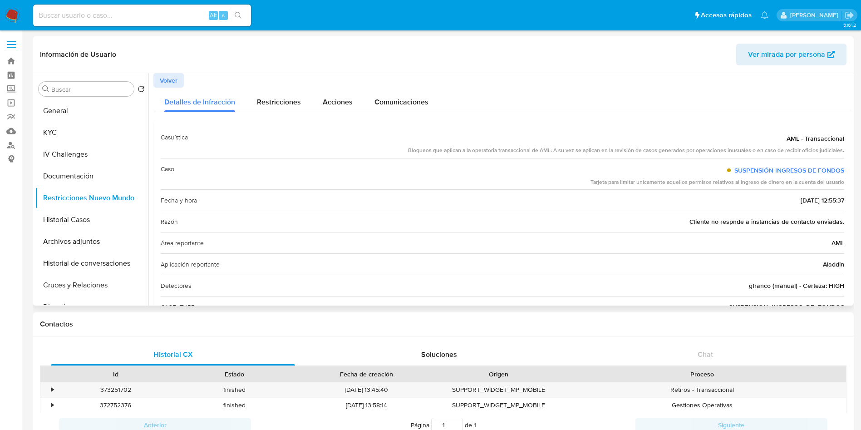
drag, startPoint x: 774, startPoint y: 198, endPoint x: 814, endPoint y: 201, distance: 40.1
click at [814, 201] on div "Fecha y hora 18/09/2025 - 12:55:37" at bounding box center [502, 199] width 683 height 21
click at [93, 220] on button "Historial Casos" at bounding box center [88, 220] width 106 height 22
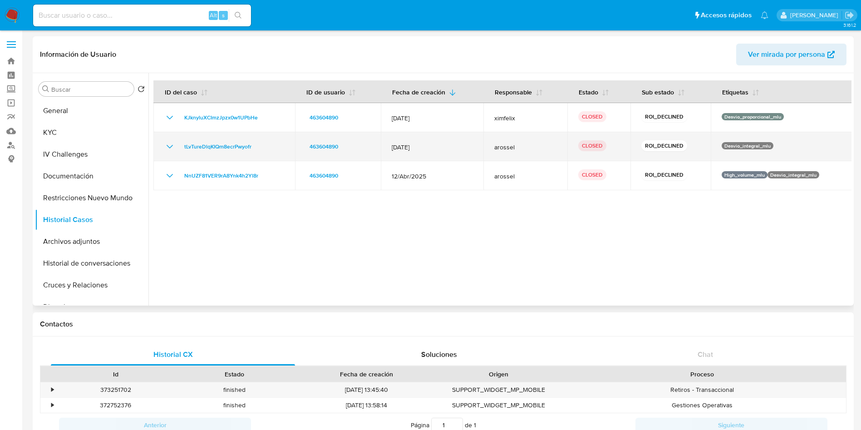
click at [168, 144] on icon "Mostrar/Ocultar" at bounding box center [169, 146] width 11 height 11
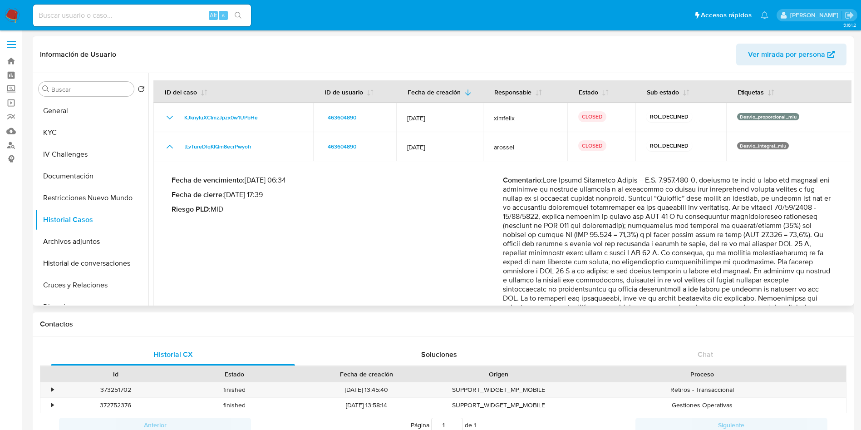
scroll to position [68, 0]
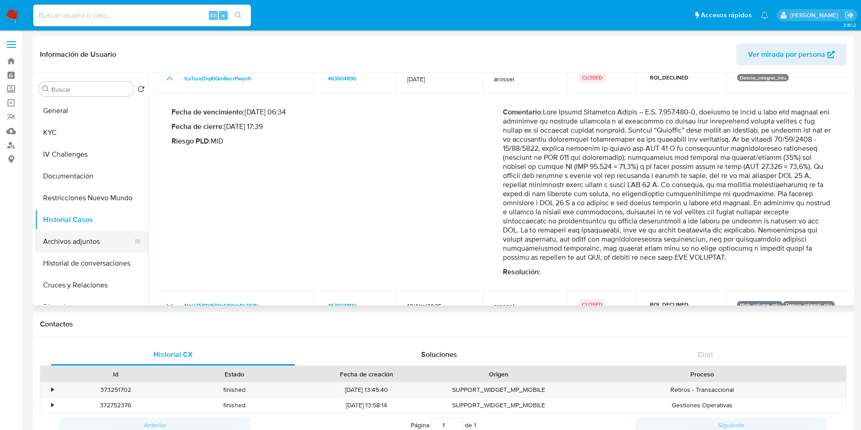
click at [90, 242] on button "Archivos adjuntos" at bounding box center [88, 242] width 106 height 22
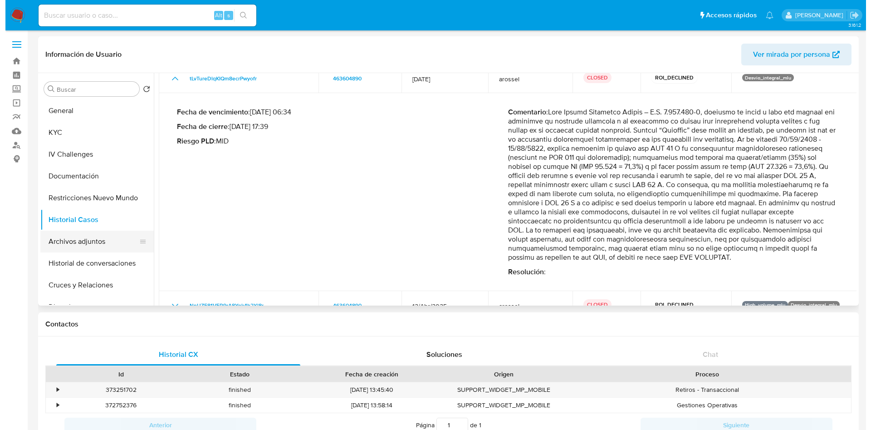
scroll to position [0, 0]
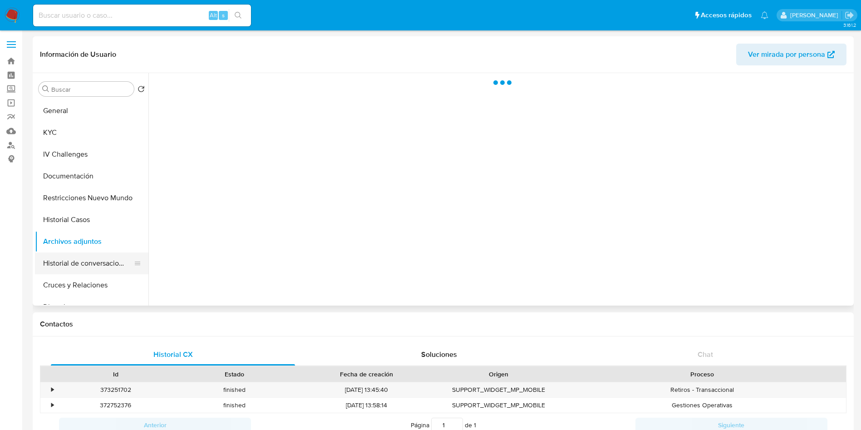
click at [83, 271] on button "Historial de conversaciones" at bounding box center [88, 263] width 106 height 22
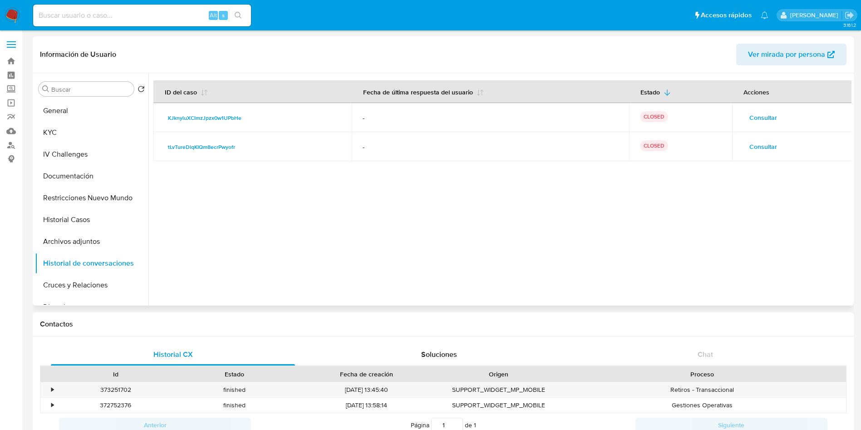
click at [757, 143] on span "Consultar" at bounding box center [763, 146] width 28 height 13
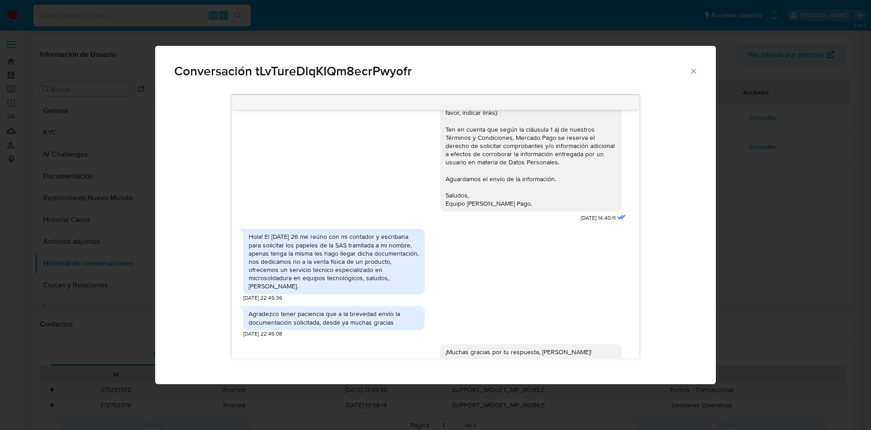
scroll to position [136, 0]
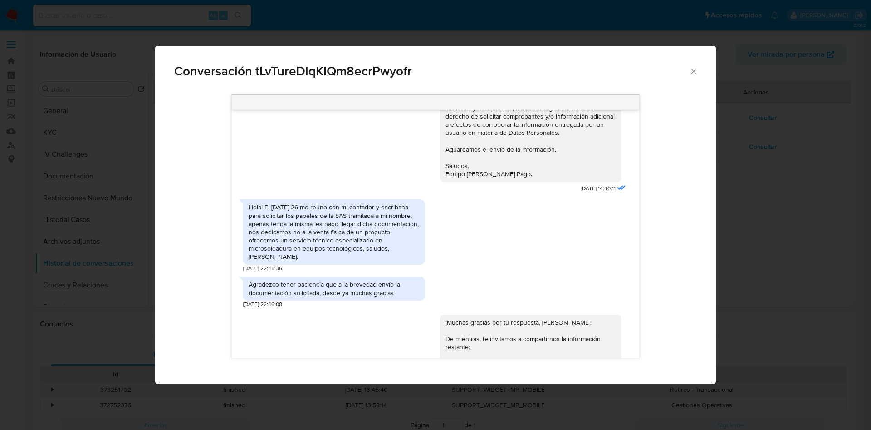
click at [283, 225] on div "Hola! El jueves 26 me reúno con mi contador y escribana para solicitar los pape…" at bounding box center [334, 232] width 171 height 58
click at [284, 225] on div "Hola! El jueves 26 me reúno con mi contador y escribana para solicitar los pape…" at bounding box center [334, 232] width 171 height 58
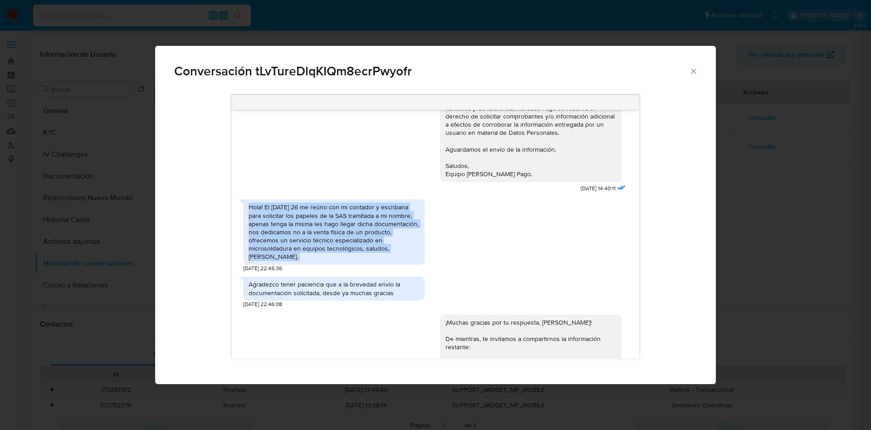
click at [284, 225] on div "Hola! El jueves 26 me reúno con mi contador y escribana para solicitar los pape…" at bounding box center [334, 232] width 171 height 58
copy div "Hola! El jueves 26 me reúno con mi contador y escribana para solicitar los pape…"
click at [349, 241] on div "Hola! El jueves 26 me reúno con mi contador y escribana para solicitar los pape…" at bounding box center [334, 232] width 171 height 58
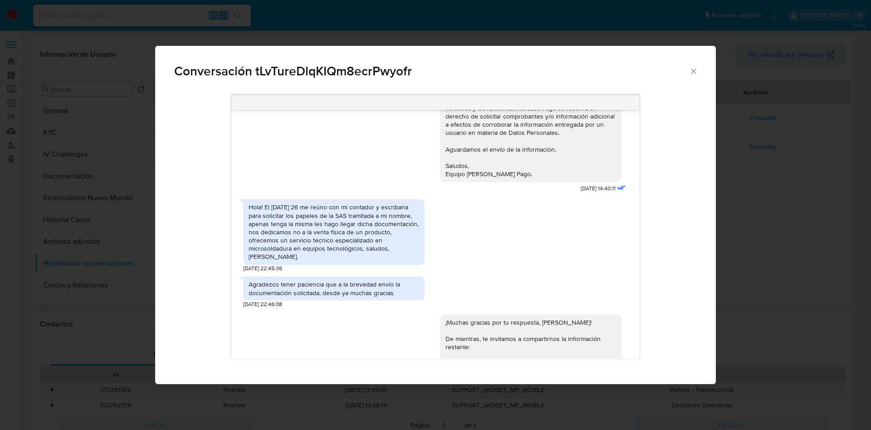
click at [759, 248] on div "Conversación tLvTureDlqKIQm8ecrPwyofr Hola, Juan Manuel. Te contactamos ya que …" at bounding box center [435, 215] width 871 height 430
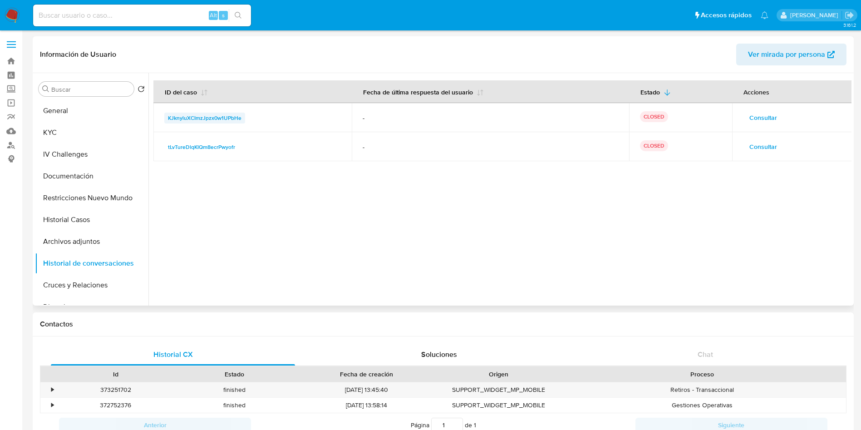
click at [185, 117] on span "KJknyluXCImzJpzx0w1UPbHe" at bounding box center [205, 118] width 74 height 11
click at [773, 119] on button "Consultar" at bounding box center [763, 117] width 40 height 15
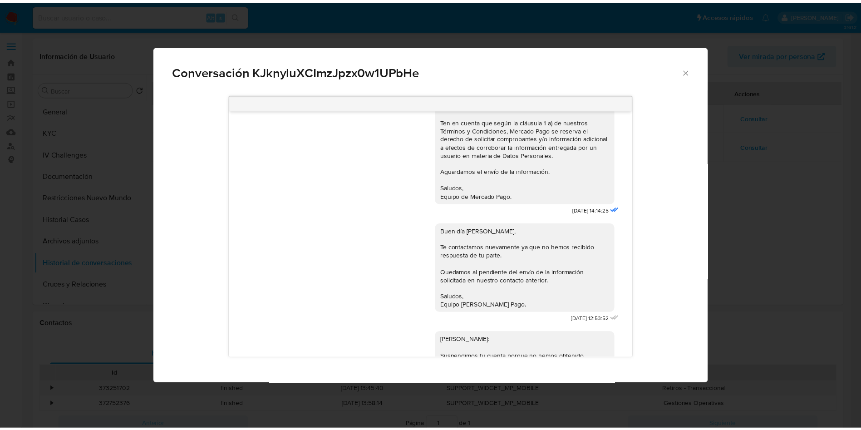
scroll to position [0, 0]
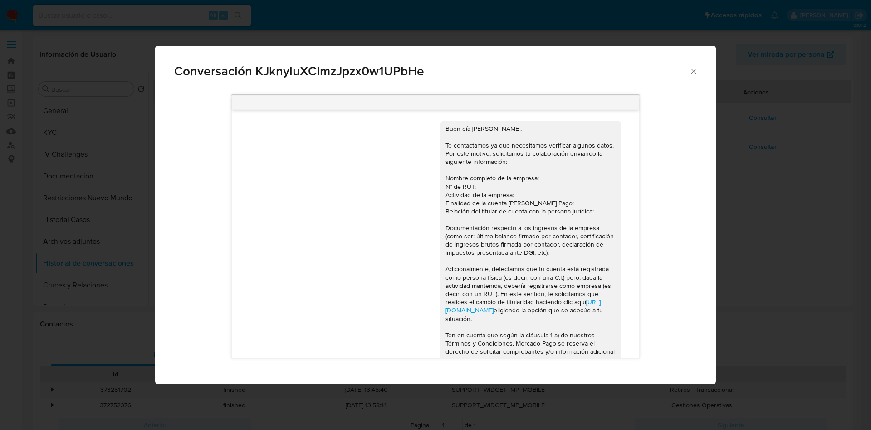
click at [762, 204] on div "Conversación KJknyluXCImzJpzx0w1UPbHe Buen día Juan Manuel, Te contactamos ya q…" at bounding box center [435, 215] width 871 height 430
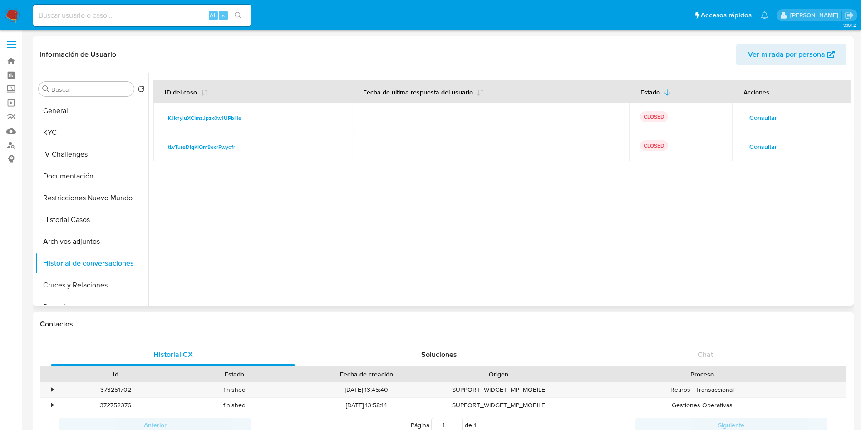
drag, startPoint x: 265, startPoint y: 148, endPoint x: 160, endPoint y: 152, distance: 104.5
click at [160, 152] on td "tLvTureDlqKIQm8ecrPwyofr" at bounding box center [252, 146] width 198 height 29
drag, startPoint x: 261, startPoint y: 120, endPoint x: 162, endPoint y: 120, distance: 98.9
click at [162, 120] on td "KJknyluXCImzJpzx0w1UPbHe" at bounding box center [252, 117] width 198 height 29
click at [93, 241] on button "Archivos adjuntos" at bounding box center [88, 242] width 106 height 22
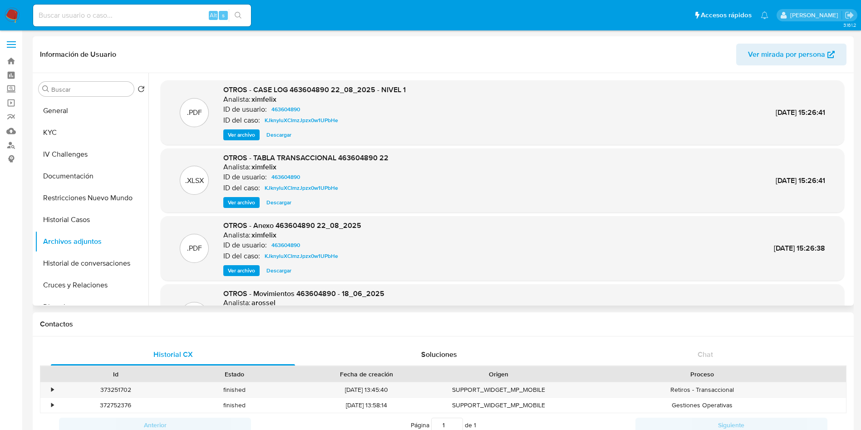
click at [236, 130] on span "Ver archivo" at bounding box center [241, 134] width 27 height 9
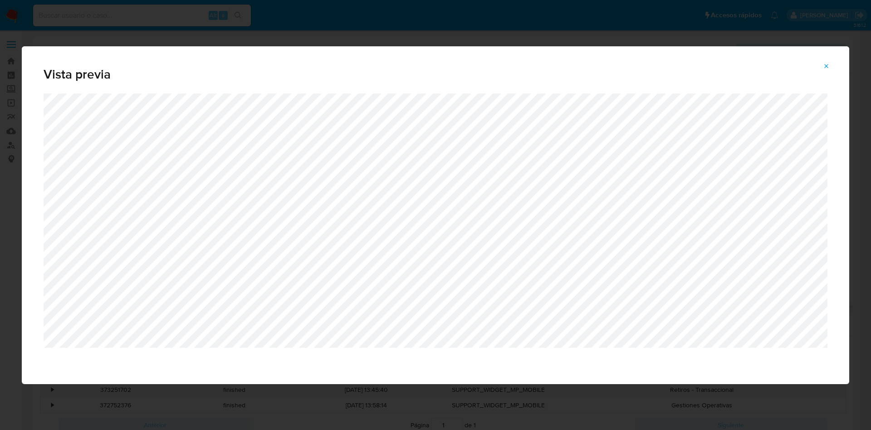
click at [832, 62] on button "Attachment preview" at bounding box center [827, 66] width 20 height 15
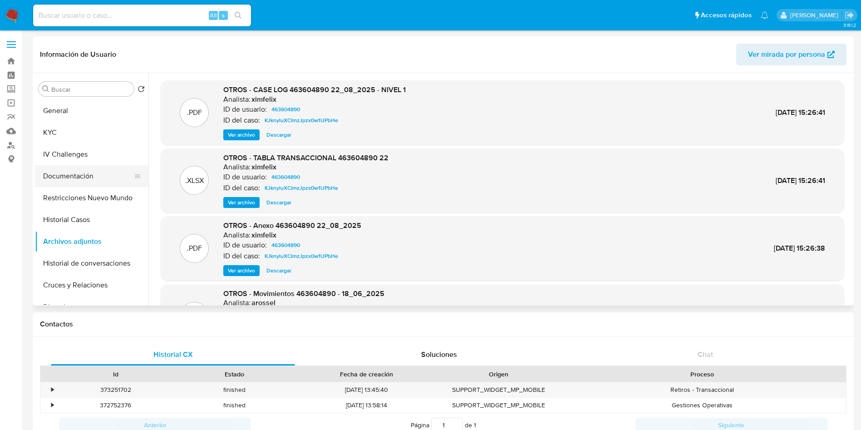
click at [82, 183] on button "Documentación" at bounding box center [88, 176] width 106 height 22
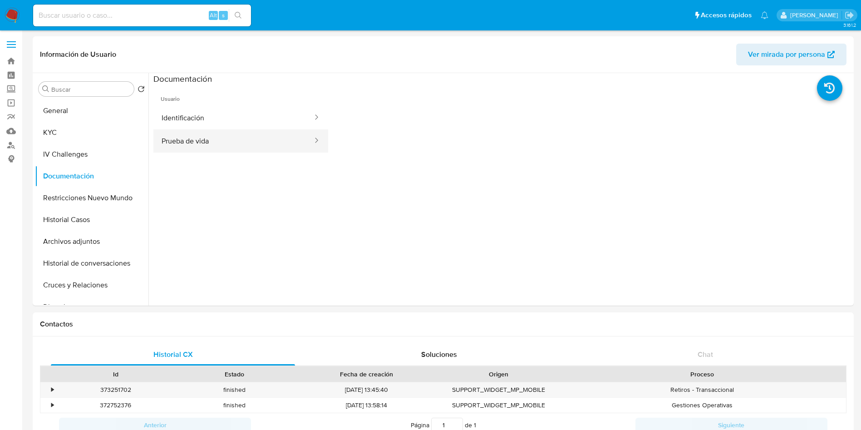
click at [269, 130] on button "Prueba de vida" at bounding box center [233, 140] width 160 height 23
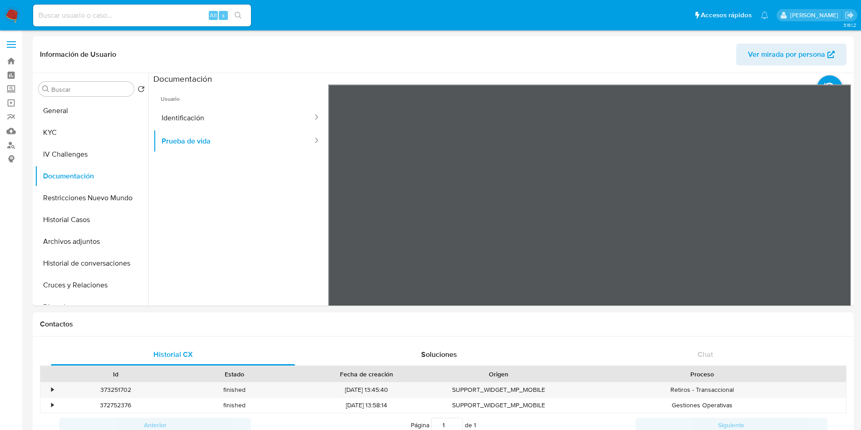
click at [215, 97] on span "Usuario" at bounding box center [240, 95] width 175 height 22
click at [208, 115] on button "Identificación" at bounding box center [233, 117] width 160 height 23
click at [196, 136] on button "Prueba de vida" at bounding box center [233, 140] width 160 height 23
